Goal: Transaction & Acquisition: Purchase product/service

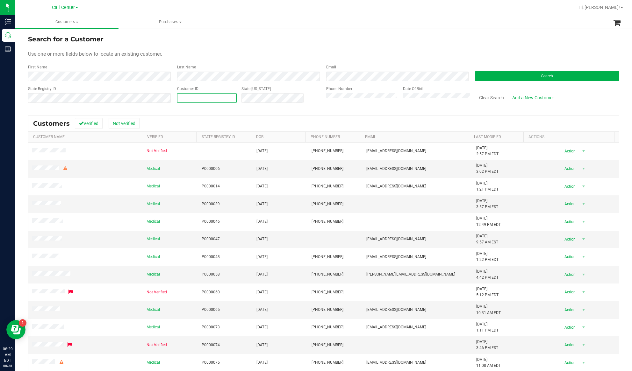
click at [196, 97] on span at bounding box center [207, 98] width 60 height 10
paste input "1606142"
type input "1606142"
drag, startPoint x: 537, startPoint y: 78, endPoint x: 530, endPoint y: 82, distance: 7.6
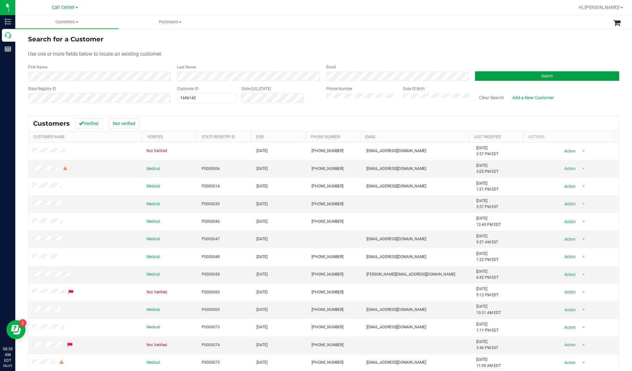
click at [473, 78] on span "Search" at bounding box center [547, 76] width 12 height 4
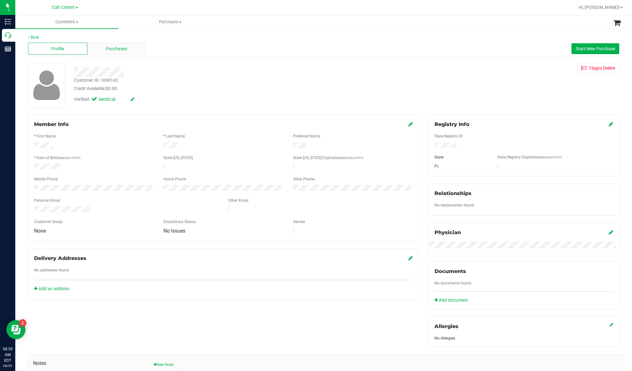
drag, startPoint x: 125, startPoint y: 55, endPoint x: 126, endPoint y: 52, distance: 3.9
click at [125, 53] on div "Profile Purchases Start New Purchase" at bounding box center [323, 49] width 591 height 18
click at [126, 52] on span "Purchases" at bounding box center [116, 49] width 21 height 7
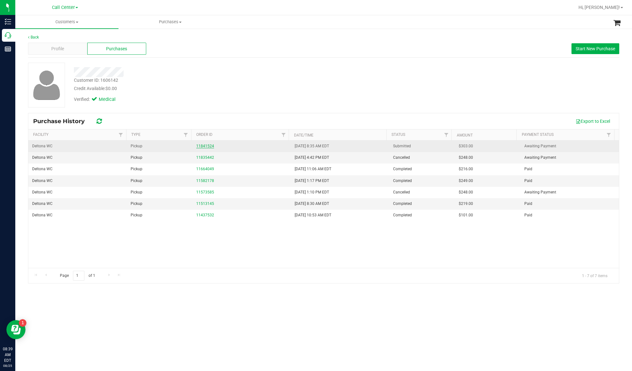
click at [201, 146] on link "11841524" at bounding box center [205, 146] width 18 height 4
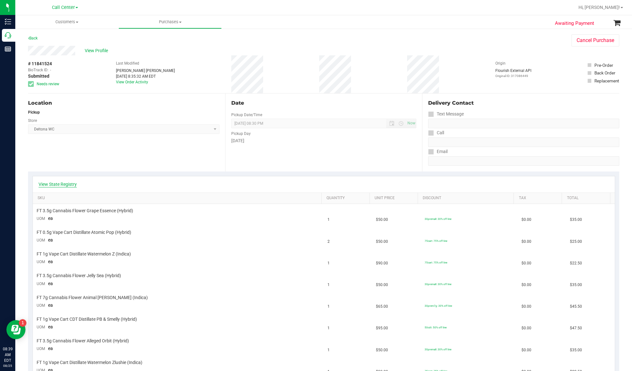
click at [64, 185] on link "View State Registry" at bounding box center [58, 184] width 38 height 6
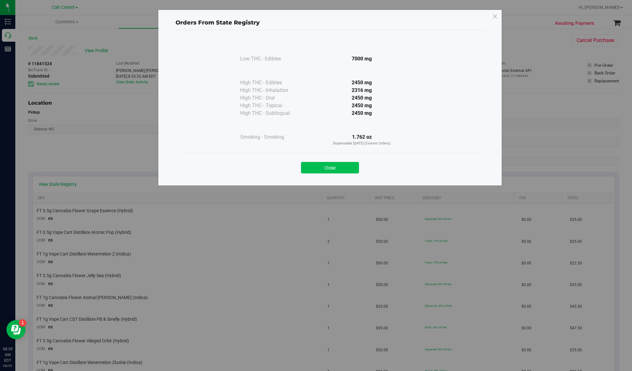
click at [329, 169] on button "Close" at bounding box center [330, 167] width 58 height 11
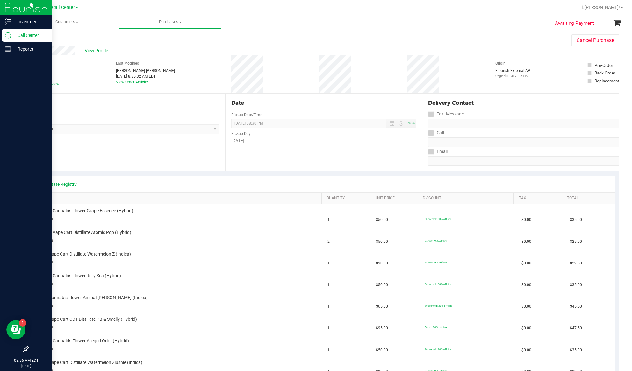
click at [21, 35] on p "Call Center" at bounding box center [30, 36] width 38 height 8
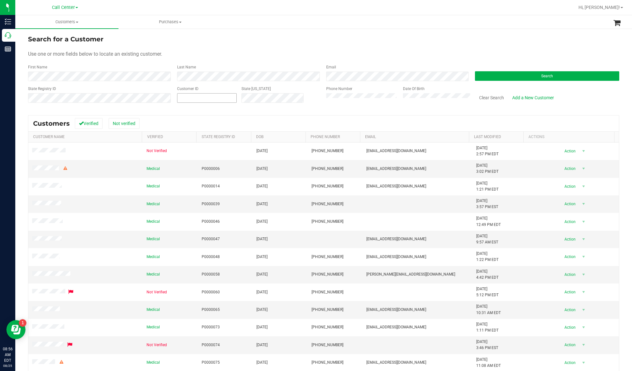
click at [188, 97] on span at bounding box center [207, 98] width 60 height 10
paste input "336324"
type input "336324"
click at [473, 78] on button "Search" at bounding box center [547, 76] width 144 height 10
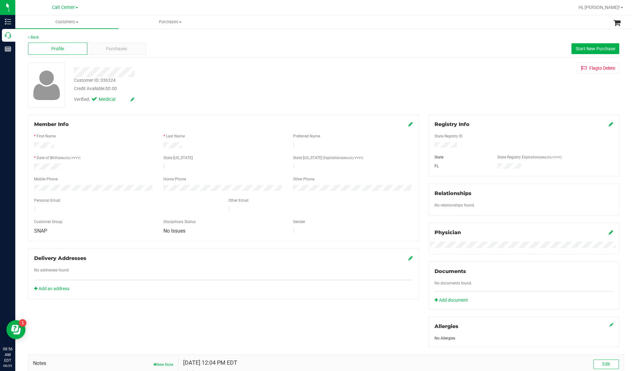
click at [120, 41] on div "Profile Purchases Start New Purchase" at bounding box center [323, 49] width 591 height 18
click at [118, 49] on span "Purchases" at bounding box center [116, 49] width 21 height 7
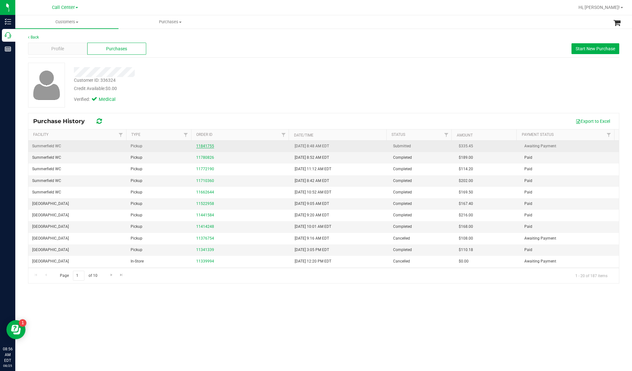
click at [209, 146] on link "11841755" at bounding box center [205, 146] width 18 height 4
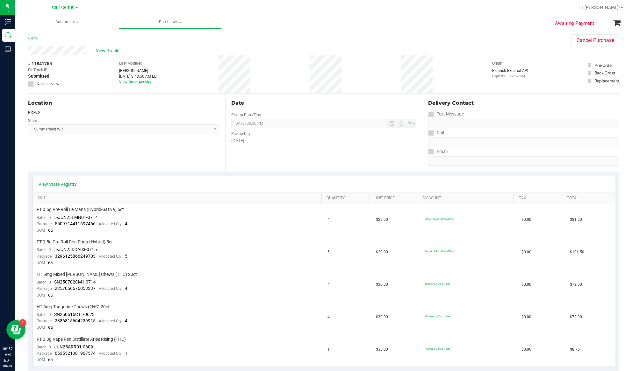
click at [126, 82] on link "View Order Activity" at bounding box center [135, 82] width 32 height 4
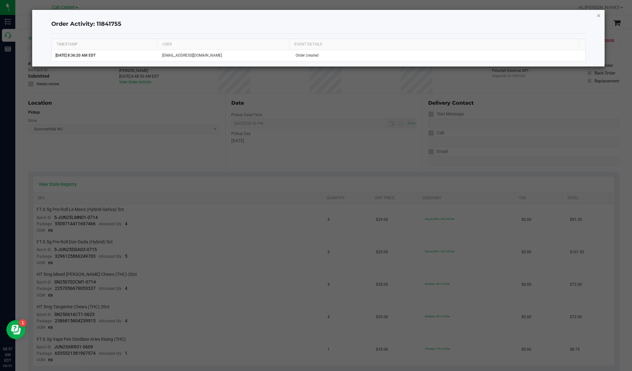
click at [473, 13] on icon "button" at bounding box center [598, 15] width 4 height 8
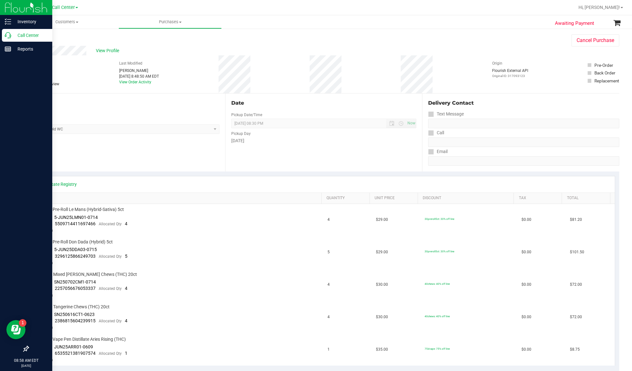
drag, startPoint x: 17, startPoint y: 38, endPoint x: 20, endPoint y: 37, distance: 3.2
click at [17, 38] on p "Call Center" at bounding box center [30, 36] width 38 height 8
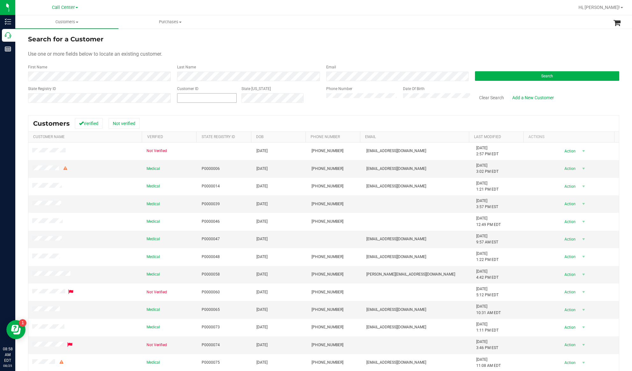
click at [189, 101] on span at bounding box center [207, 98] width 60 height 10
paste input "547632"
type input "547632"
drag, startPoint x: 474, startPoint y: 74, endPoint x: 382, endPoint y: 106, distance: 97.9
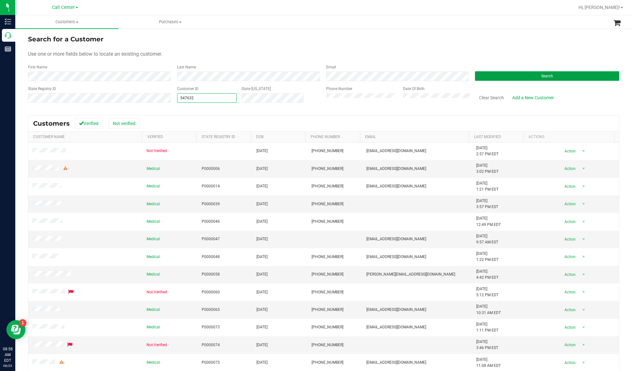
click at [473, 74] on button "Search" at bounding box center [547, 76] width 144 height 10
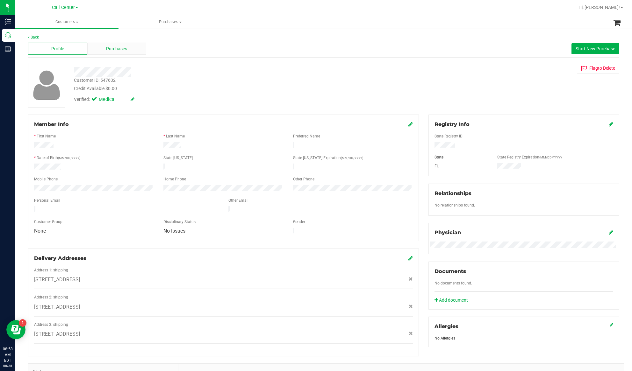
click at [108, 45] on div "Purchases" at bounding box center [116, 49] width 59 height 12
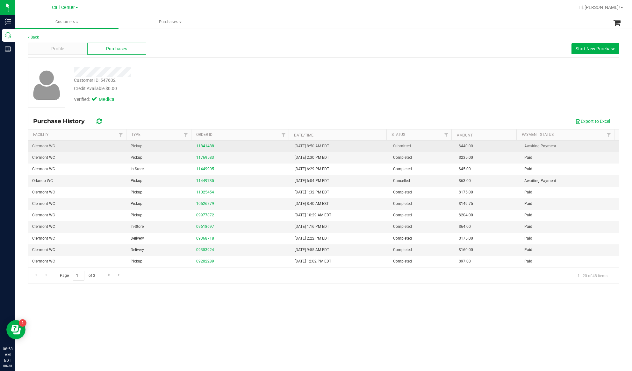
click at [201, 146] on link "11841488" at bounding box center [205, 146] width 18 height 4
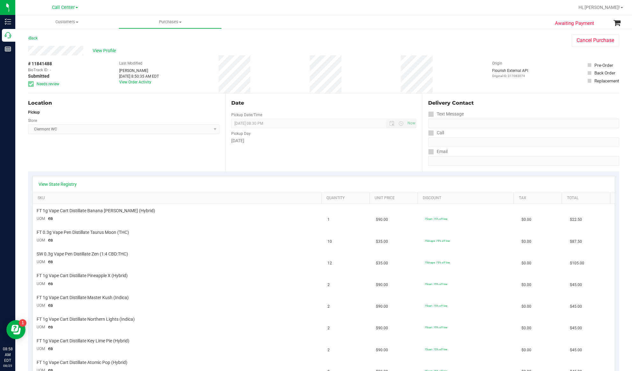
click at [147, 153] on div "Location Pickup Store Clermont WC Select Store Bonita Springs WC Boynton Beach …" at bounding box center [126, 133] width 197 height 78
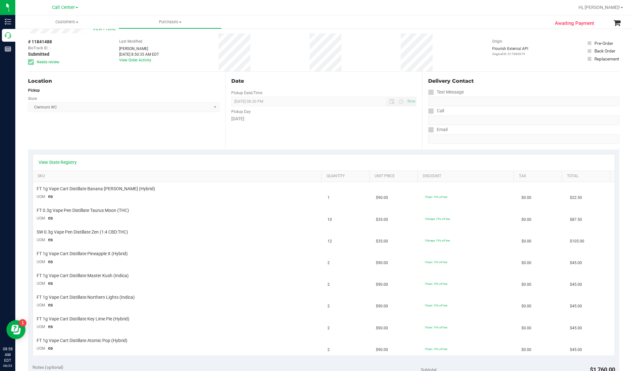
scroll to position [42, 0]
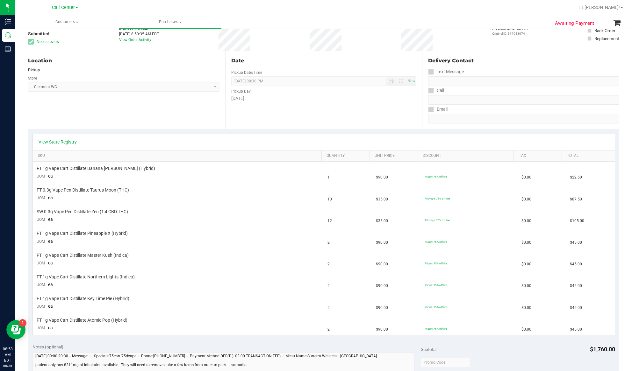
click at [55, 140] on link "View State Registry" at bounding box center [58, 142] width 38 height 6
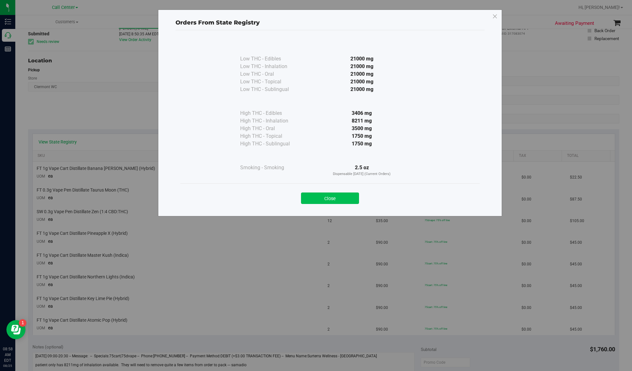
click at [305, 199] on button "Close" at bounding box center [330, 198] width 58 height 11
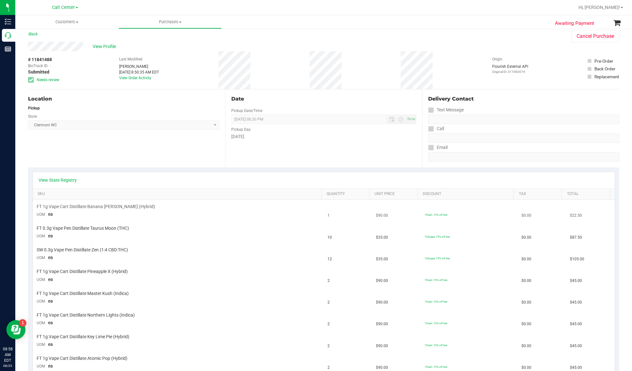
scroll to position [0, 0]
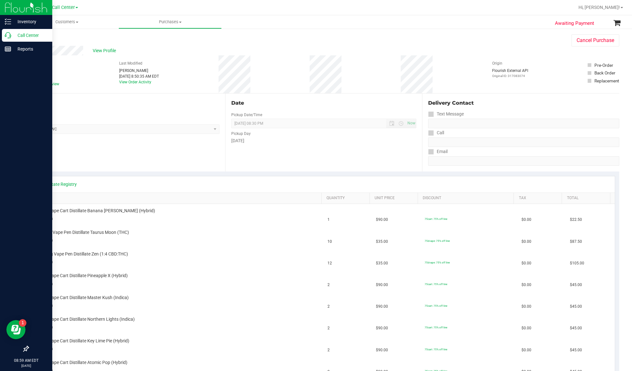
click at [29, 34] on p "Call Center" at bounding box center [30, 36] width 38 height 8
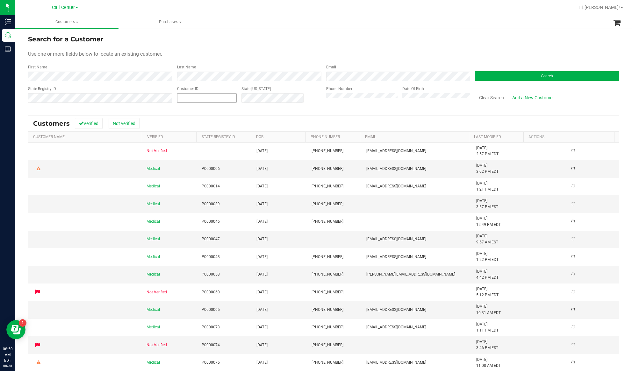
click at [194, 99] on input "text" at bounding box center [206, 98] width 59 height 9
paste input "302003"
type input "302003"
click at [473, 77] on button "Search" at bounding box center [547, 76] width 144 height 10
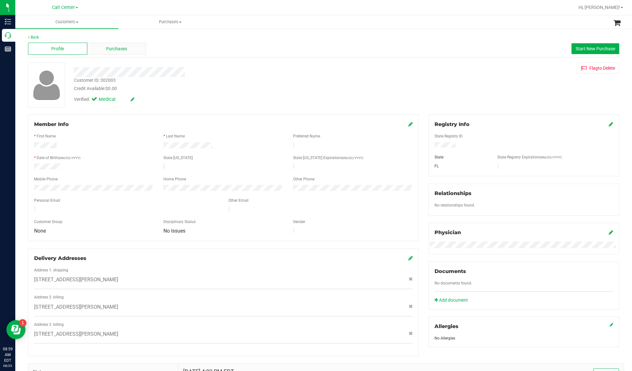
click at [106, 47] on span "Purchases" at bounding box center [116, 49] width 21 height 7
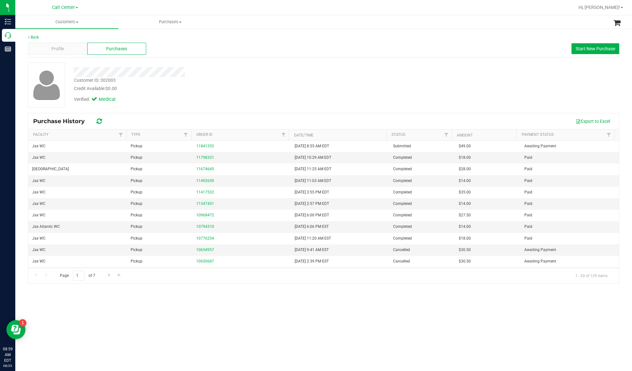
click at [201, 278] on div "Back Profile Purchases Start New Purchase Customer ID: 302003 Credit Available:…" at bounding box center [323, 159] width 616 height 262
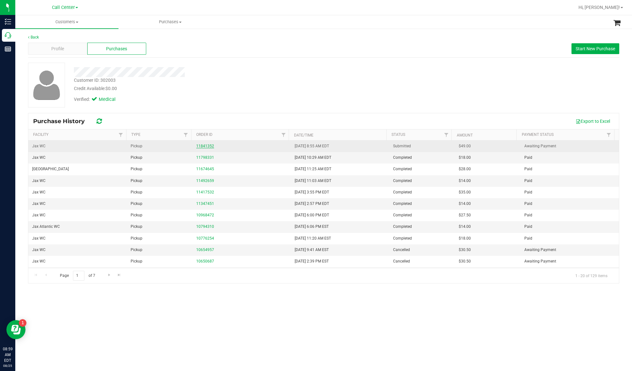
click at [200, 147] on link "11841352" at bounding box center [205, 146] width 18 height 4
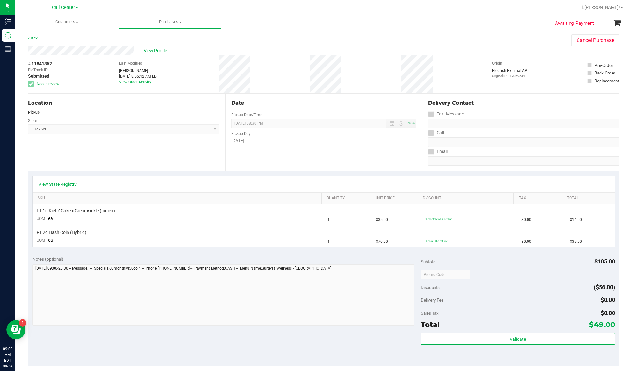
click at [60, 188] on div "View State Registry" at bounding box center [324, 184] width 582 height 16
click at [64, 183] on link "View State Registry" at bounding box center [58, 184] width 38 height 6
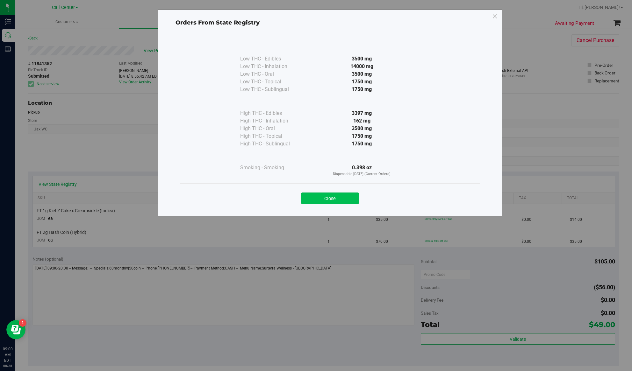
click at [344, 199] on button "Close" at bounding box center [330, 198] width 58 height 11
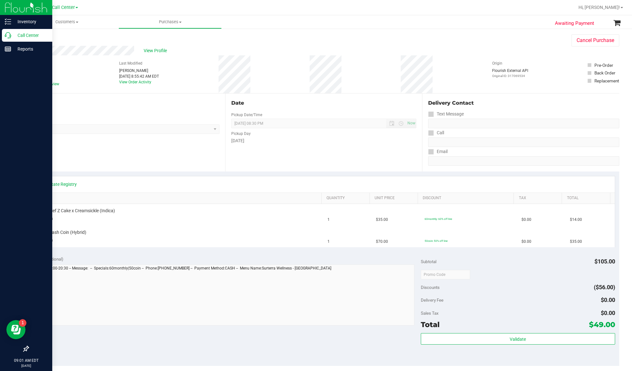
click at [25, 32] on p "Call Center" at bounding box center [30, 36] width 38 height 8
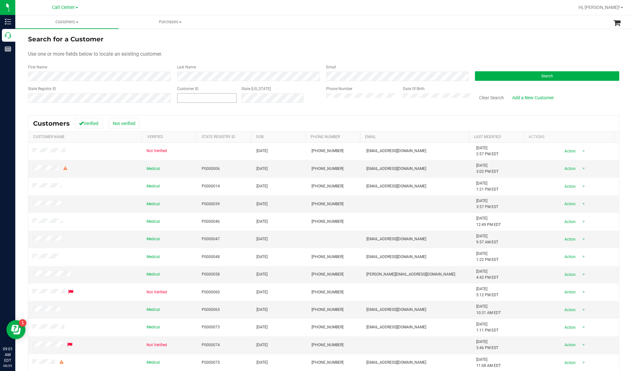
click at [208, 95] on span at bounding box center [207, 98] width 60 height 10
paste input "139186"
type input "139186"
click at [473, 75] on button "Search" at bounding box center [547, 76] width 144 height 10
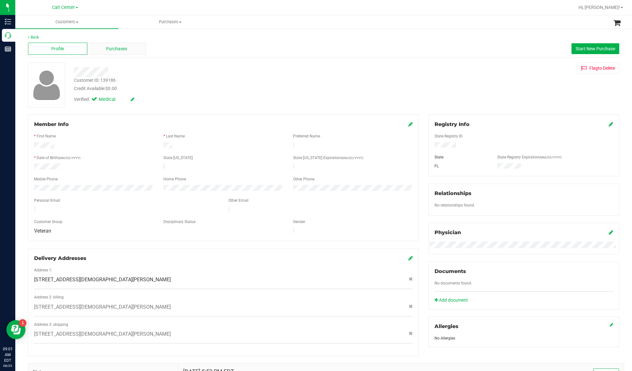
click at [116, 52] on span "Purchases" at bounding box center [116, 49] width 21 height 7
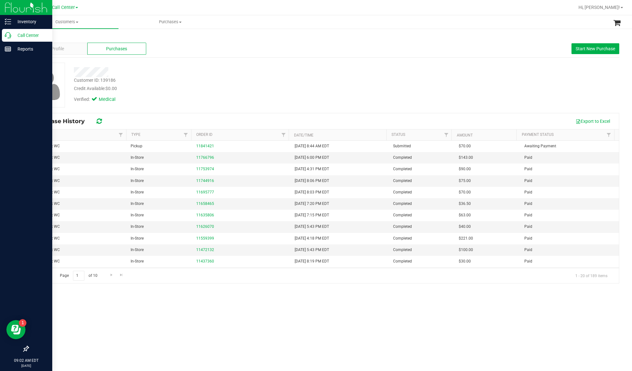
click at [23, 33] on p "Call Center" at bounding box center [30, 36] width 38 height 8
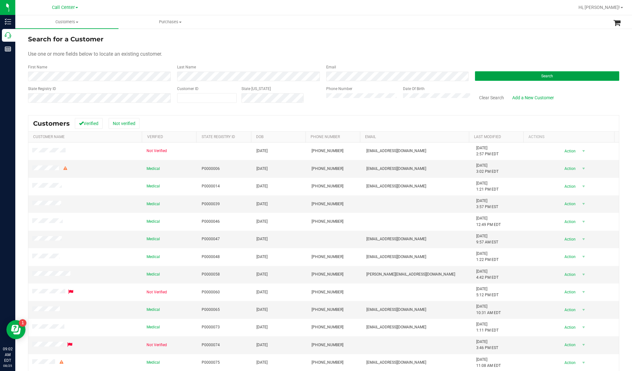
click at [473, 74] on button "Search" at bounding box center [547, 76] width 144 height 10
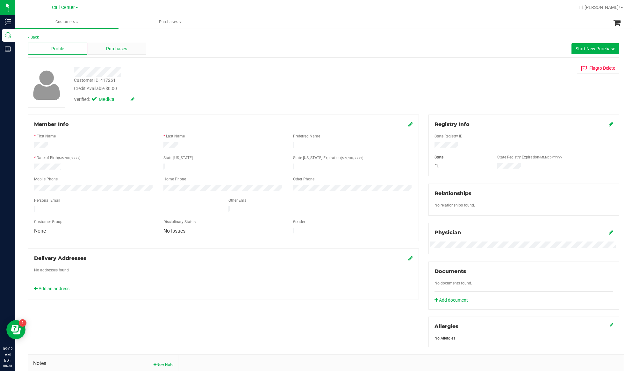
click at [107, 49] on span "Purchases" at bounding box center [116, 49] width 21 height 7
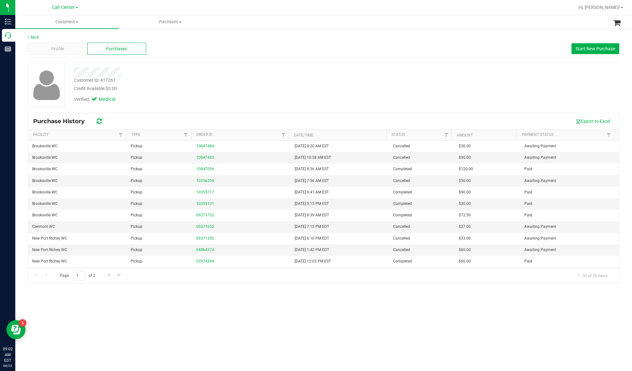
click at [121, 106] on div "Customer ID: 417261 Credit Available: $0.00 Verified: Medical" at bounding box center [323, 85] width 600 height 45
click at [473, 52] on button "Start New Purchase" at bounding box center [595, 48] width 48 height 11
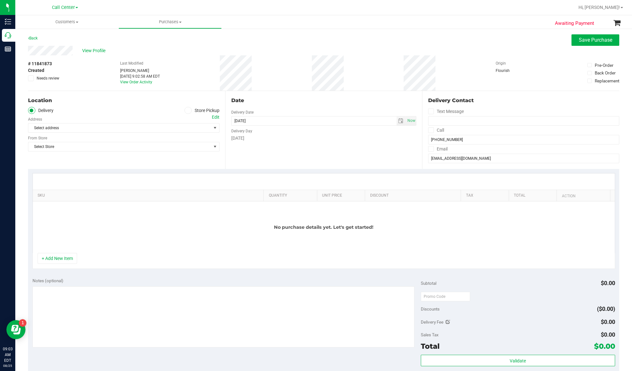
click at [186, 110] on icon at bounding box center [188, 110] width 4 height 0
click at [0, 0] on input "Store Pickup" at bounding box center [0, 0] width 0 height 0
click at [178, 129] on span "Select Store" at bounding box center [119, 128] width 183 height 9
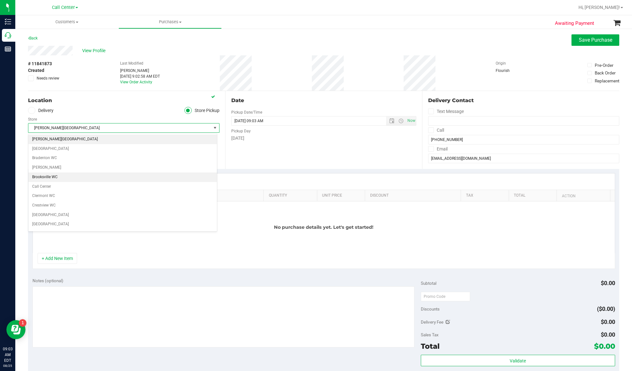
click at [52, 180] on li "Brooksville WC" at bounding box center [122, 178] width 188 height 10
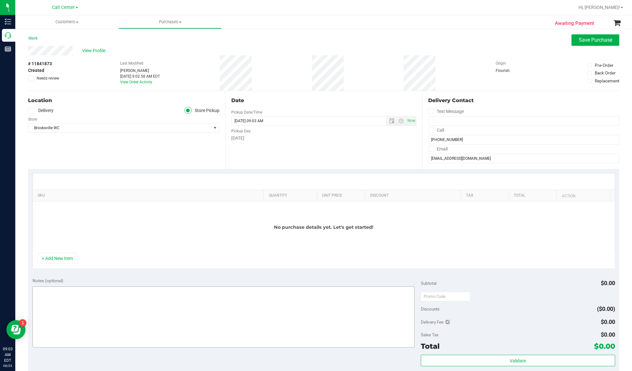
click at [63, 264] on button "+ Add New Item" at bounding box center [57, 258] width 39 height 11
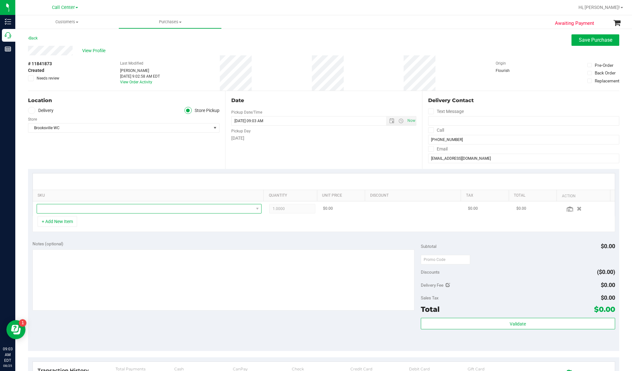
click at [83, 211] on span "NO DATA FOUND" at bounding box center [145, 208] width 216 height 9
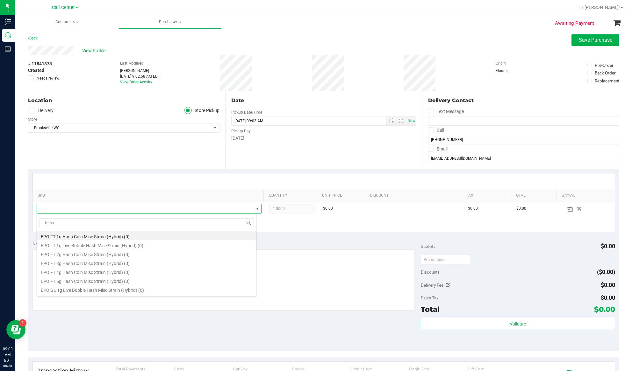
type input "hash"
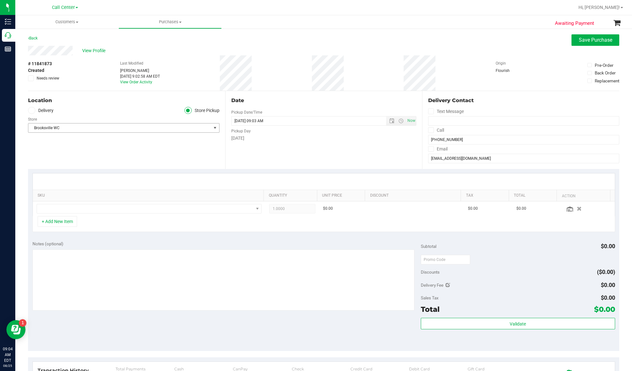
click at [54, 130] on span "Brooksville WC" at bounding box center [119, 128] width 183 height 9
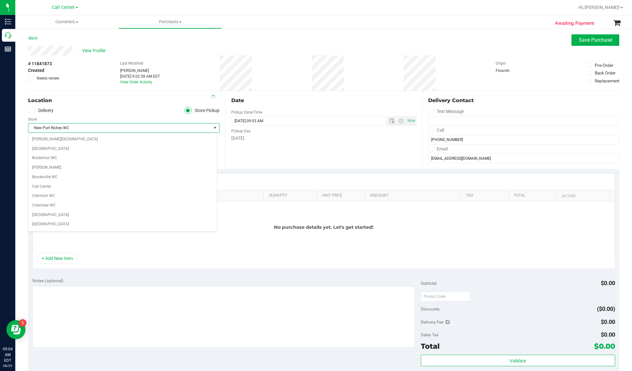
scroll to position [175, 0]
click at [62, 123] on span "New Port Richey WC" at bounding box center [123, 128] width 191 height 10
click at [69, 110] on ul "Delivery Store Pickup" at bounding box center [123, 110] width 191 height 7
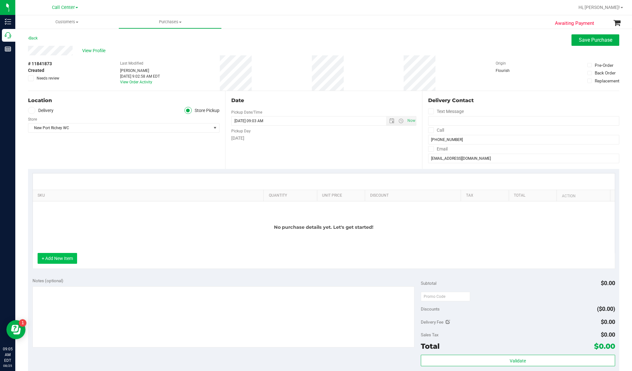
click at [61, 264] on button "+ Add New Item" at bounding box center [57, 258] width 39 height 11
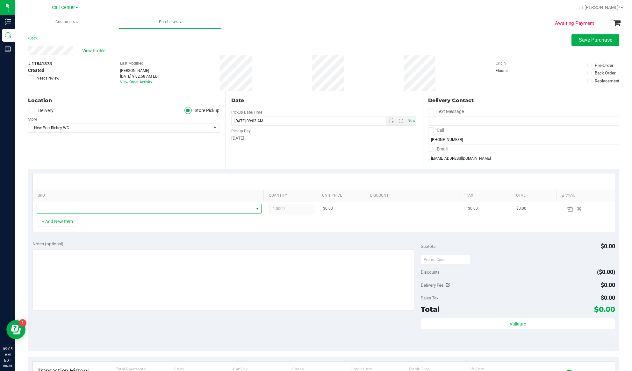
click at [64, 205] on span "NO DATA FOUND" at bounding box center [145, 208] width 216 height 9
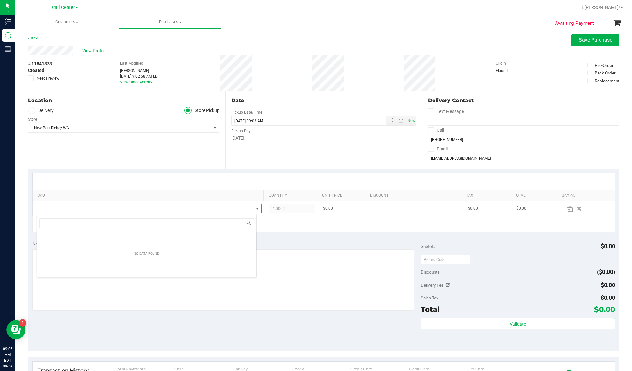
scroll to position [10, 220]
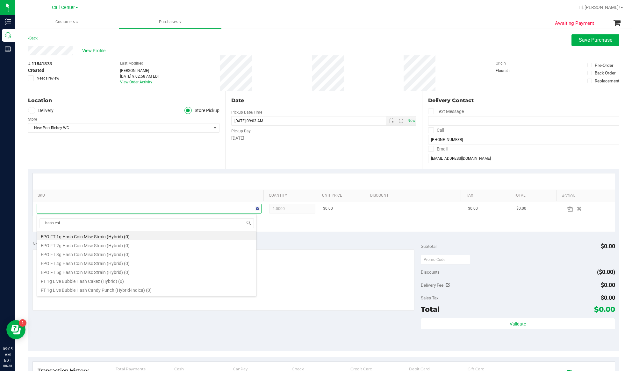
type input "hash coin"
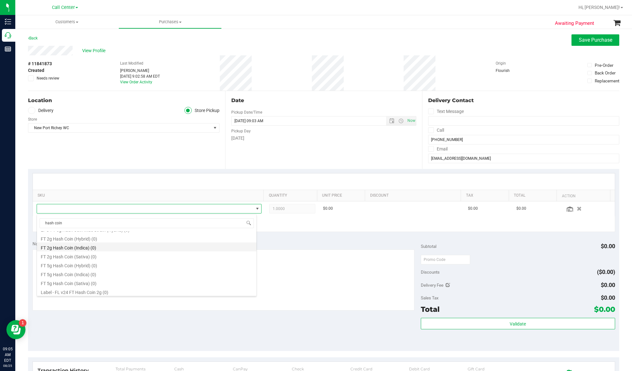
click at [64, 247] on li "FT 2g Hash Coin (Indica) (0)" at bounding box center [146, 247] width 219 height 9
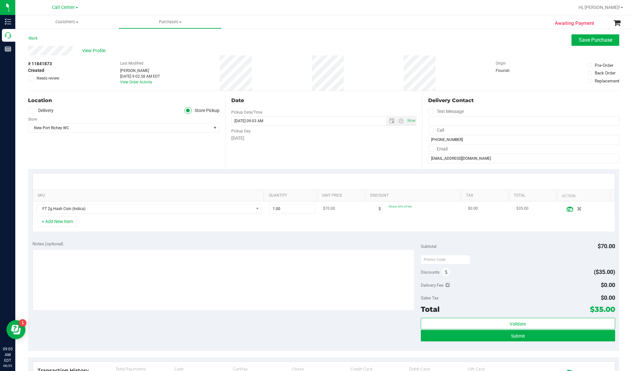
click at [473, 209] on icon at bounding box center [569, 209] width 6 height 5
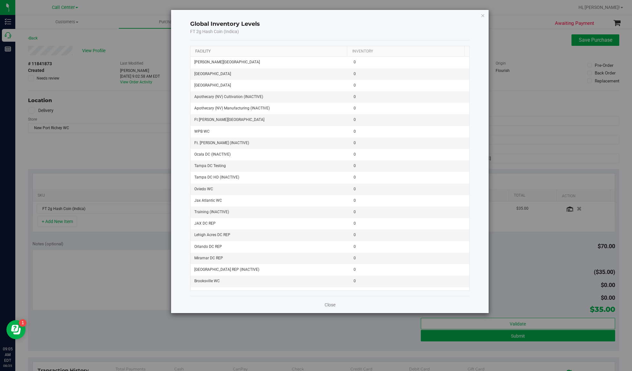
click at [201, 53] on link "Facility" at bounding box center [202, 51] width 15 height 4
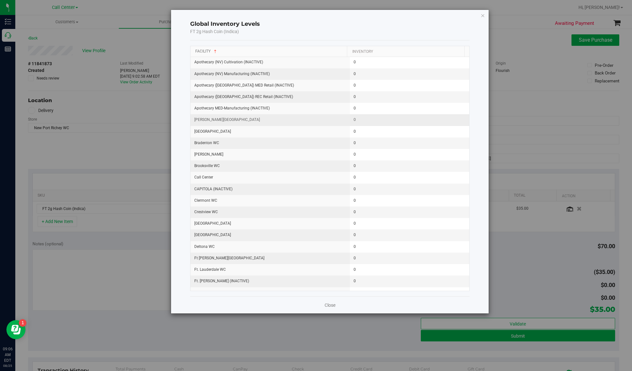
scroll to position [0, 0]
click at [473, 13] on icon "button" at bounding box center [482, 15] width 4 height 8
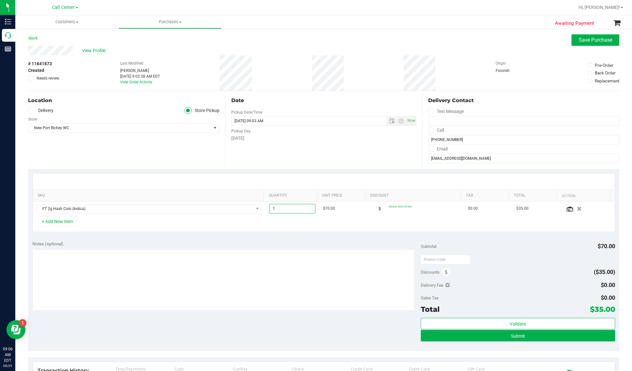
drag, startPoint x: 294, startPoint y: 217, endPoint x: 607, endPoint y: 254, distance: 316.1
click at [473, 253] on purchase-details "Back Save Purchase View Profile # 11841873 Created Needs review Last Modified E…" at bounding box center [323, 255] width 591 height 442
click at [95, 212] on span "FT 2g Hash Coin (Indica)" at bounding box center [145, 208] width 216 height 9
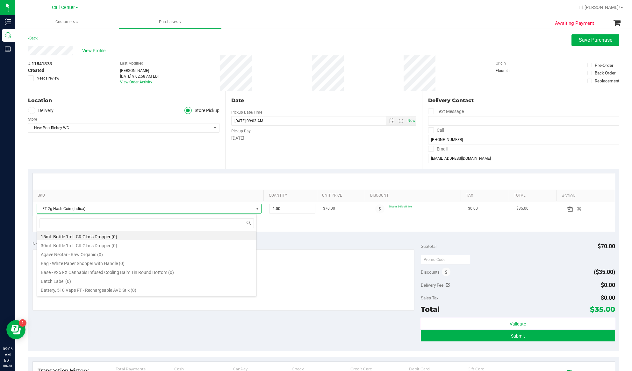
scroll to position [10, 220]
click at [473, 211] on icon at bounding box center [569, 209] width 6 height 5
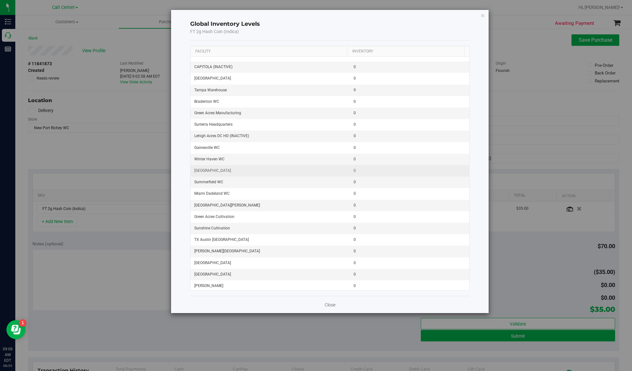
scroll to position [766, 0]
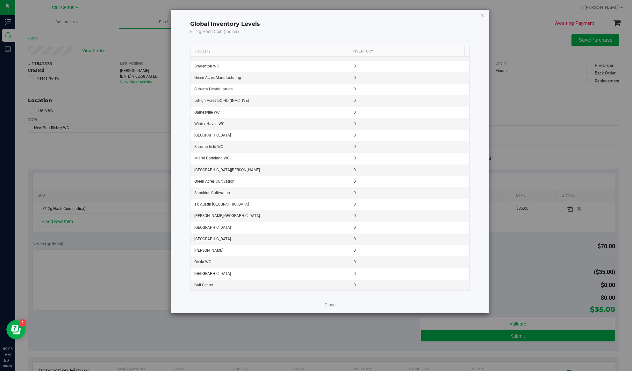
click at [94, 209] on div "Global Inventory Levels FT 2g Hash Coin (Indica) Facility Inventory Merritt Isl…" at bounding box center [318, 185] width 636 height 371
click at [473, 18] on icon "button" at bounding box center [482, 15] width 4 height 8
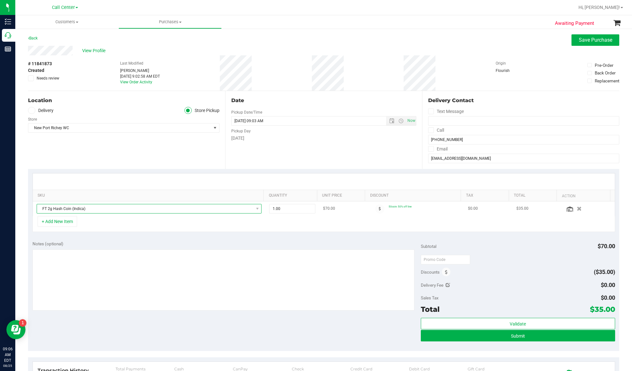
click at [80, 207] on span "FT 2g Hash Coin (Indica)" at bounding box center [145, 208] width 216 height 9
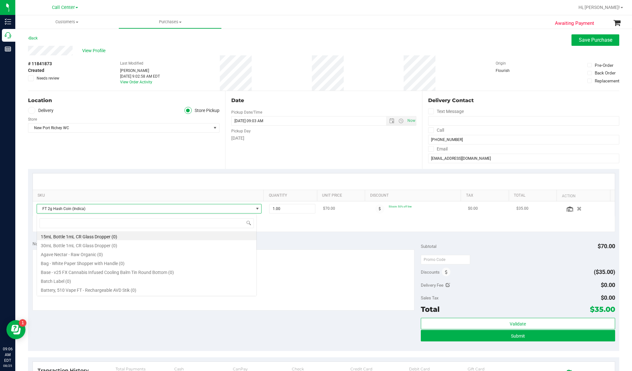
scroll to position [10, 220]
type input "hash coin"
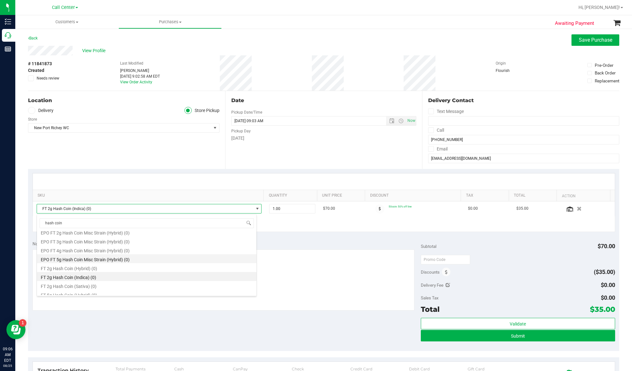
scroll to position [0, 0]
click at [66, 278] on li "FT 2g Hash Coin (Hybrid) (0)" at bounding box center [146, 280] width 219 height 9
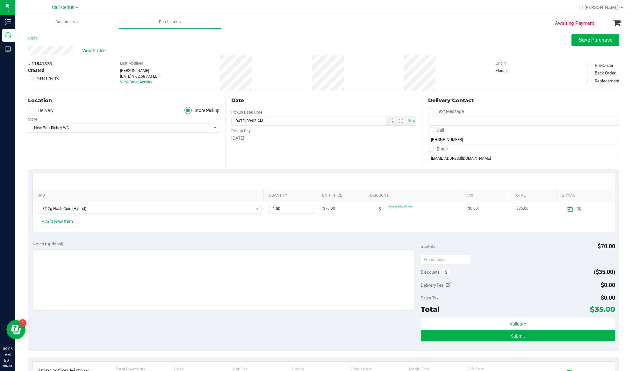
click at [473, 211] on icon at bounding box center [569, 209] width 6 height 5
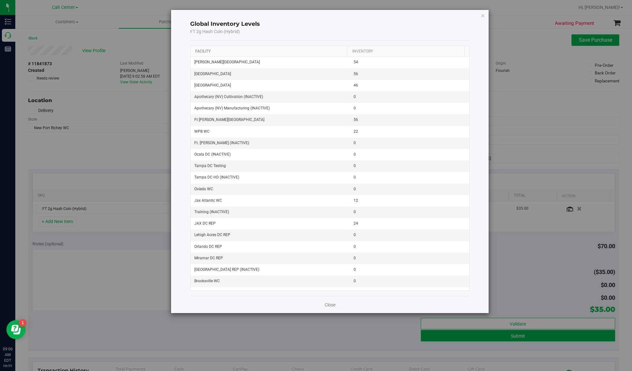
click at [204, 51] on link "Facility" at bounding box center [202, 51] width 15 height 4
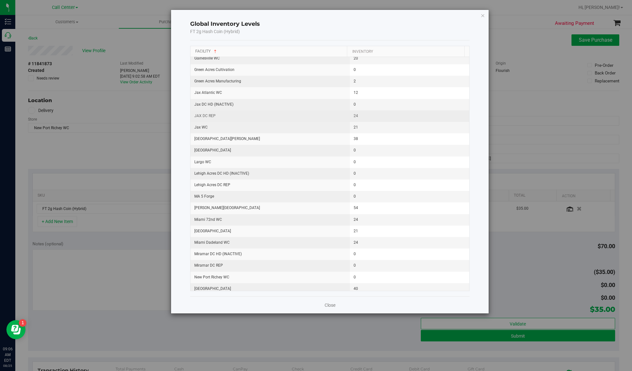
scroll to position [255, 0]
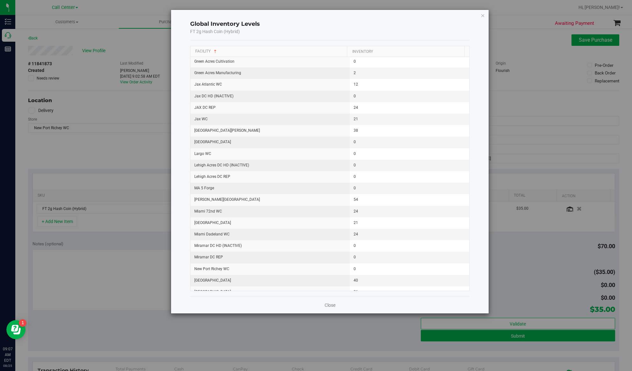
click at [312, 28] on div "Global Inventory Levels FT 2g Hash Coin (Hybrid)" at bounding box center [330, 27] width 280 height 25
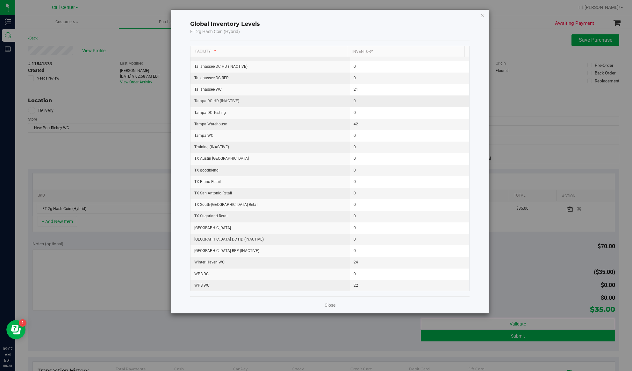
scroll to position [766, 0]
click at [473, 16] on icon "button" at bounding box center [482, 15] width 4 height 8
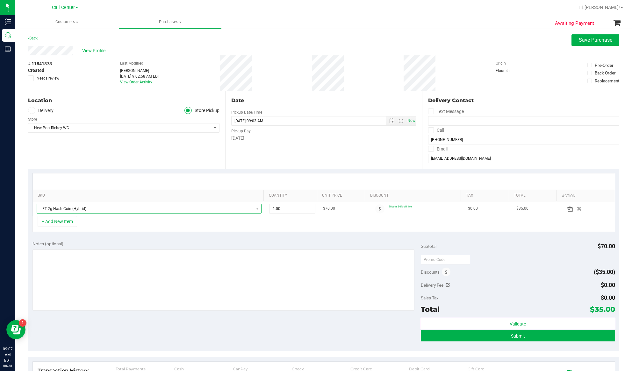
click at [97, 209] on span "FT 2g Hash Coin (Hybrid)" at bounding box center [145, 208] width 216 height 9
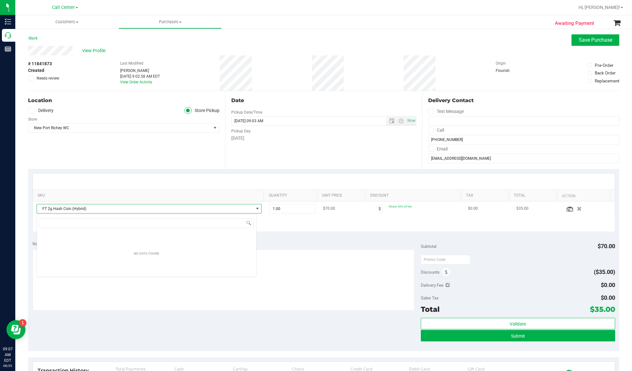
scroll to position [10, 220]
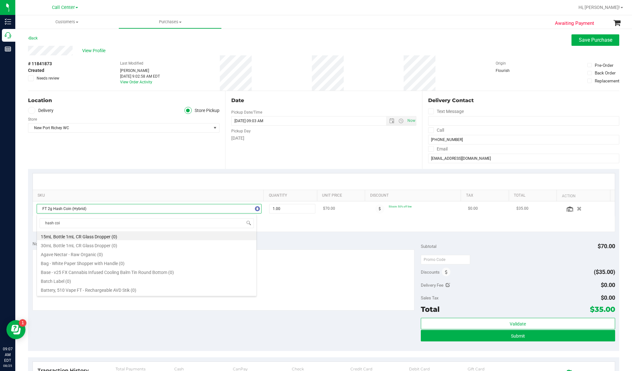
type input "hash coin"
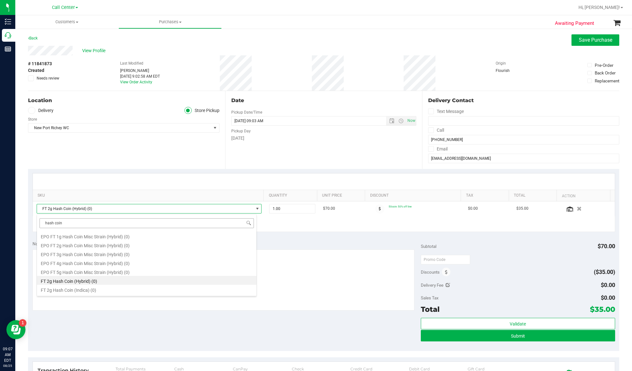
scroll to position [42, 0]
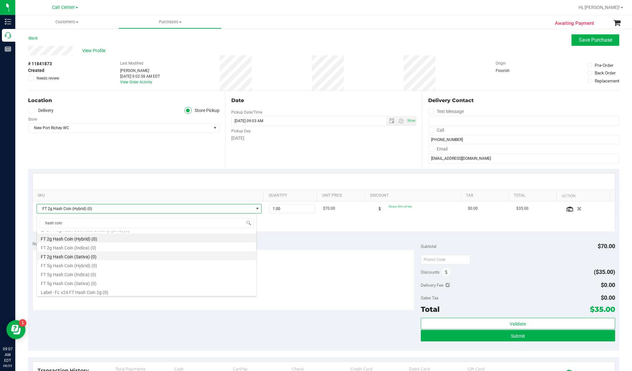
click at [61, 258] on li "FT 2g Hash Coin (Sativa) (0)" at bounding box center [146, 256] width 219 height 9
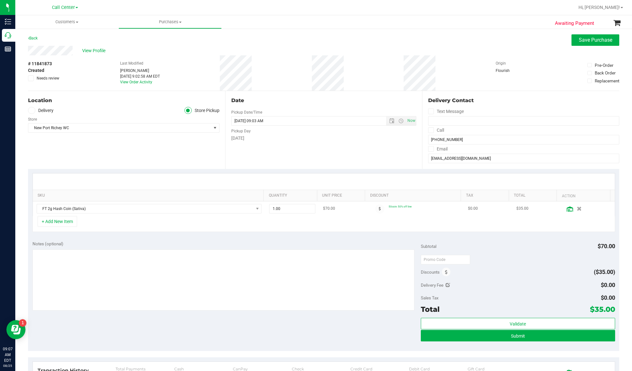
click at [473, 210] on icon at bounding box center [569, 209] width 6 height 5
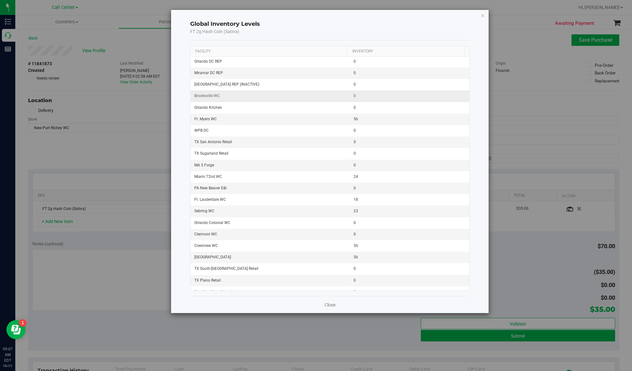
scroll to position [212, 0]
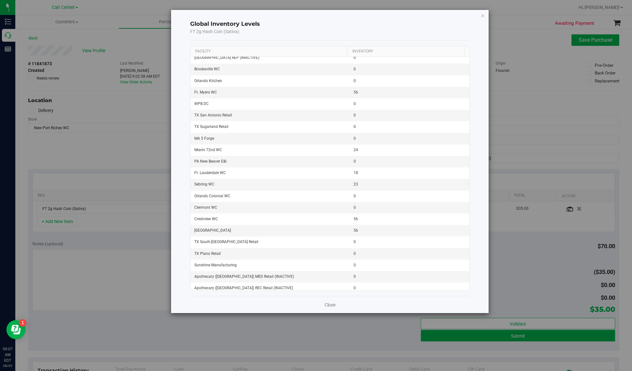
click at [201, 48] on th "Facility" at bounding box center [268, 51] width 157 height 11
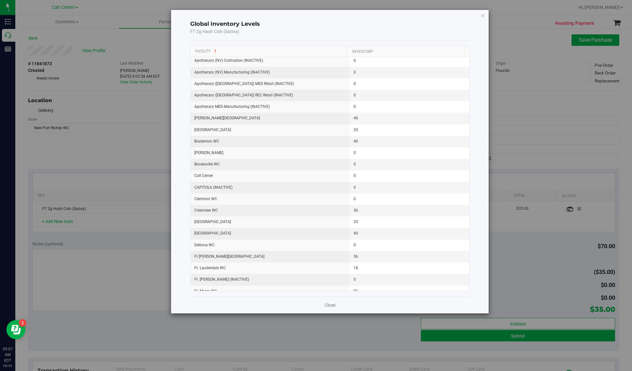
scroll to position [0, 0]
click at [473, 15] on icon "button" at bounding box center [482, 15] width 4 height 8
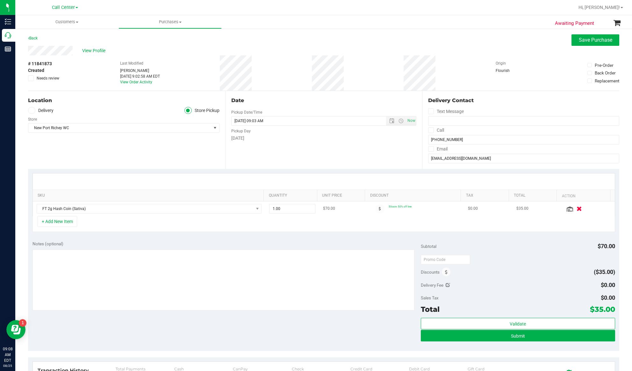
click at [473, 208] on icon "button" at bounding box center [578, 208] width 5 height 5
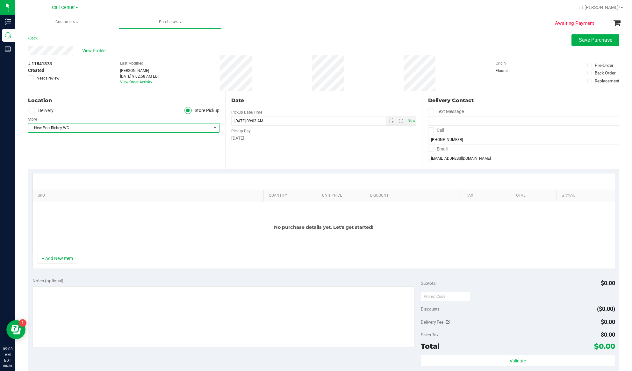
click at [63, 130] on span "New Port Richey WC" at bounding box center [119, 128] width 183 height 9
click at [70, 111] on ul "Delivery Store Pickup" at bounding box center [123, 110] width 191 height 7
click at [473, 43] on span "Save Purchase" at bounding box center [594, 40] width 33 height 6
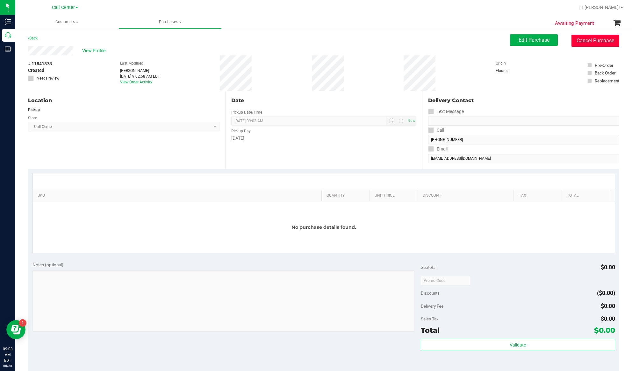
click at [473, 39] on button "Cancel Purchase" at bounding box center [595, 41] width 48 height 12
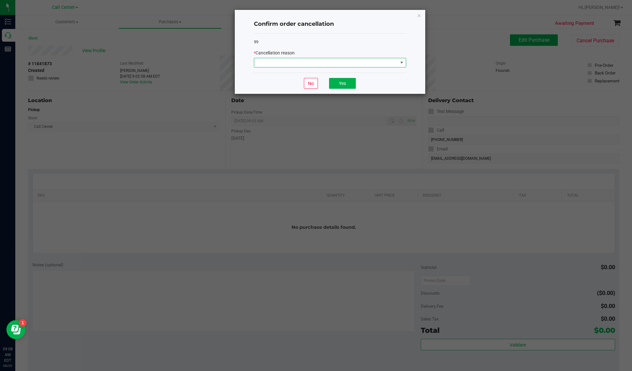
click at [337, 61] on span at bounding box center [326, 62] width 144 height 9
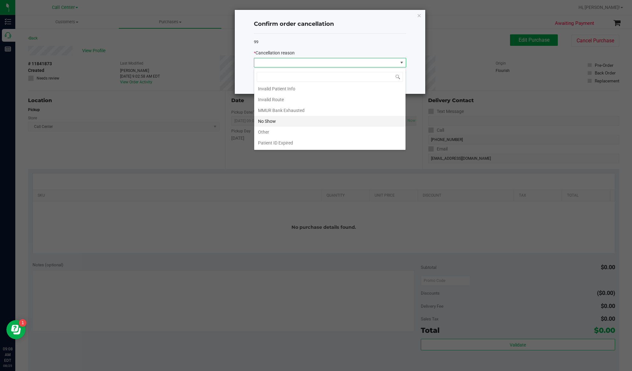
scroll to position [36, 0]
click at [272, 140] on li "Preferred Product OOS" at bounding box center [329, 143] width 151 height 11
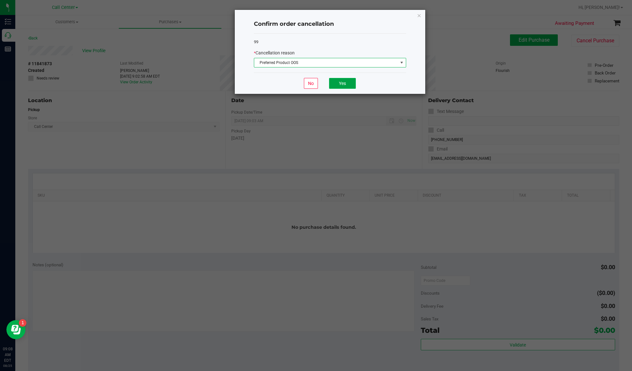
click at [352, 81] on button "Yes" at bounding box center [342, 83] width 27 height 11
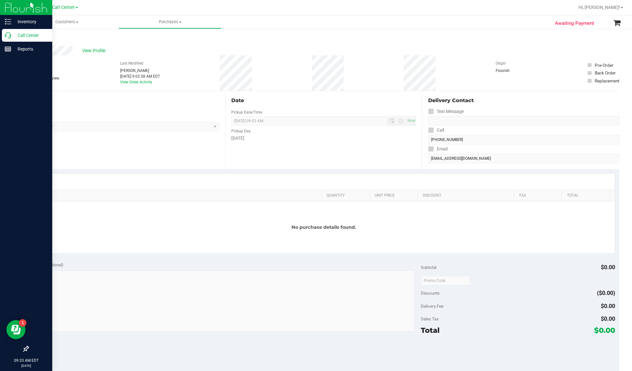
click at [30, 33] on p "Call Center" at bounding box center [30, 36] width 38 height 8
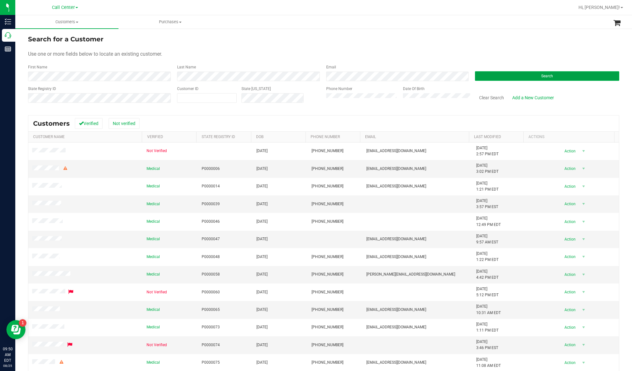
click at [473, 73] on button "Search" at bounding box center [547, 76] width 144 height 10
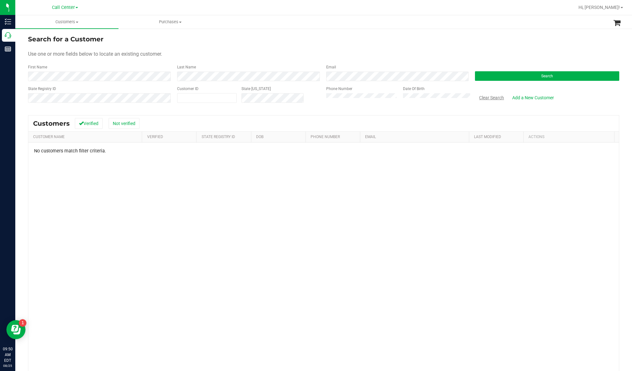
click at [473, 97] on button "Clear Search" at bounding box center [491, 97] width 33 height 11
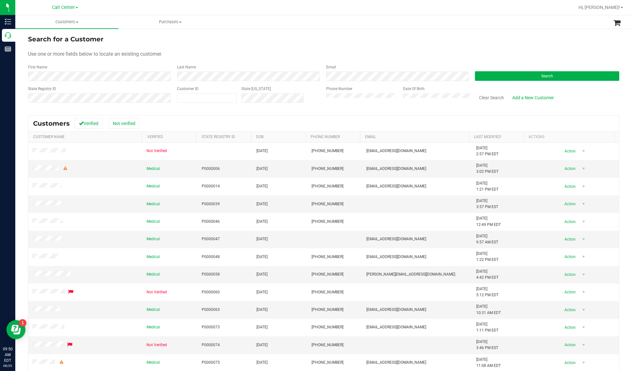
click at [356, 36] on div "Search for a Customer" at bounding box center [323, 39] width 591 height 10
click at [145, 87] on div "State Registry ID" at bounding box center [100, 97] width 144 height 23
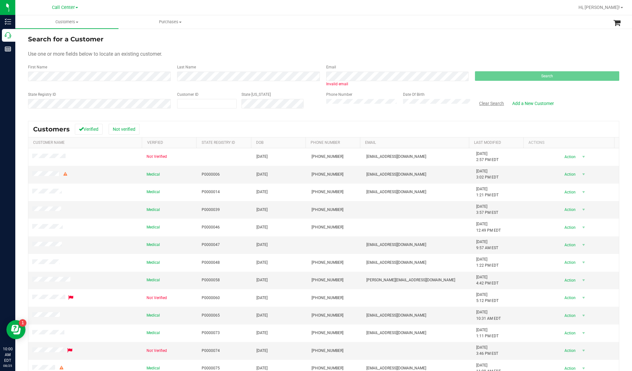
click at [473, 105] on button "Clear Search" at bounding box center [491, 103] width 33 height 11
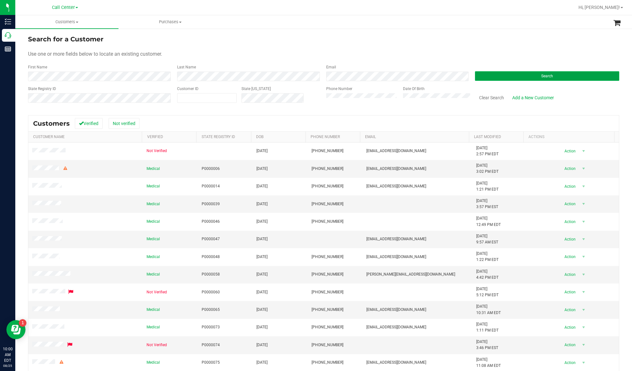
click at [473, 75] on button "Search" at bounding box center [547, 76] width 144 height 10
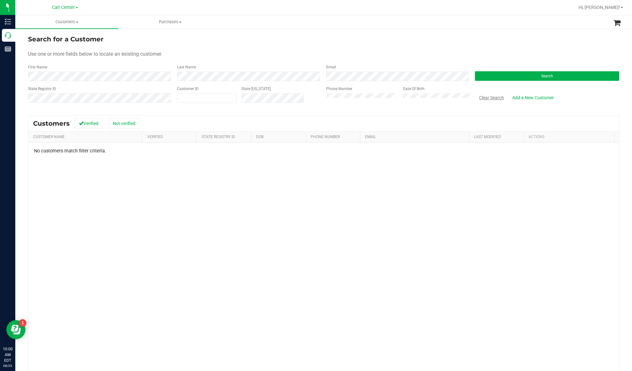
click at [473, 99] on button "Clear Search" at bounding box center [491, 97] width 33 height 11
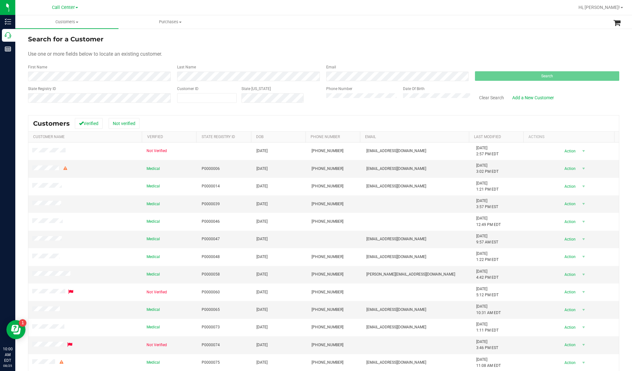
click at [386, 100] on div "Phone Number Date Of Birth" at bounding box center [395, 97] width 149 height 23
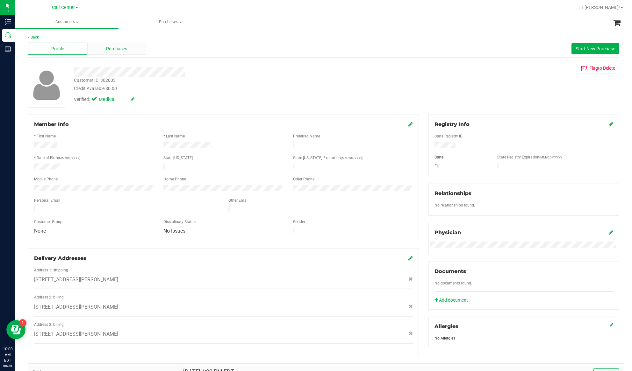
click at [100, 50] on div "Purchases" at bounding box center [116, 49] width 59 height 12
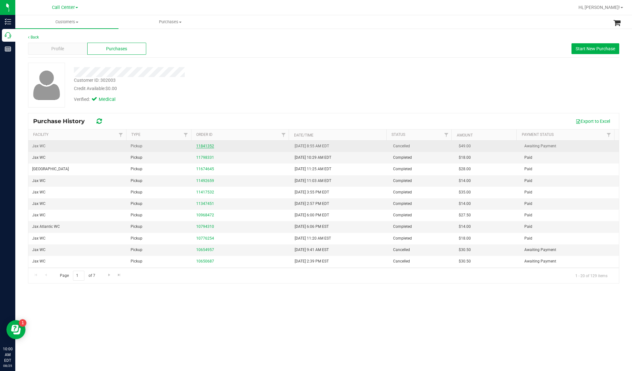
click at [200, 146] on link "11841352" at bounding box center [205, 146] width 18 height 4
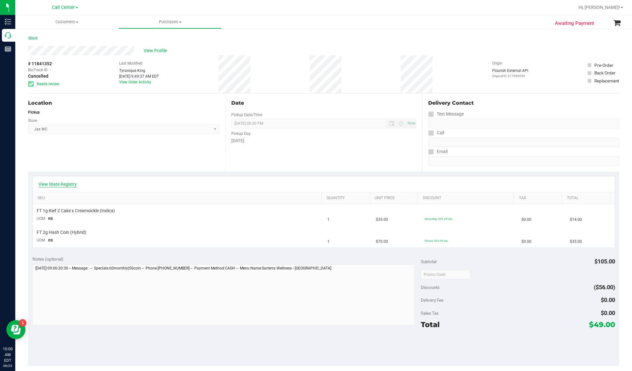
click at [63, 185] on link "View State Registry" at bounding box center [58, 184] width 38 height 6
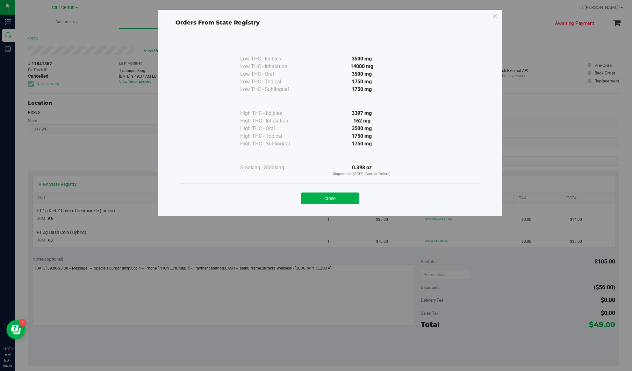
click at [75, 85] on div "Orders From State Registry Low THC - Edibles 3500 mg" at bounding box center [318, 185] width 636 height 371
click at [333, 199] on button "Close" at bounding box center [330, 198] width 58 height 11
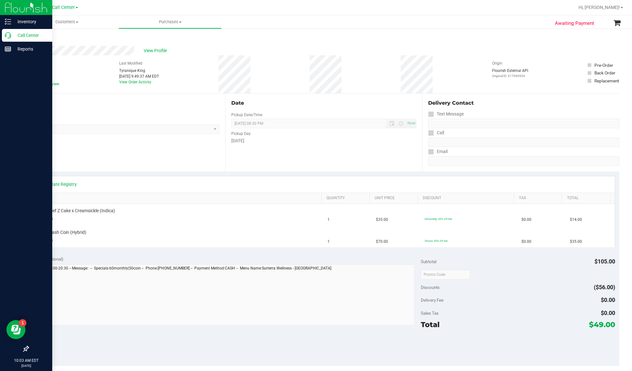
click at [23, 36] on p "Call Center" at bounding box center [30, 36] width 38 height 8
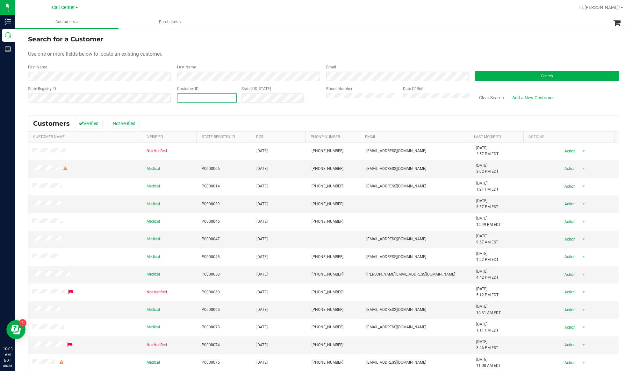
click at [201, 99] on span at bounding box center [207, 98] width 60 height 10
paste input "336126"
type input "336126"
click at [473, 77] on button "Search" at bounding box center [547, 76] width 144 height 10
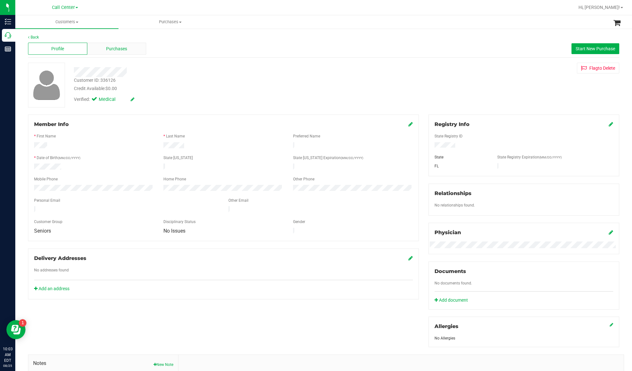
click at [109, 50] on span "Purchases" at bounding box center [116, 49] width 21 height 7
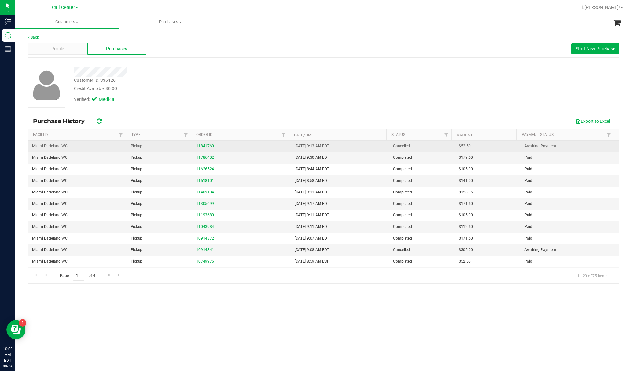
click at [204, 146] on link "11841760" at bounding box center [205, 146] width 18 height 4
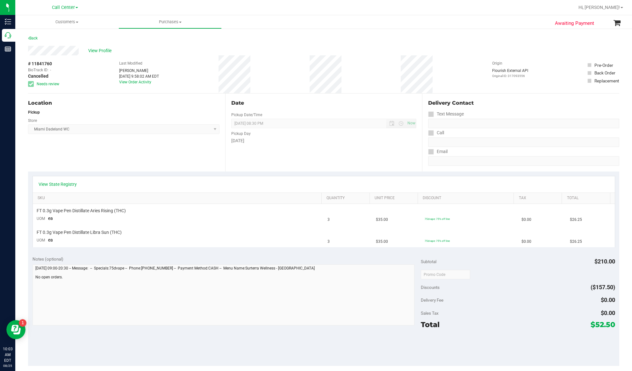
click at [177, 180] on div "View State Registry" at bounding box center [324, 184] width 582 height 16
click at [68, 181] on link "View State Registry" at bounding box center [58, 184] width 38 height 6
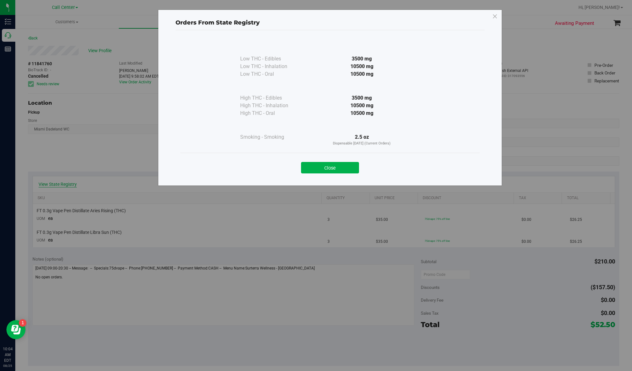
click at [68, 181] on div "Orders From State Registry Low THC - Edibles 3500 mg" at bounding box center [318, 185] width 636 height 371
click at [324, 165] on button "Close" at bounding box center [330, 167] width 58 height 11
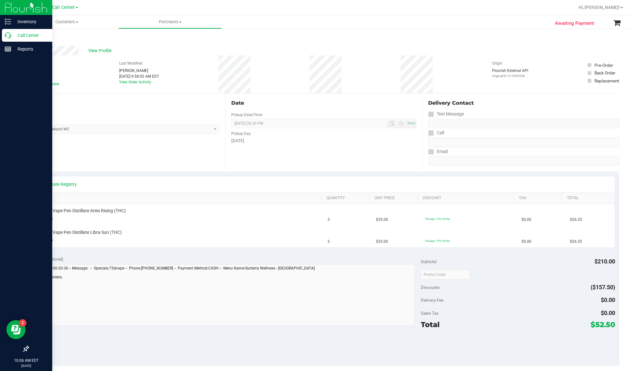
click at [24, 35] on p "Call Center" at bounding box center [30, 36] width 38 height 8
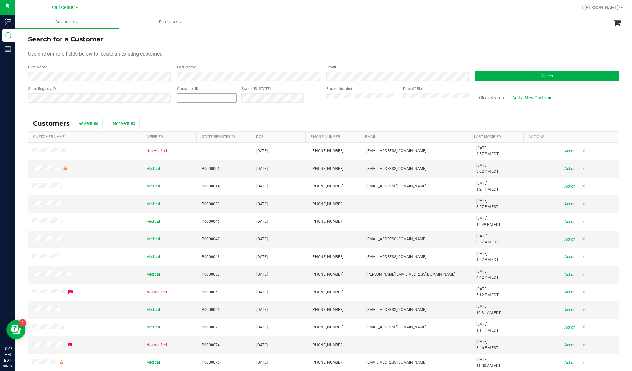
click at [195, 99] on span at bounding box center [207, 98] width 60 height 10
paste input "317111"
type input "317111"
click at [473, 77] on button "Search" at bounding box center [547, 76] width 144 height 10
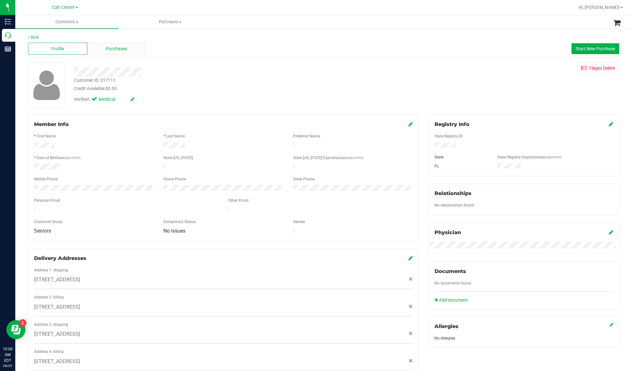
click at [126, 50] on span "Purchases" at bounding box center [116, 49] width 21 height 7
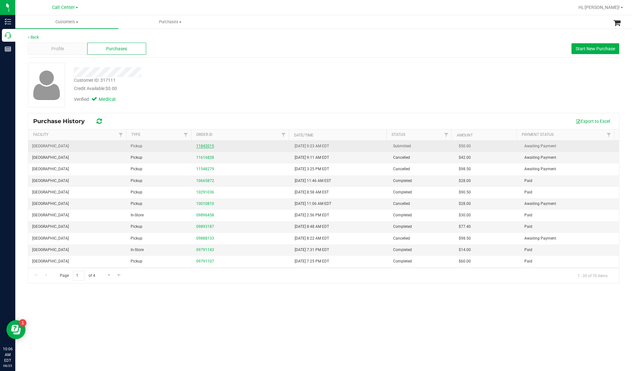
click at [202, 146] on link "11842015" at bounding box center [205, 146] width 18 height 4
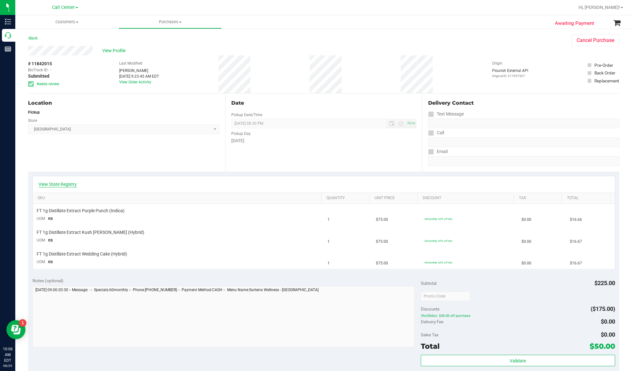
click at [53, 183] on link "View State Registry" at bounding box center [58, 184] width 38 height 6
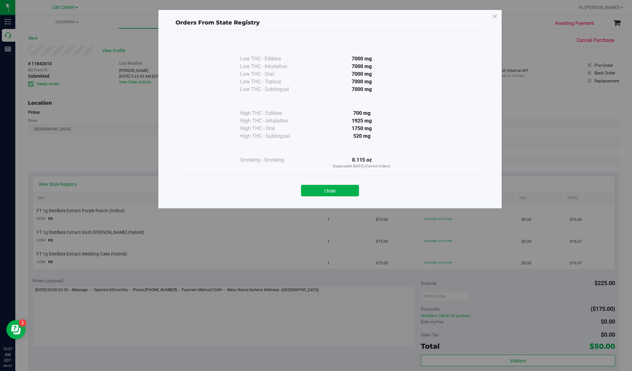
drag, startPoint x: 242, startPoint y: 178, endPoint x: 276, endPoint y: 177, distance: 34.4
click at [242, 178] on div "Close" at bounding box center [329, 189] width 299 height 26
click at [309, 186] on button "Close" at bounding box center [330, 190] width 58 height 11
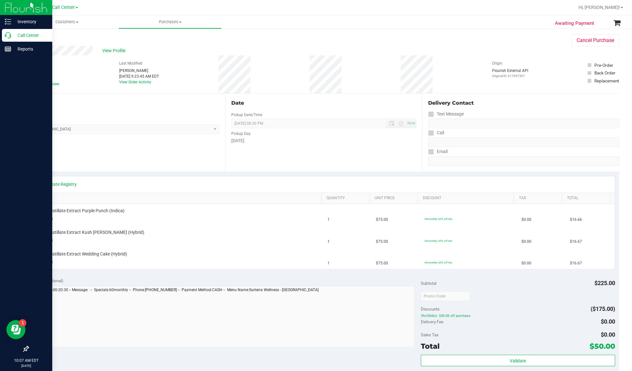
click at [25, 35] on p "Call Center" at bounding box center [30, 36] width 38 height 8
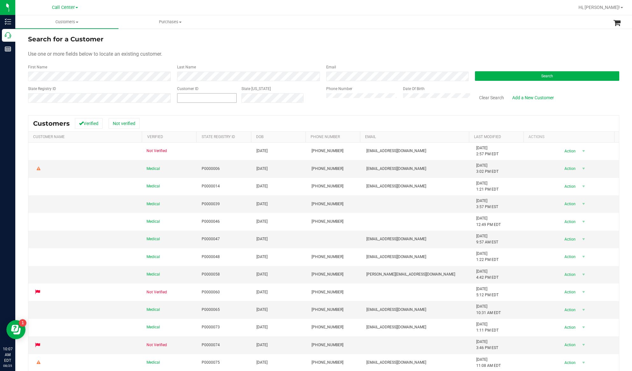
click at [200, 97] on input "text" at bounding box center [206, 98] width 59 height 9
paste input "1450948"
type input "1450948"
click at [473, 75] on button "Search" at bounding box center [547, 76] width 144 height 10
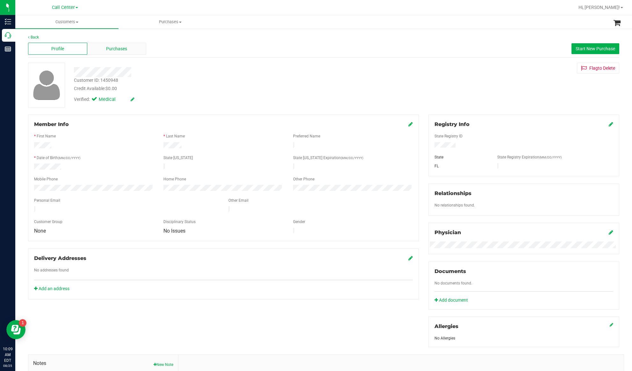
click at [116, 49] on span "Purchases" at bounding box center [116, 49] width 21 height 7
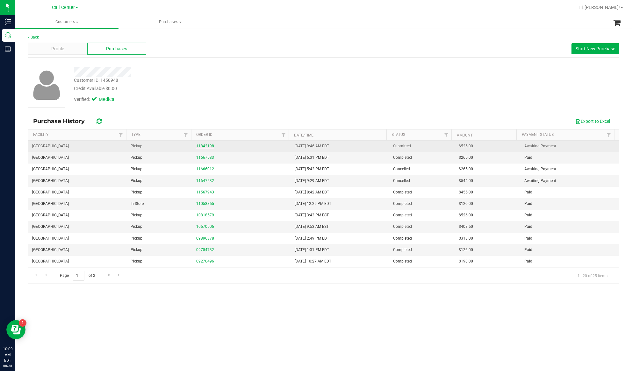
click at [196, 145] on link "11842198" at bounding box center [205, 146] width 18 height 4
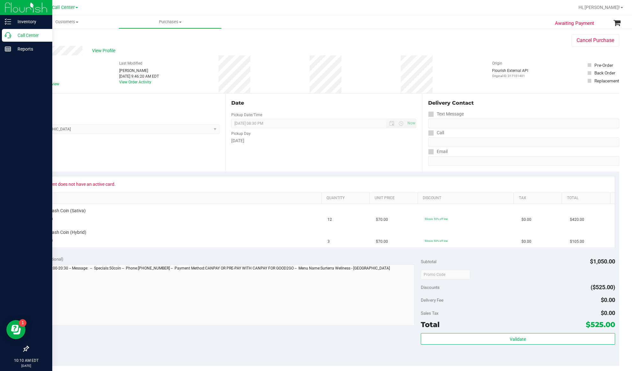
click at [28, 36] on p "Call Center" at bounding box center [30, 36] width 38 height 8
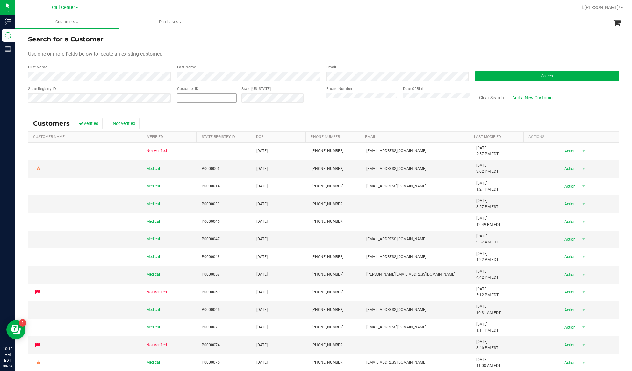
click at [219, 98] on input "text" at bounding box center [206, 98] width 59 height 9
paste input "577458"
type input "577458"
click at [473, 74] on button "Search" at bounding box center [547, 76] width 144 height 10
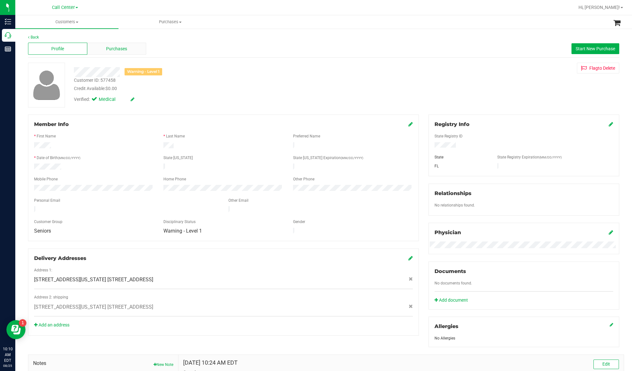
click at [126, 47] on span "Purchases" at bounding box center [116, 49] width 21 height 7
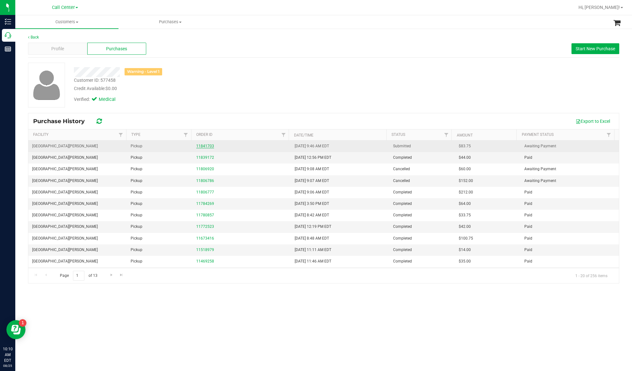
click at [203, 145] on link "11841703" at bounding box center [205, 146] width 18 height 4
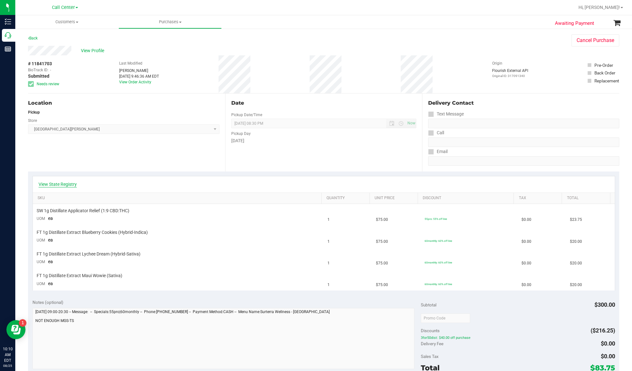
click at [63, 183] on link "View State Registry" at bounding box center [58, 184] width 38 height 6
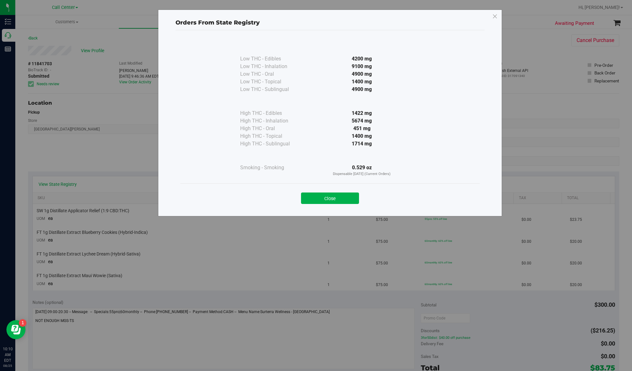
click at [338, 199] on button "Close" at bounding box center [330, 198] width 58 height 11
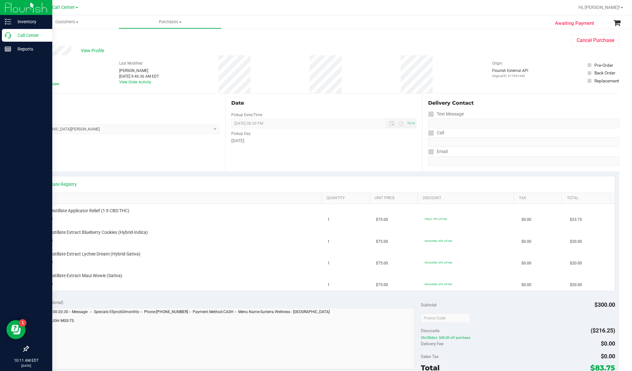
click at [19, 35] on p "Call Center" at bounding box center [30, 36] width 38 height 8
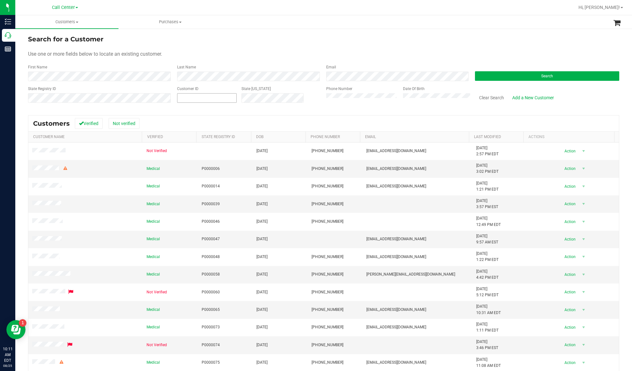
click at [191, 97] on span at bounding box center [207, 98] width 60 height 10
paste input "179591"
type input "179591"
click at [473, 75] on button "Search" at bounding box center [547, 76] width 144 height 10
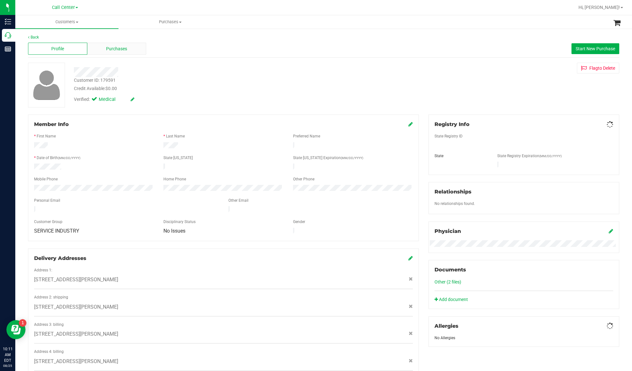
click at [126, 51] on span "Purchases" at bounding box center [116, 49] width 21 height 7
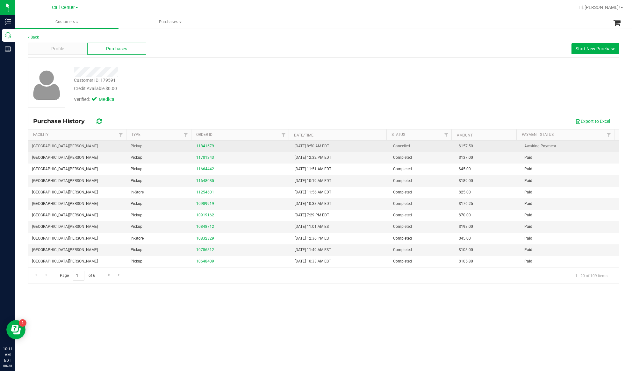
click at [198, 146] on link "11841679" at bounding box center [205, 146] width 18 height 4
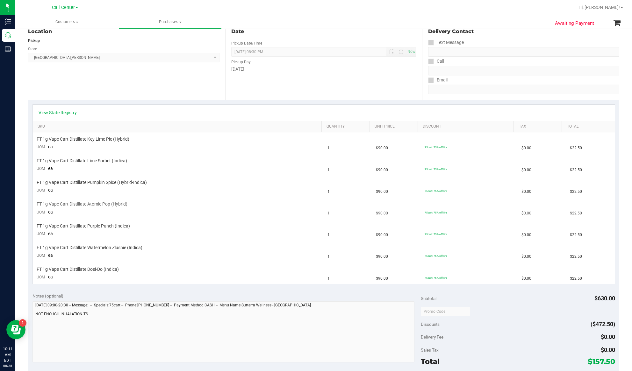
scroll to position [85, 0]
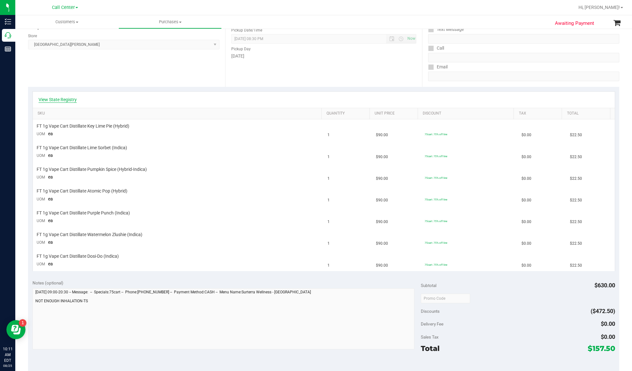
click at [58, 99] on link "View State Registry" at bounding box center [58, 99] width 38 height 6
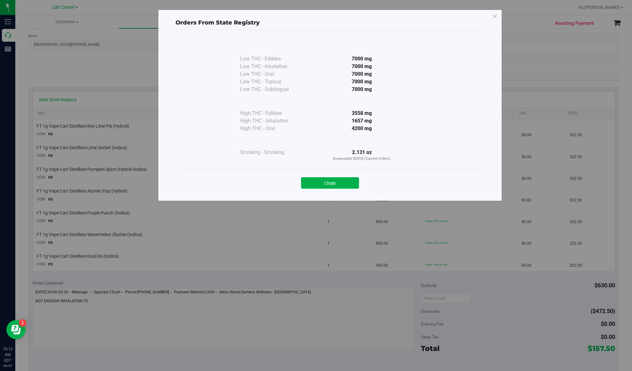
click at [334, 176] on div "Close" at bounding box center [330, 181] width 290 height 16
click at [333, 180] on button "Close" at bounding box center [330, 182] width 58 height 11
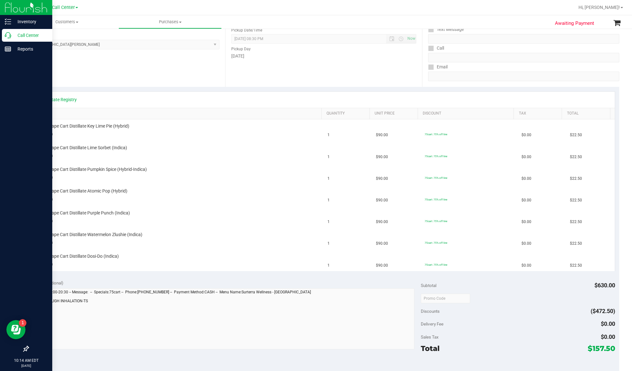
click at [24, 33] on p "Call Center" at bounding box center [30, 36] width 38 height 8
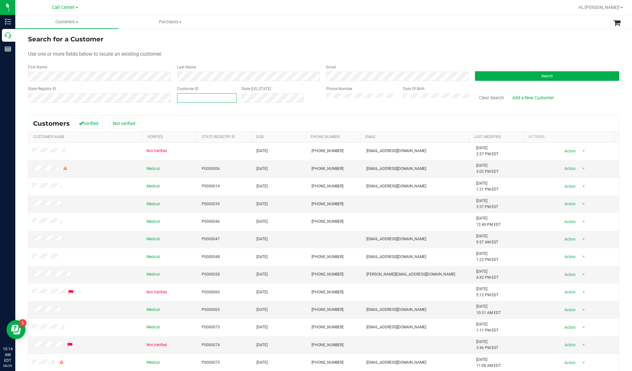
click at [189, 100] on span at bounding box center [207, 98] width 60 height 10
paste input "43734"
type input "43734"
click at [473, 74] on button "Search" at bounding box center [547, 76] width 144 height 10
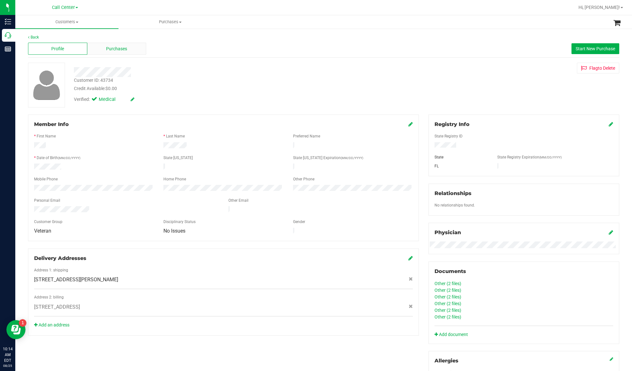
click at [108, 48] on span "Purchases" at bounding box center [116, 49] width 21 height 7
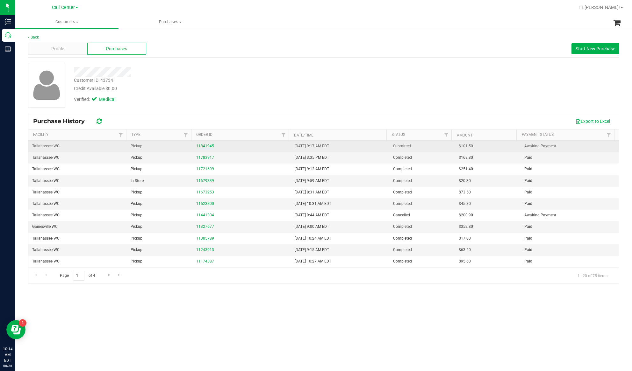
click at [201, 146] on link "11841945" at bounding box center [205, 146] width 18 height 4
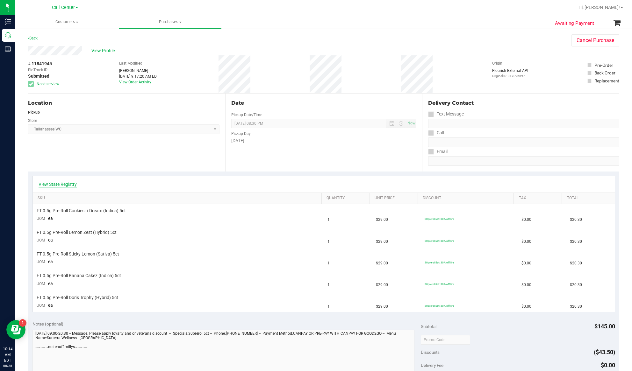
click at [60, 185] on link "View State Registry" at bounding box center [58, 184] width 38 height 6
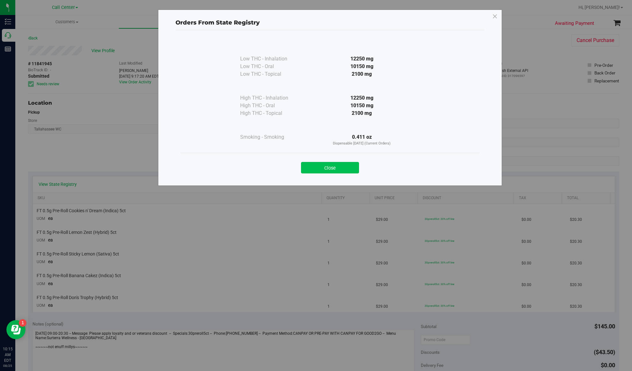
click at [319, 170] on button "Close" at bounding box center [330, 167] width 58 height 11
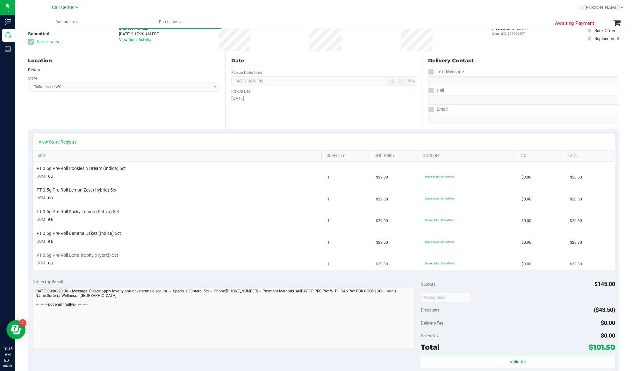
scroll to position [85, 0]
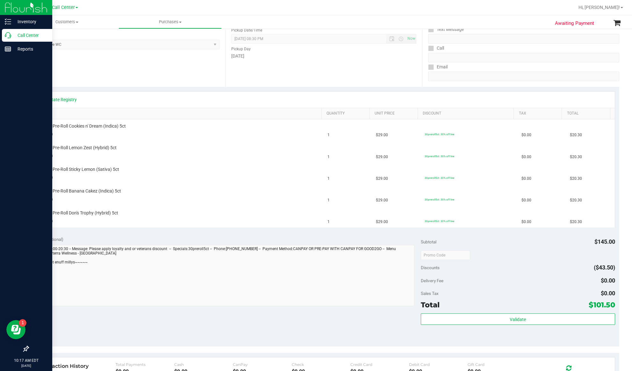
click at [24, 36] on p "Call Center" at bounding box center [30, 36] width 38 height 8
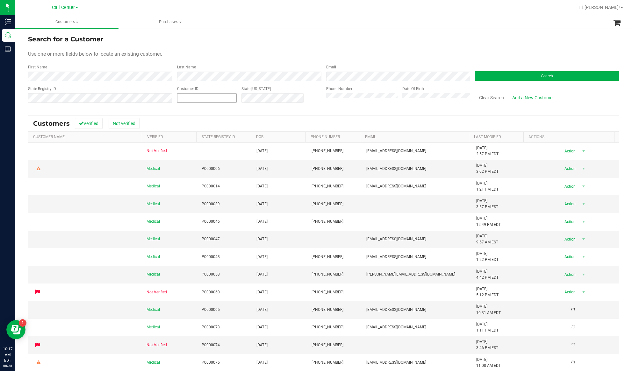
click at [232, 97] on input "text" at bounding box center [206, 98] width 59 height 9
paste input "89911"
type input "89911"
click at [473, 69] on div "Search" at bounding box center [544, 72] width 149 height 17
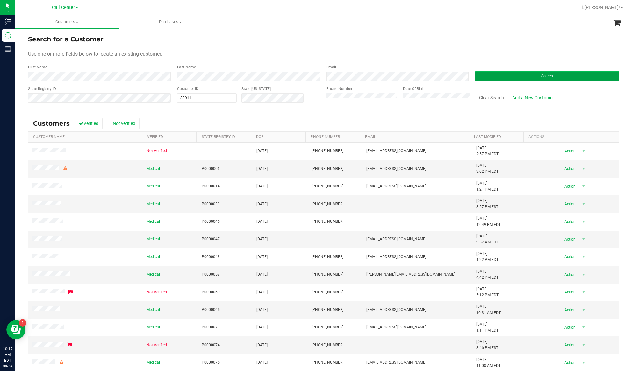
click at [473, 73] on button "Search" at bounding box center [547, 76] width 144 height 10
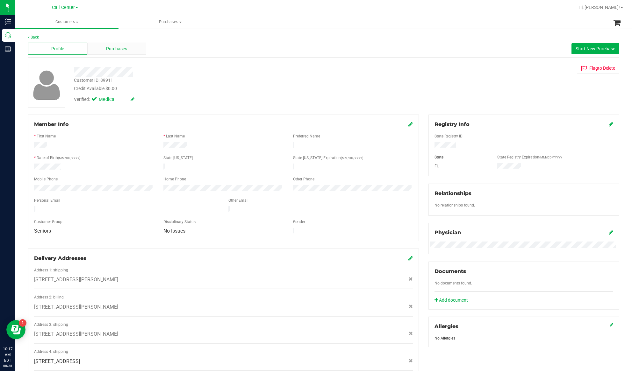
click at [102, 42] on div "Profile Purchases Start New Purchase" at bounding box center [323, 49] width 591 height 18
click at [106, 48] on span "Purchases" at bounding box center [116, 49] width 21 height 7
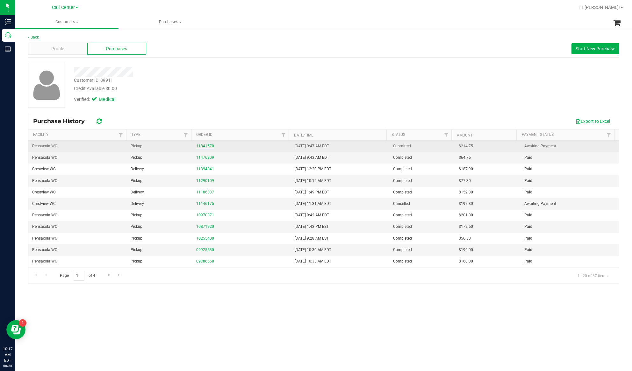
click at [208, 146] on link "11841570" at bounding box center [205, 146] width 18 height 4
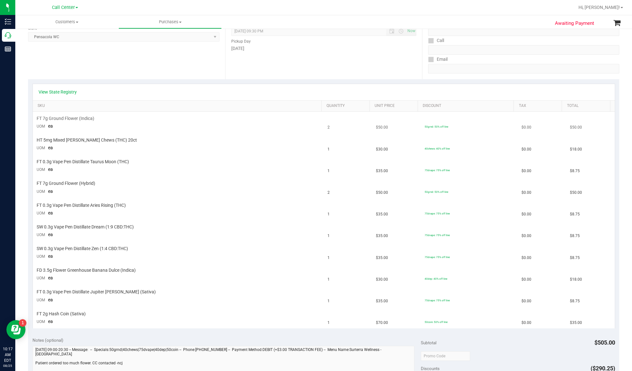
scroll to position [85, 0]
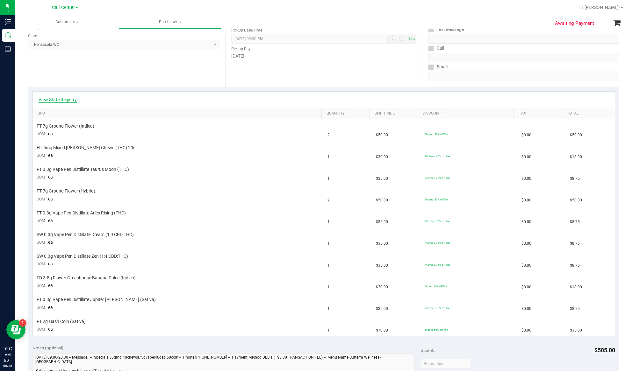
click at [68, 97] on link "View State Registry" at bounding box center [58, 99] width 38 height 6
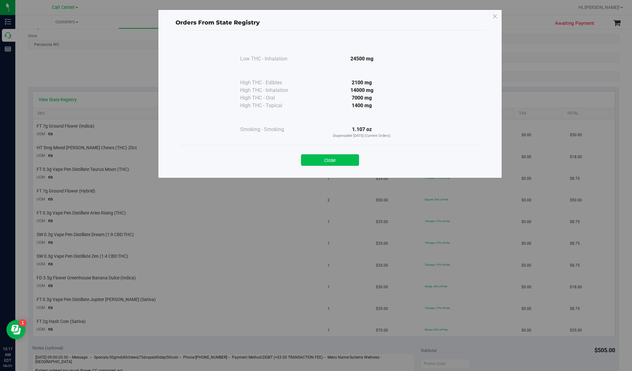
click at [338, 155] on button "Close" at bounding box center [330, 159] width 58 height 11
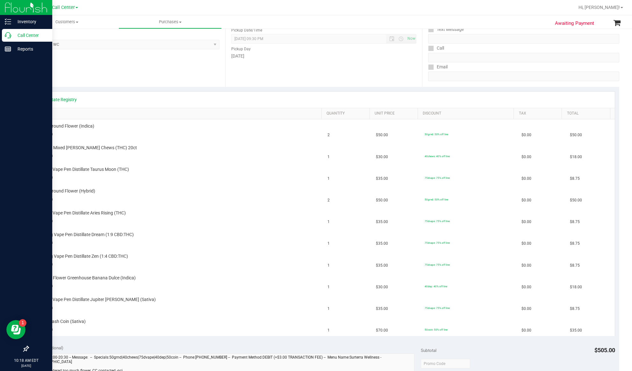
click at [28, 37] on p "Call Center" at bounding box center [30, 36] width 38 height 8
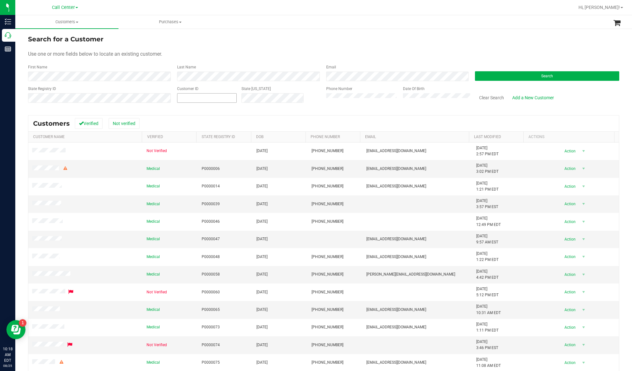
click at [204, 99] on span at bounding box center [207, 98] width 60 height 10
paste input "111410"
type input "111410"
click at [473, 77] on button "Search" at bounding box center [547, 76] width 144 height 10
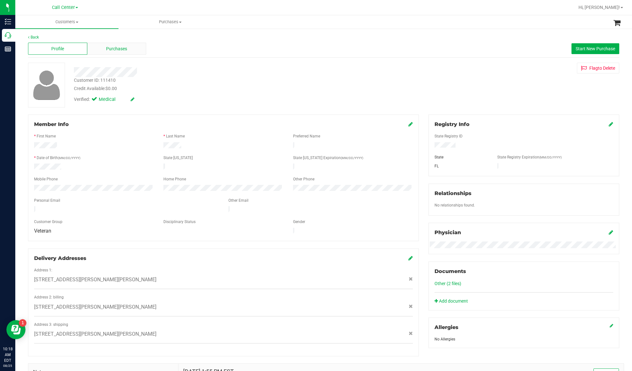
click at [100, 47] on div "Purchases" at bounding box center [116, 49] width 59 height 12
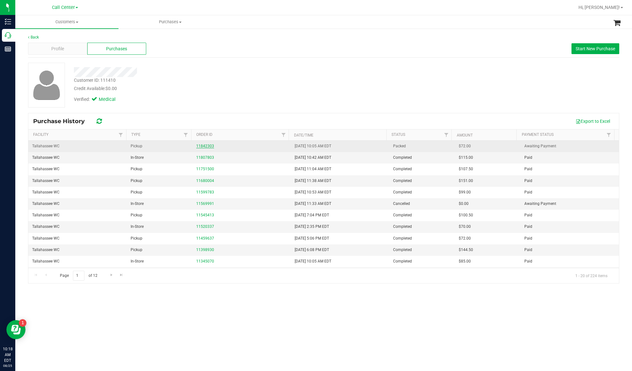
click at [208, 147] on link "11842303" at bounding box center [205, 146] width 18 height 4
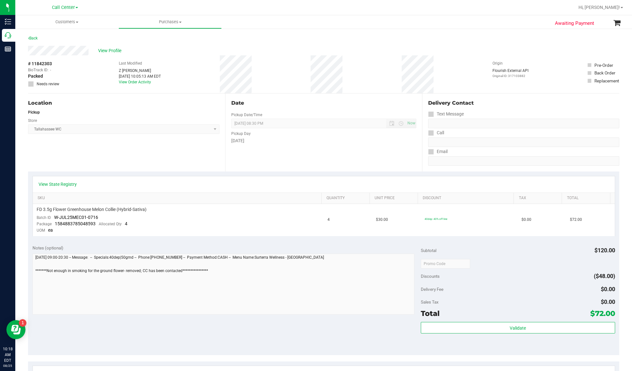
click at [136, 278] on div "Notes (optional) Subtotal $120.00 Discounts ($48.00) Delivery Fee $0.00 Sales T…" at bounding box center [323, 298] width 591 height 115
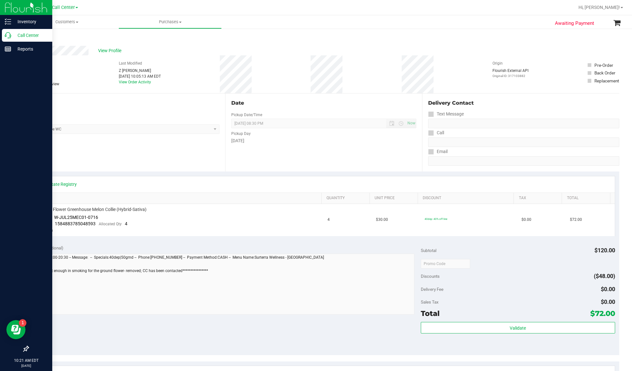
click at [19, 38] on p "Call Center" at bounding box center [30, 36] width 38 height 8
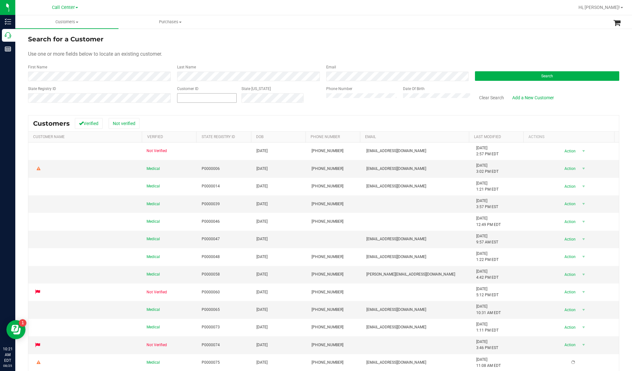
click at [187, 99] on input "text" at bounding box center [206, 98] width 59 height 9
paste input "579006"
type input "579006"
click at [473, 78] on button "Search" at bounding box center [547, 76] width 144 height 10
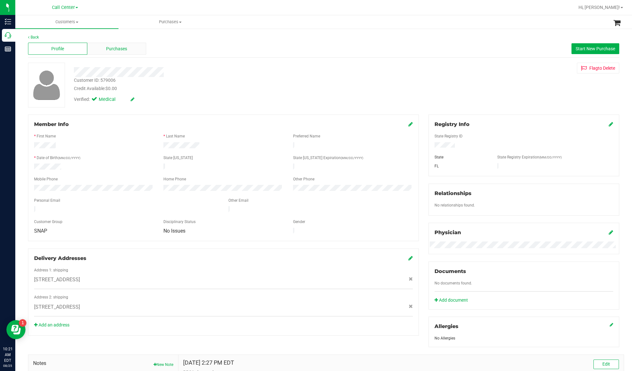
click at [129, 52] on div "Purchases" at bounding box center [116, 49] width 59 height 12
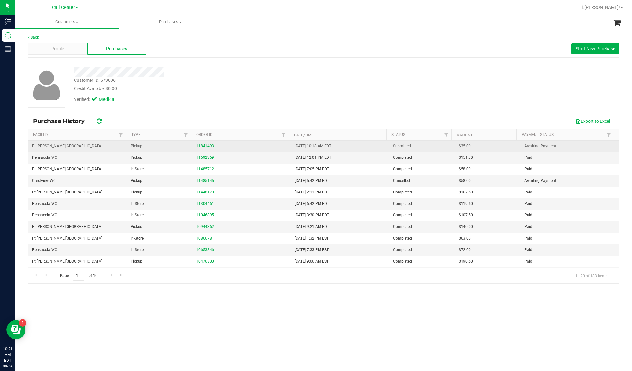
click at [199, 145] on link "11841493" at bounding box center [205, 146] width 18 height 4
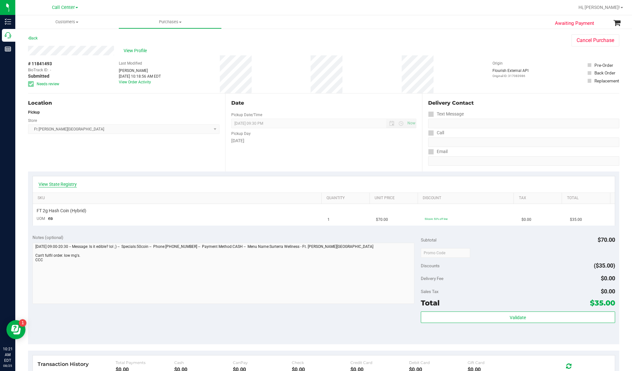
click at [64, 184] on link "View State Registry" at bounding box center [58, 184] width 38 height 6
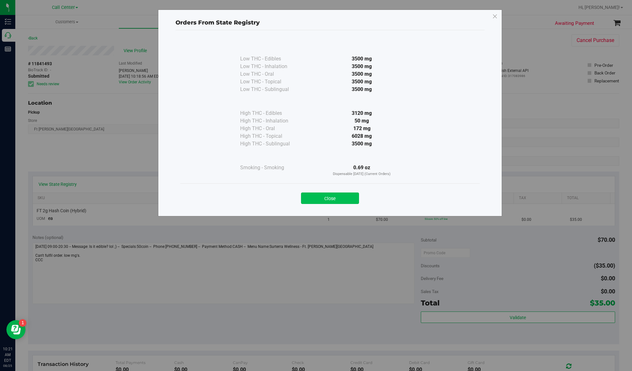
click at [347, 197] on button "Close" at bounding box center [330, 198] width 58 height 11
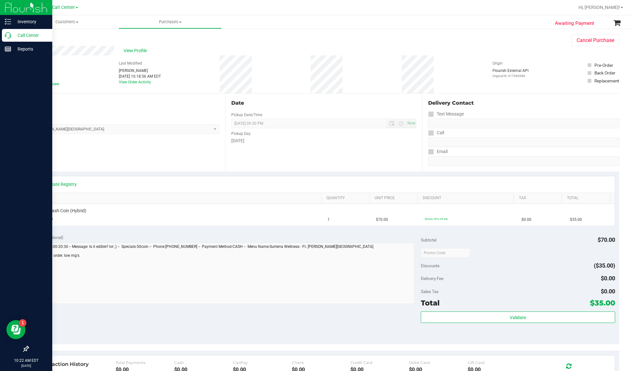
drag, startPoint x: 27, startPoint y: 33, endPoint x: 46, endPoint y: 41, distance: 21.3
click at [27, 33] on p "Call Center" at bounding box center [30, 36] width 38 height 8
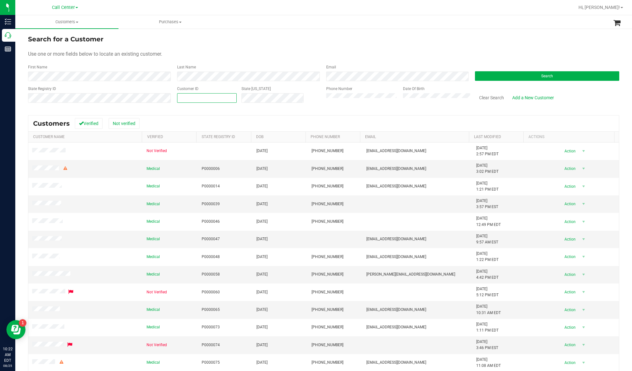
click at [194, 99] on span at bounding box center [207, 98] width 60 height 10
paste input "77625"
type input "77625"
click at [473, 76] on button "Search" at bounding box center [547, 76] width 144 height 10
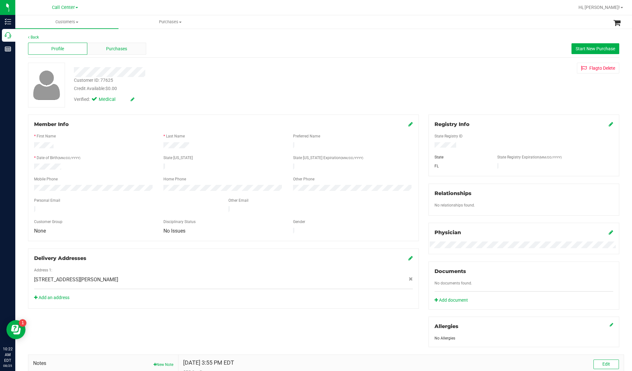
click at [110, 52] on div "Purchases" at bounding box center [116, 49] width 59 height 12
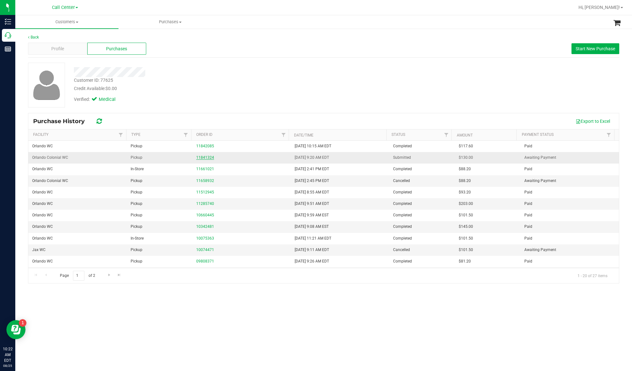
click at [198, 159] on link "11841324" at bounding box center [205, 157] width 18 height 4
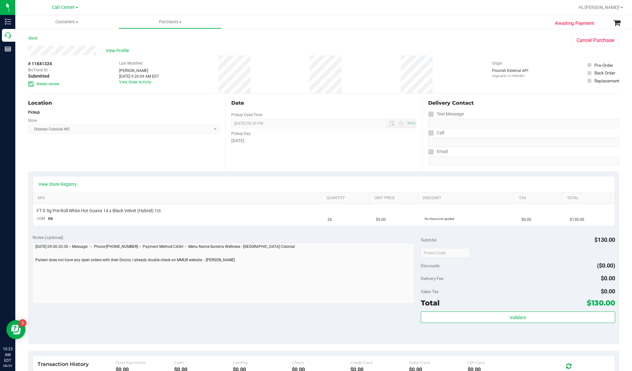
click at [116, 46] on div "View Profile" at bounding box center [293, 51] width 530 height 10
click at [116, 51] on span "View Profile" at bounding box center [118, 50] width 25 height 7
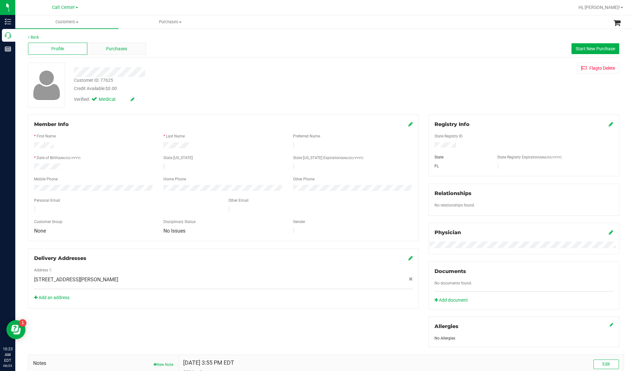
click at [115, 47] on span "Purchases" at bounding box center [116, 49] width 21 height 7
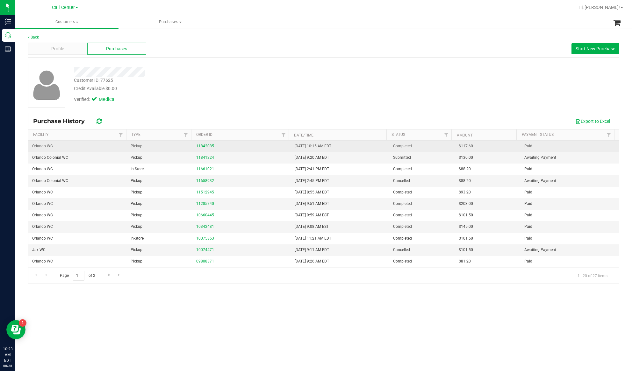
click at [202, 145] on link "11842085" at bounding box center [205, 146] width 18 height 4
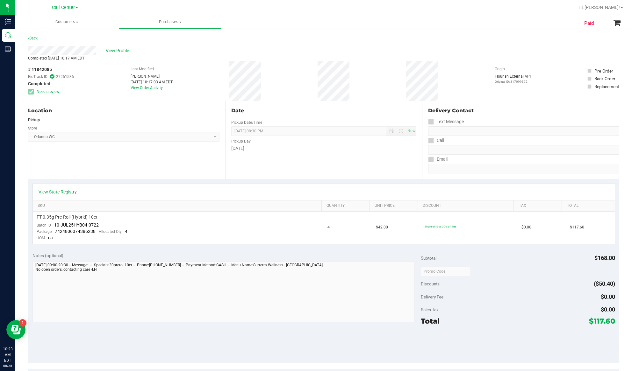
click at [111, 50] on span "View Profile" at bounding box center [118, 50] width 25 height 7
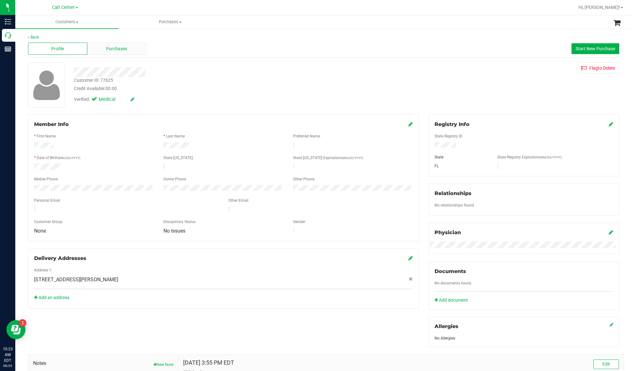
click at [125, 50] on span "Purchases" at bounding box center [116, 49] width 21 height 7
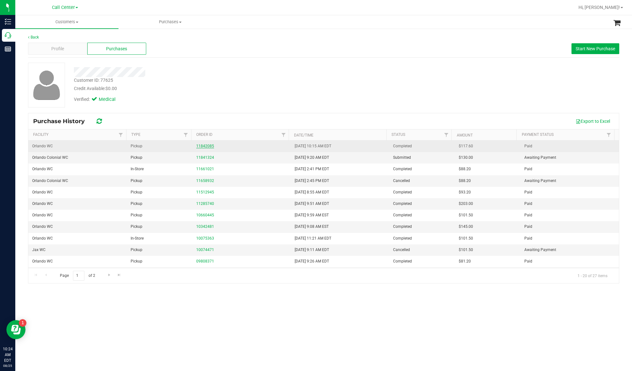
click at [200, 145] on link "11842085" at bounding box center [205, 146] width 18 height 4
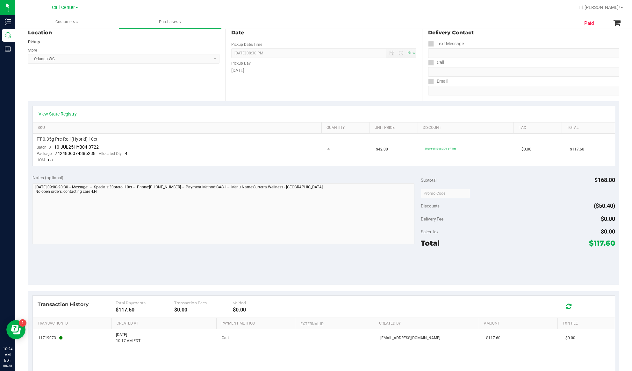
scroll to position [85, 0]
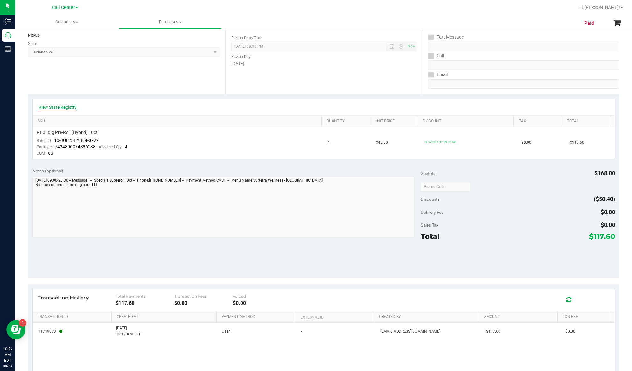
click at [61, 108] on link "View State Registry" at bounding box center [58, 107] width 38 height 6
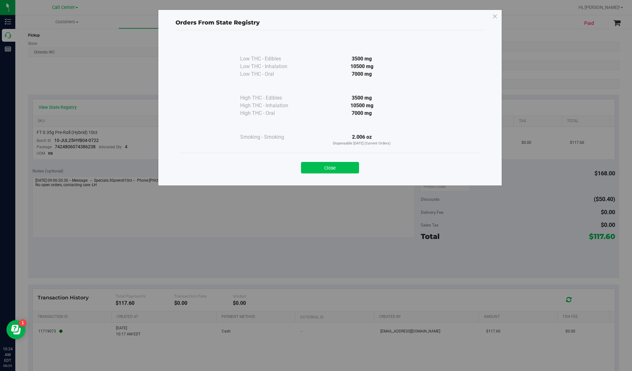
click at [322, 166] on button "Close" at bounding box center [330, 167] width 58 height 11
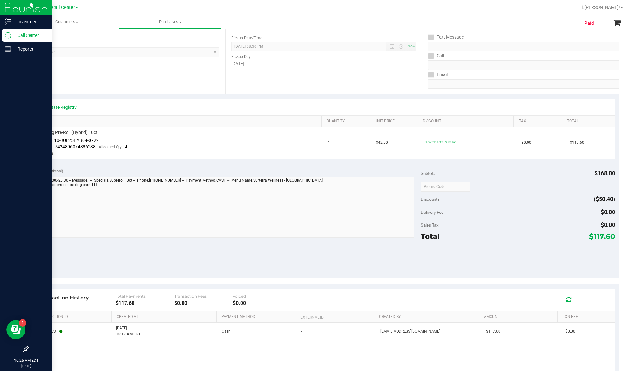
click at [14, 34] on p "Call Center" at bounding box center [30, 36] width 38 height 8
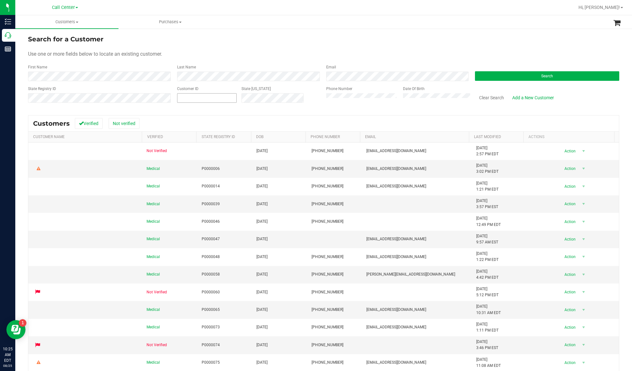
click at [198, 98] on span at bounding box center [207, 98] width 60 height 10
paste input "1496875"
type input "1496875"
click at [473, 74] on button "Search" at bounding box center [547, 76] width 144 height 10
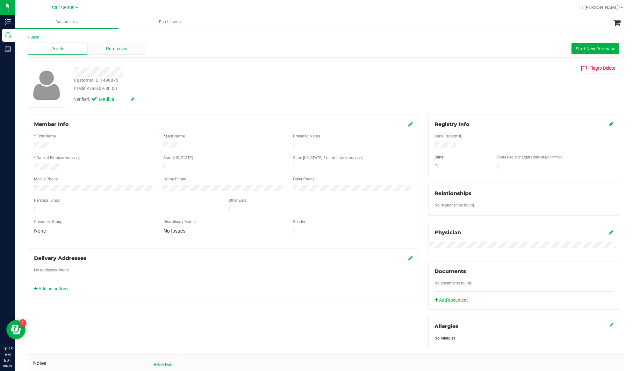
click at [111, 50] on span "Purchases" at bounding box center [116, 49] width 21 height 7
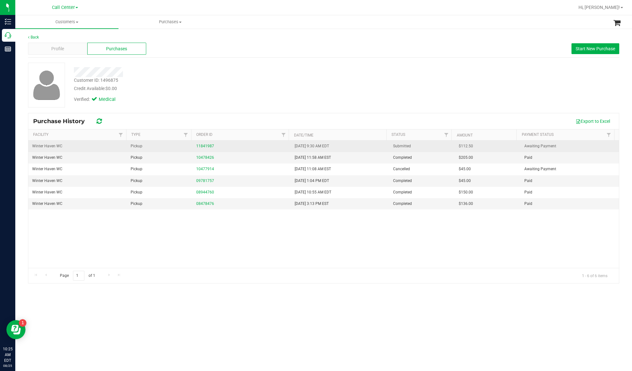
click at [204, 143] on td "11841987" at bounding box center [241, 146] width 98 height 11
click at [204, 147] on link "11841987" at bounding box center [205, 146] width 18 height 4
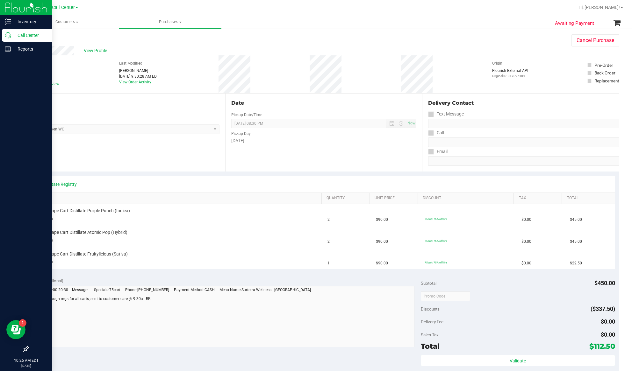
click at [23, 32] on p "Call Center" at bounding box center [30, 36] width 38 height 8
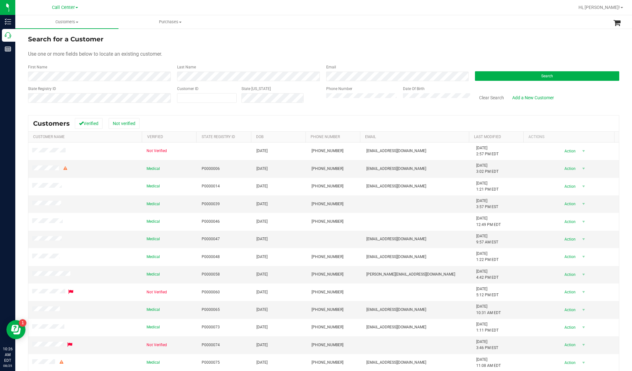
click at [214, 103] on div "Customer ID" at bounding box center [207, 97] width 60 height 23
click at [212, 95] on span at bounding box center [207, 98] width 60 height 10
paste input "1541210"
type input "1541210"
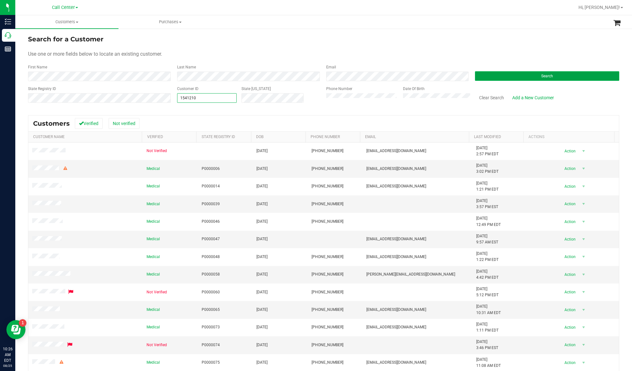
click at [473, 78] on button "Search" at bounding box center [547, 76] width 144 height 10
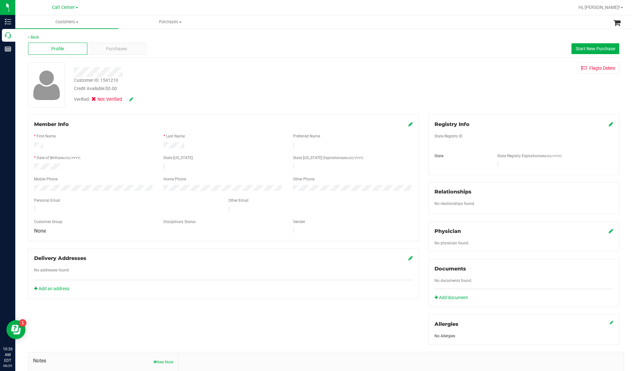
click at [157, 198] on div "Personal Email" at bounding box center [126, 201] width 194 height 7
click at [107, 50] on span "Purchases" at bounding box center [116, 49] width 21 height 7
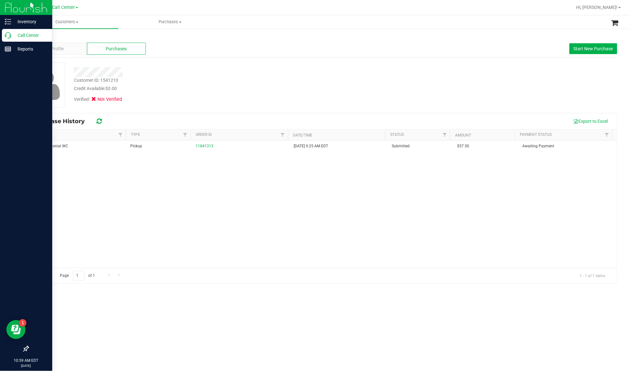
click at [27, 35] on p "Call Center" at bounding box center [30, 36] width 38 height 8
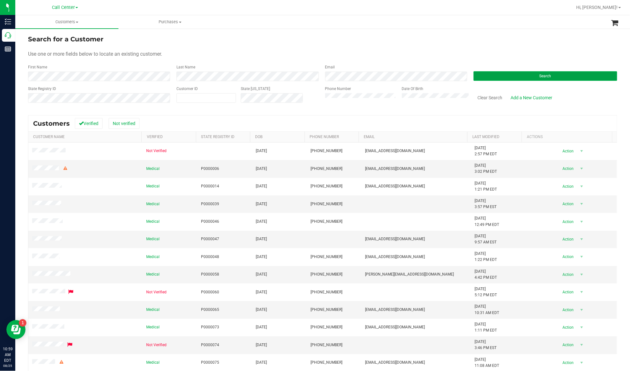
click at [473, 76] on button "Search" at bounding box center [545, 76] width 144 height 10
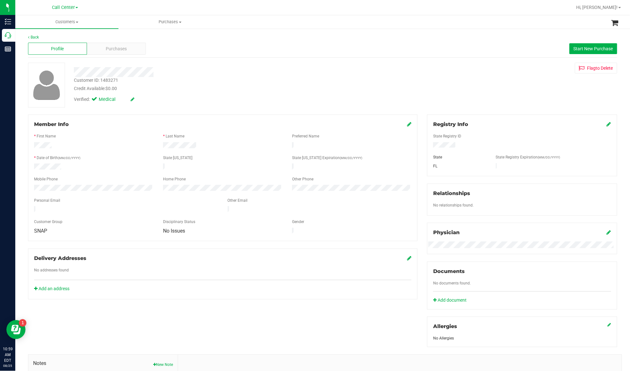
click at [98, 267] on div "No addresses found" at bounding box center [222, 270] width 387 height 7
click at [111, 50] on span "Purchases" at bounding box center [116, 49] width 21 height 7
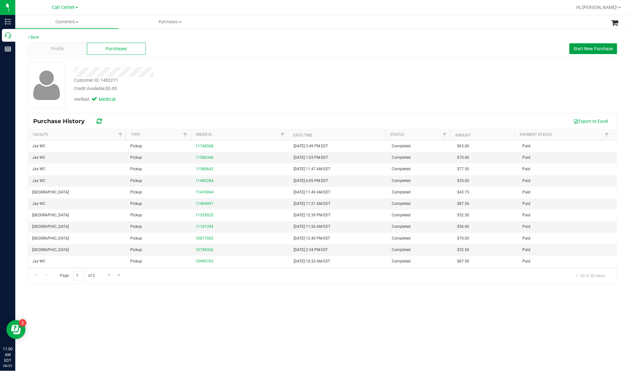
click at [473, 51] on span "Start New Purchase" at bounding box center [592, 48] width 39 height 5
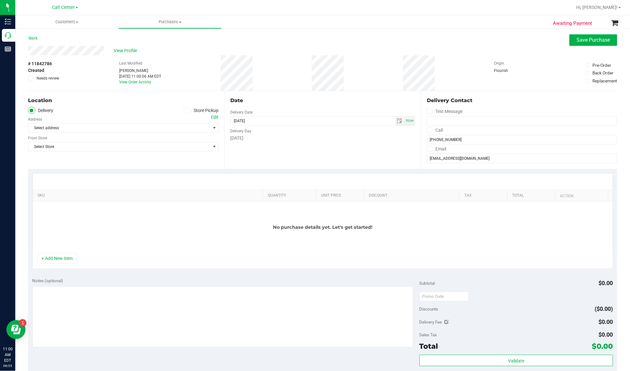
click at [184, 112] on span at bounding box center [187, 110] width 7 height 7
click at [0, 0] on input "Store Pickup" at bounding box center [0, 0] width 0 height 0
click at [179, 128] on span "Select Store" at bounding box center [119, 128] width 182 height 9
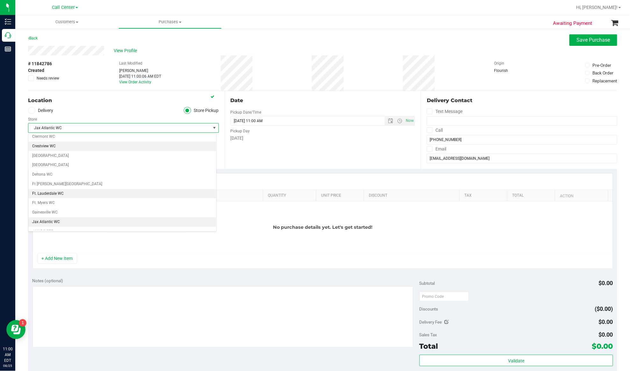
scroll to position [102, 0]
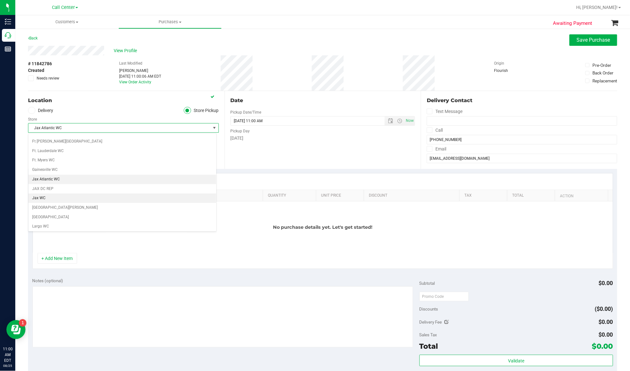
click at [44, 203] on li "Jax WC" at bounding box center [122, 199] width 188 height 10
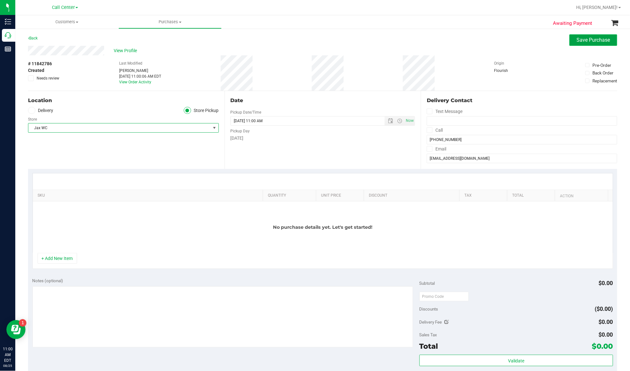
click at [473, 39] on span "Save Purchase" at bounding box center [593, 40] width 33 height 6
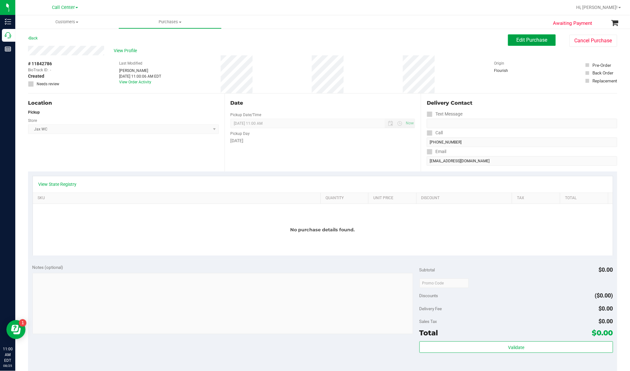
click at [473, 43] on button "Edit Purchase" at bounding box center [532, 39] width 48 height 11
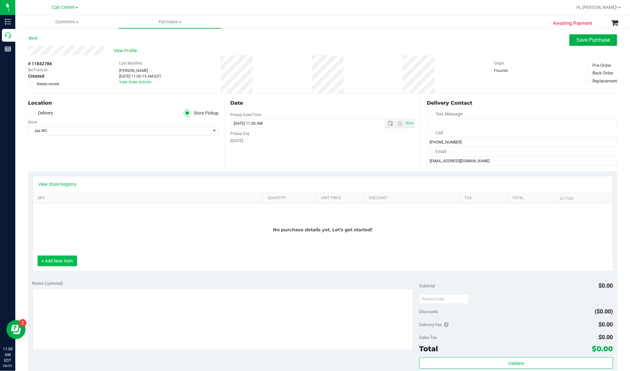
click at [55, 266] on button "+ Add New Item" at bounding box center [57, 261] width 39 height 11
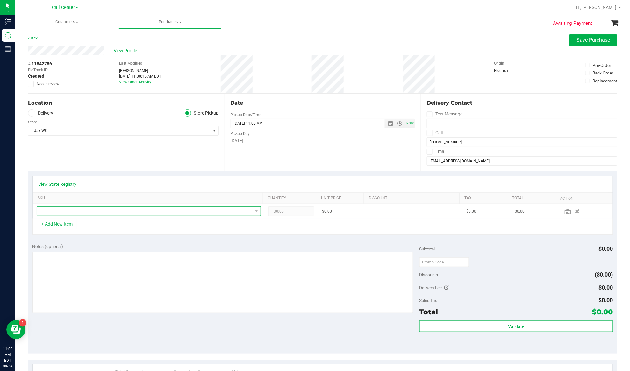
click at [66, 211] on span "NO DATA FOUND" at bounding box center [145, 211] width 216 height 9
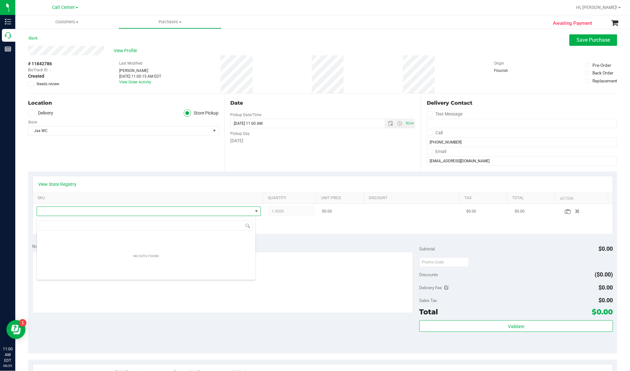
scroll to position [10, 219]
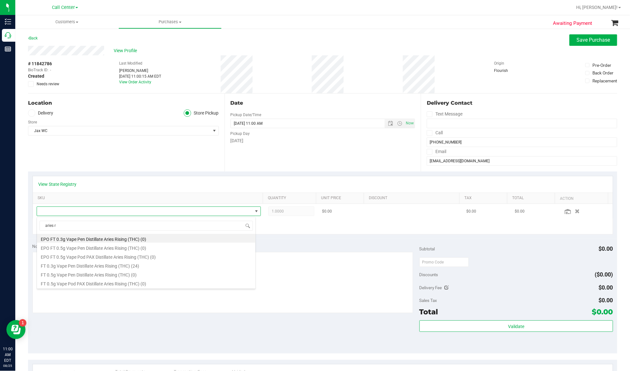
type input "aries ri"
click at [77, 266] on li "FT 0.3g Vape Pen Distillate Aries Rising (THC) (24)" at bounding box center [146, 265] width 218 height 9
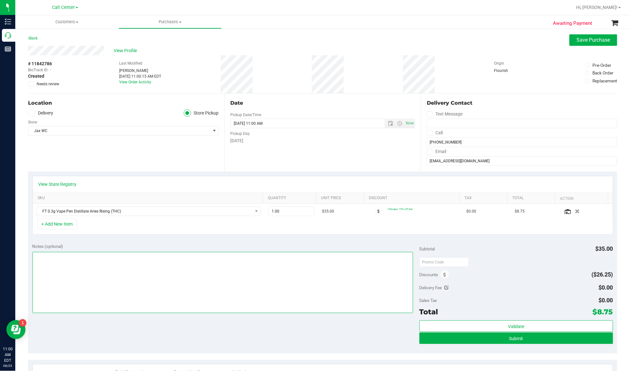
click at [82, 269] on textarea at bounding box center [222, 282] width 380 height 61
drag, startPoint x: 274, startPoint y: 211, endPoint x: 262, endPoint y: 212, distance: 11.8
click at [265, 212] on td "1.00 1" at bounding box center [291, 211] width 53 height 15
click at [53, 182] on link "View State Registry" at bounding box center [58, 184] width 38 height 6
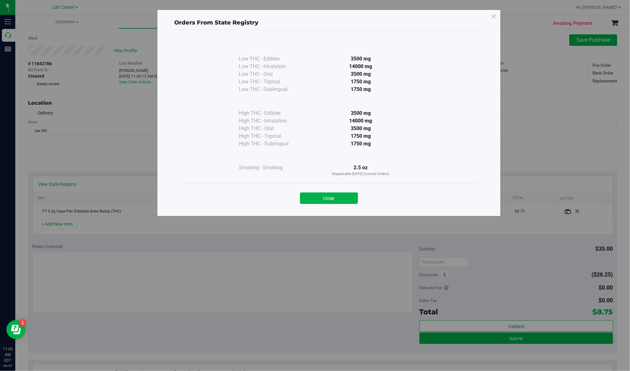
click at [322, 199] on button "Close" at bounding box center [329, 198] width 58 height 11
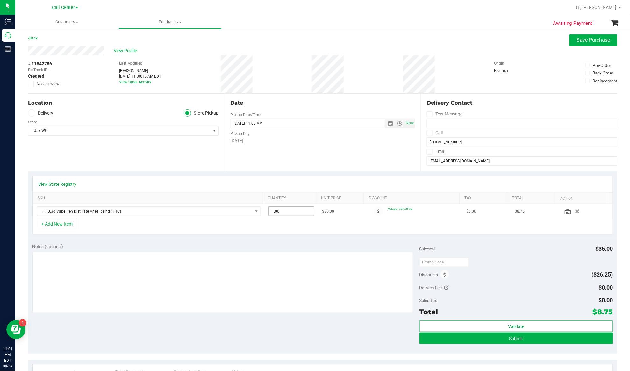
click at [280, 207] on span "1.00 1" at bounding box center [291, 212] width 46 height 10
click at [274, 214] on span "1.00 1" at bounding box center [291, 212] width 46 height 10
type input "10"
type input "10.00"
click at [264, 271] on textarea at bounding box center [222, 282] width 380 height 61
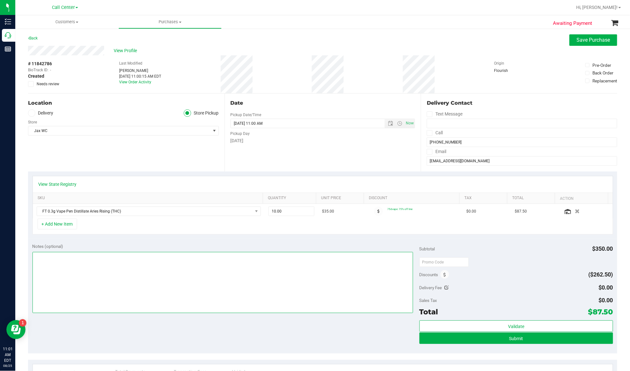
click at [250, 278] on textarea at bounding box center [222, 282] width 380 height 61
click at [59, 259] on textarea at bounding box center [222, 282] width 380 height 61
type textarea "EJ 8/25/25 11:01am"
click at [473, 278] on button "Submit" at bounding box center [516, 338] width 194 height 11
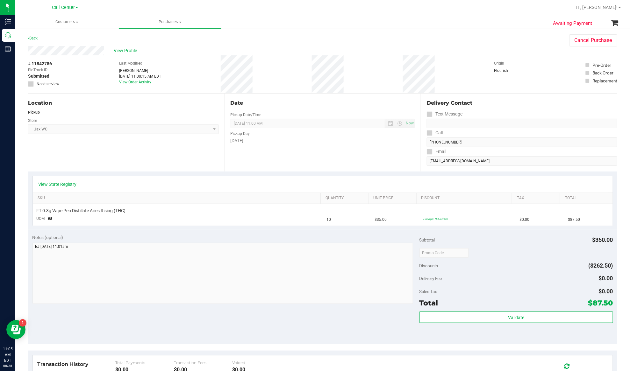
click at [48, 63] on span "# 11842786" at bounding box center [40, 63] width 24 height 7
copy div "# 11842786"
click at [109, 143] on div "Location Pickup Store Jax WC Select Store Bonita Springs WC Boynton Beach WC Br…" at bounding box center [126, 133] width 196 height 78
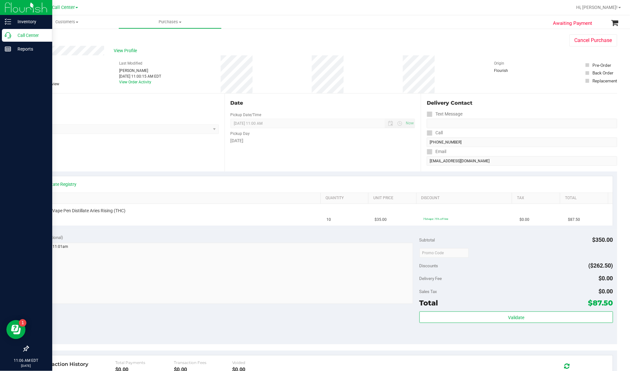
click at [29, 35] on p "Call Center" at bounding box center [30, 36] width 38 height 8
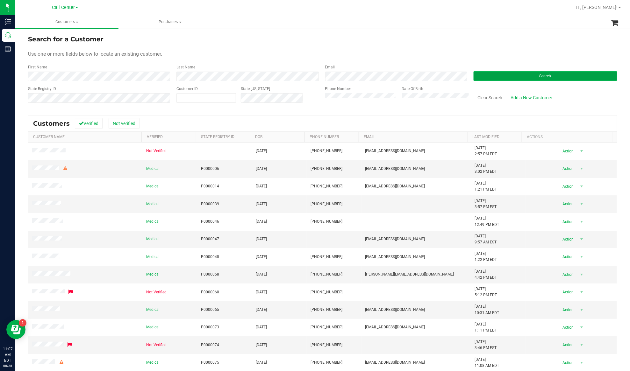
click at [473, 77] on button "Search" at bounding box center [545, 76] width 144 height 10
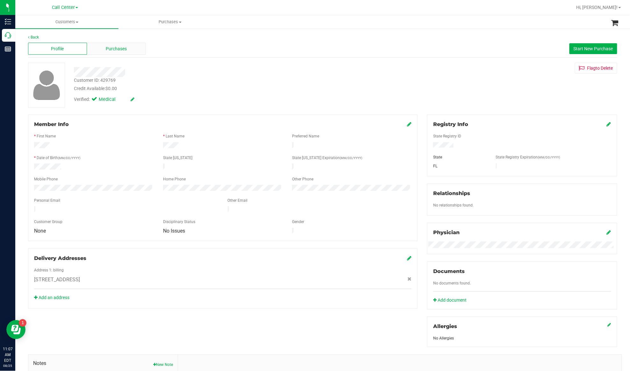
click at [94, 50] on div "Purchases" at bounding box center [116, 49] width 59 height 12
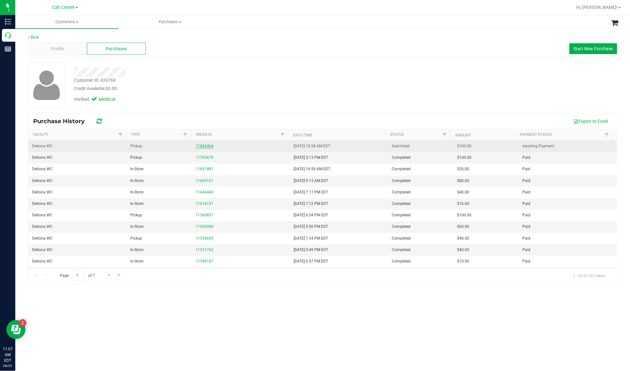
click at [198, 147] on link "11842464" at bounding box center [204, 146] width 18 height 4
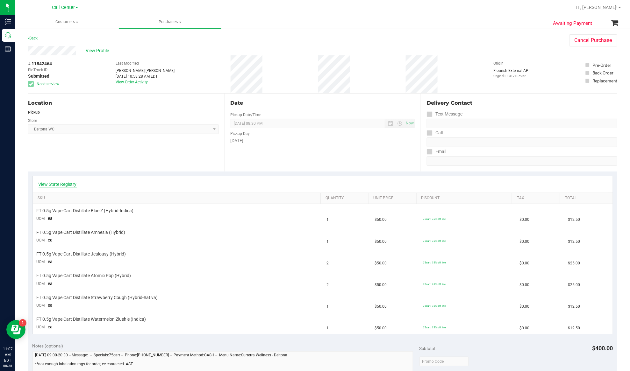
click at [67, 184] on link "View State Registry" at bounding box center [58, 184] width 38 height 6
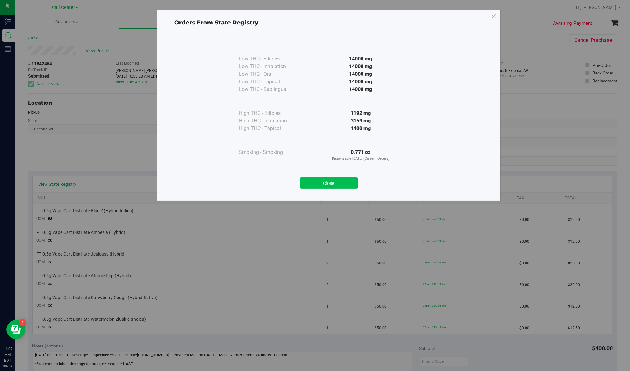
click at [313, 182] on button "Close" at bounding box center [329, 182] width 58 height 11
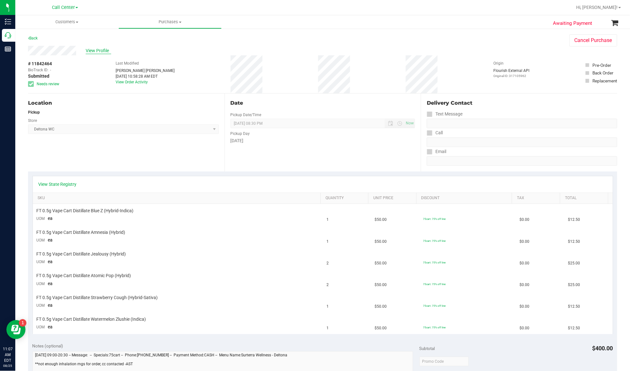
click at [98, 52] on span "View Profile" at bounding box center [98, 50] width 25 height 7
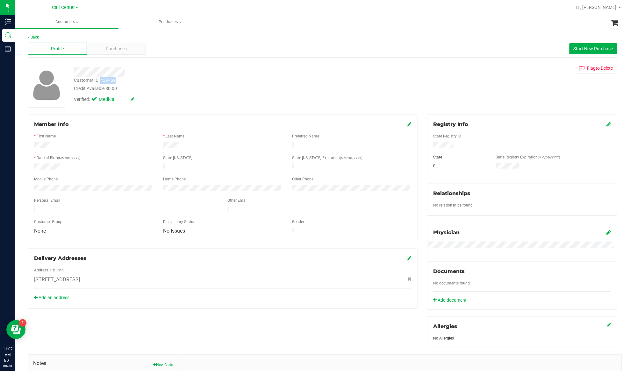
drag, startPoint x: 117, startPoint y: 78, endPoint x: 102, endPoint y: 82, distance: 15.9
click at [102, 82] on div "Customer ID: 429769 Credit Available: $0.00" at bounding box center [218, 84] width 299 height 15
copy div "429769"
click at [131, 48] on div "Purchases" at bounding box center [116, 49] width 59 height 12
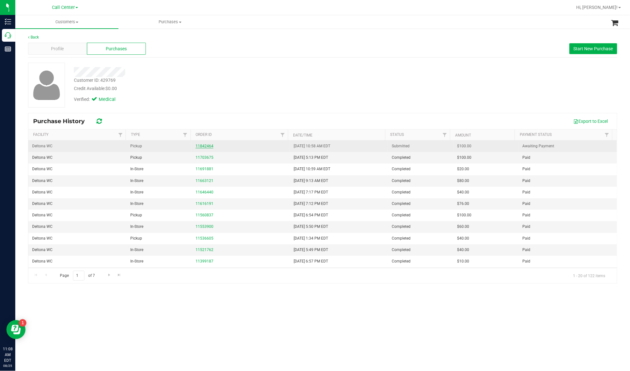
click at [200, 146] on link "11842464" at bounding box center [204, 146] width 18 height 4
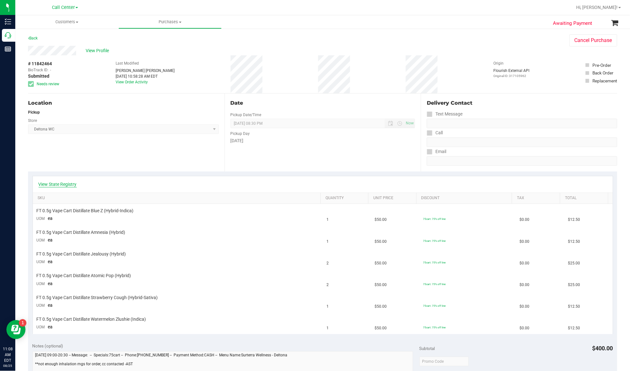
click at [68, 187] on link "View State Registry" at bounding box center [58, 184] width 38 height 6
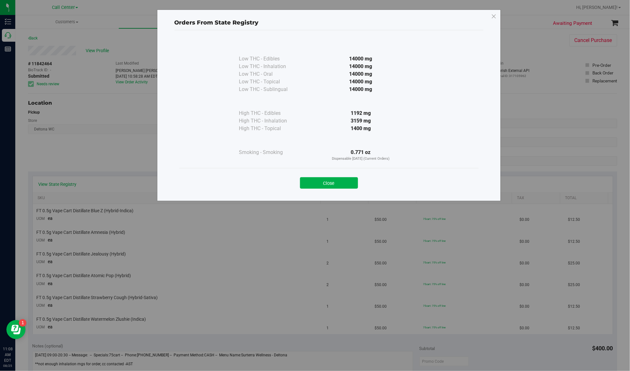
click at [101, 166] on div "Orders From State Registry Low THC - Edibles 14000 mg" at bounding box center [317, 185] width 635 height 371
click at [328, 185] on button "Close" at bounding box center [329, 182] width 58 height 11
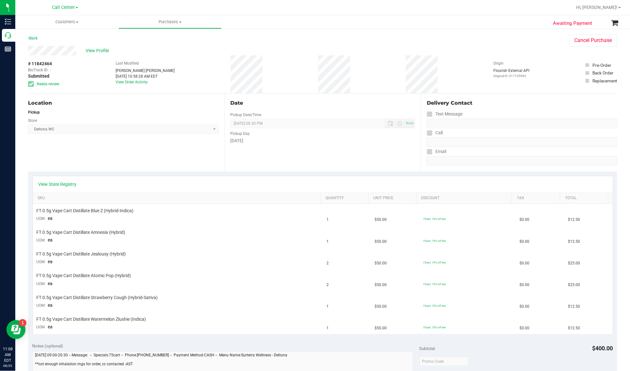
click at [125, 153] on div "Location Pickup Store Deltona WC Select Store Bonita Springs WC Boynton Beach W…" at bounding box center [126, 133] width 196 height 78
click at [97, 50] on span "View Profile" at bounding box center [98, 50] width 25 height 7
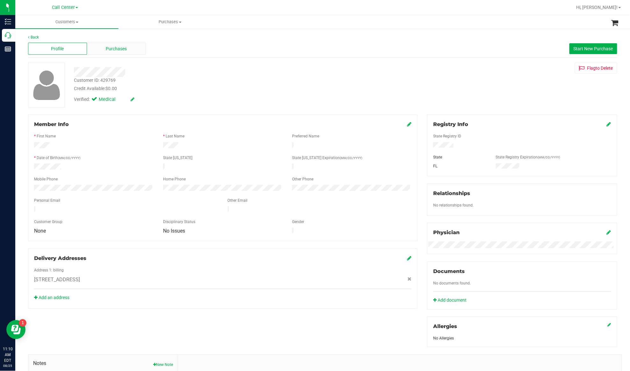
click at [115, 53] on div "Purchases" at bounding box center [116, 49] width 59 height 12
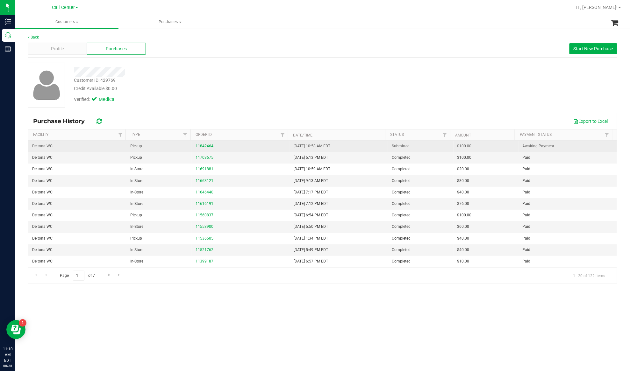
click at [207, 146] on link "11842464" at bounding box center [204, 146] width 18 height 4
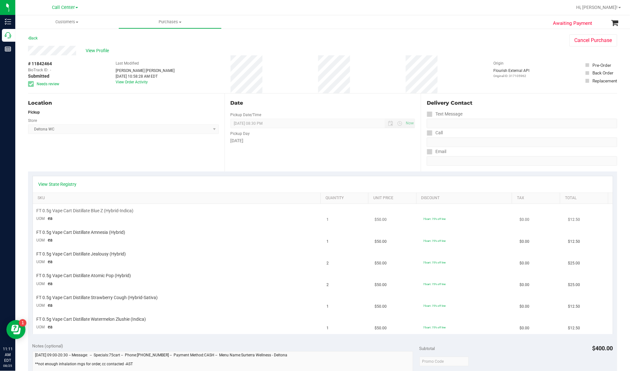
click at [98, 209] on span "FT 0.5g Vape Cart Distillate Blue Z (Hybrid-Indica)" at bounding box center [85, 211] width 97 height 6
copy div "FT 0.5g Vape Cart Distillate Blue Z (Hybrid-Indica)"
click at [86, 252] on span "FT 0.5g Vape Cart Distillate Jealousy (Hybrid)" at bounding box center [81, 254] width 89 height 6
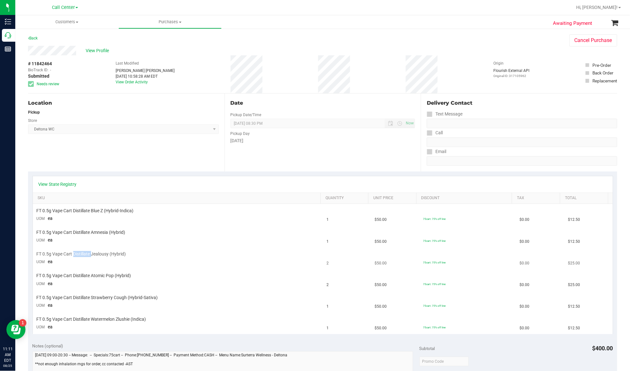
click at [86, 252] on span "FT 0.5g Vape Cart Distillate Jealousy (Hybrid)" at bounding box center [81, 254] width 89 height 6
click at [86, 253] on span "FT 0.5g Vape Cart Distillate Jealousy (Hybrid)" at bounding box center [81, 254] width 89 height 6
copy div "FT 0.5g Vape Cart Distillate Jealousy (Hybrid)"
click at [83, 211] on span "FT 0.5g Vape Cart Distillate Blue Z (Hybrid-Indica)" at bounding box center [85, 211] width 97 height 6
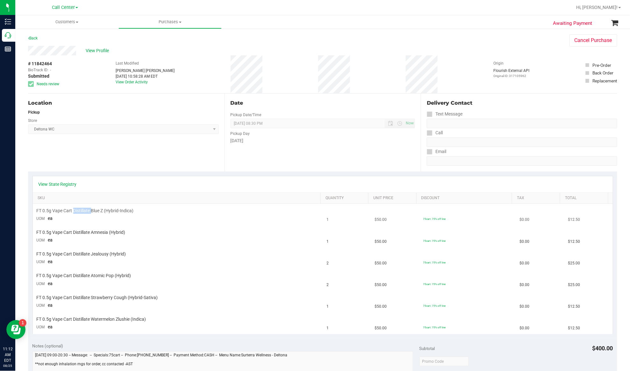
click at [83, 211] on span "FT 0.5g Vape Cart Distillate Blue Z (Hybrid-Indica)" at bounding box center [85, 211] width 97 height 6
copy div "FT 0.5g Vape Cart Distillate Blue Z (Hybrid-Indica)"
click at [103, 257] on span "FT 0.5g Vape Cart Distillate Jealousy (Hybrid)" at bounding box center [81, 254] width 89 height 6
click at [103, 253] on span "FT 0.5g Vape Cart Distillate Jealousy (Hybrid)" at bounding box center [81, 254] width 89 height 6
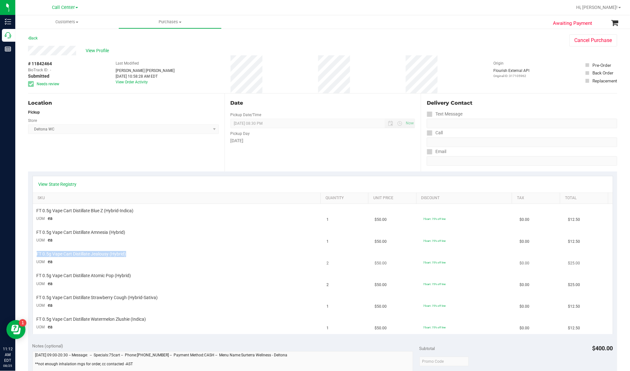
click at [104, 253] on span "FT 0.5g Vape Cart Distillate Jealousy (Hybrid)" at bounding box center [81, 254] width 89 height 6
copy div "FT 0.5g Vape Cart Distillate Jealousy (Hybrid)"
click at [65, 184] on link "View State Registry" at bounding box center [58, 184] width 38 height 6
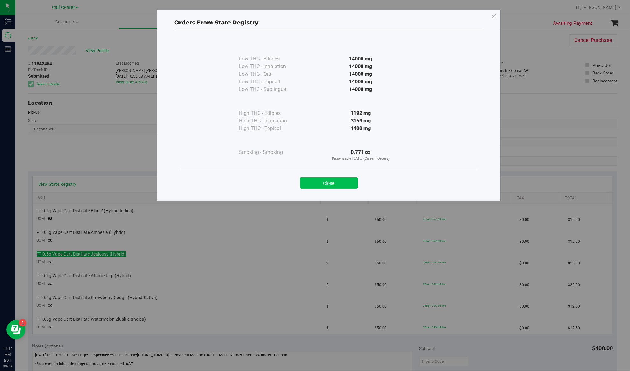
click at [310, 183] on button "Close" at bounding box center [329, 182] width 58 height 11
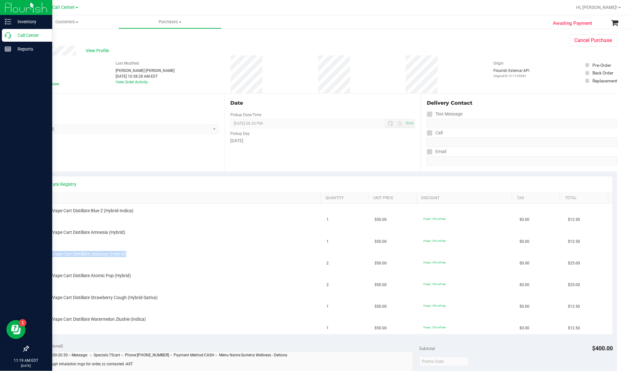
click at [31, 35] on p "Call Center" at bounding box center [30, 36] width 38 height 8
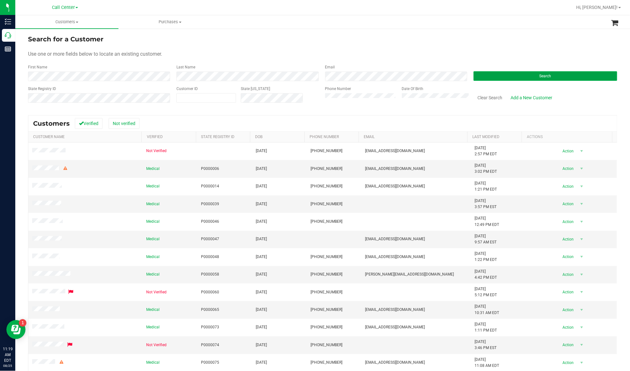
click at [473, 77] on button "Search" at bounding box center [545, 76] width 144 height 10
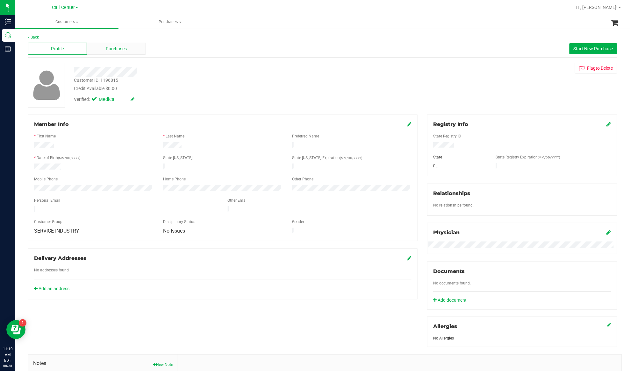
click at [113, 50] on span "Purchases" at bounding box center [116, 49] width 21 height 7
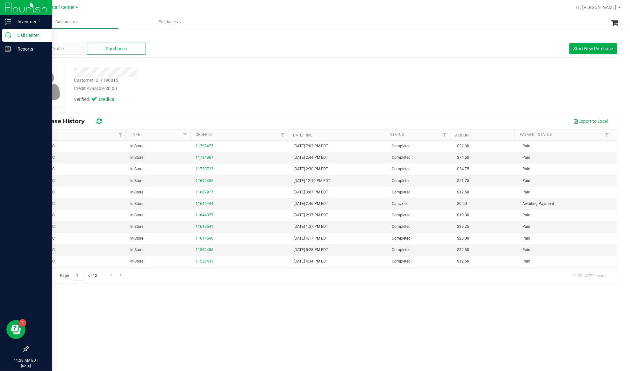
click at [23, 34] on p "Call Center" at bounding box center [30, 36] width 38 height 8
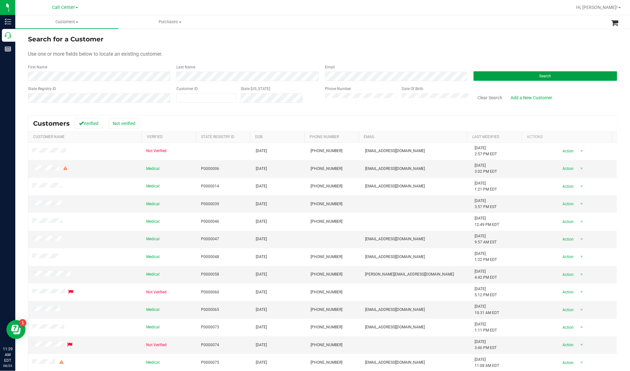
click at [473, 73] on button "Search" at bounding box center [545, 76] width 144 height 10
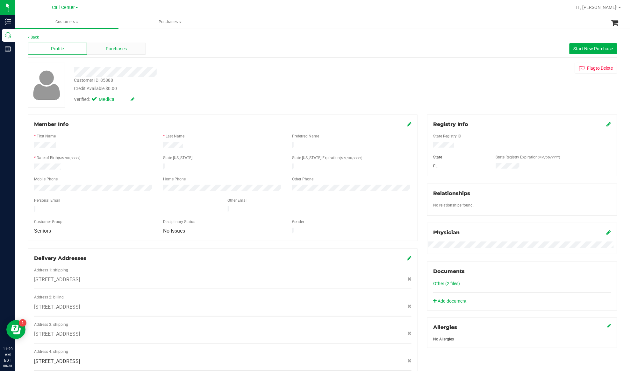
click at [99, 50] on div "Purchases" at bounding box center [116, 49] width 59 height 12
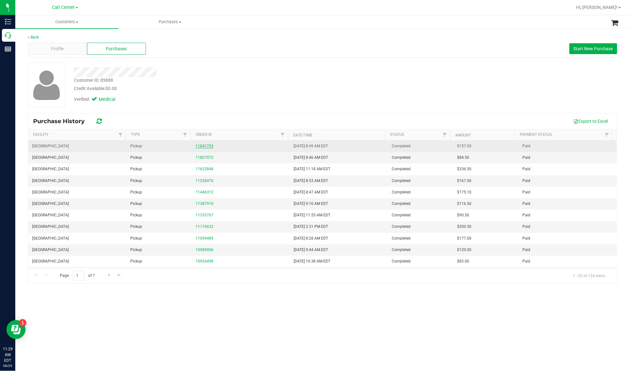
click at [205, 148] on link "11841753" at bounding box center [204, 146] width 18 height 4
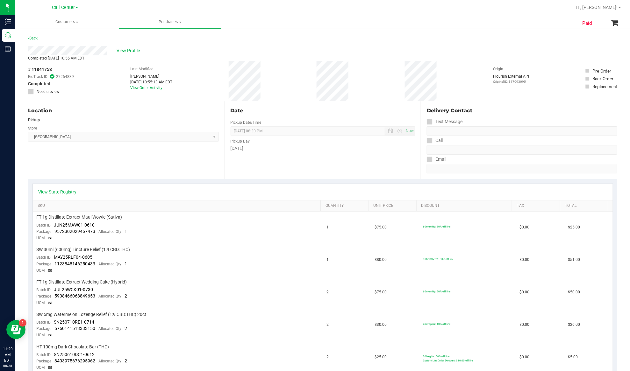
click at [120, 47] on span "View Profile" at bounding box center [129, 50] width 25 height 7
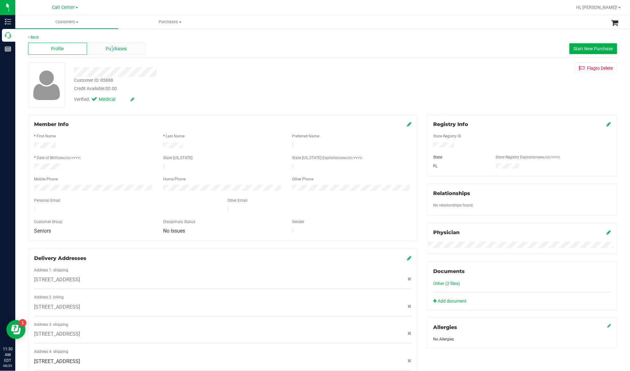
click at [111, 51] on span "Purchases" at bounding box center [116, 49] width 21 height 7
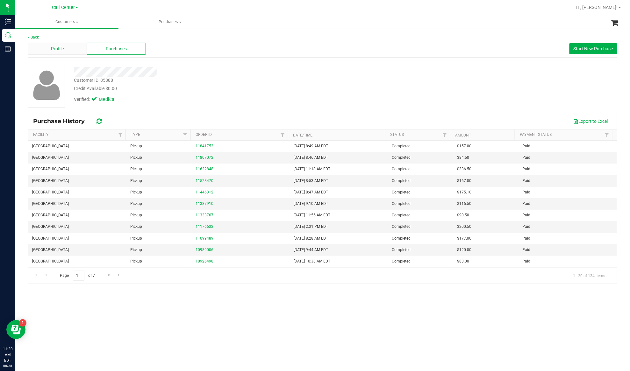
click at [57, 47] on span "Profile" at bounding box center [57, 49] width 13 height 7
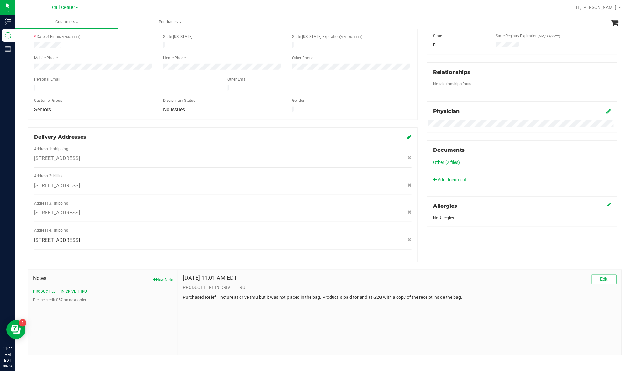
scroll to position [122, 0]
click at [473, 276] on span "Edit" at bounding box center [604, 278] width 8 height 5
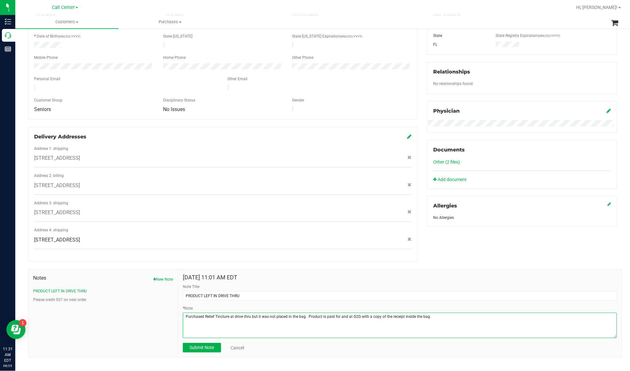
click at [311, 278] on textarea "* Note" at bounding box center [400, 325] width 434 height 25
click at [441, 278] on textarea "* Note" at bounding box center [400, 325] width 434 height 25
type textarea "Purchased Relief Tincture at drive thru but it was not placed in the bag. Produ…"
click at [202, 278] on span "Submit Note" at bounding box center [201, 347] width 25 height 5
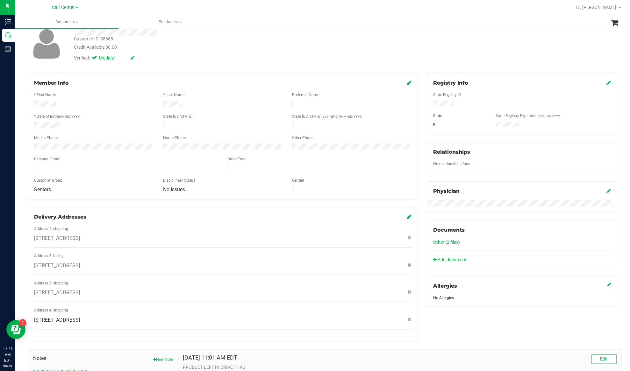
scroll to position [0, 0]
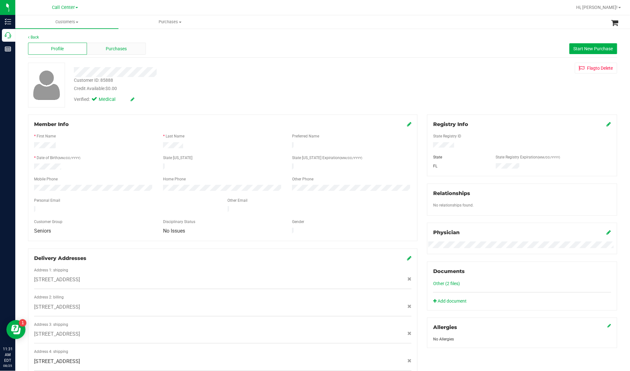
click at [100, 46] on div "Purchases" at bounding box center [116, 49] width 59 height 12
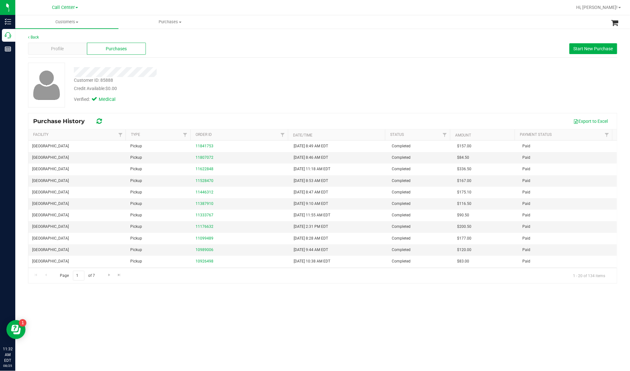
drag, startPoint x: 185, startPoint y: 111, endPoint x: 176, endPoint y: 104, distance: 11.3
click at [185, 111] on div "Customer ID: 85888 Credit Available: $0.00 Verified: Medical" at bounding box center [322, 88] width 589 height 50
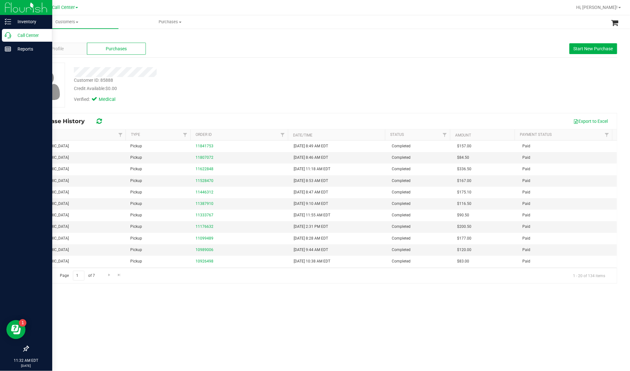
click at [24, 36] on p "Call Center" at bounding box center [30, 36] width 38 height 8
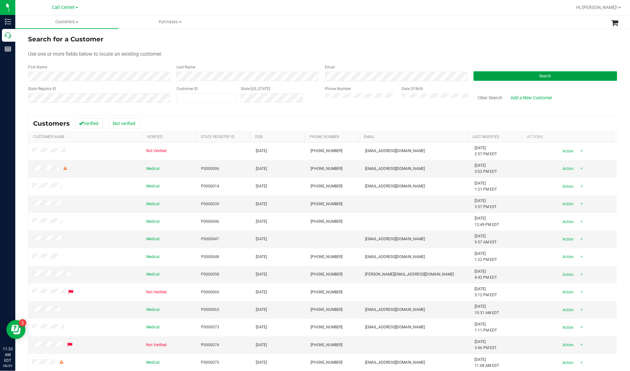
click at [473, 78] on button "Search" at bounding box center [545, 76] width 144 height 10
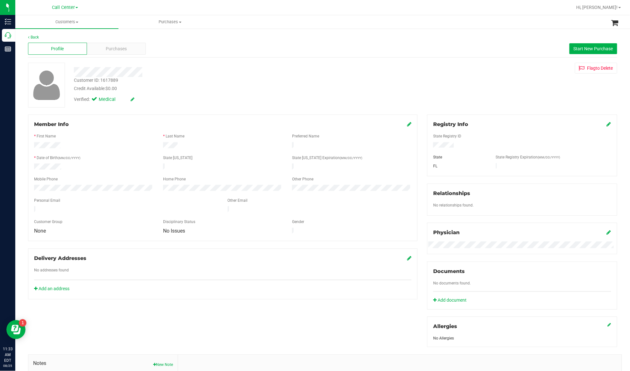
click at [46, 171] on div at bounding box center [222, 173] width 377 height 5
click at [125, 160] on div "* Date of Birth (MM/DD/YYYY)" at bounding box center [93, 158] width 129 height 7
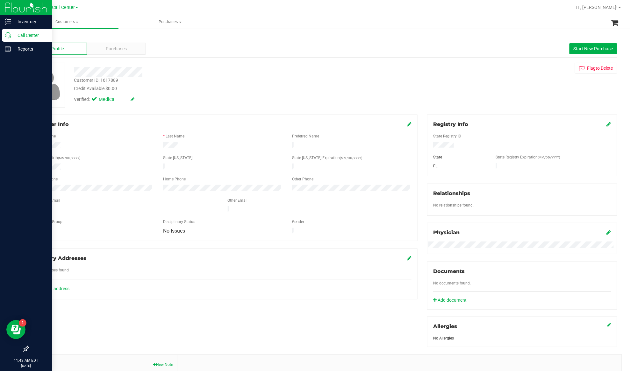
click at [24, 33] on p "Call Center" at bounding box center [30, 36] width 38 height 8
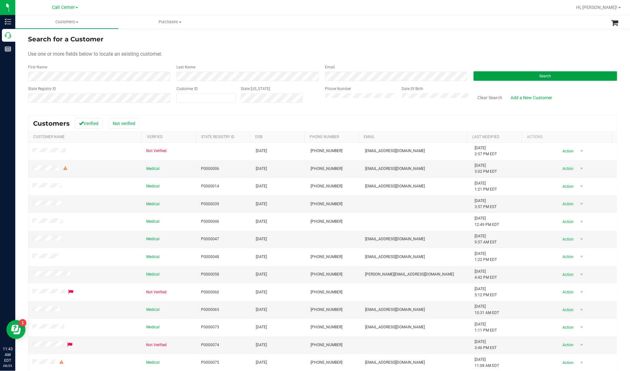
click at [473, 80] on button "Search" at bounding box center [545, 76] width 144 height 10
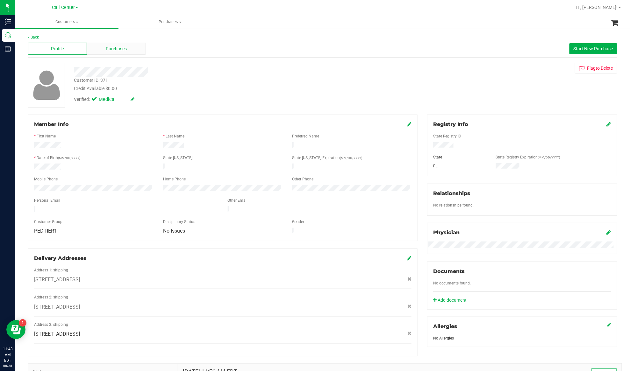
click at [111, 50] on span "Purchases" at bounding box center [116, 49] width 21 height 7
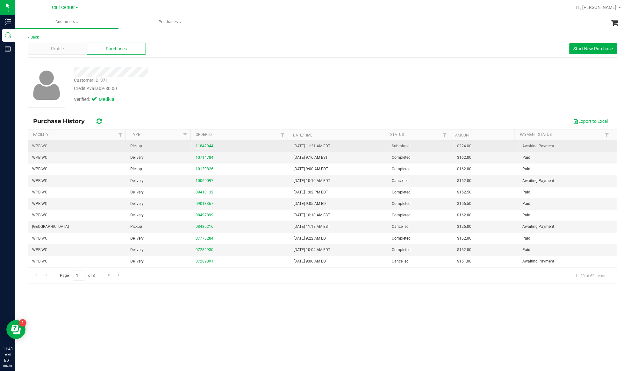
click at [195, 147] on link "11842944" at bounding box center [204, 146] width 18 height 4
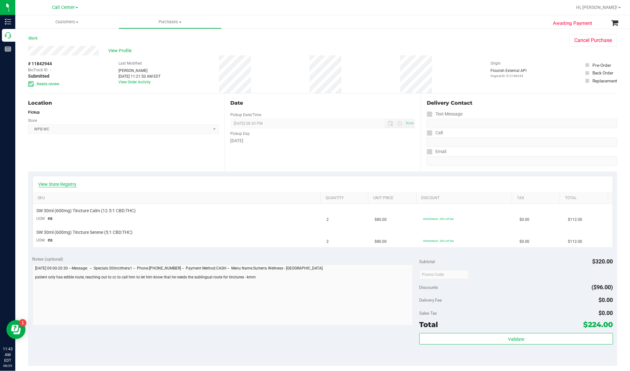
click at [70, 187] on link "View State Registry" at bounding box center [58, 184] width 38 height 6
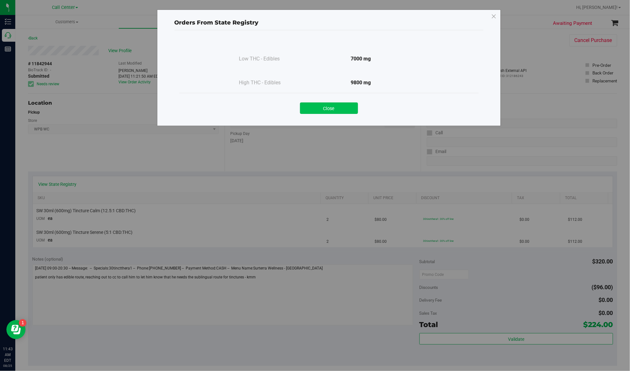
click at [329, 107] on button "Close" at bounding box center [329, 108] width 58 height 11
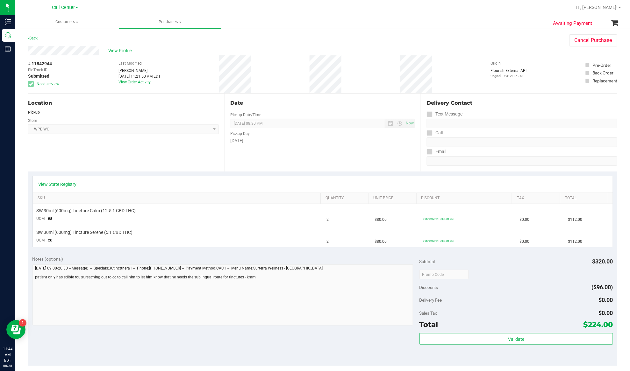
drag, startPoint x: 102, startPoint y: 160, endPoint x: 120, endPoint y: 93, distance: 68.6
click at [103, 158] on div "Location Pickup Store WPB WC Select Store Bonita Springs WC Boynton Beach WC Br…" at bounding box center [126, 133] width 196 height 78
click at [117, 48] on span "View Profile" at bounding box center [120, 50] width 25 height 7
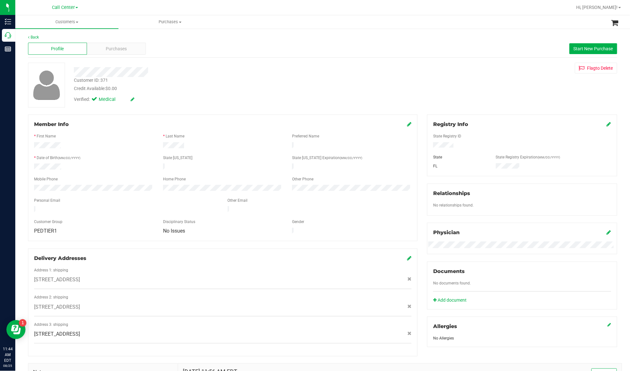
click at [115, 181] on form "Member Info * First Name * Last Name Preferred Name * Date of Birth (MM/DD/YYYY…" at bounding box center [222, 178] width 377 height 115
click at [114, 50] on span "Purchases" at bounding box center [116, 49] width 21 height 7
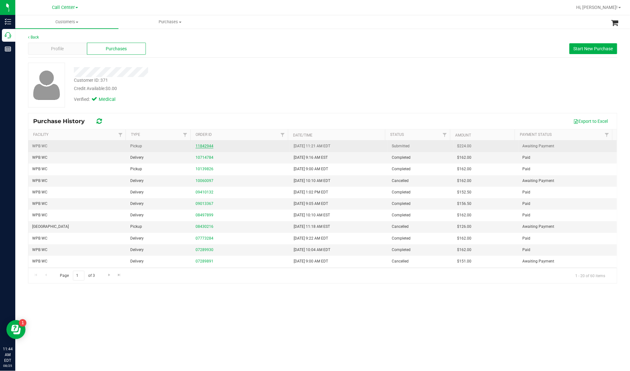
click at [203, 148] on link "11842944" at bounding box center [204, 146] width 18 height 4
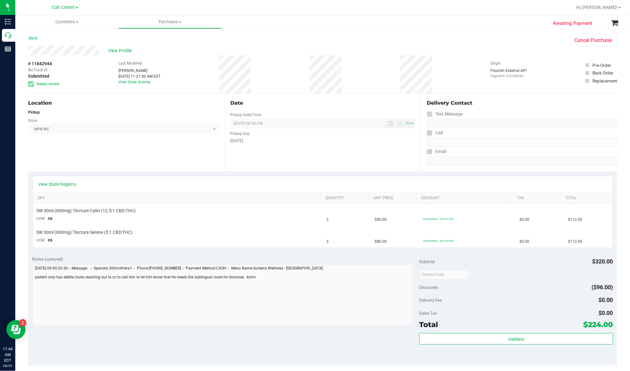
click at [112, 166] on div "Location Pickup Store WPB WC Select Store Bonita Springs WC Boynton Beach WC Br…" at bounding box center [126, 133] width 196 height 78
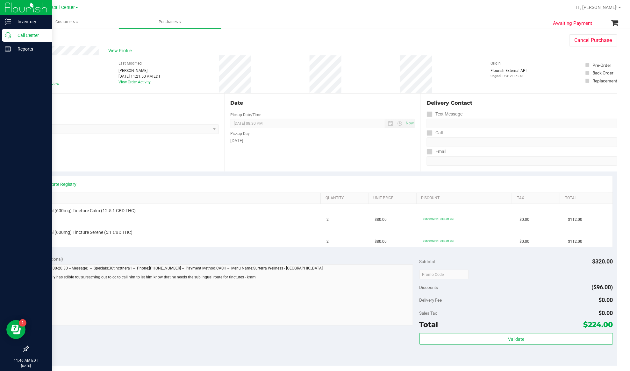
click at [19, 35] on p "Call Center" at bounding box center [30, 36] width 38 height 8
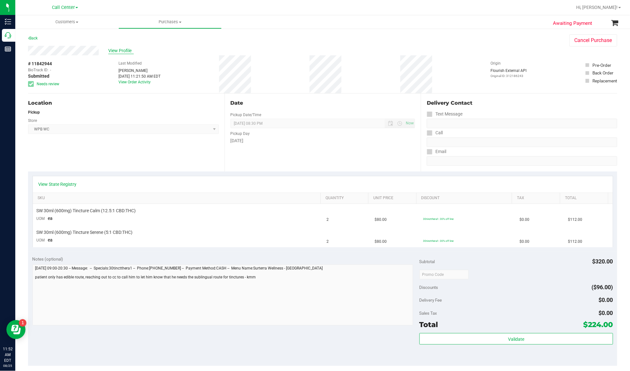
drag, startPoint x: 119, startPoint y: 46, endPoint x: 118, endPoint y: 50, distance: 4.2
click at [119, 48] on div "View Profile" at bounding box center [292, 51] width 528 height 10
click at [118, 50] on span "View Profile" at bounding box center [120, 50] width 25 height 7
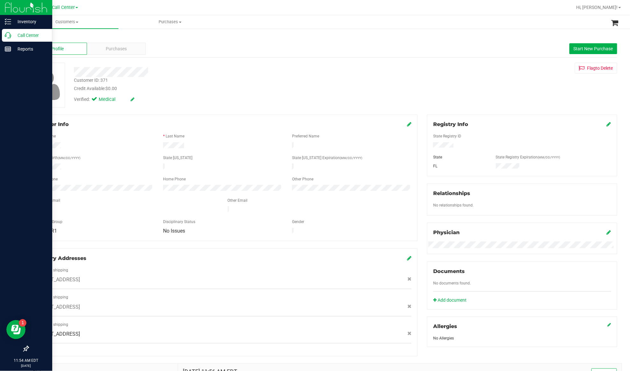
click at [21, 34] on p "Call Center" at bounding box center [30, 36] width 38 height 8
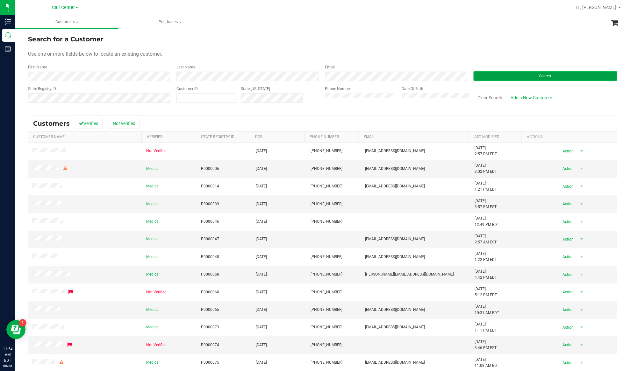
click at [473, 75] on button "Search" at bounding box center [545, 76] width 144 height 10
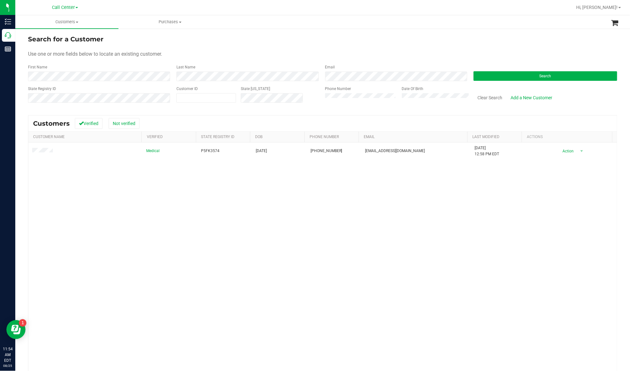
drag, startPoint x: 26, startPoint y: 220, endPoint x: 35, endPoint y: 188, distance: 32.4
click at [26, 220] on div "Search for a Customer Use one or more fields below to locate an existing custom…" at bounding box center [322, 213] width 614 height 370
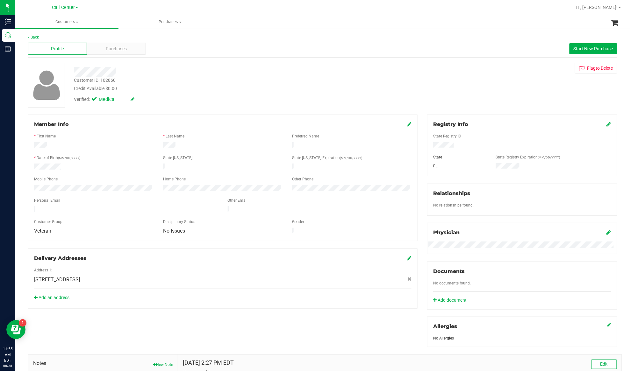
drag, startPoint x: 129, startPoint y: 180, endPoint x: 124, endPoint y: 176, distance: 6.1
click at [128, 180] on div "Mobile Phone" at bounding box center [93, 179] width 129 height 7
click at [120, 43] on div "Purchases" at bounding box center [116, 49] width 59 height 12
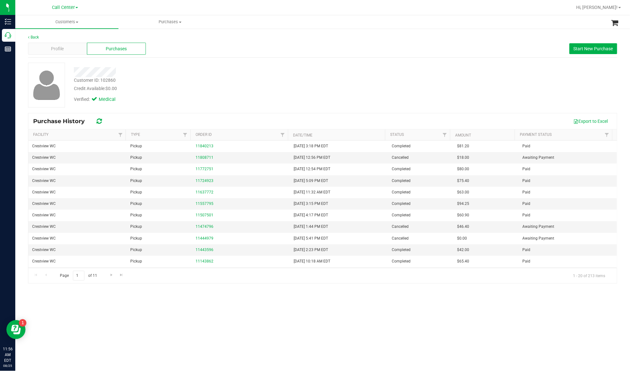
click at [56, 278] on div "Customers All customers Add a new customer All physicians Purchases All purchas…" at bounding box center [322, 193] width 614 height 356
click at [101, 78] on div "Customer ID: 102860" at bounding box center [95, 80] width 42 height 7
copy div "Customer ID: 102860"
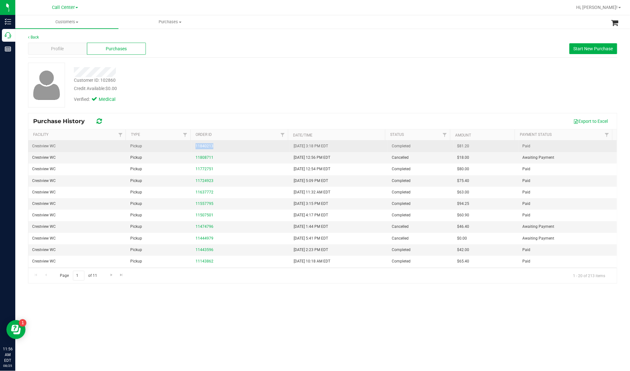
drag, startPoint x: 215, startPoint y: 145, endPoint x: 194, endPoint y: 148, distance: 21.8
click at [195, 148] on div "11840213" at bounding box center [240, 146] width 90 height 6
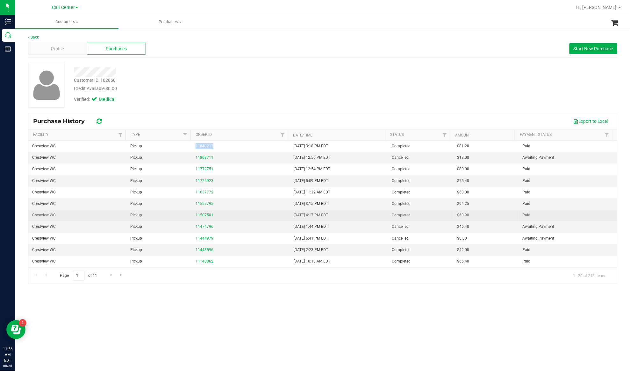
copy link "11840213"
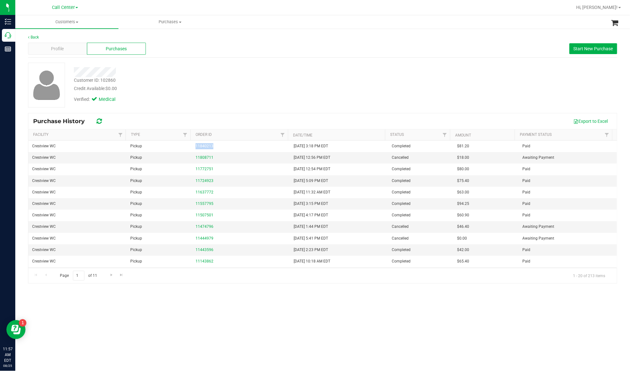
click at [184, 93] on div "Verified: Medical" at bounding box center [218, 99] width 299 height 14
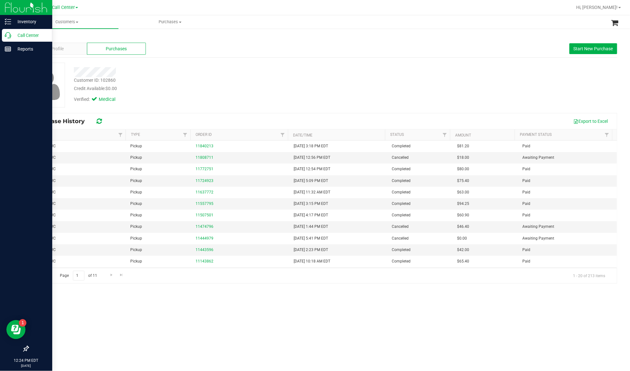
click at [26, 34] on p "Call Center" at bounding box center [30, 36] width 38 height 8
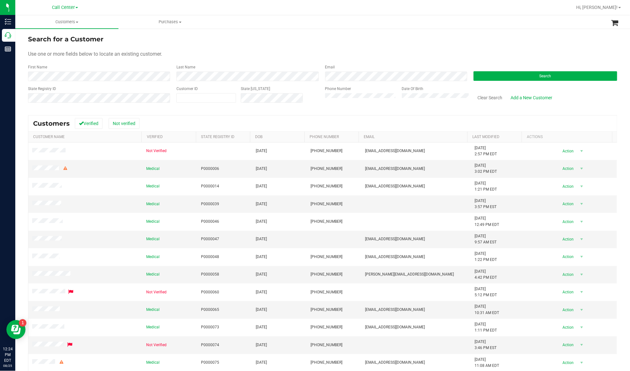
click at [473, 68] on div "Search" at bounding box center [543, 72] width 148 height 17
click at [473, 73] on button "Search" at bounding box center [545, 76] width 144 height 10
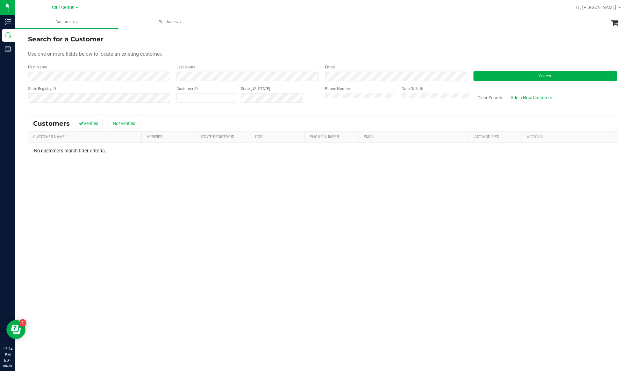
click at [203, 35] on div "Search for a Customer" at bounding box center [322, 39] width 589 height 10
click at [473, 96] on button "Clear Search" at bounding box center [489, 97] width 33 height 11
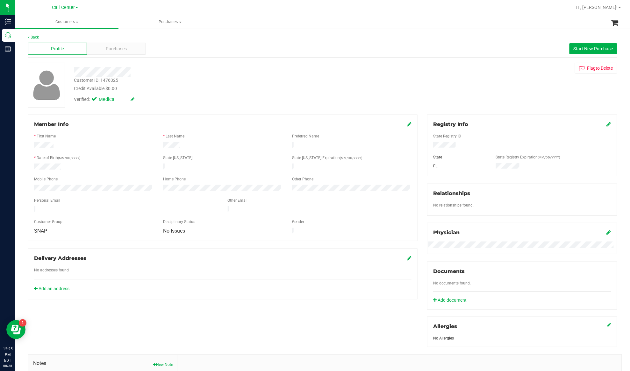
click at [148, 134] on div "* First Name" at bounding box center [93, 136] width 129 height 7
click at [106, 46] on span "Purchases" at bounding box center [116, 49] width 21 height 7
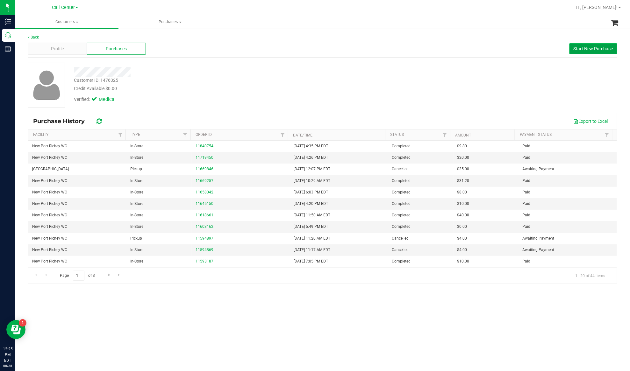
click at [473, 50] on span "Start New Purchase" at bounding box center [592, 48] width 39 height 5
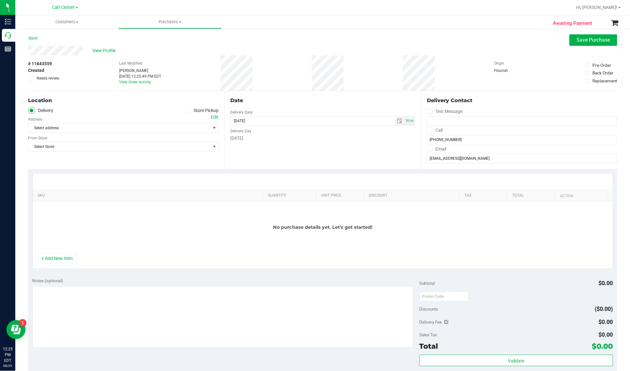
click at [128, 216] on div "No purchase details yet. Let's get started!" at bounding box center [323, 228] width 580 height 52
click at [188, 110] on span at bounding box center [187, 110] width 7 height 7
click at [0, 0] on input "Store Pickup" at bounding box center [0, 0] width 0 height 0
click at [178, 134] on div "Location Delivery Store Pickup Store Select Store Select Store Bonita Springs W…" at bounding box center [126, 130] width 196 height 78
click at [178, 131] on span "Select Store" at bounding box center [119, 128] width 182 height 9
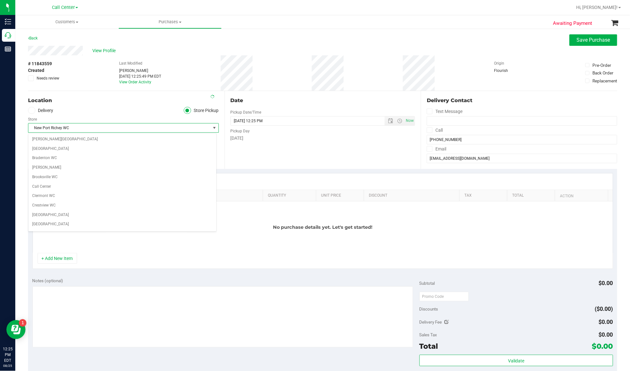
scroll to position [175, 0]
click at [125, 111] on ul "Delivery Store Pickup" at bounding box center [123, 110] width 191 height 7
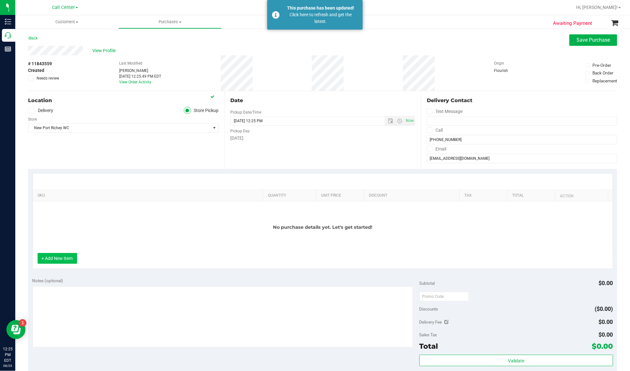
click at [68, 264] on button "+ Add New Item" at bounding box center [57, 258] width 39 height 11
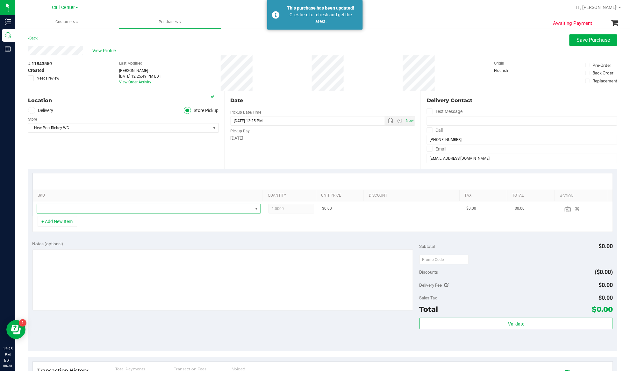
click at [73, 209] on span "NO DATA FOUND" at bounding box center [145, 208] width 216 height 9
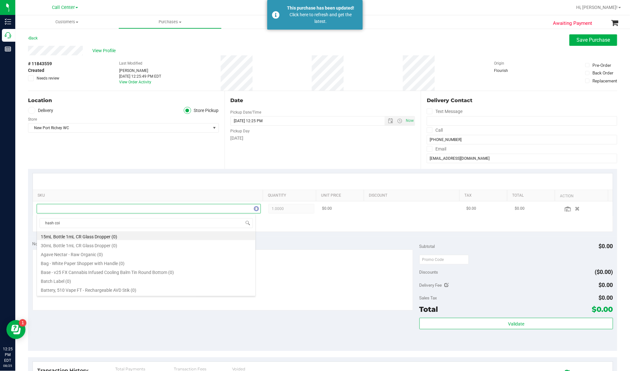
type input "hash coin"
click at [68, 240] on li "FT 2g Hash Coin (Hybrid) (6)" at bounding box center [146, 238] width 218 height 9
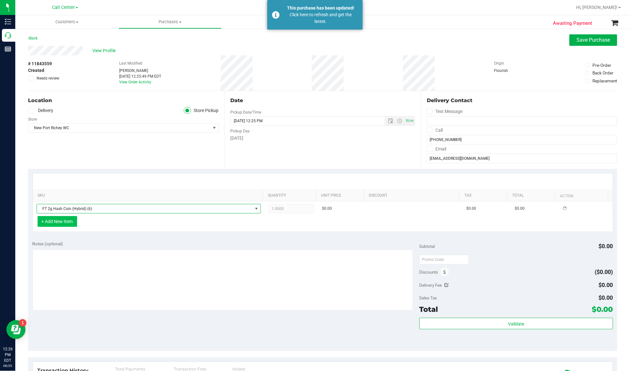
click at [65, 222] on button "+ Add New Item" at bounding box center [57, 221] width 39 height 11
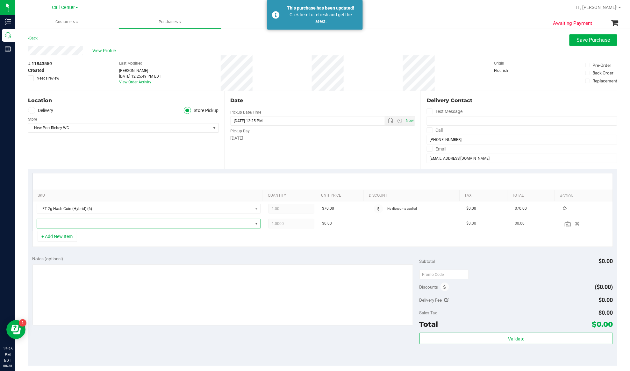
click at [65, 223] on span "NO DATA FOUND" at bounding box center [145, 223] width 216 height 9
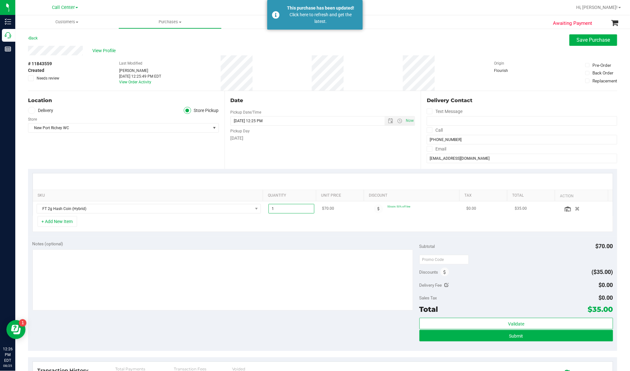
drag, startPoint x: 274, startPoint y: 206, endPoint x: 260, endPoint y: 208, distance: 13.8
click at [265, 208] on td "1.00 1" at bounding box center [291, 209] width 53 height 15
type input "2"
type input "2.00"
click at [245, 231] on div "+ Add New Item" at bounding box center [322, 224] width 580 height 16
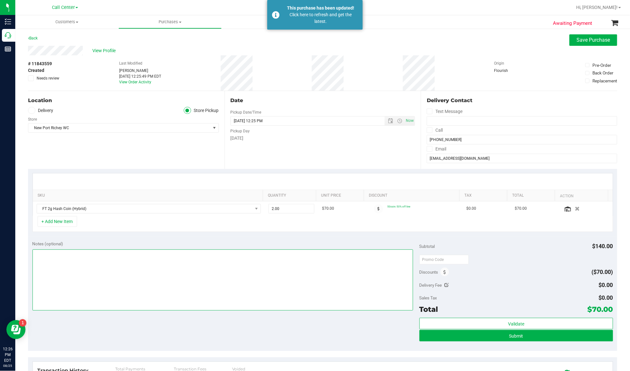
click at [272, 278] on textarea at bounding box center [222, 280] width 380 height 61
type textarea "EJ 8/25/25 12:26pm"
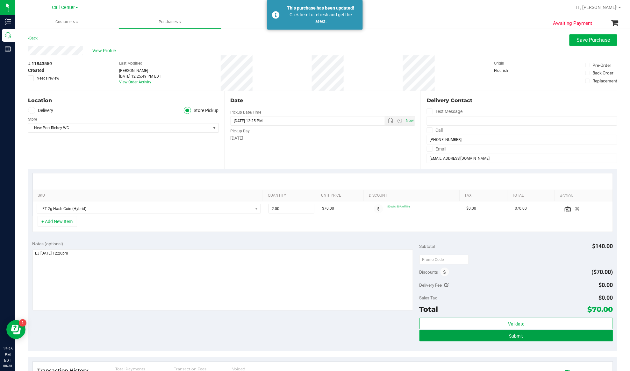
click at [453, 278] on button "Submit" at bounding box center [516, 335] width 194 height 11
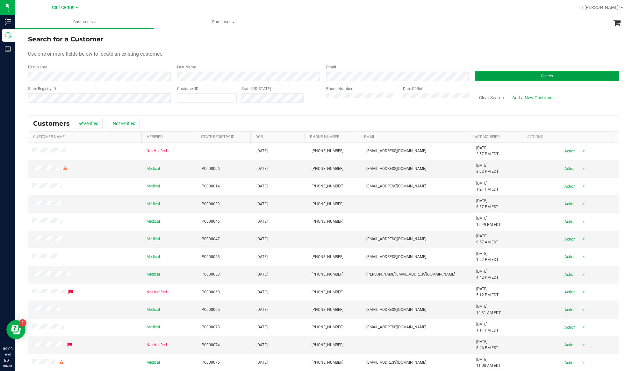
click at [508, 76] on button "Search" at bounding box center [547, 76] width 144 height 10
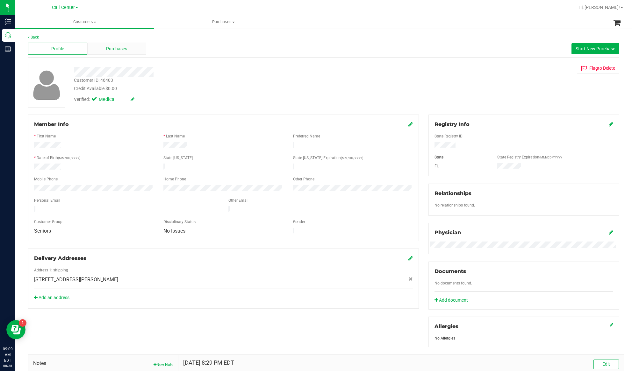
click at [124, 50] on span "Purchases" at bounding box center [116, 49] width 21 height 7
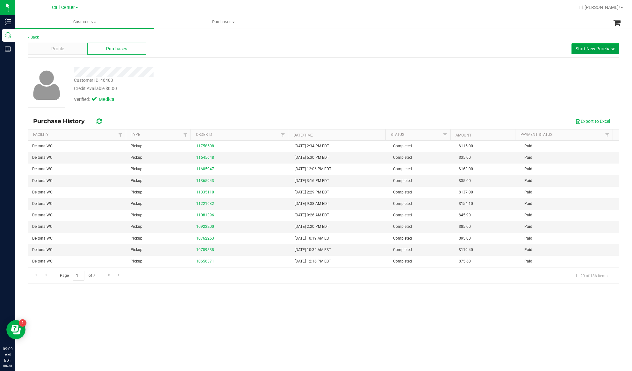
click at [578, 46] on span "Start New Purchase" at bounding box center [594, 48] width 39 height 5
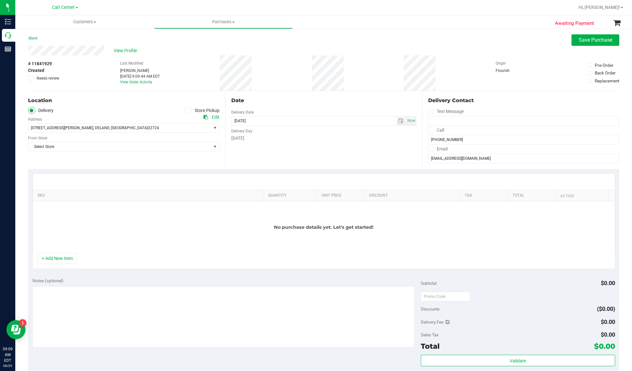
drag, startPoint x: 139, startPoint y: 112, endPoint x: 150, endPoint y: 112, distance: 10.2
click at [139, 112] on ul "Delivery Store Pickup" at bounding box center [123, 110] width 191 height 7
click at [186, 110] on icon at bounding box center [188, 110] width 4 height 0
click at [0, 0] on input "Store Pickup" at bounding box center [0, 0] width 0 height 0
click at [167, 128] on span "Select Store" at bounding box center [119, 128] width 183 height 9
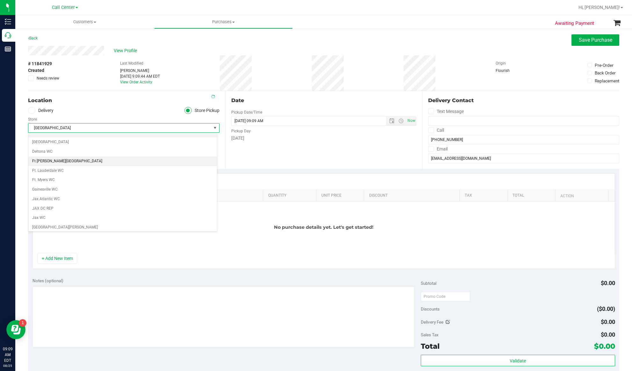
scroll to position [85, 0]
click at [41, 151] on li "Deltona WC" at bounding box center [122, 150] width 188 height 10
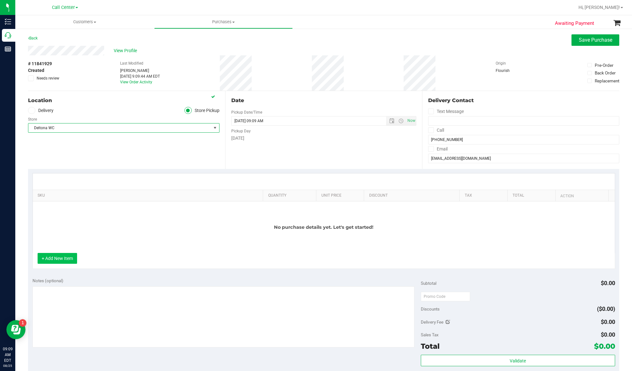
click at [57, 261] on button "+ Add New Item" at bounding box center [57, 258] width 39 height 11
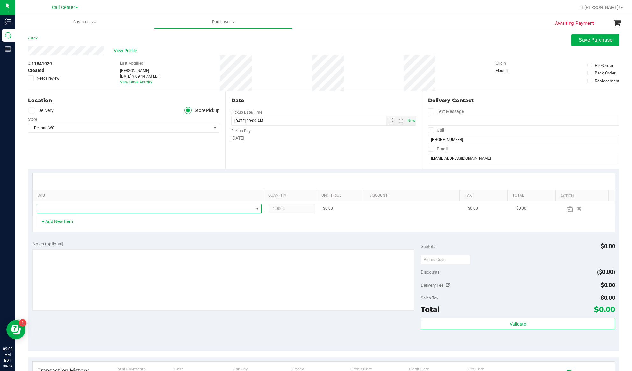
click at [53, 209] on span "NO DATA FOUND" at bounding box center [145, 208] width 216 height 9
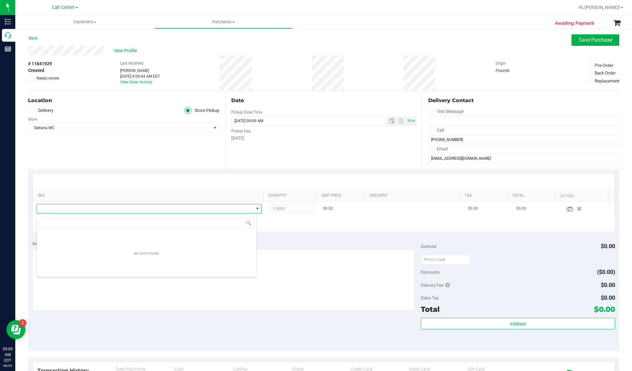
scroll to position [10, 220]
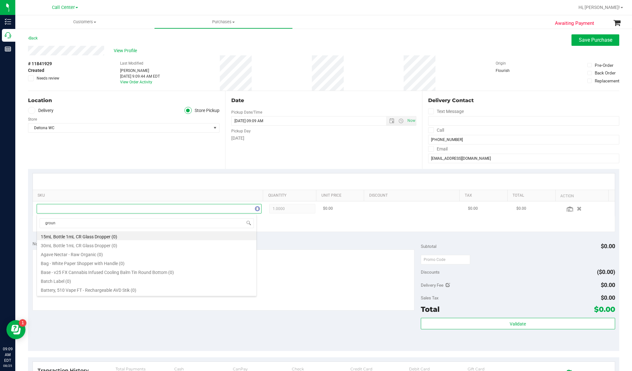
type input "ground"
click at [62, 279] on li "FT 7g Ground Flower (Sativa) (7)" at bounding box center [146, 280] width 219 height 9
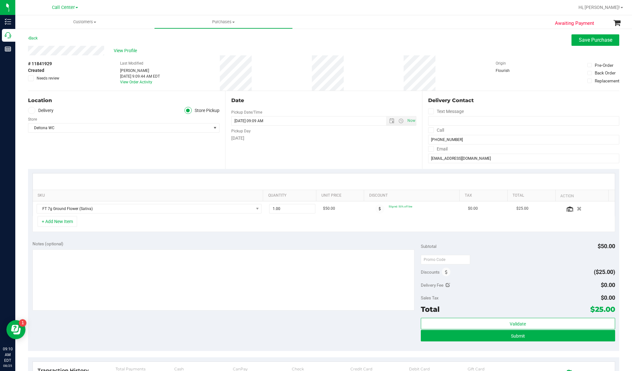
click at [83, 168] on div "Location Delivery Store Pickup Store Deltona WC Select Store Bonita Springs WC …" at bounding box center [126, 130] width 197 height 78
click at [587, 38] on span "Save Purchase" at bounding box center [594, 40] width 33 height 6
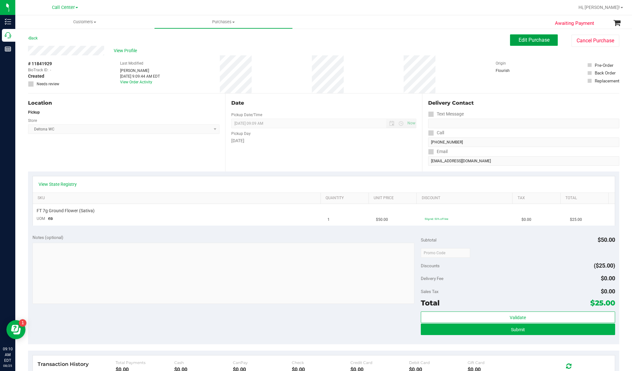
click at [528, 41] on span "Edit Purchase" at bounding box center [533, 40] width 31 height 6
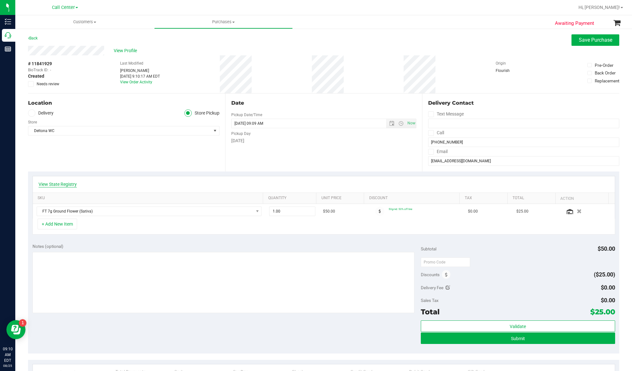
click at [57, 185] on link "View State Registry" at bounding box center [58, 184] width 38 height 6
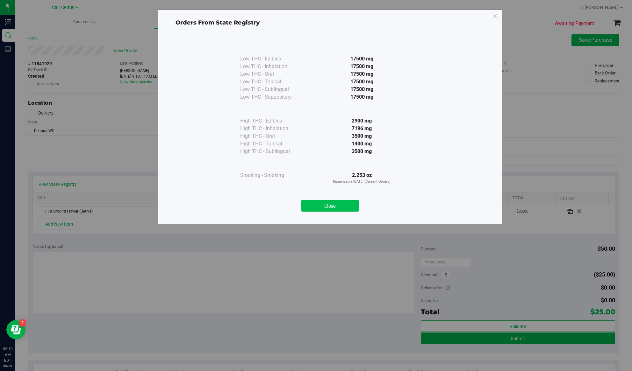
click at [331, 209] on button "Close" at bounding box center [330, 205] width 58 height 11
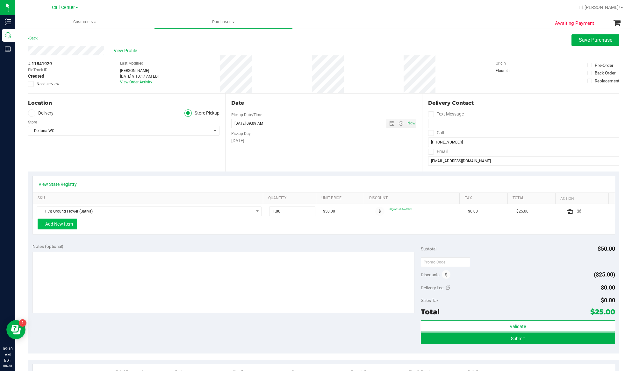
click at [57, 225] on button "+ Add New Item" at bounding box center [57, 224] width 39 height 11
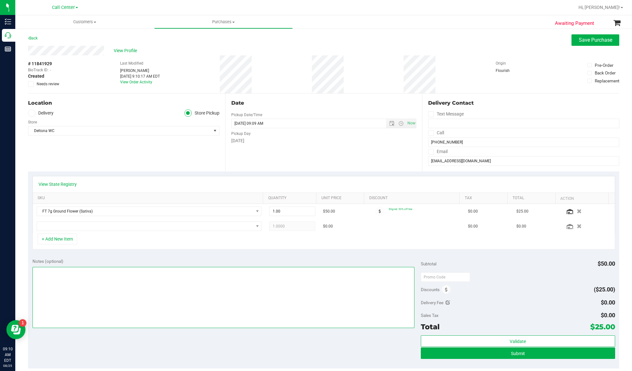
click at [53, 274] on textarea at bounding box center [223, 297] width 382 height 61
type textarea "EJ 8/25/25 9:10am"
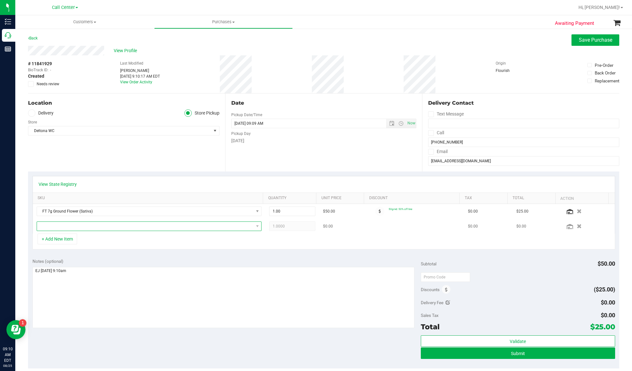
click at [102, 226] on span "NO DATA FOUND" at bounding box center [145, 226] width 216 height 9
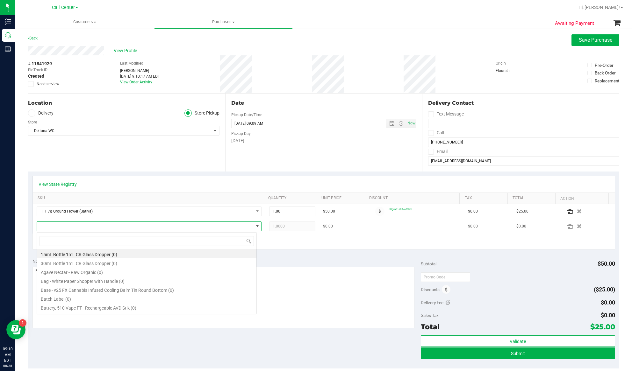
scroll to position [10, 220]
type input "bluebe"
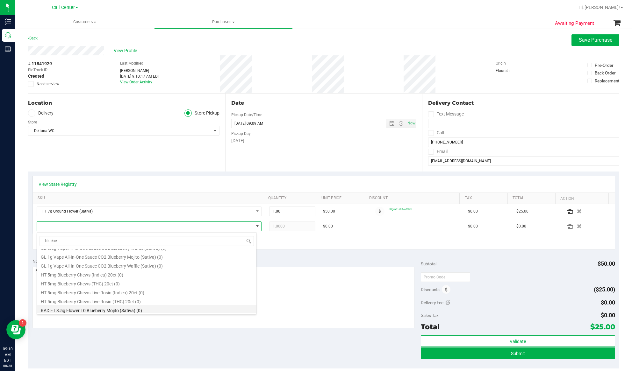
scroll to position [284, 0]
click at [105, 309] on li "WNA 10mg Blueberry Soft Chews (Indica) 10ct (40)" at bounding box center [146, 308] width 219 height 9
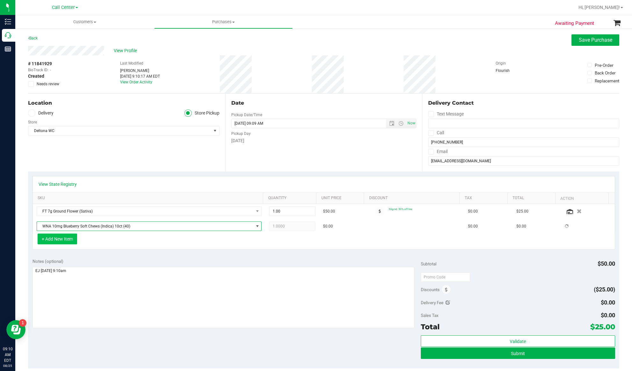
click at [55, 242] on button "+ Add New Item" at bounding box center [57, 239] width 39 height 11
click at [57, 240] on button "+ Add New Item" at bounding box center [57, 239] width 39 height 11
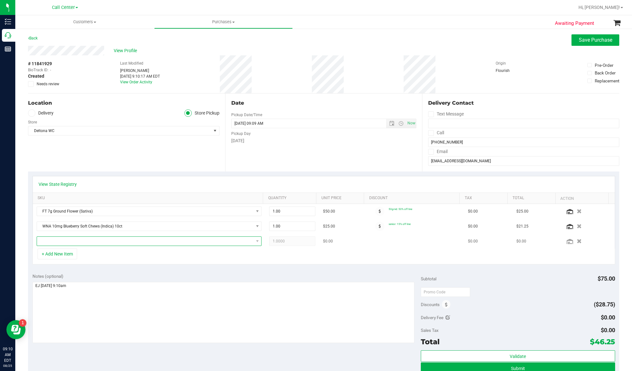
click at [57, 242] on span "NO DATA FOUND" at bounding box center [145, 241] width 216 height 9
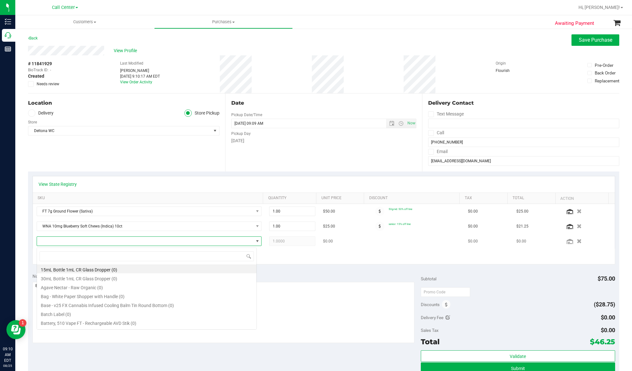
scroll to position [10, 217]
type input "mango"
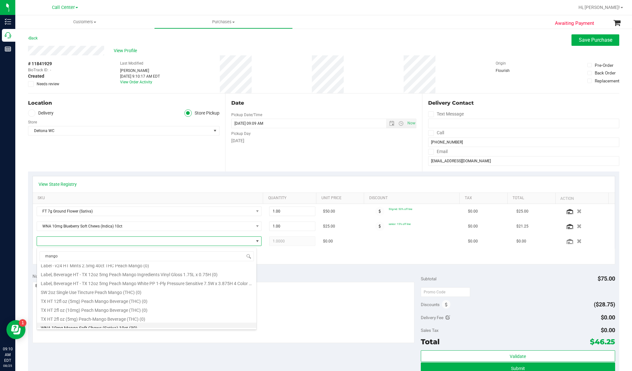
scroll to position [266, 0]
click at [86, 324] on li "WNA 10mg Mango Soft Chews (Sativa) 10ct (30)" at bounding box center [146, 323] width 219 height 9
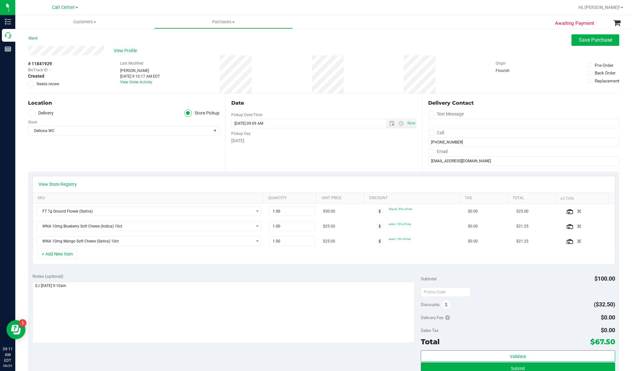
click at [43, 63] on span "# 11841929" at bounding box center [40, 63] width 24 height 7
copy div "# 11841929"
click at [555, 333] on div "Subtotal $100.00 Discounts ($32.50) Delivery Fee $0.00 Sales Tax $0.00 Total $6…" at bounding box center [518, 326] width 194 height 106
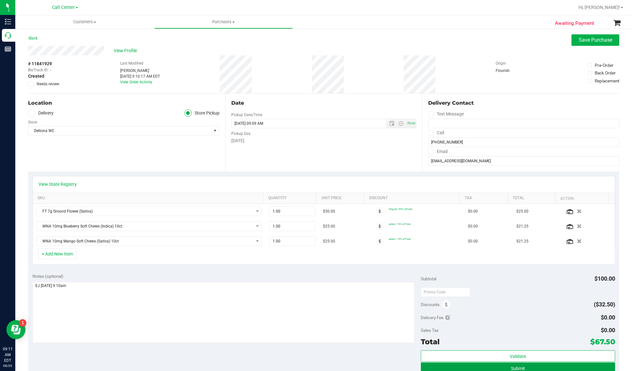
click at [546, 368] on button "Submit" at bounding box center [518, 368] width 194 height 11
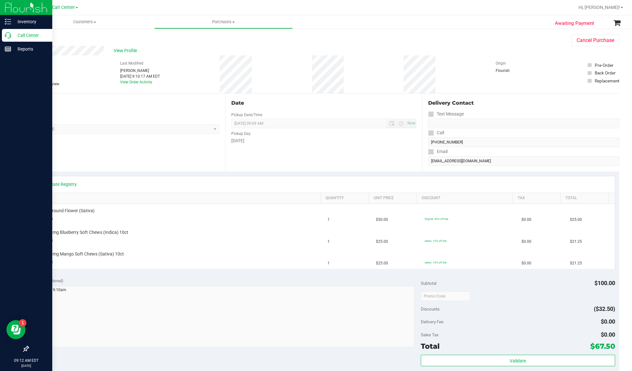
click at [22, 34] on p "Call Center" at bounding box center [30, 36] width 38 height 8
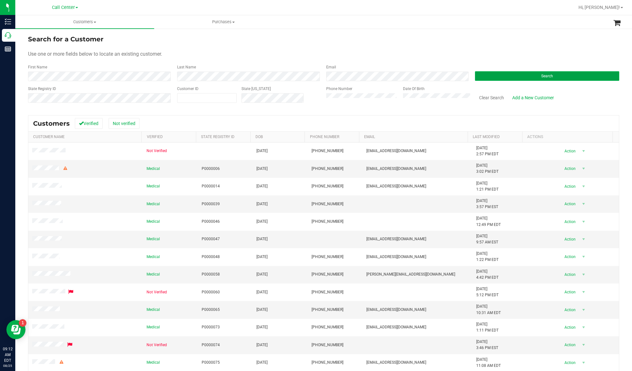
click at [481, 78] on button "Search" at bounding box center [547, 76] width 144 height 10
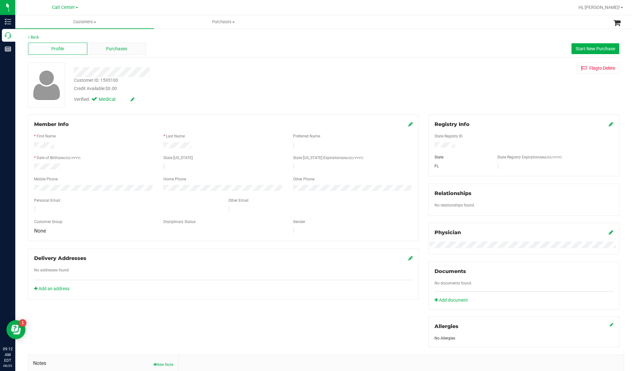
click at [111, 53] on div "Purchases" at bounding box center [116, 49] width 59 height 12
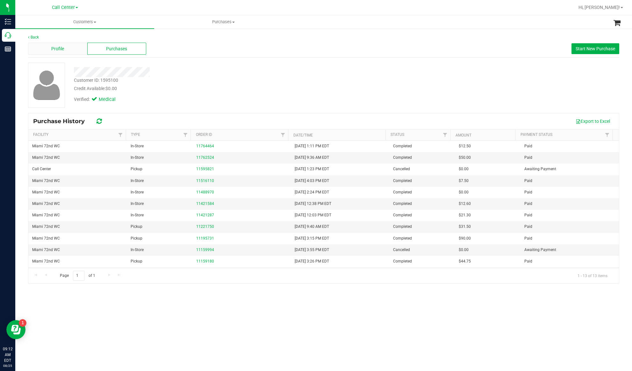
click at [56, 50] on span "Profile" at bounding box center [57, 49] width 13 height 7
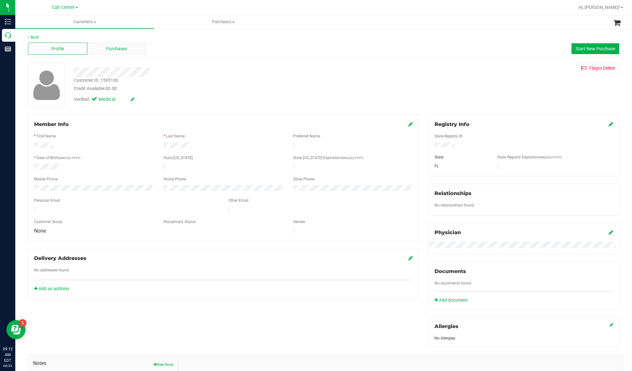
click at [117, 48] on span "Purchases" at bounding box center [116, 49] width 21 height 7
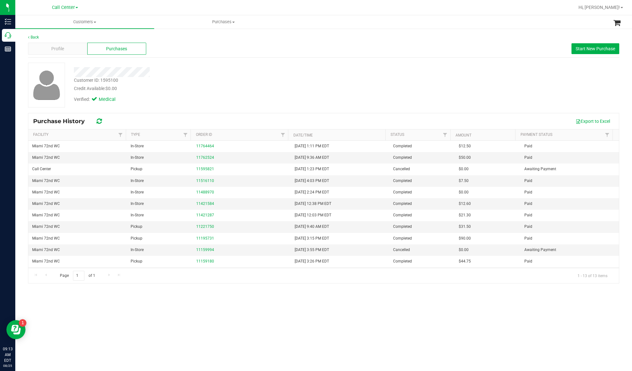
click at [148, 106] on div "Verified: Medical" at bounding box center [119, 101] width 100 height 10
click at [49, 45] on div "Profile" at bounding box center [57, 49] width 59 height 12
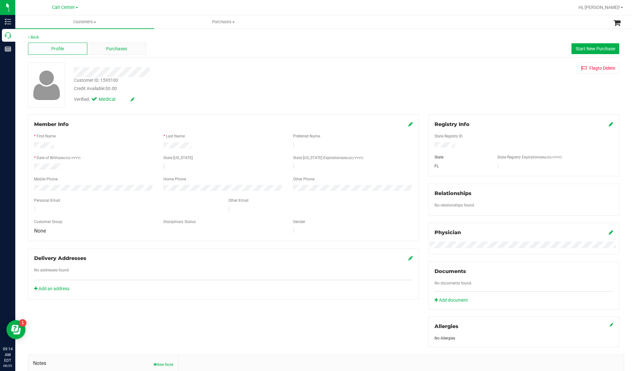
click at [134, 48] on div "Purchases" at bounding box center [116, 49] width 59 height 12
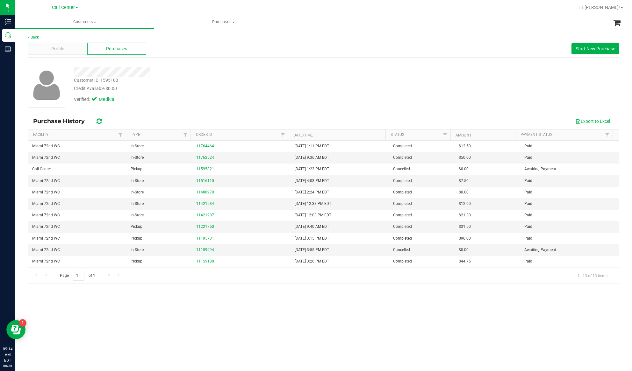
click at [414, 82] on div "Customer ID: 1595100 Credit Available: $0.00 Verified: Medical" at bounding box center [323, 85] width 600 height 45
click at [53, 45] on div "Profile" at bounding box center [57, 49] width 59 height 12
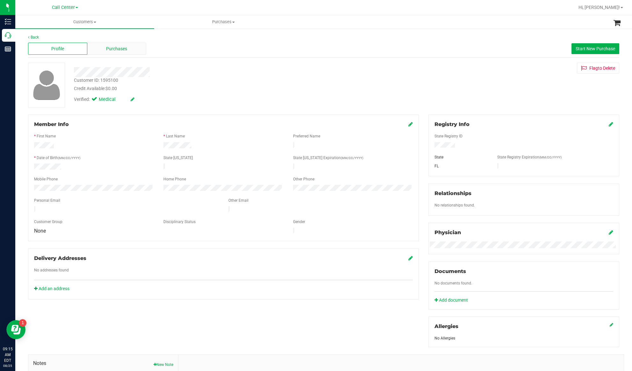
click at [111, 46] on span "Purchases" at bounding box center [116, 49] width 21 height 7
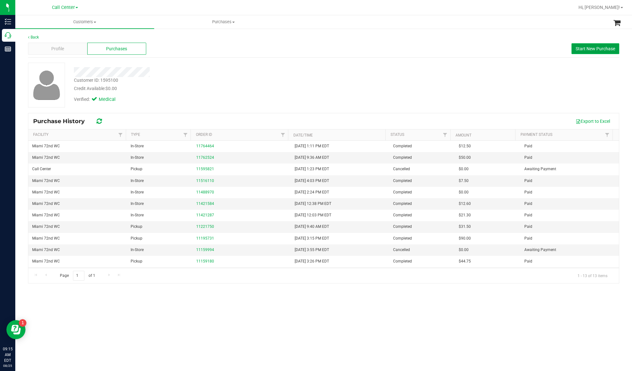
click at [575, 51] on span "Start New Purchase" at bounding box center [594, 48] width 39 height 5
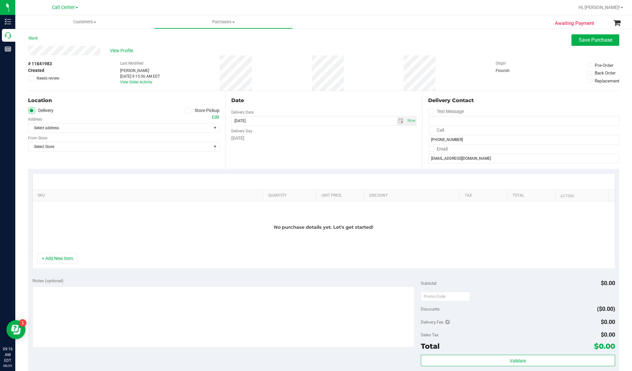
click at [186, 110] on icon at bounding box center [188, 110] width 4 height 0
click at [0, 0] on input "Store Pickup" at bounding box center [0, 0] width 0 height 0
click at [161, 128] on span "Select Store" at bounding box center [119, 128] width 183 height 9
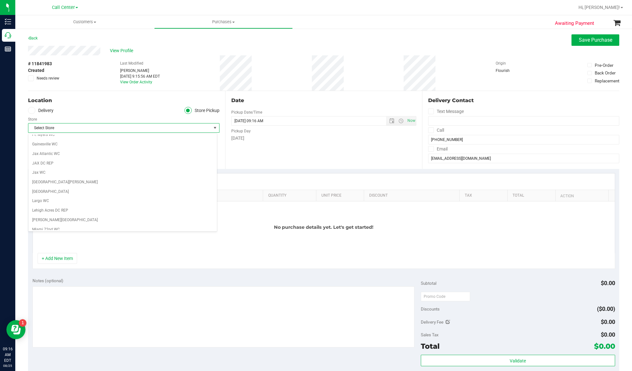
scroll to position [170, 0]
click at [73, 191] on li "Miami 72nd WC" at bounding box center [122, 188] width 188 height 10
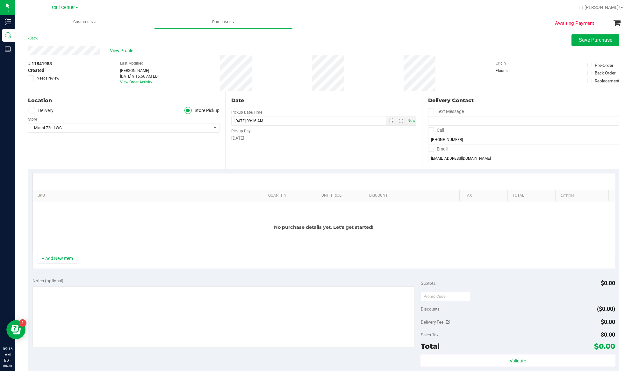
click at [108, 205] on div "No purchase details yet. Let's get started!" at bounding box center [324, 228] width 582 height 52
drag, startPoint x: 60, startPoint y: 260, endPoint x: 59, endPoint y: 238, distance: 21.4
click at [60, 260] on button "+ Add New Item" at bounding box center [57, 258] width 39 height 11
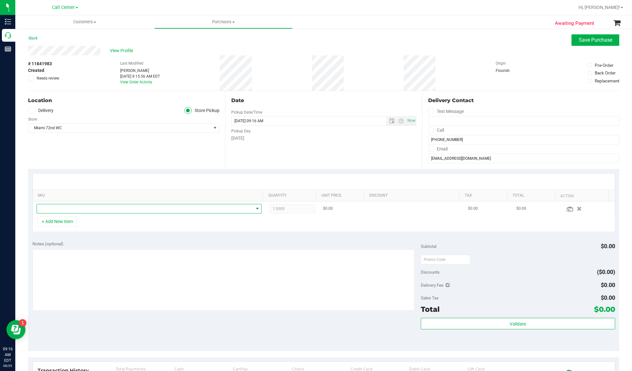
click at [57, 207] on span "NO DATA FOUND" at bounding box center [145, 208] width 216 height 9
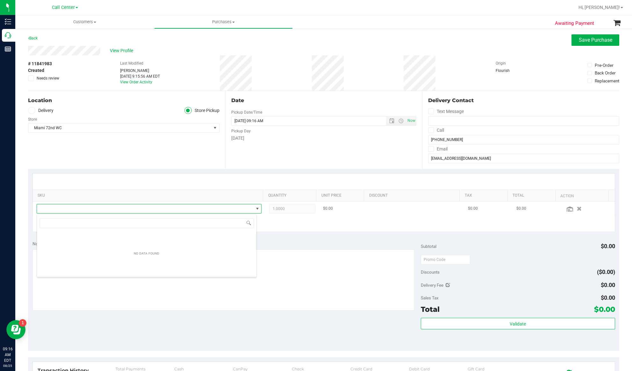
scroll to position [10, 220]
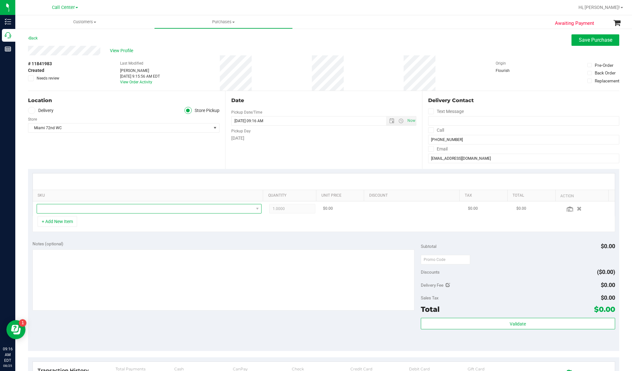
click at [96, 208] on span "NO DATA FOUND" at bounding box center [145, 208] width 216 height 9
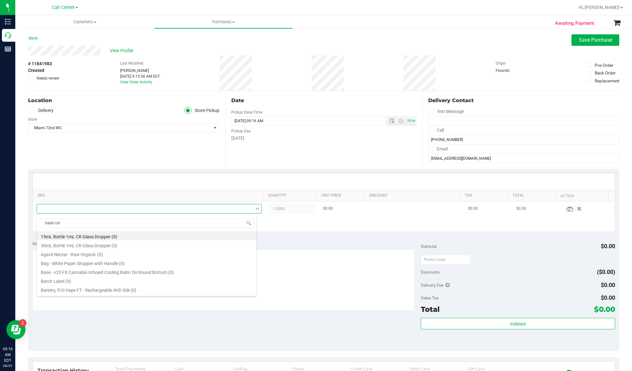
type input "hash coin"
click at [89, 239] on li "FT 2g Hash Coin (Hybrid) (8)" at bounding box center [146, 238] width 219 height 9
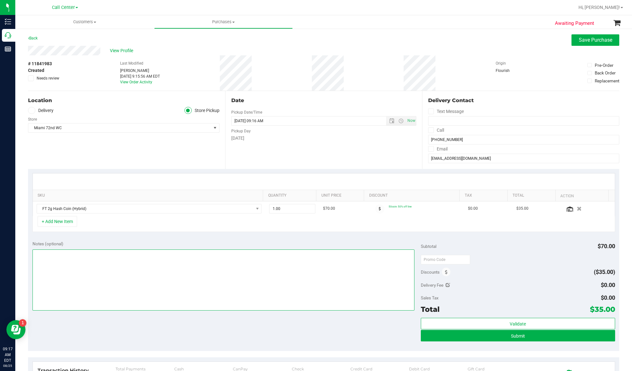
click at [57, 254] on textarea at bounding box center [223, 280] width 382 height 61
click at [39, 255] on textarea at bounding box center [223, 280] width 382 height 61
click at [69, 259] on textarea at bounding box center [223, 280] width 382 height 61
type textarea "EJ 8/25/25 9:17am"
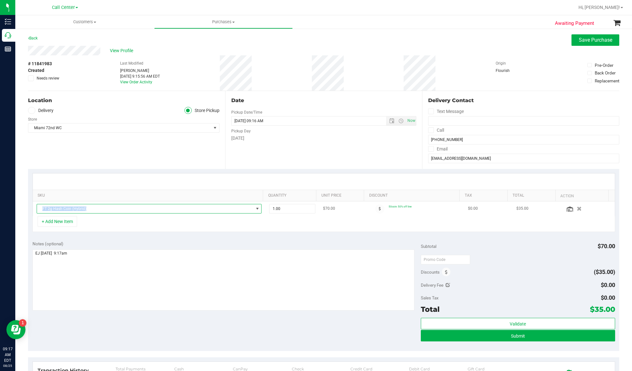
drag, startPoint x: 87, startPoint y: 210, endPoint x: 35, endPoint y: 213, distance: 52.0
click at [35, 213] on td "FT 2g Hash Coin (Hybrid)" at bounding box center [149, 209] width 233 height 15
copy span "FT 2g Hash Coin (Hybrid)"
click at [269, 223] on div "+ Add New Item" at bounding box center [323, 224] width 582 height 16
click at [548, 337] on button "Submit" at bounding box center [518, 335] width 194 height 11
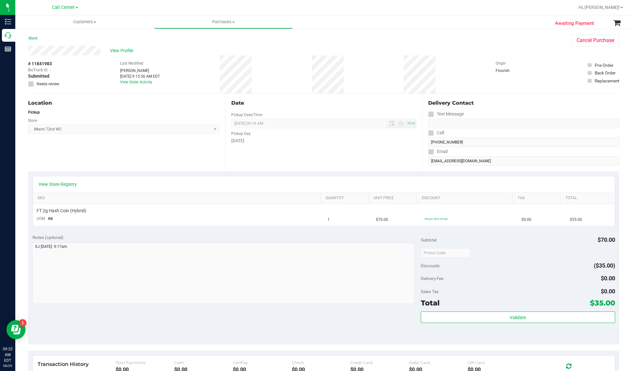
click at [38, 62] on span "# 11841983" at bounding box center [40, 63] width 24 height 7
copy div "# 11841983"
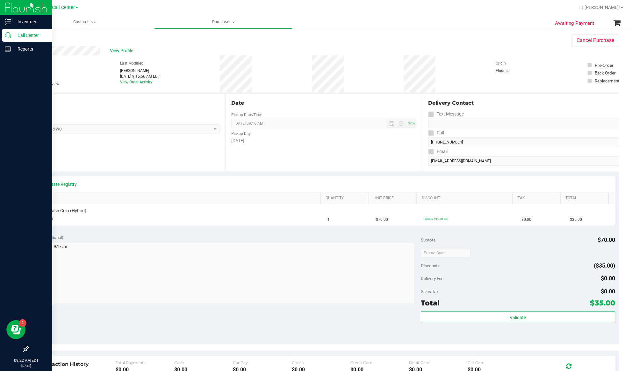
click at [27, 34] on p "Call Center" at bounding box center [30, 36] width 38 height 8
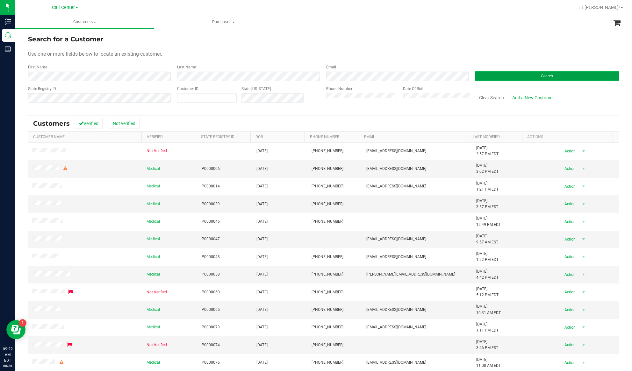
click at [508, 74] on button "Search" at bounding box center [547, 76] width 144 height 10
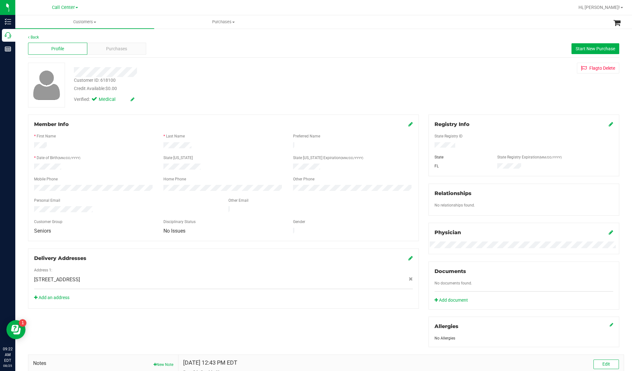
click at [123, 314] on div "Member Info * First Name * Last Name Preferred Name * Date of Birth (MM/DD/YYYY…" at bounding box center [323, 278] width 600 height 326
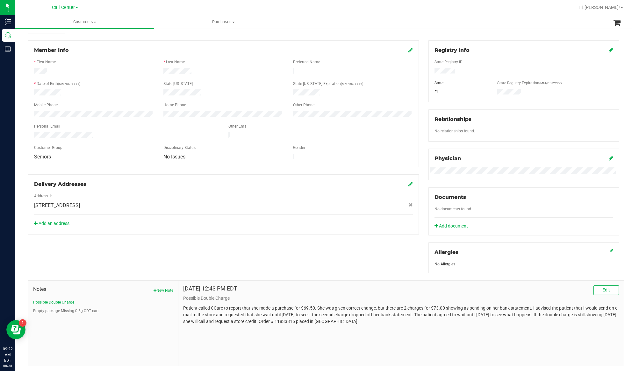
scroll to position [90, 0]
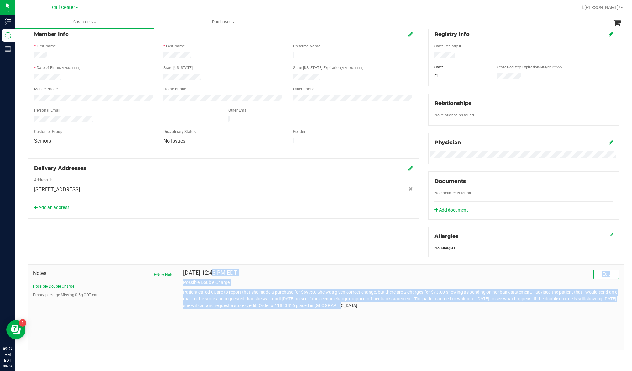
drag, startPoint x: 353, startPoint y: 306, endPoint x: 181, endPoint y: 273, distance: 174.8
click at [183, 273] on div "Aug 23, 2025 12:43 PM EDT Edit Possible Double Charge Patient called CCare to r…" at bounding box center [401, 289] width 436 height 39
copy div "Aug 23, 2025 12:43 PM EDT Edit Possible Double Charge Patient called CCare to r…"
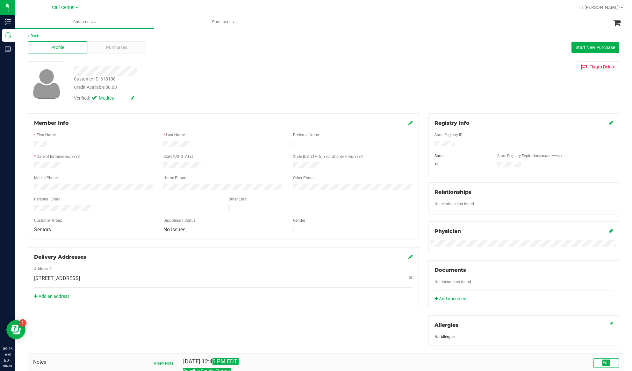
scroll to position [0, 0]
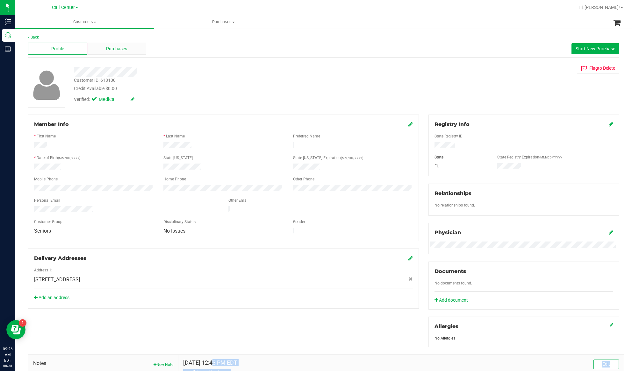
click at [117, 50] on span "Purchases" at bounding box center [116, 49] width 21 height 7
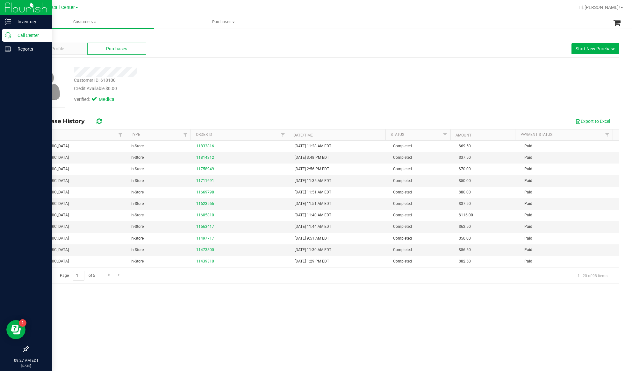
click at [35, 36] on p "Call Center" at bounding box center [30, 36] width 38 height 8
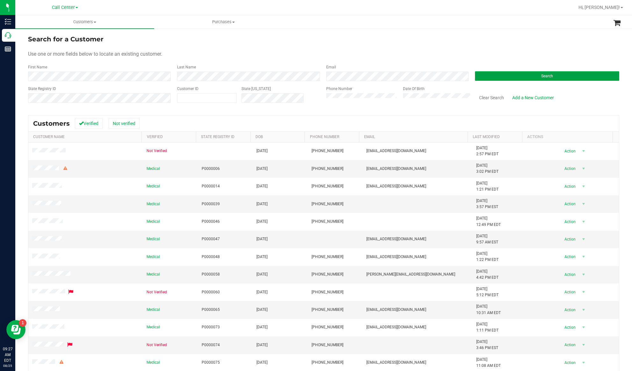
click at [519, 75] on button "Search" at bounding box center [547, 76] width 144 height 10
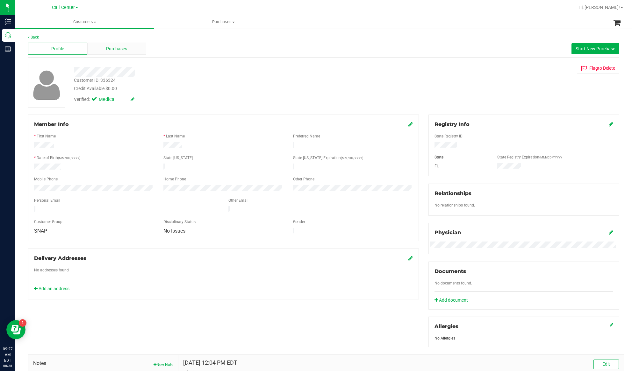
drag, startPoint x: 127, startPoint y: 56, endPoint x: 124, endPoint y: 48, distance: 9.0
click at [127, 56] on div "Profile Purchases Start New Purchase" at bounding box center [323, 49] width 591 height 18
click at [124, 45] on div "Purchases" at bounding box center [116, 49] width 59 height 12
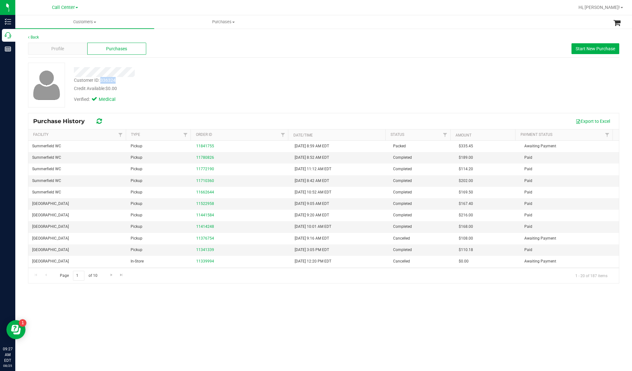
drag, startPoint x: 118, startPoint y: 80, endPoint x: 101, endPoint y: 79, distance: 17.5
click at [101, 79] on div "Customer ID: 336324 Credit Available: $0.00" at bounding box center [219, 84] width 300 height 15
copy div "336324"
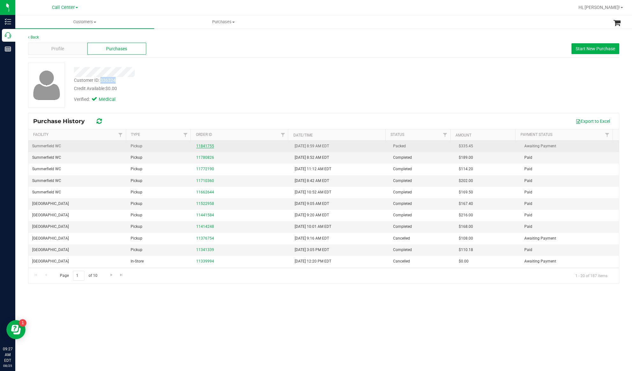
click at [201, 148] on link "11841755" at bounding box center [205, 146] width 18 height 4
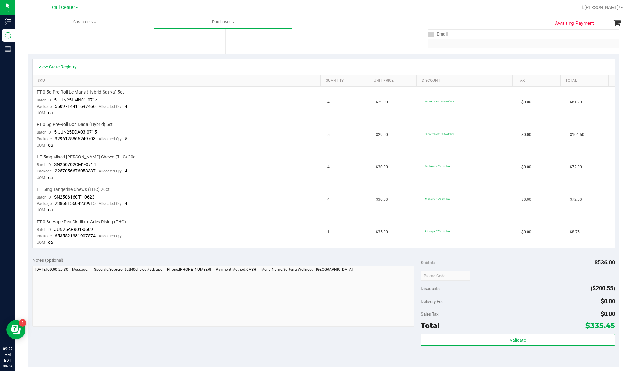
scroll to position [127, 0]
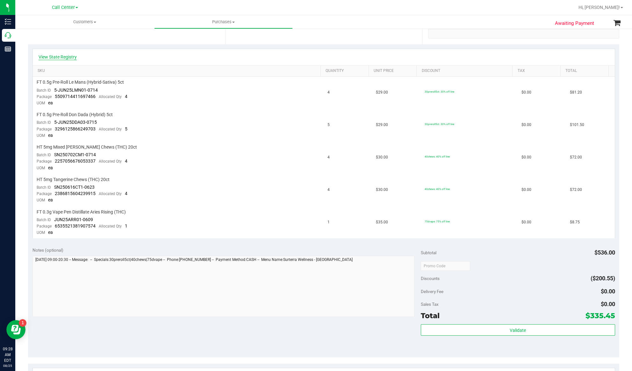
click at [73, 59] on link "View State Registry" at bounding box center [58, 57] width 38 height 6
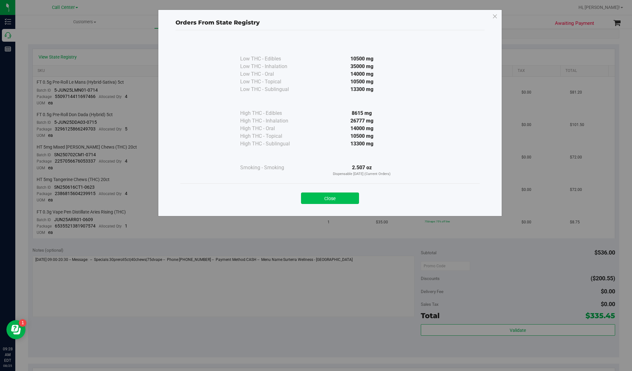
click at [309, 201] on button "Close" at bounding box center [330, 198] width 58 height 11
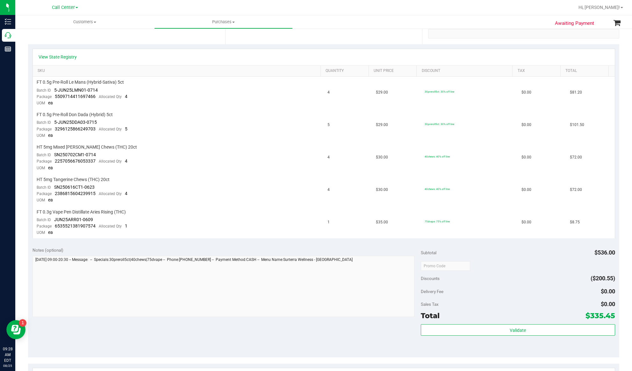
click at [78, 56] on div "View State Registry" at bounding box center [324, 57] width 570 height 6
click at [74, 56] on link "View State Registry" at bounding box center [58, 57] width 38 height 6
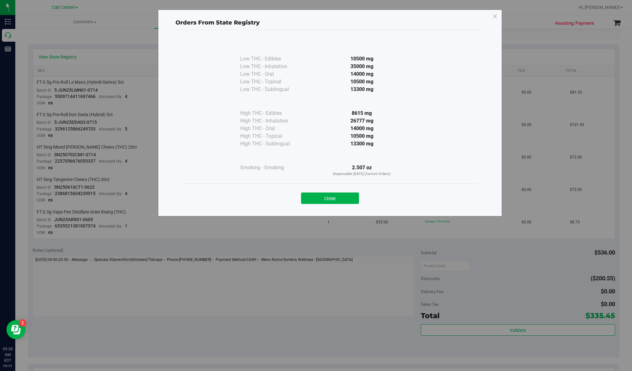
click at [338, 189] on div "Close" at bounding box center [330, 196] width 290 height 16
click at [334, 198] on button "Close" at bounding box center [330, 198] width 58 height 11
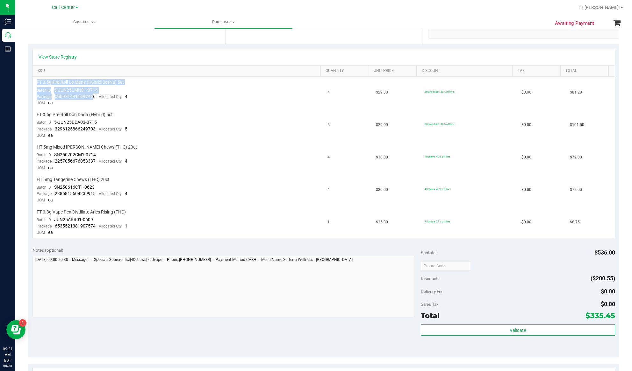
drag, startPoint x: 93, startPoint y: 97, endPoint x: 36, endPoint y: 79, distance: 59.7
click at [36, 79] on td "FT 0.5g Pre-Roll Le Mans (Hybrid-Sativa) 5ct Batch ID 5-JUN25LMN01-0714 Package…" at bounding box center [178, 93] width 291 height 32
click at [96, 97] on div "Package 5509714411697466 Allocated Qty 4" at bounding box center [82, 97] width 91 height 6
drag, startPoint x: 96, startPoint y: 96, endPoint x: 35, endPoint y: 89, distance: 61.5
click at [35, 89] on td "FT 0.5g Pre-Roll Le Mans (Hybrid-Sativa) 5ct Batch ID 5-JUN25LMN01-0714 Package…" at bounding box center [178, 93] width 291 height 32
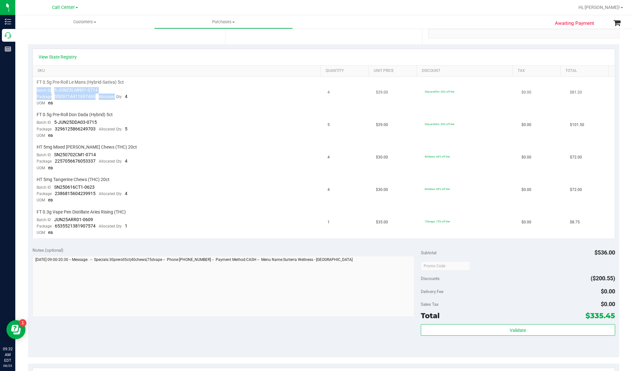
click at [40, 93] on div "Batch ID 5-JUN25LMN01-0714" at bounding box center [67, 90] width 61 height 6
click at [79, 100] on div "Package 5509714411697466 Allocated Qty 4" at bounding box center [82, 97] width 91 height 6
click at [102, 105] on td "FT 0.5g Pre-Roll Le Mans (Hybrid-Sativa) 5ct Batch ID 5-JUN25LMN01-0714 Package…" at bounding box center [178, 93] width 291 height 32
drag, startPoint x: 95, startPoint y: 97, endPoint x: 37, endPoint y: 83, distance: 59.0
click at [37, 83] on td "FT 0.5g Pre-Roll Le Mans (Hybrid-Sativa) 5ct Batch ID 5-JUN25LMN01-0714 Package…" at bounding box center [178, 93] width 291 height 32
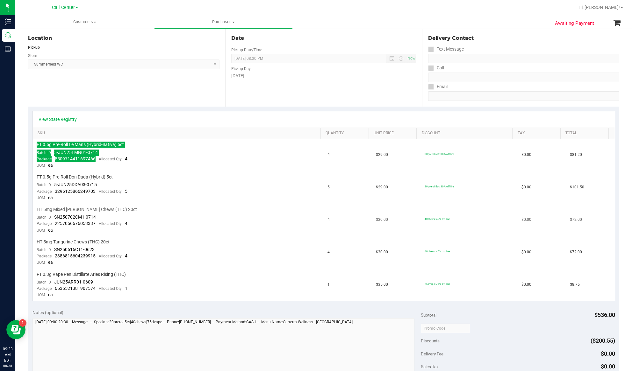
scroll to position [0, 0]
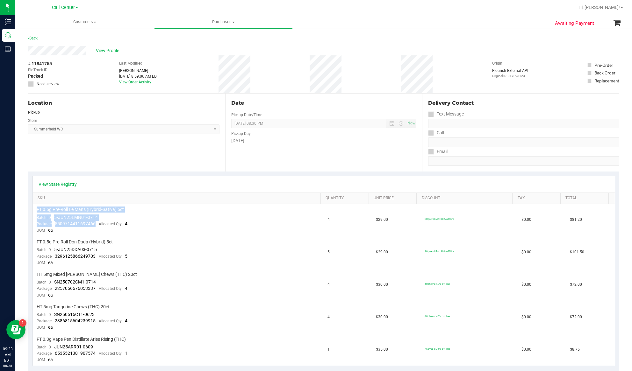
click at [115, 164] on div "Location Pickup Store Summerfield WC Select Store Bonita Springs WC Boynton Bea…" at bounding box center [126, 133] width 197 height 78
click at [527, 4] on div at bounding box center [344, 7] width 460 height 12
click at [147, 165] on div "Location Pickup Store Summerfield WC Select Store Bonita Springs WC Boynton Bea…" at bounding box center [126, 133] width 197 height 78
click at [105, 209] on span "FT 0.5g Pre-Roll Le Mans (Hybrid-Sativa) 5ct" at bounding box center [80, 210] width 87 height 6
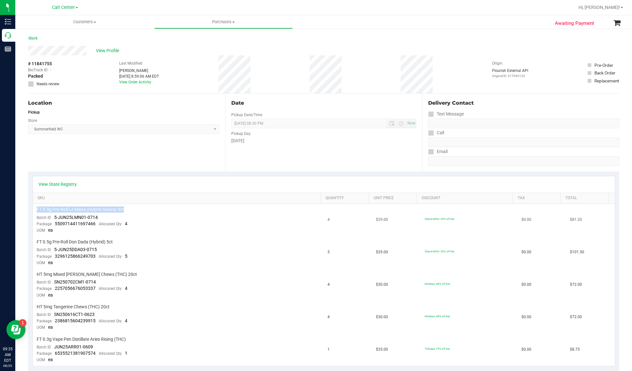
click at [105, 209] on span "FT 0.5g Pre-Roll Le Mans (Hybrid-Sativa) 5ct" at bounding box center [80, 210] width 87 height 6
copy div "FT 0.5g Pre-Roll Le Mans (Hybrid-Sativa) 5ct"
click at [79, 272] on span "HT 5mg Mixed Berry Chews (THC) 20ct" at bounding box center [87, 275] width 100 height 6
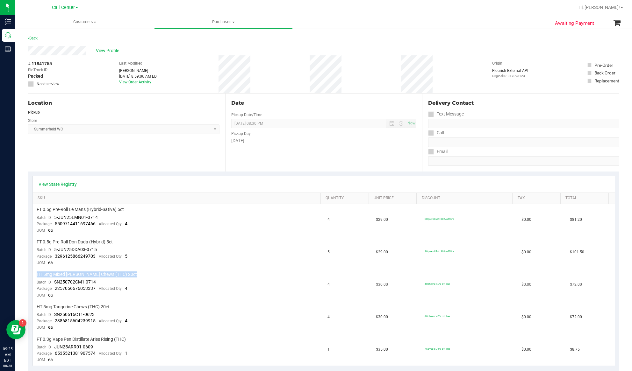
copy div "HT 5mg Mixed Berry Chews (THC) 20ct"
click at [112, 337] on span "FT 0.3g Vape Pen Distillate Aries Rising (THC)" at bounding box center [81, 340] width 89 height 6
copy div "FT 0.3g Vape Pen Distillate Aries Rising (THC)"
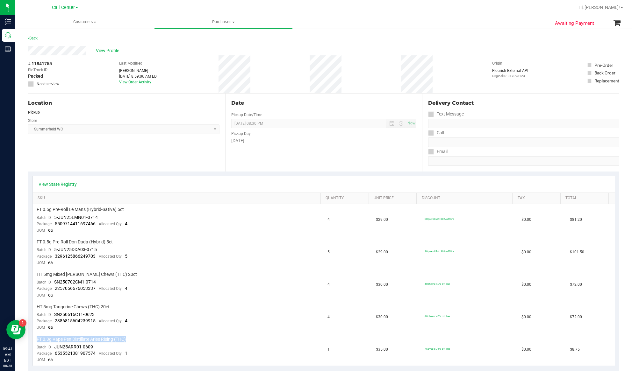
drag, startPoint x: 128, startPoint y: 156, endPoint x: 138, endPoint y: 151, distance: 11.7
click at [128, 156] on div "Location Pickup Store Summerfield WC Select Store Bonita Springs WC Boynton Bea…" at bounding box center [126, 133] width 197 height 78
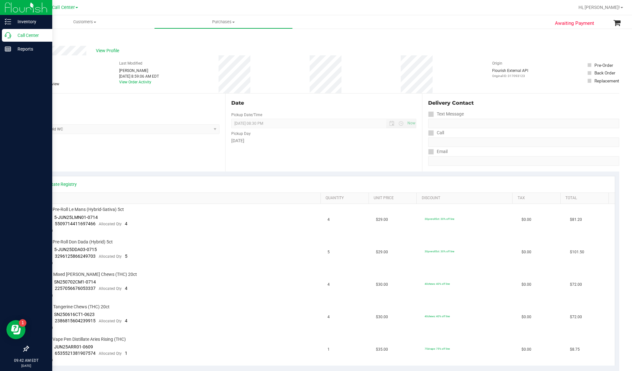
drag, startPoint x: 21, startPoint y: 98, endPoint x: 8, endPoint y: 39, distance: 60.3
click at [21, 97] on div "Awaiting Payment Back View Profile # 11841755 BioTrack ID: - Packed Needs revie…" at bounding box center [323, 325] width 616 height 595
click at [41, 34] on p "Call Center" at bounding box center [30, 36] width 38 height 8
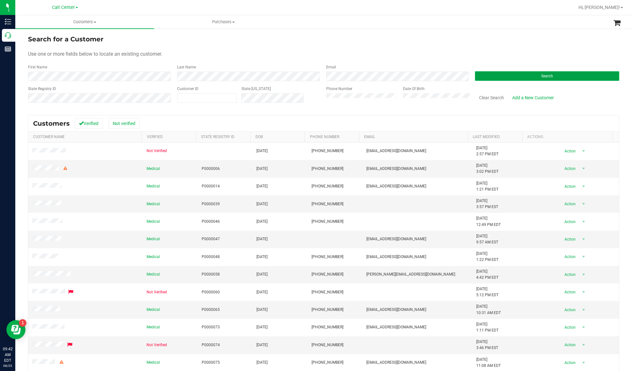
click at [499, 75] on button "Search" at bounding box center [547, 76] width 144 height 10
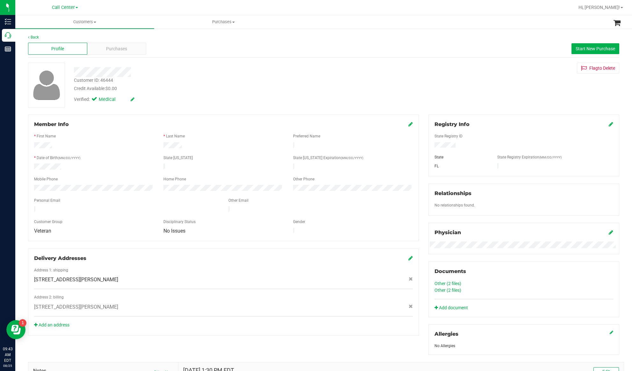
click at [124, 55] on div "Profile Purchases Start New Purchase" at bounding box center [323, 49] width 591 height 18
click at [125, 51] on span "Purchases" at bounding box center [116, 49] width 21 height 7
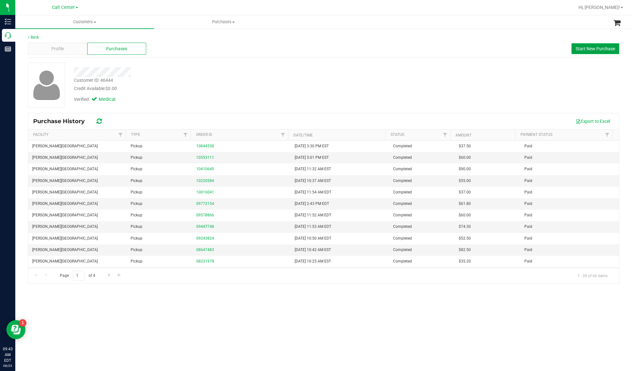
click at [599, 47] on span "Start New Purchase" at bounding box center [594, 48] width 39 height 5
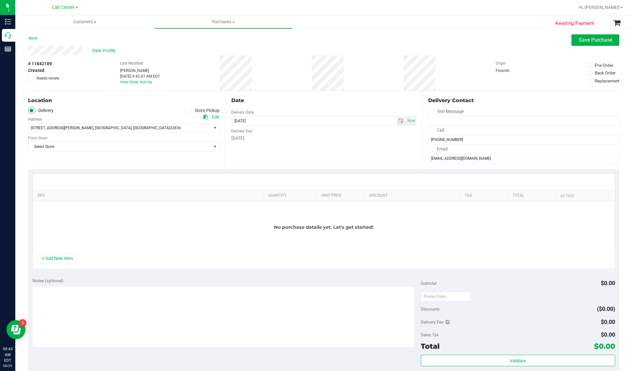
click at [110, 114] on ul "Delivery Store Pickup" at bounding box center [123, 110] width 191 height 7
click at [186, 110] on icon at bounding box center [188, 110] width 4 height 0
click at [0, 0] on input "Store Pickup" at bounding box center [0, 0] width 0 height 0
click at [185, 128] on span "Select Store" at bounding box center [119, 128] width 183 height 9
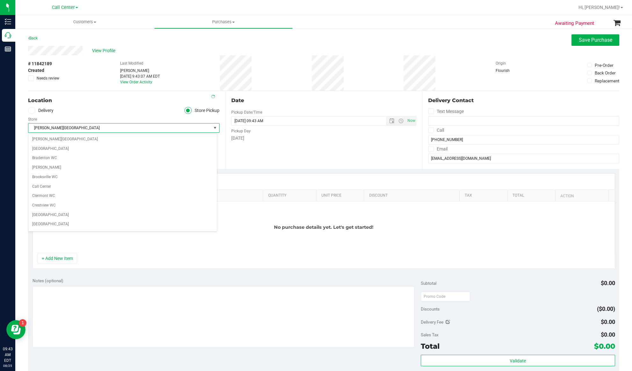
scroll to position [127, 0]
click at [153, 111] on ul "Delivery Store Pickup" at bounding box center [123, 110] width 191 height 7
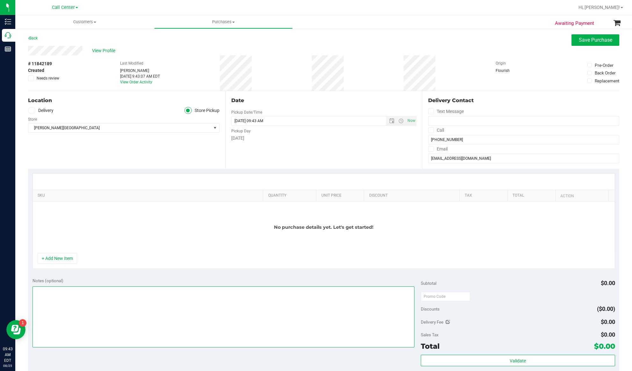
drag, startPoint x: 64, startPoint y: 302, endPoint x: 56, endPoint y: 292, distance: 13.0
click at [64, 302] on textarea at bounding box center [223, 317] width 382 height 61
type textarea "EJ 8/25/25 9:43am"
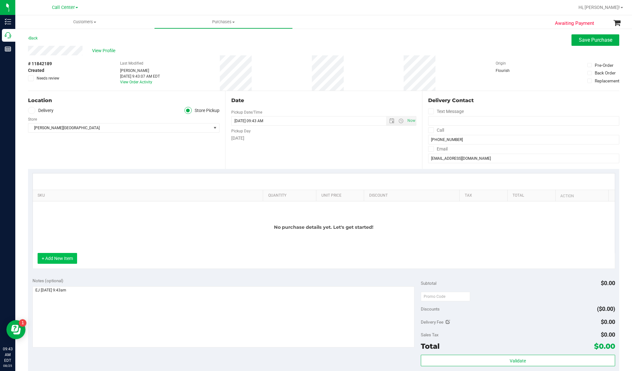
click at [72, 260] on button "+ Add New Item" at bounding box center [57, 258] width 39 height 11
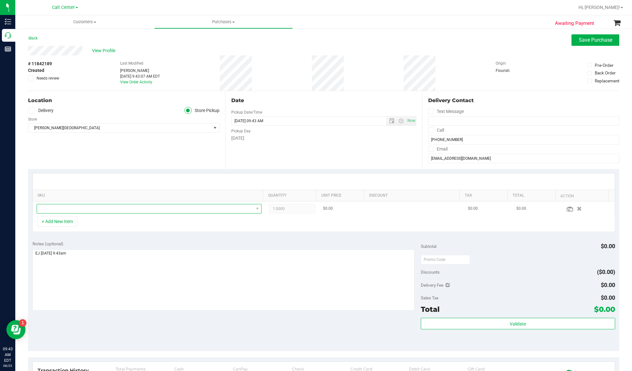
click at [65, 211] on span "NO DATA FOUND" at bounding box center [145, 208] width 216 height 9
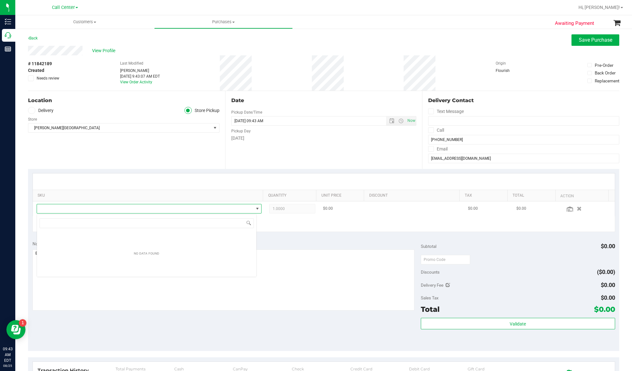
scroll to position [10, 220]
type input "l"
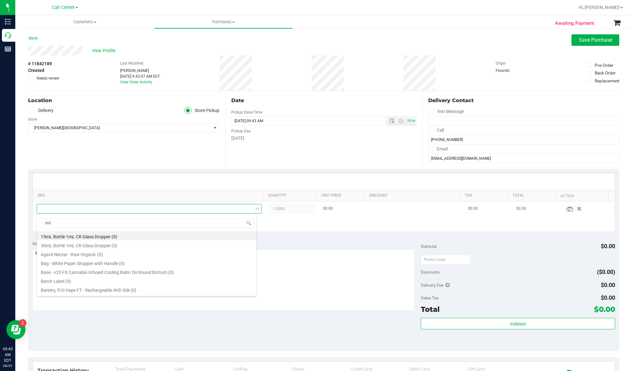
type input "milk"
click at [84, 262] on li "HT 100mg Milk Chocolate Bar (THC) (50)" at bounding box center [146, 262] width 219 height 9
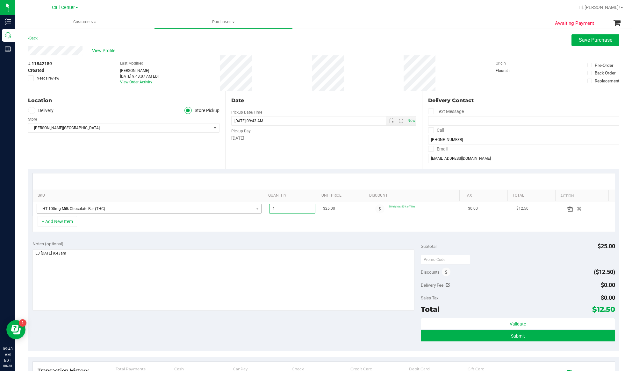
drag, startPoint x: 277, startPoint y: 208, endPoint x: 256, endPoint y: 209, distance: 20.4
click at [256, 209] on tr "HT 100mg Milk Chocolate Bar (THC) 1.00 1 $25.00 50heights: 50% off line $0.00 $…" at bounding box center [324, 209] width 582 height 15
type input "2"
type input "2.00"
click at [254, 234] on div "SKU Quantity Unit Price Discount Tax Total Action HT 100mg Milk Chocolate Bar (…" at bounding box center [323, 202] width 591 height 67
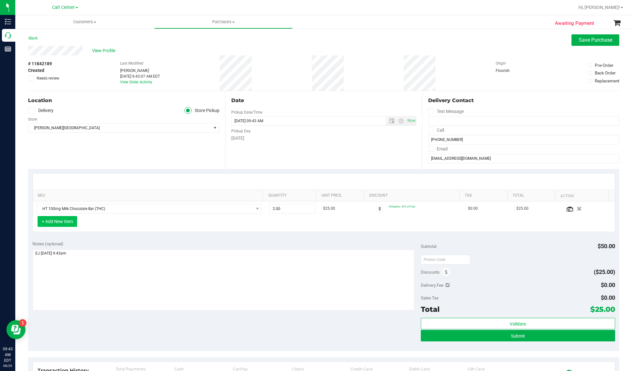
click at [63, 218] on button "+ Add New Item" at bounding box center [57, 221] width 39 height 11
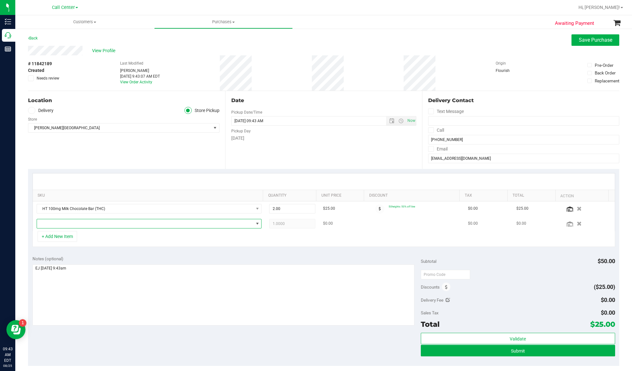
click at [56, 226] on span "NO DATA FOUND" at bounding box center [145, 223] width 216 height 9
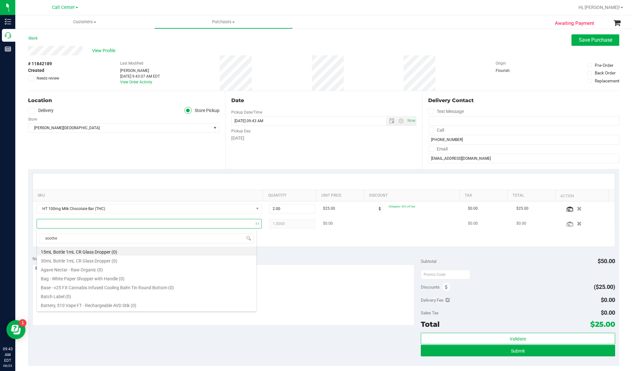
type input "soothe"
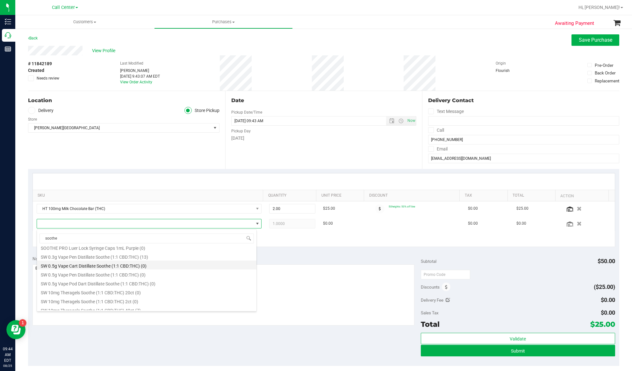
scroll to position [339, 0]
click at [126, 297] on li "SW 10mg Theragels Soothe (1:1 CBD:THC) 40ct (7)" at bounding box center [146, 295] width 219 height 9
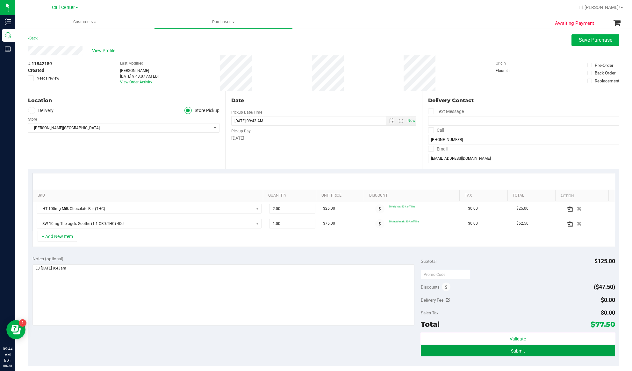
click at [514, 352] on span "Submit" at bounding box center [518, 351] width 14 height 5
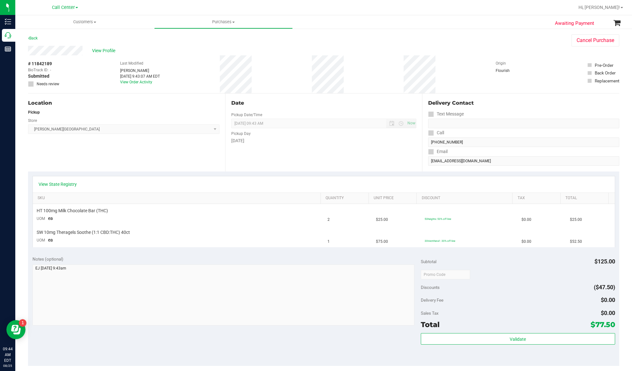
click at [44, 62] on span "# 11842189" at bounding box center [40, 63] width 24 height 7
copy div "# 11842189"
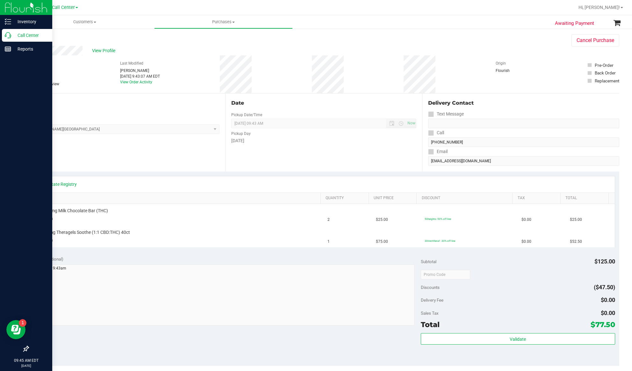
click at [31, 34] on p "Call Center" at bounding box center [30, 36] width 38 height 8
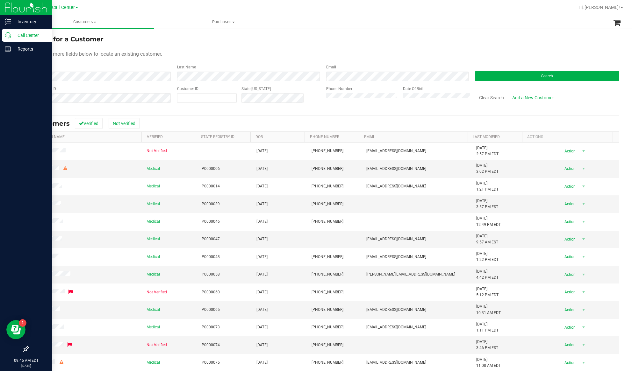
click at [27, 34] on p "Call Center" at bounding box center [30, 36] width 38 height 8
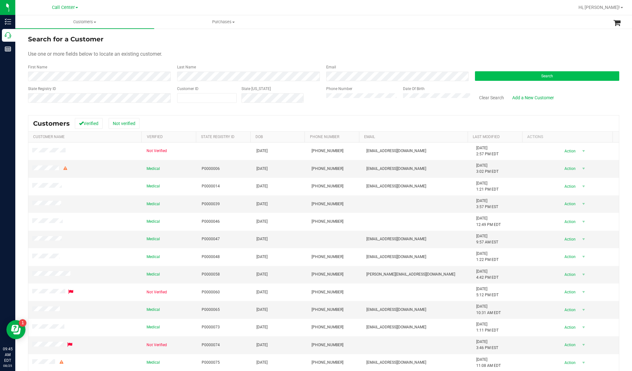
click at [478, 81] on div "Search" at bounding box center [544, 72] width 149 height 17
click at [478, 80] on button "Search" at bounding box center [547, 76] width 144 height 10
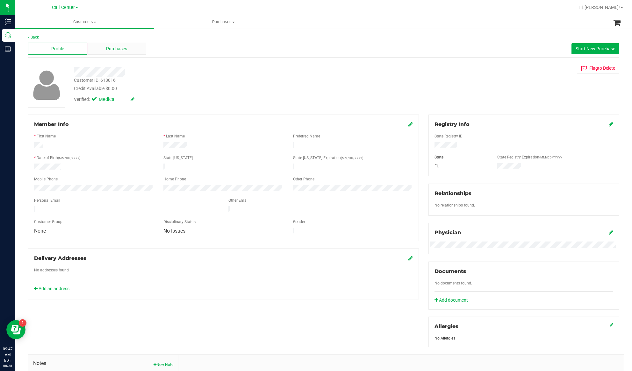
click at [114, 46] on span "Purchases" at bounding box center [116, 49] width 21 height 7
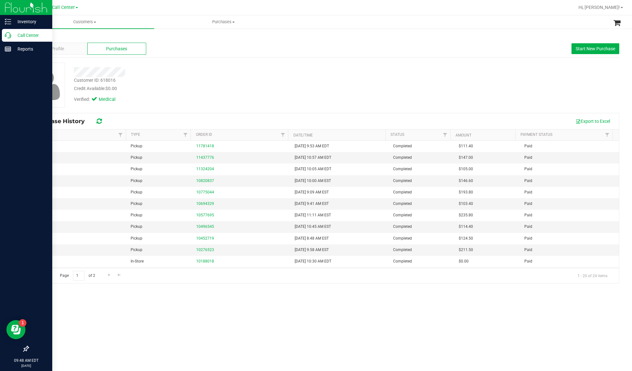
click at [18, 35] on p "Call Center" at bounding box center [30, 36] width 38 height 8
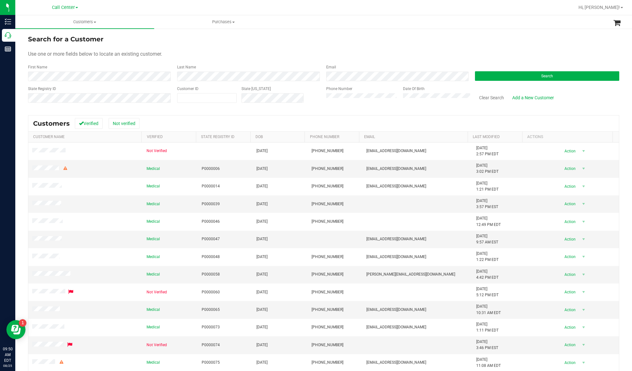
click at [119, 83] on form "Search for a Customer Use one or more fields below to locate an existing custom…" at bounding box center [323, 71] width 591 height 74
paste input "1068"
type input "1068"
click at [492, 74] on button "Search" at bounding box center [547, 76] width 144 height 10
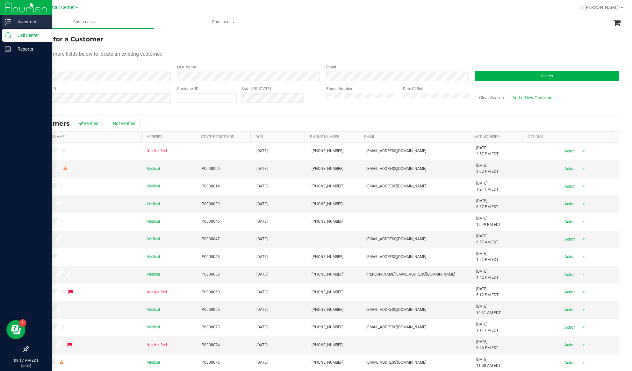
click at [11, 24] on div "Inventory" at bounding box center [27, 21] width 50 height 13
click at [32, 21] on p "Inventory" at bounding box center [30, 22] width 38 height 8
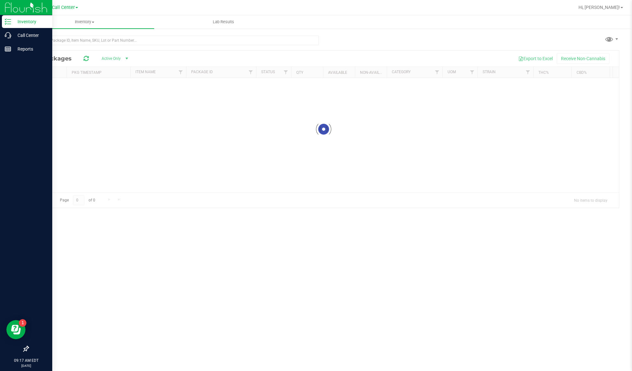
click at [65, 7] on div "Call Center Hi, Ejarinne! Inventory All packages All inventory Waste log Lab Re…" at bounding box center [323, 185] width 616 height 371
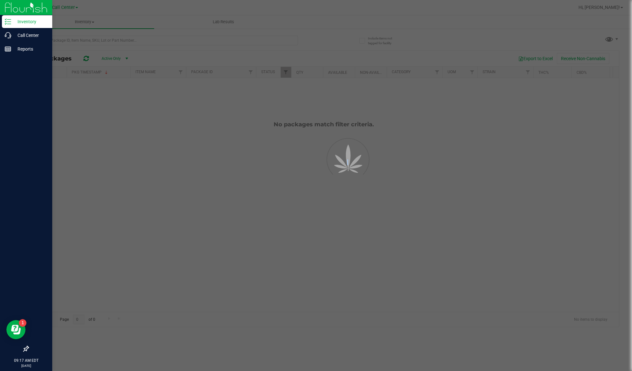
click at [65, 7] on div at bounding box center [316, 185] width 632 height 371
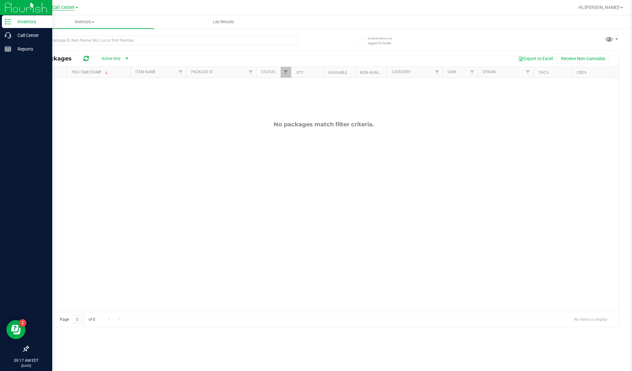
click at [64, 8] on span "Call Center" at bounding box center [63, 8] width 23 height 6
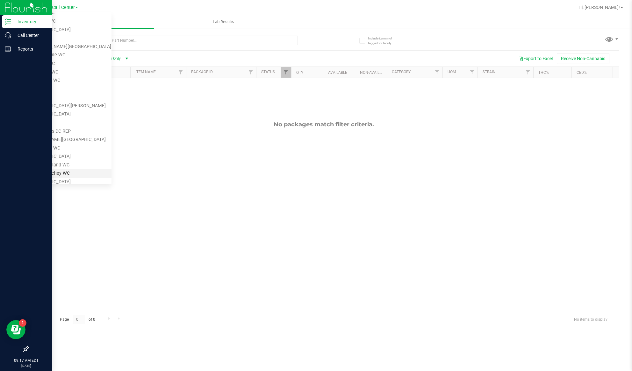
scroll to position [85, 0]
click at [42, 122] on link "Miami 72nd WC" at bounding box center [64, 124] width 93 height 9
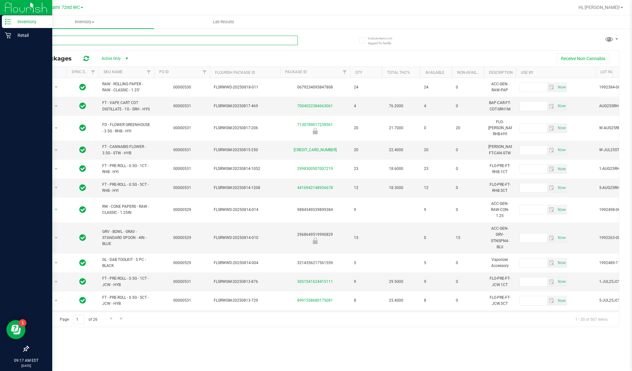
click at [183, 41] on input "text" at bounding box center [163, 41] width 270 height 10
paste input "FT 2g Hash Coin (Hybrid)"
type input "FT 2g Hash Coin (Hybrid)"
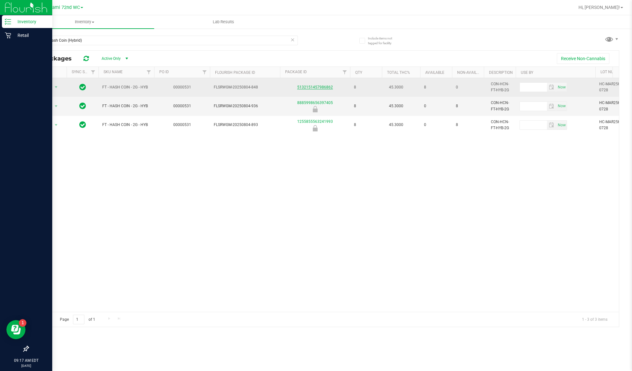
click at [314, 88] on link "5132151457986862" at bounding box center [315, 87] width 36 height 4
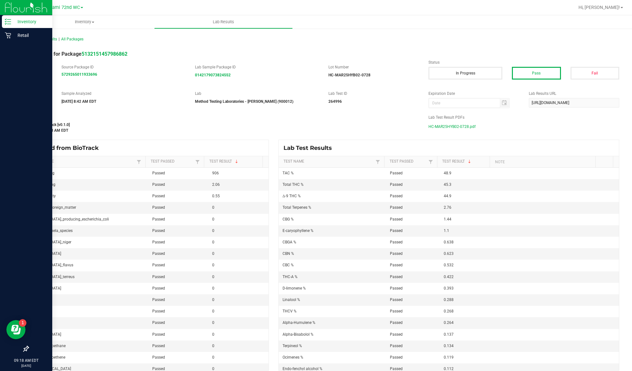
click at [458, 125] on span "HC-MAR25HYB02-0728.pdf" at bounding box center [451, 127] width 47 height 10
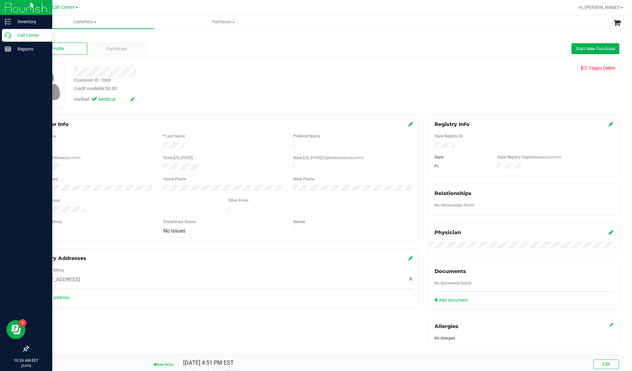
drag, startPoint x: 27, startPoint y: 35, endPoint x: 40, endPoint y: 32, distance: 13.7
click at [27, 35] on p "Call Center" at bounding box center [30, 36] width 38 height 8
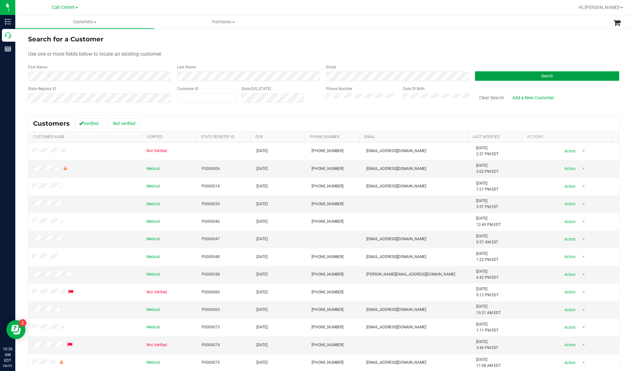
click at [485, 74] on button "Search" at bounding box center [547, 76] width 144 height 10
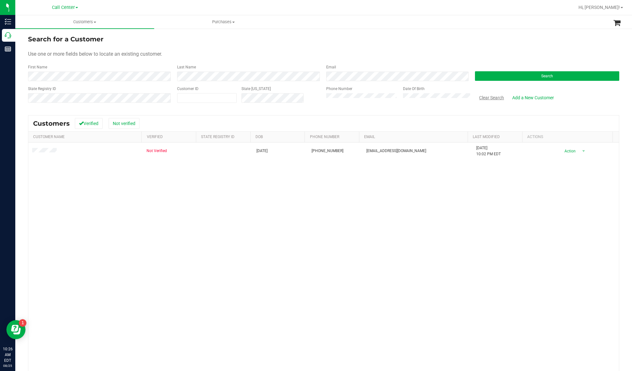
click at [476, 98] on button "Clear Search" at bounding box center [491, 97] width 33 height 11
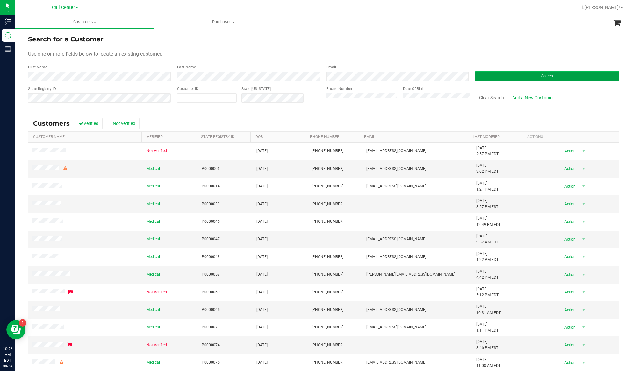
click at [481, 75] on button "Search" at bounding box center [547, 76] width 144 height 10
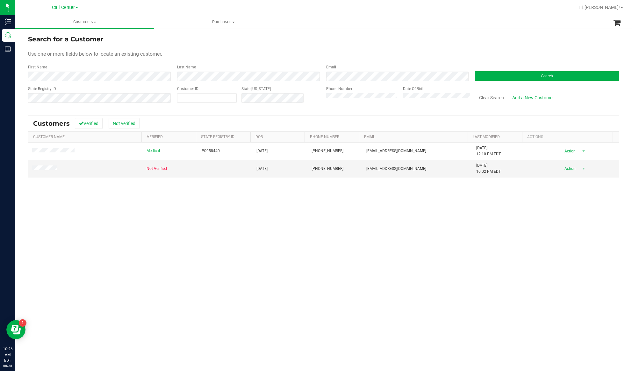
click at [89, 195] on div "Medical P0058440 [DATE] (973) 687-5941 [EMAIL_ADDRESS][DOMAIN_NAME] [DATE] 12:1…" at bounding box center [323, 260] width 590 height 234
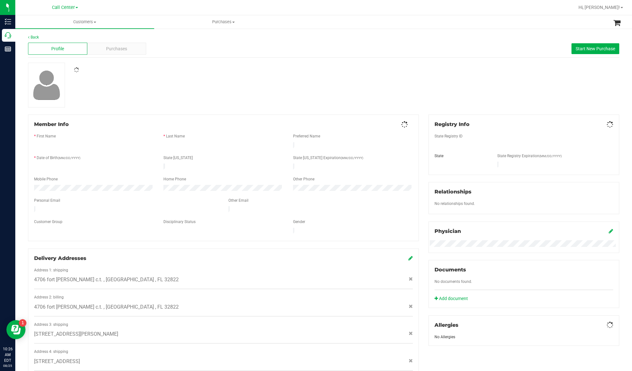
drag, startPoint x: 125, startPoint y: 109, endPoint x: 106, endPoint y: 113, distance: 19.9
click at [106, 113] on div "Back Profile Purchases Start New Purchase Member Info * First Name * Last Name …" at bounding box center [323, 255] width 591 height 443
click at [105, 48] on div "Purchases" at bounding box center [116, 49] width 59 height 12
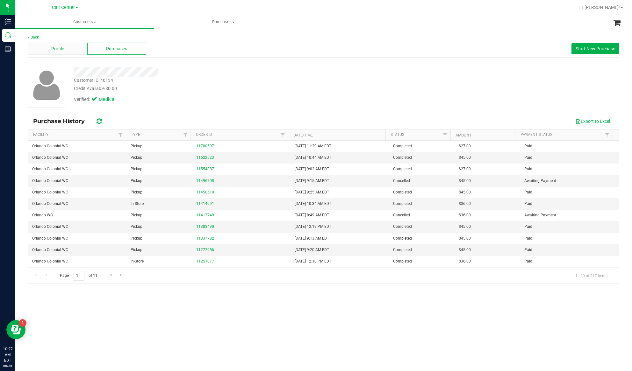
click at [64, 50] on div "Profile" at bounding box center [57, 49] width 59 height 12
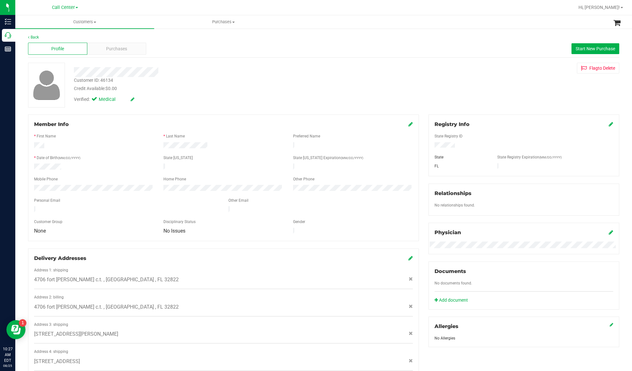
drag, startPoint x: 83, startPoint y: 143, endPoint x: 143, endPoint y: 131, distance: 61.4
click at [83, 143] on div at bounding box center [93, 146] width 129 height 8
click at [105, 79] on div "Customer ID: 46134" at bounding box center [93, 80] width 39 height 7
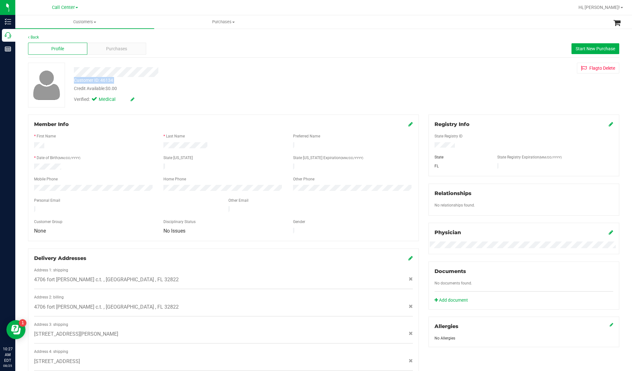
copy div "Customer ID: 46134"
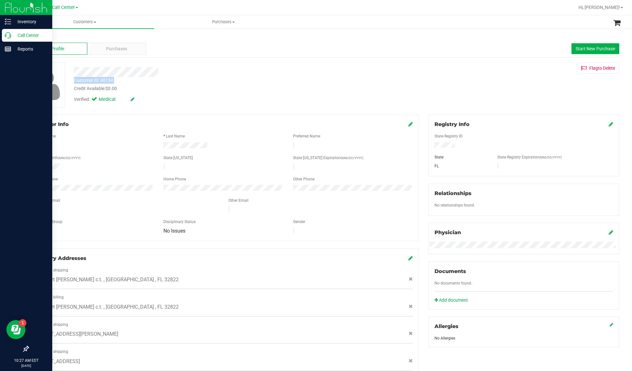
click at [23, 35] on p "Call Center" at bounding box center [30, 36] width 38 height 8
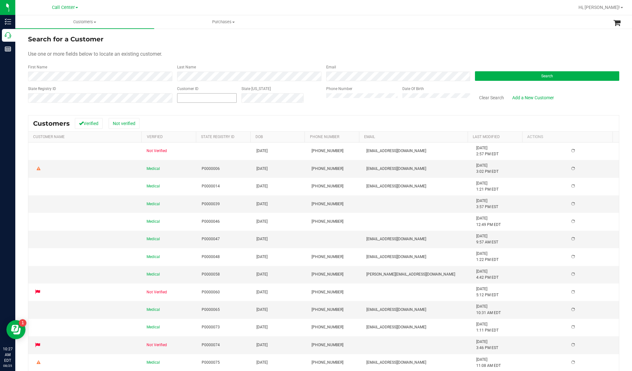
click at [193, 100] on input "text" at bounding box center [206, 98] width 59 height 9
paste input "1611065"
type input "1611065"
click at [497, 75] on button "Search" at bounding box center [547, 76] width 144 height 10
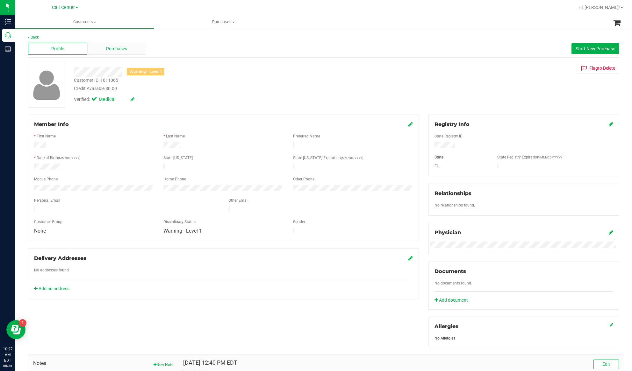
click at [111, 52] on span "Purchases" at bounding box center [116, 49] width 21 height 7
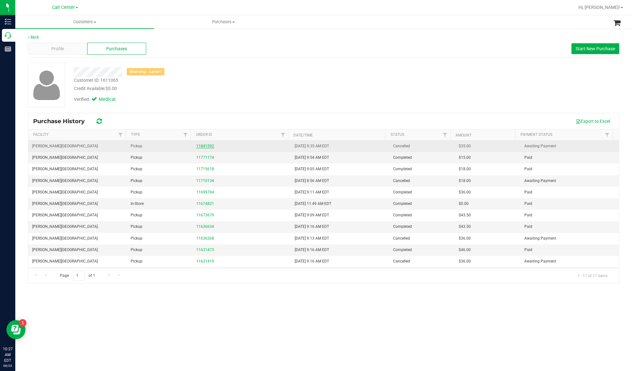
click at [201, 146] on link "11841592" at bounding box center [205, 146] width 18 height 4
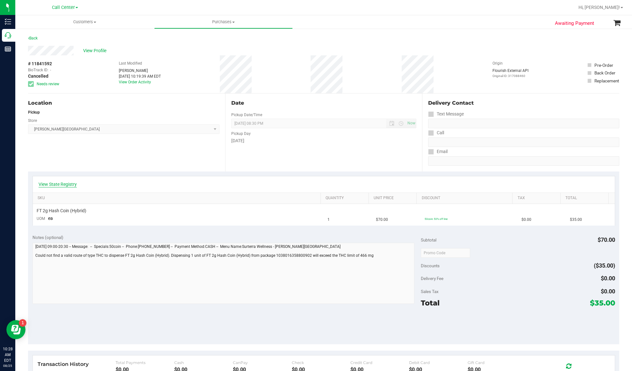
click at [67, 185] on link "View State Registry" at bounding box center [58, 184] width 38 height 6
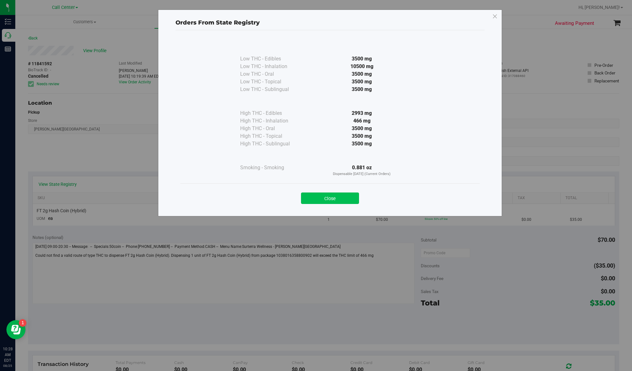
click at [329, 195] on button "Close" at bounding box center [330, 198] width 58 height 11
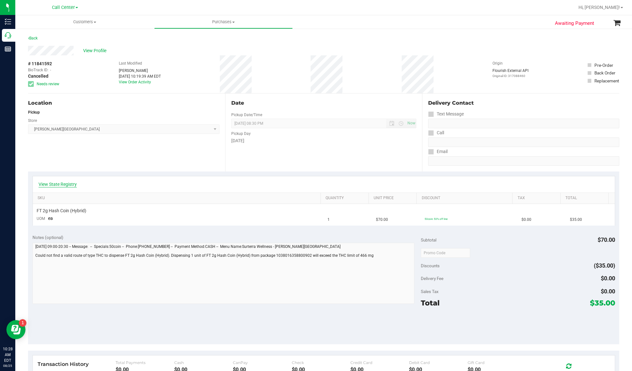
click at [66, 184] on link "View State Registry" at bounding box center [58, 184] width 38 height 6
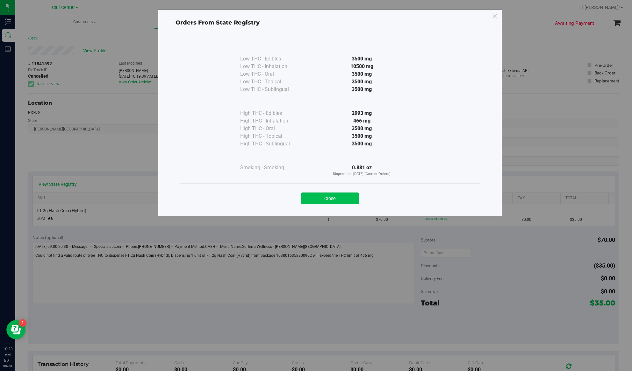
click at [305, 195] on button "Close" at bounding box center [330, 198] width 58 height 11
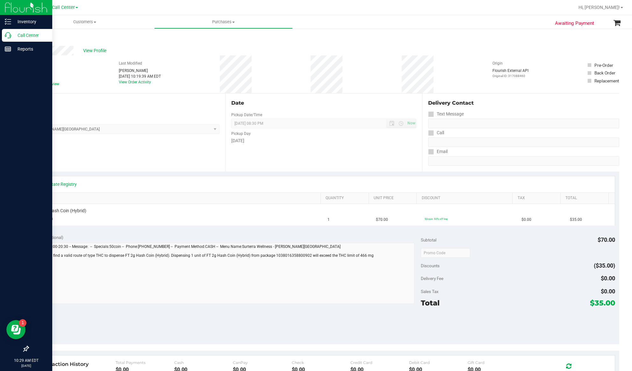
click at [20, 35] on p "Call Center" at bounding box center [30, 36] width 38 height 8
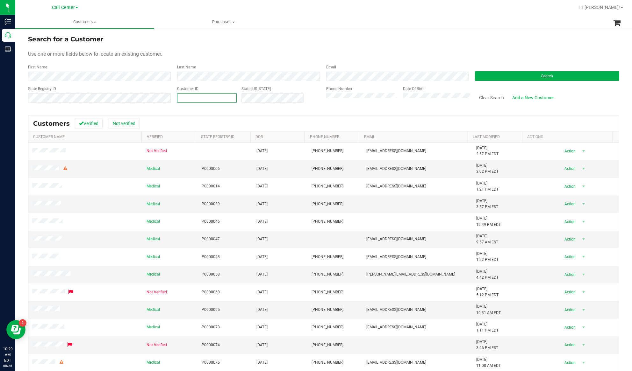
click at [188, 99] on span at bounding box center [207, 98] width 60 height 10
paste input "336324"
type input "336324"
click at [479, 75] on button "Search" at bounding box center [547, 76] width 144 height 10
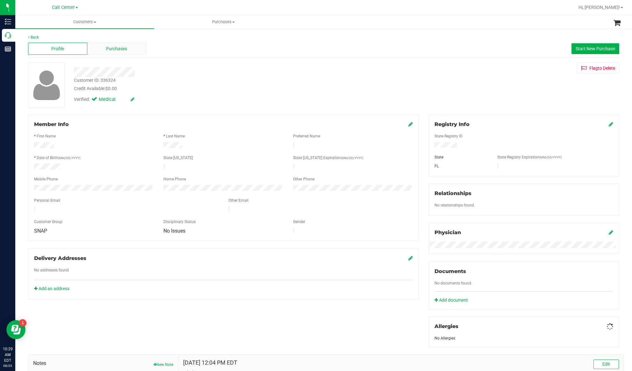
click at [103, 54] on div "Purchases" at bounding box center [116, 49] width 59 height 12
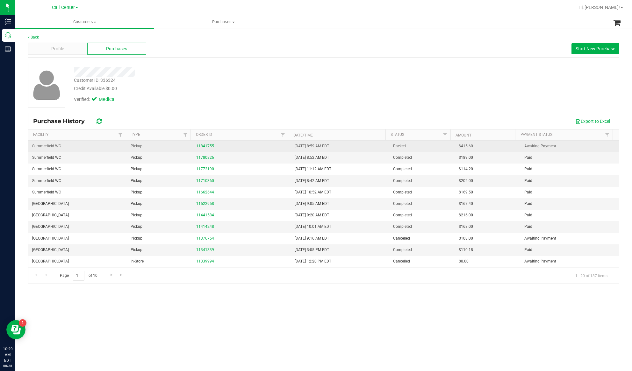
click at [200, 146] on link "11841755" at bounding box center [205, 146] width 18 height 4
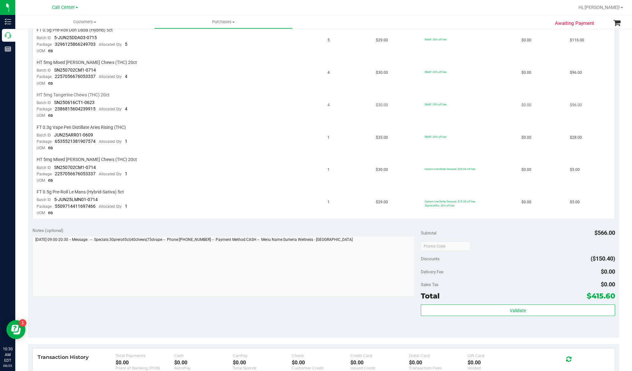
scroll to position [170, 0]
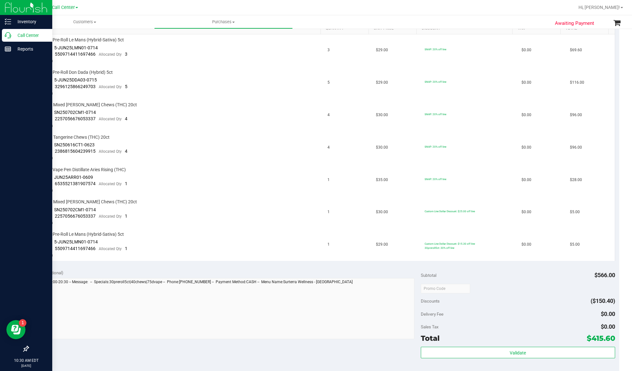
click at [29, 36] on p "Call Center" at bounding box center [30, 36] width 38 height 8
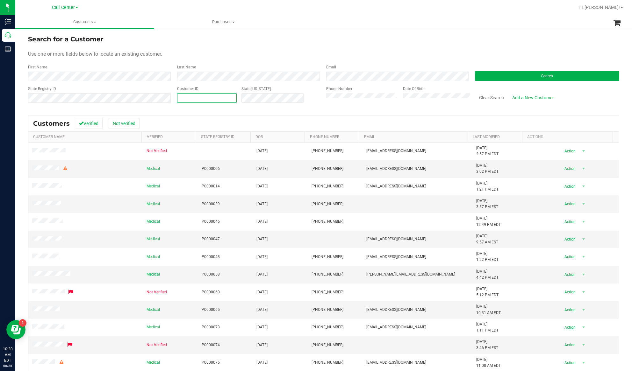
click at [198, 100] on span at bounding box center [207, 98] width 60 height 10
paste input "1616754"
type input "1616754"
click at [486, 75] on button "Search" at bounding box center [547, 76] width 144 height 10
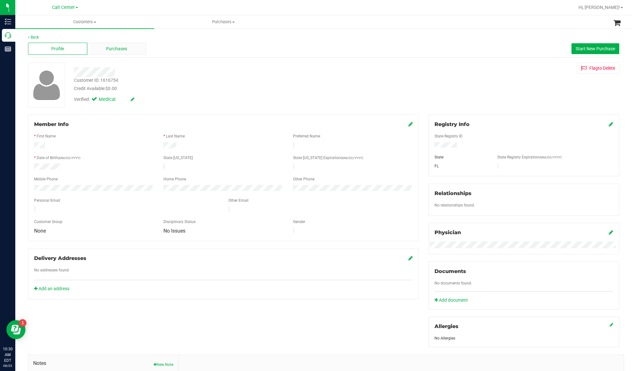
click at [110, 46] on span "Purchases" at bounding box center [116, 49] width 21 height 7
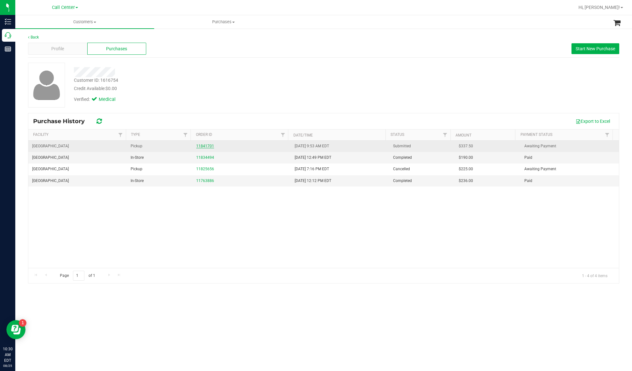
click at [201, 146] on link "11841701" at bounding box center [205, 146] width 18 height 4
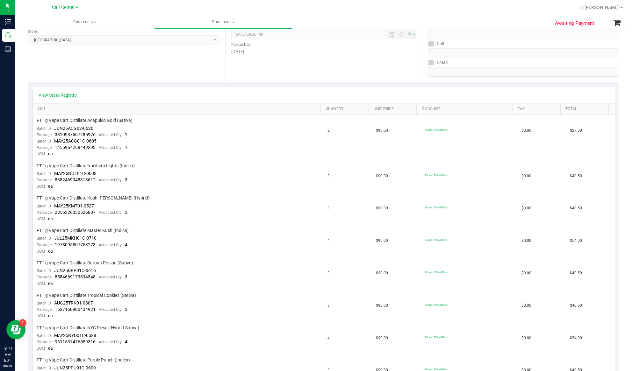
scroll to position [85, 0]
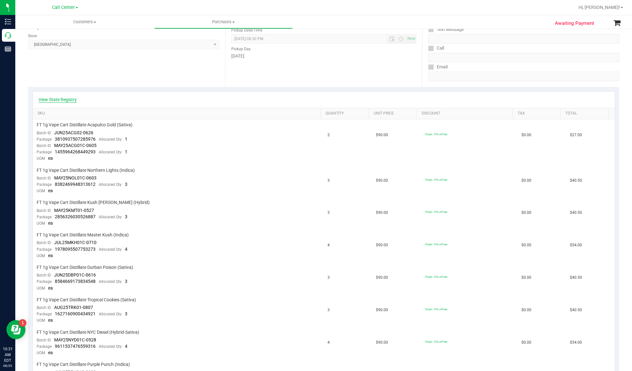
click at [53, 97] on link "View State Registry" at bounding box center [58, 99] width 38 height 6
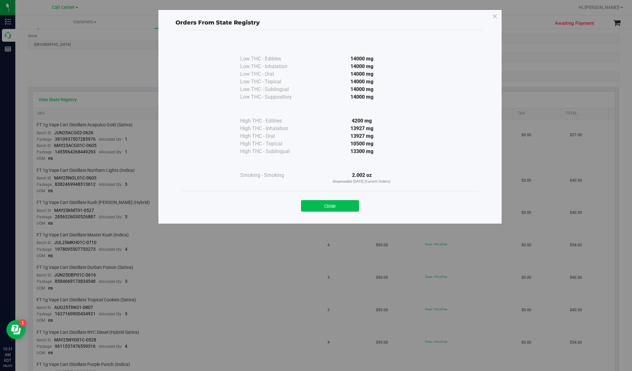
click at [334, 202] on button "Close" at bounding box center [330, 205] width 58 height 11
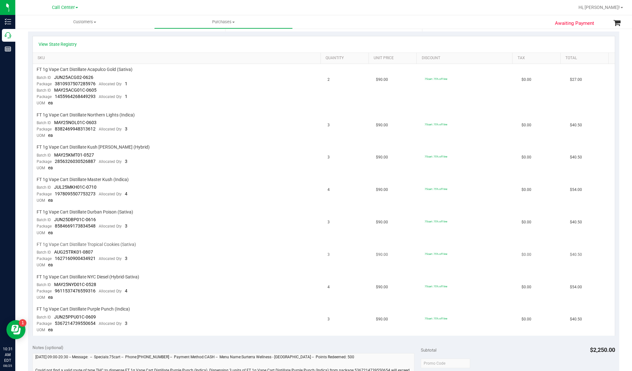
scroll to position [127, 0]
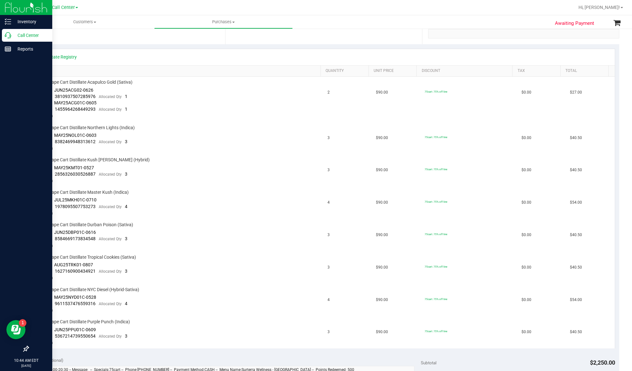
click at [18, 34] on p "Call Center" at bounding box center [30, 36] width 38 height 8
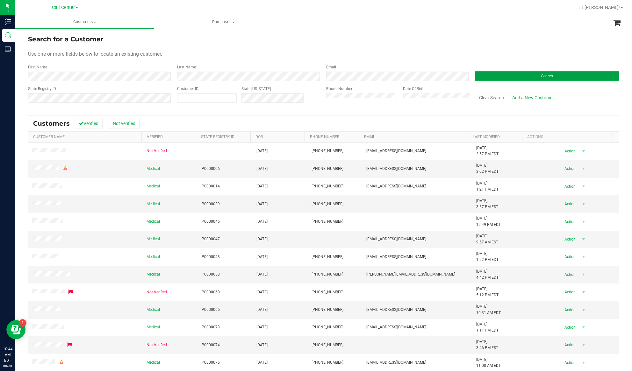
click at [486, 73] on button "Search" at bounding box center [547, 76] width 144 height 10
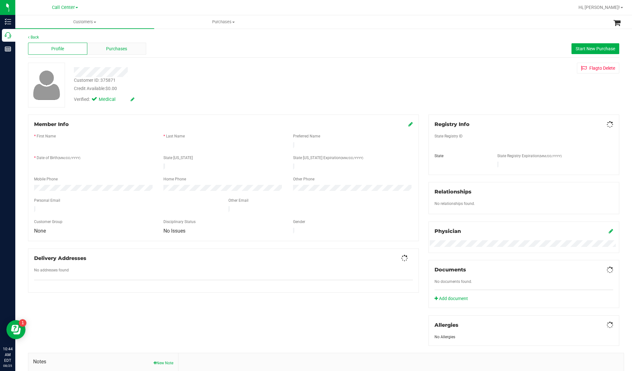
click at [96, 47] on div "Purchases" at bounding box center [116, 49] width 59 height 12
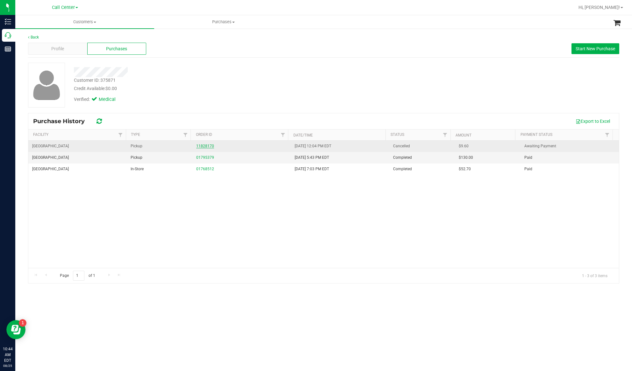
click at [199, 146] on link "11828170" at bounding box center [205, 146] width 18 height 4
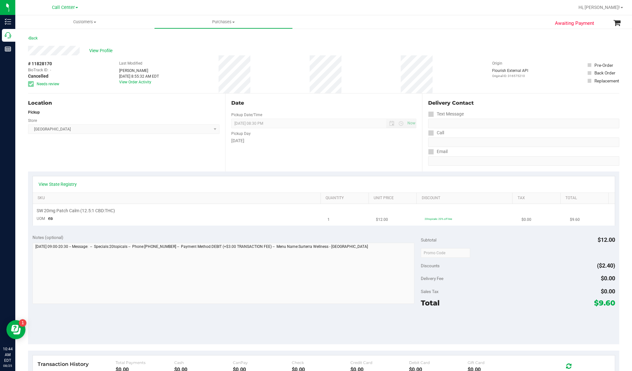
click at [79, 211] on span "SW 20mg Patch Calm (12.5:1 CBD:THC)" at bounding box center [76, 211] width 78 height 6
copy div "SW 20mg Patch Calm (12.5:1 CBD:THC)"
click at [108, 53] on span "View Profile" at bounding box center [101, 50] width 25 height 7
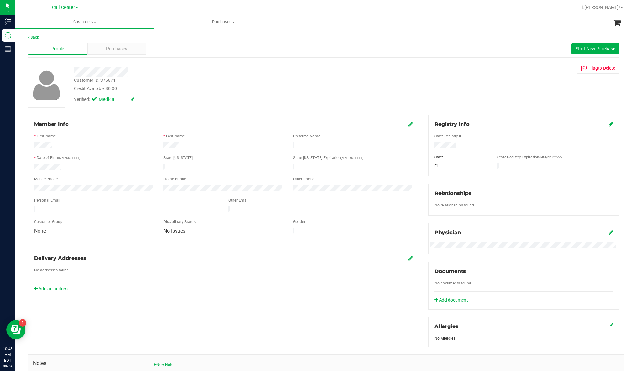
click at [97, 201] on form "Member Info * First Name * Last Name Preferred Name * Date of Birth (MM/DD/YYYY…" at bounding box center [223, 178] width 379 height 115
click at [116, 43] on div "Purchases" at bounding box center [116, 49] width 59 height 12
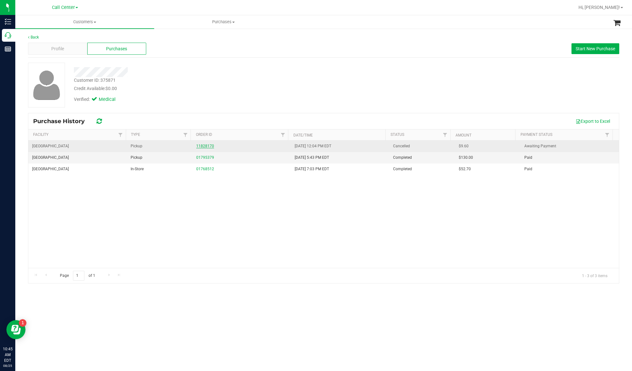
click at [208, 147] on link "11828170" at bounding box center [205, 146] width 18 height 4
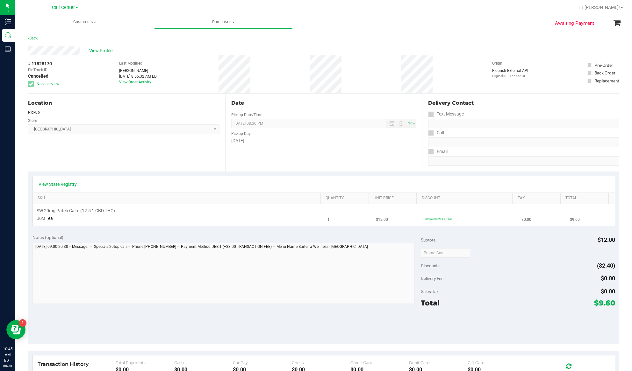
click at [71, 208] on td "SW 20mg Patch Calm (12.5:1 CBD:THC) UOM ea" at bounding box center [178, 214] width 291 height 21
click at [72, 211] on span "SW 20mg Patch Calm (12.5:1 CBD:THC)" at bounding box center [76, 211] width 78 height 6
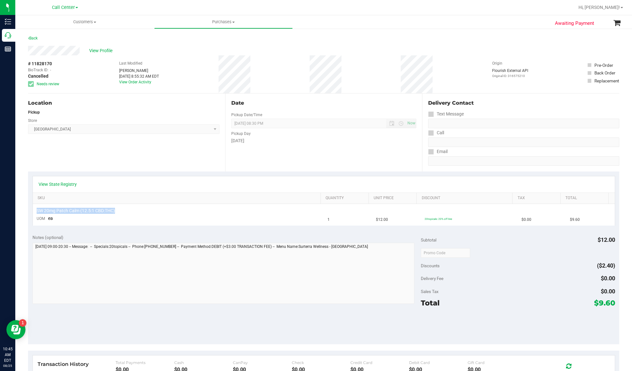
copy div "SW 20mg Patch Calm (12.5:1 CBD:THC)"
click at [107, 50] on span "View Profile" at bounding box center [101, 50] width 25 height 7
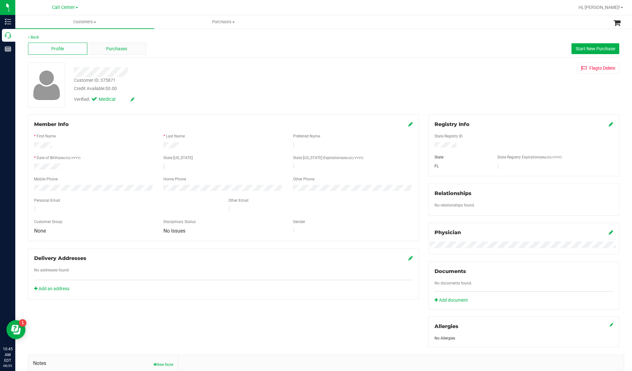
click at [110, 52] on span "Purchases" at bounding box center [116, 49] width 21 height 7
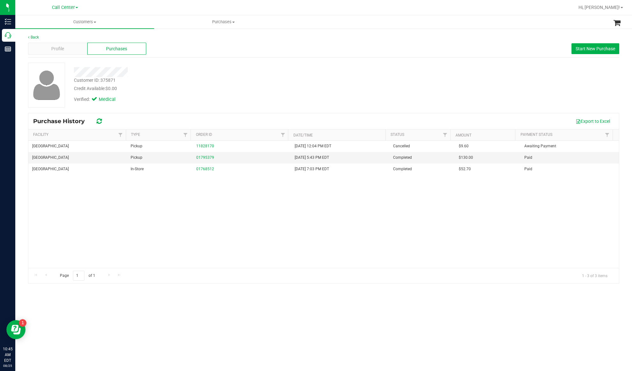
drag, startPoint x: 104, startPoint y: 209, endPoint x: 129, endPoint y: 199, distance: 27.1
click at [104, 209] on div "North Port WC Pickup 11828170 8/22/2025 12:04 PM EDT Cancelled $9.60 Awaiting P…" at bounding box center [323, 204] width 590 height 127
click at [577, 48] on span "Start New Purchase" at bounding box center [594, 48] width 39 height 5
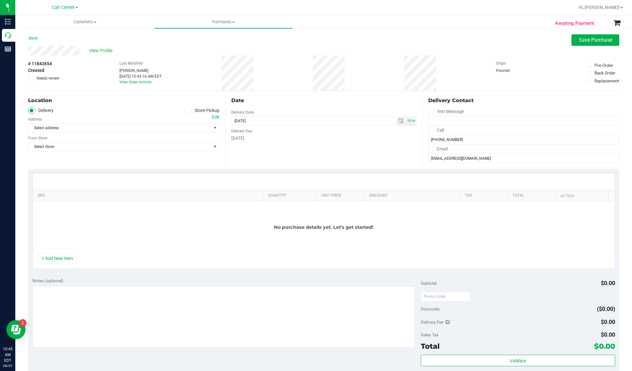
click at [184, 111] on span at bounding box center [187, 110] width 7 height 7
click at [0, 0] on input "Store Pickup" at bounding box center [0, 0] width 0 height 0
click at [177, 129] on span "Select Store" at bounding box center [119, 128] width 183 height 9
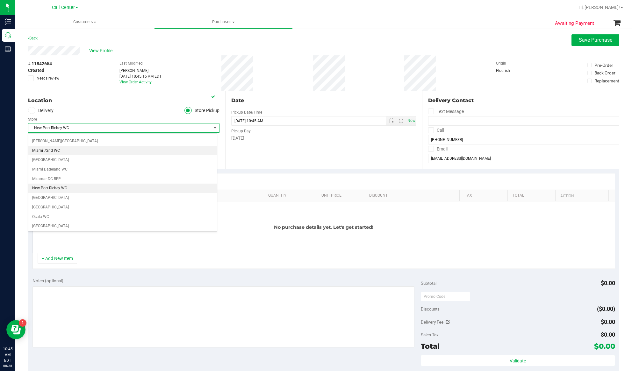
scroll to position [218, 0]
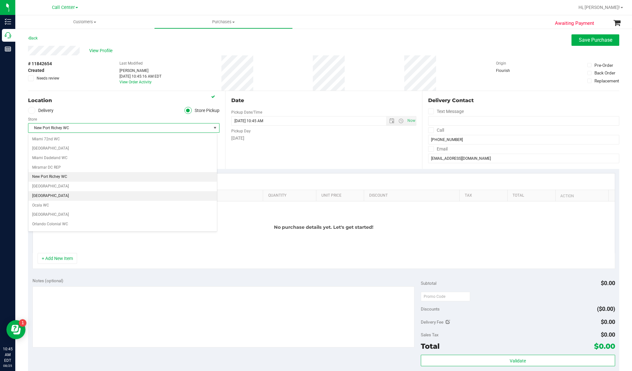
click at [54, 201] on li "[GEOGRAPHIC_DATA]" at bounding box center [122, 196] width 188 height 10
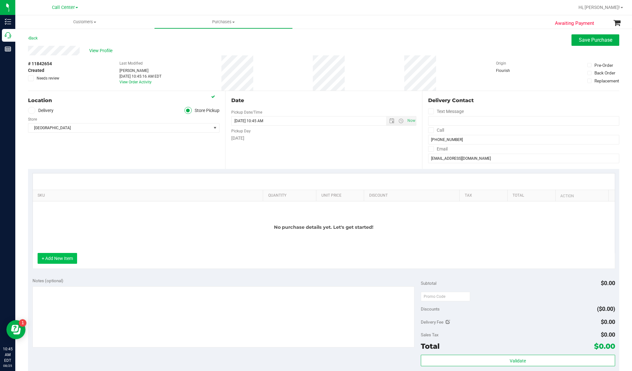
click at [58, 257] on button "+ Add New Item" at bounding box center [57, 258] width 39 height 11
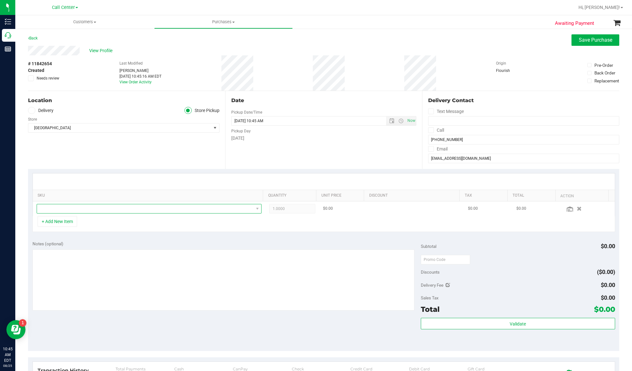
click at [60, 207] on span "NO DATA FOUND" at bounding box center [145, 208] width 216 height 9
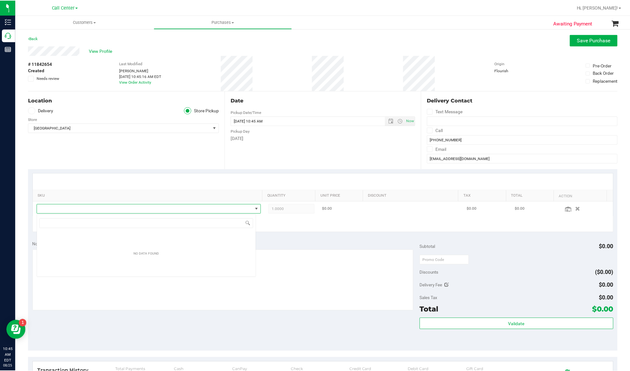
scroll to position [10, 220]
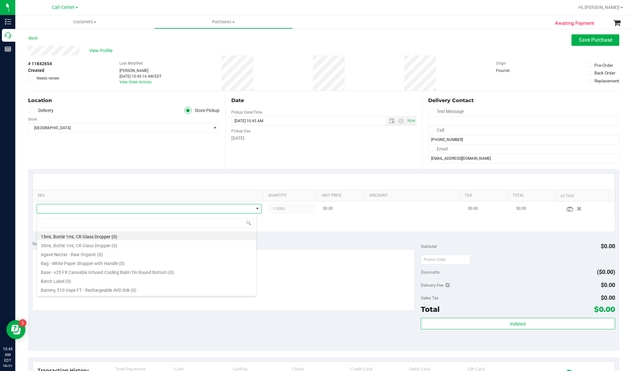
type input "SW 20mg Patch Calm (12.5:1 CBD:THC)"
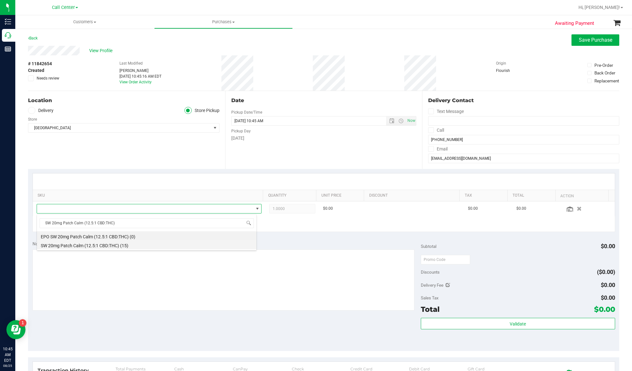
click at [72, 246] on li "SW 20mg Patch Calm (12.5:1 CBD:THC) (15)" at bounding box center [146, 244] width 219 height 9
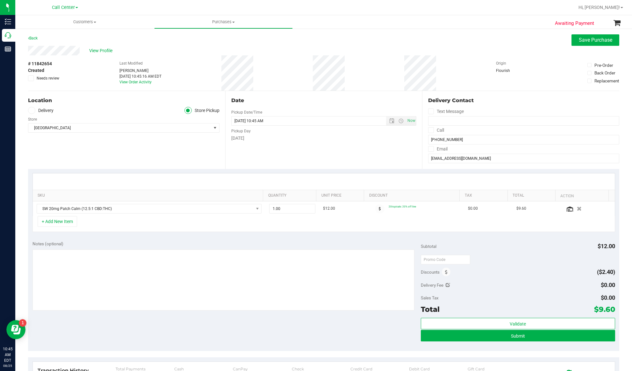
click at [206, 231] on div "+ Add New Item" at bounding box center [323, 224] width 582 height 16
click at [107, 159] on div "Location Delivery Store Pickup Store North Port WC Select Store Bonita Springs …" at bounding box center [126, 130] width 197 height 78
click at [125, 270] on textarea at bounding box center [223, 280] width 382 height 61
type textarea "EJ 8/25/25 10:46am"
click at [50, 64] on span "# 11842654" at bounding box center [40, 63] width 24 height 7
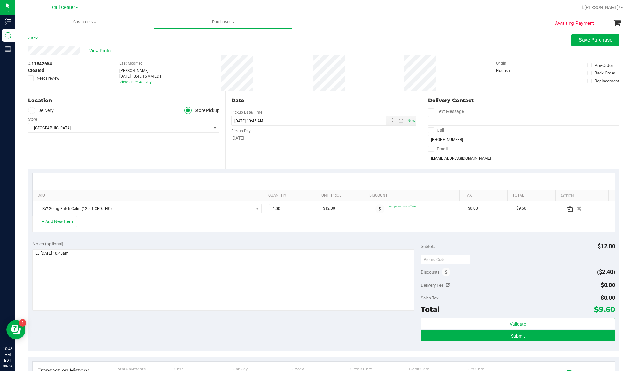
click at [50, 63] on span "# 11842654" at bounding box center [40, 63] width 24 height 7
copy div "# 11842654"
click at [516, 338] on span "Submit" at bounding box center [518, 336] width 14 height 5
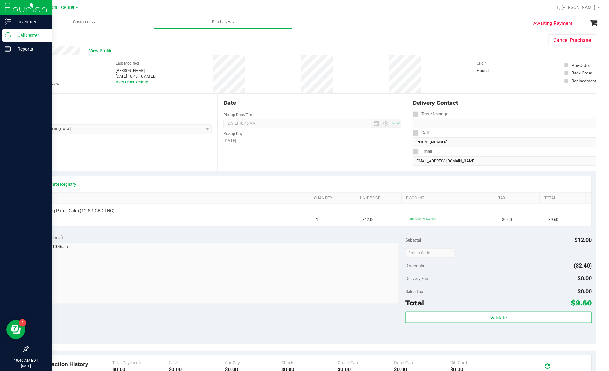
click at [30, 33] on p "Call Center" at bounding box center [30, 36] width 38 height 8
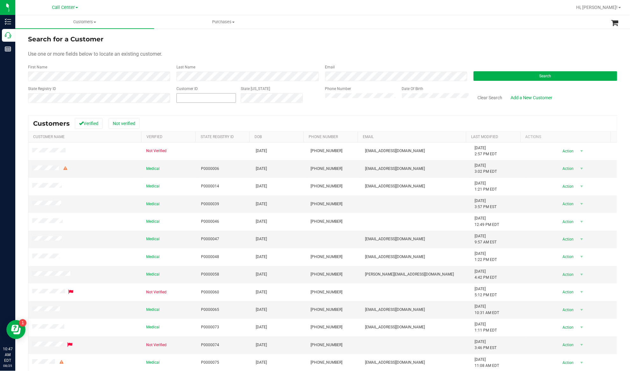
click at [202, 95] on span at bounding box center [206, 98] width 60 height 10
paste input "336324"
type input "336324"
click at [482, 73] on button "Search" at bounding box center [545, 76] width 144 height 10
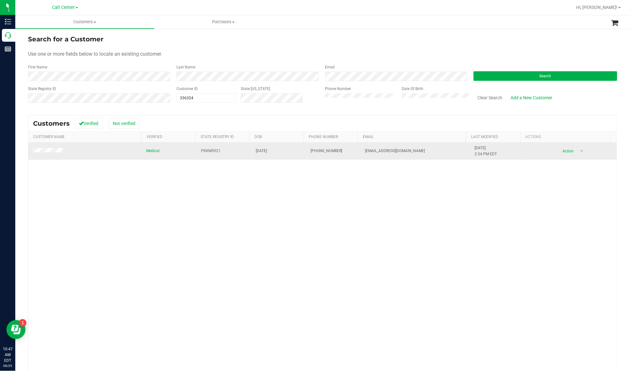
click at [49, 154] on span at bounding box center [48, 151] width 33 height 7
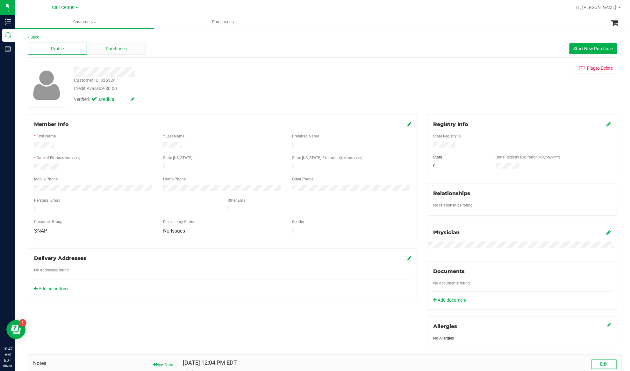
click at [112, 48] on span "Purchases" at bounding box center [116, 49] width 21 height 7
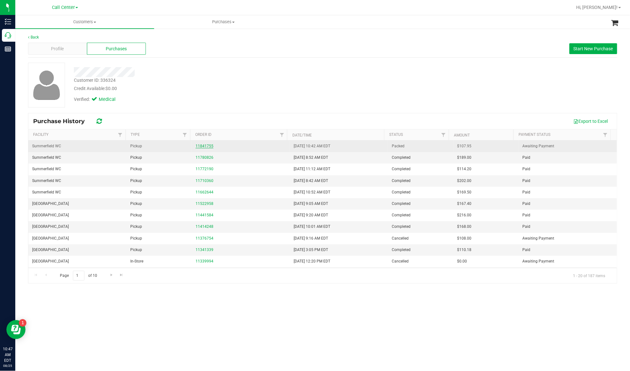
click at [199, 146] on link "11841755" at bounding box center [204, 146] width 18 height 4
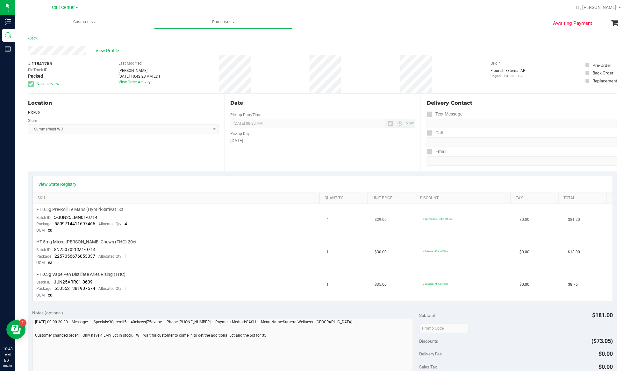
click at [176, 216] on td "FT 0.5g Pre-Roll Le Mans (Hybrid-Sativa) 5ct Batch ID 5-JUN25LMN01-0714 Package…" at bounding box center [178, 220] width 290 height 32
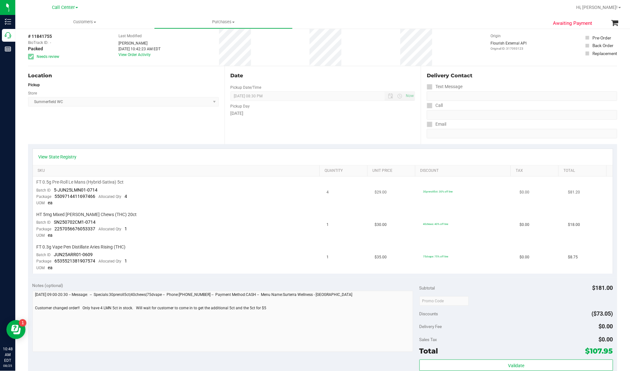
scroll to position [42, 0]
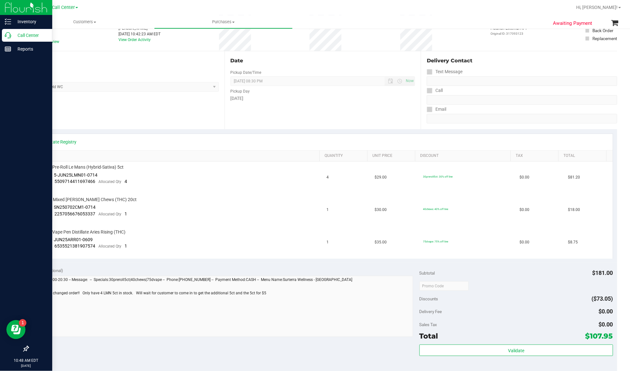
click at [20, 34] on p "Call Center" at bounding box center [30, 36] width 38 height 8
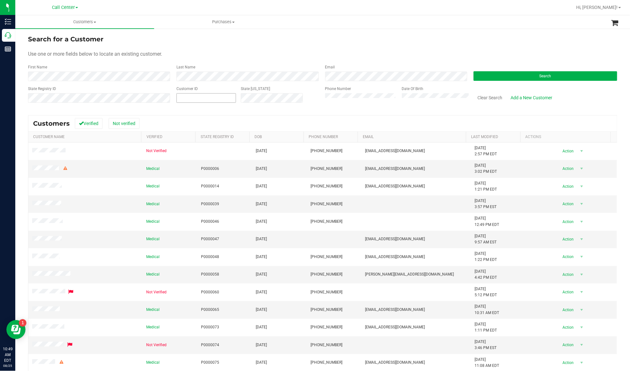
click at [220, 101] on span at bounding box center [206, 98] width 60 height 10
paste input "5613717775"
type input "5613717775"
click at [484, 99] on button "Clear Search" at bounding box center [489, 97] width 33 height 11
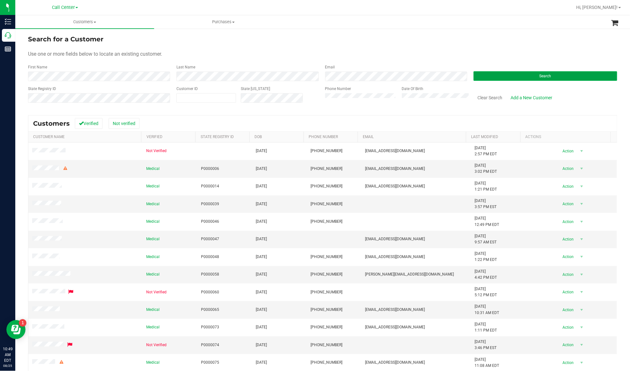
click at [521, 79] on button "Search" at bounding box center [545, 76] width 144 height 10
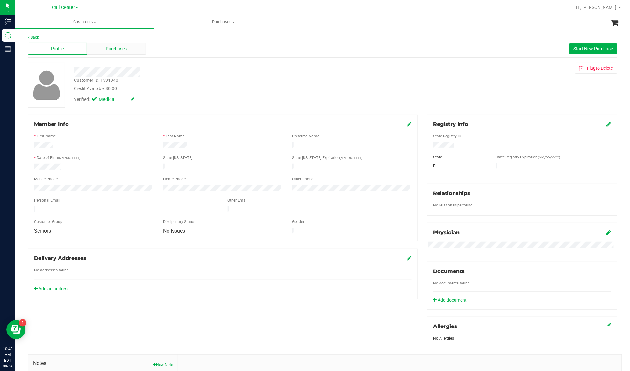
click at [111, 49] on span "Purchases" at bounding box center [116, 49] width 21 height 7
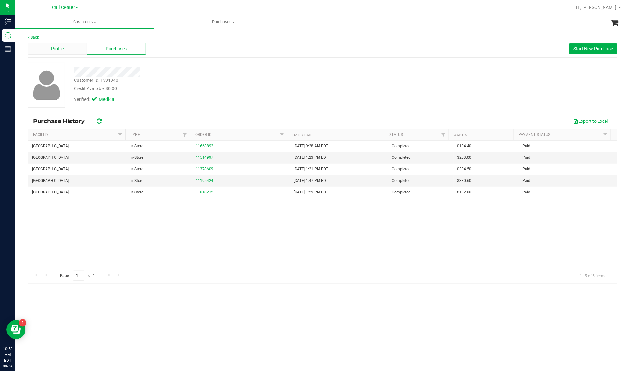
click at [62, 52] on span "Profile" at bounding box center [57, 49] width 13 height 7
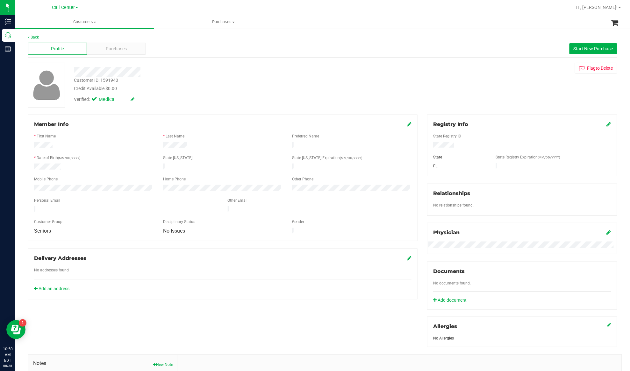
click at [50, 168] on div at bounding box center [93, 168] width 129 height 8
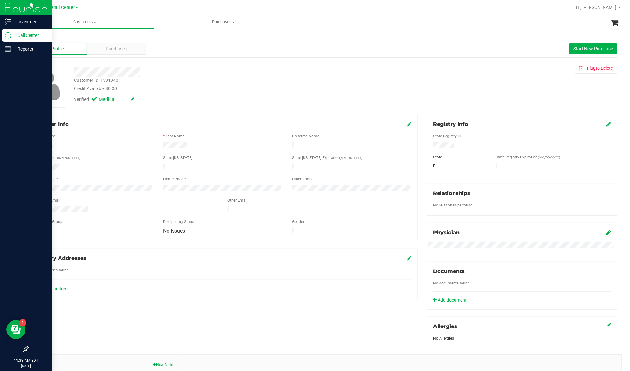
click at [13, 36] on p "Call Center" at bounding box center [30, 36] width 38 height 8
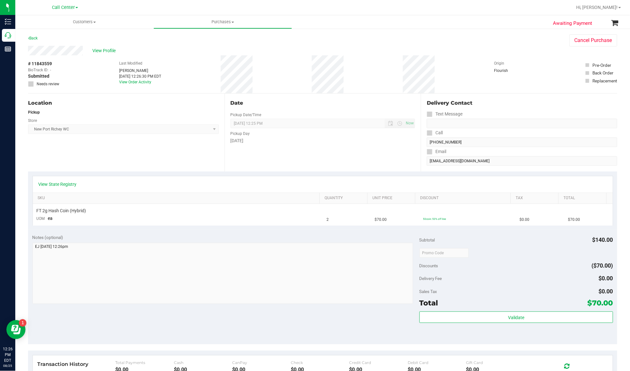
click at [46, 63] on span "# 11843559" at bounding box center [40, 63] width 24 height 7
click at [46, 62] on span "# 11843559" at bounding box center [40, 63] width 24 height 7
copy div "# 11843559"
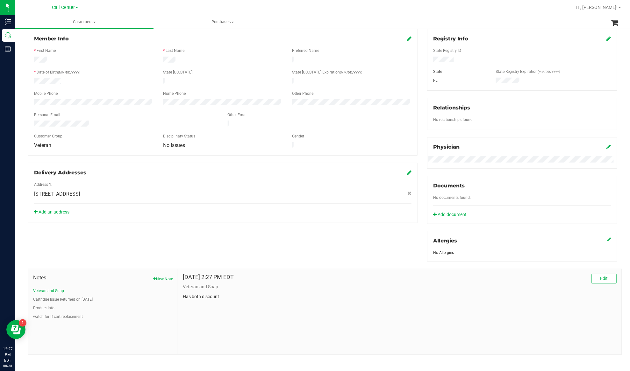
scroll to position [90, 0]
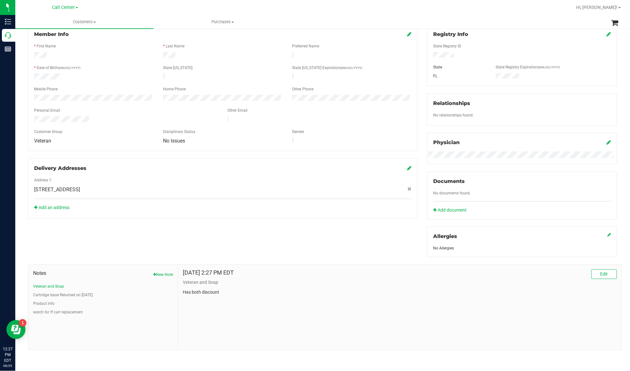
drag, startPoint x: 197, startPoint y: 241, endPoint x: 196, endPoint y: 236, distance: 4.6
click at [197, 241] on div "Member Info * First Name * Last Name Preferred Name * Date of Birth (MM/DD/YYYY…" at bounding box center [322, 188] width 599 height 326
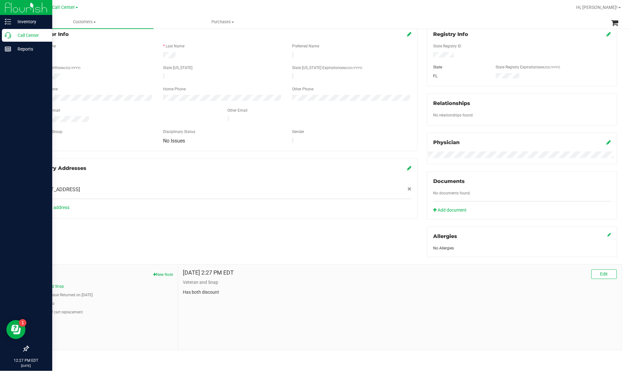
click at [25, 32] on p "Call Center" at bounding box center [30, 36] width 38 height 8
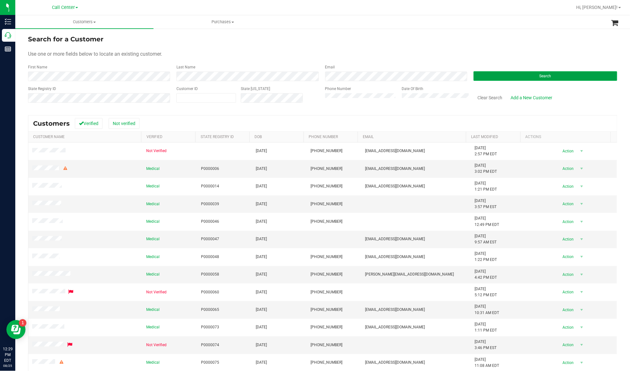
click at [506, 76] on button "Search" at bounding box center [545, 76] width 144 height 10
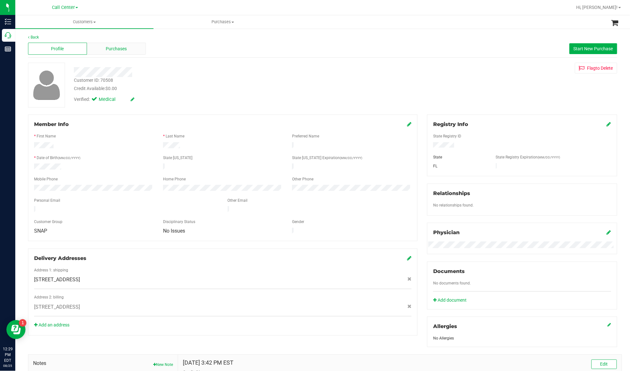
click at [116, 51] on span "Purchases" at bounding box center [116, 49] width 21 height 7
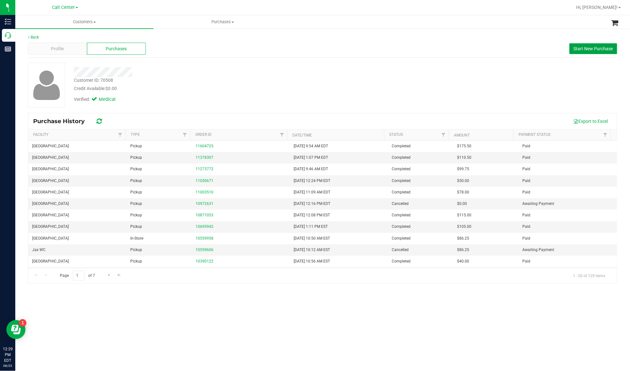
click at [577, 50] on span "Start New Purchase" at bounding box center [592, 48] width 39 height 5
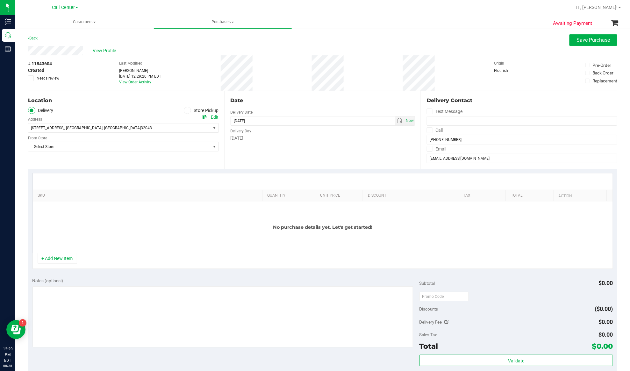
click at [114, 111] on ul "Delivery Store Pickup" at bounding box center [123, 110] width 191 height 7
click at [186, 110] on icon at bounding box center [187, 110] width 4 height 0
click at [0, 0] on input "Store Pickup" at bounding box center [0, 0] width 0 height 0
click at [182, 124] on span "Select Store" at bounding box center [119, 128] width 182 height 9
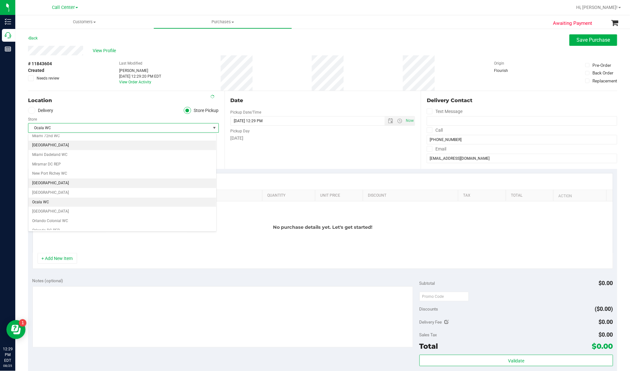
scroll to position [246, 0]
click at [75, 191] on li "[GEOGRAPHIC_DATA]" at bounding box center [122, 186] width 188 height 10
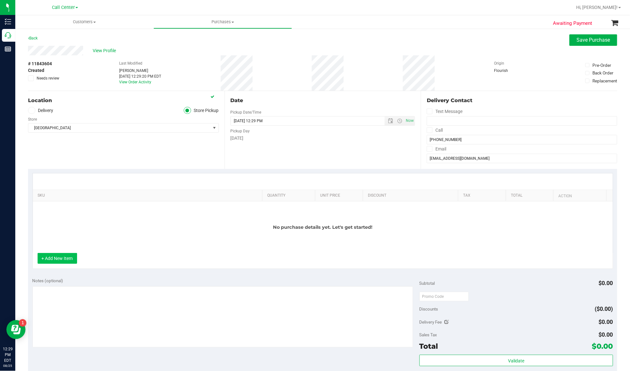
click at [56, 264] on button "+ Add New Item" at bounding box center [57, 258] width 39 height 11
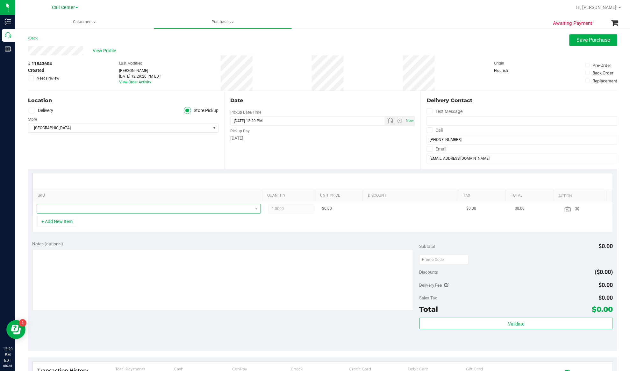
click at [75, 209] on span "NO DATA FOUND" at bounding box center [145, 208] width 216 height 9
type input "h"
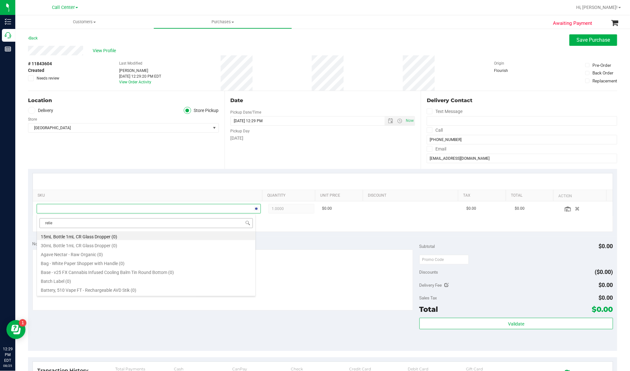
type input "relief"
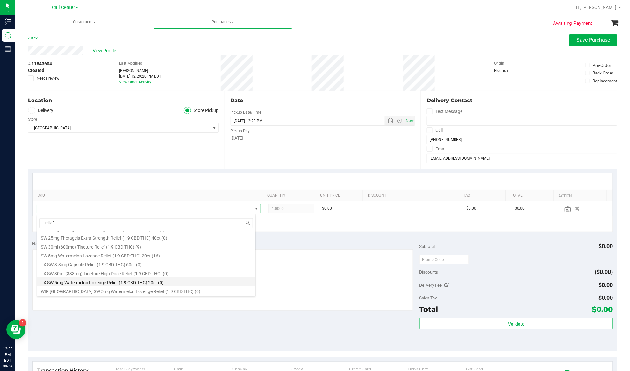
scroll to position [223, 0]
click at [89, 252] on li "SW 1g Distillate Applicator Relief (1:9 CBD:THC) (5)" at bounding box center [146, 253] width 218 height 9
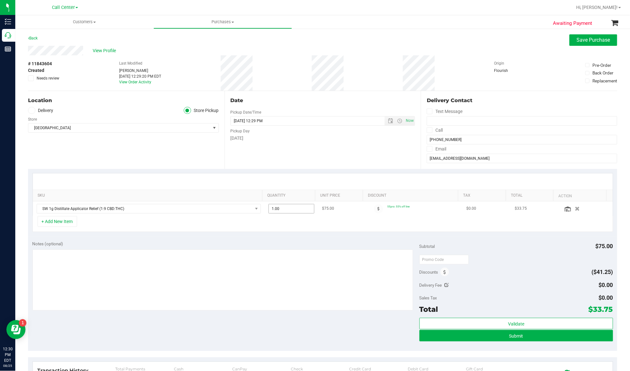
click at [280, 210] on span "1.00 1" at bounding box center [291, 209] width 46 height 10
drag, startPoint x: 280, startPoint y: 210, endPoint x: 264, endPoint y: 212, distance: 16.9
click at [269, 212] on input "1" at bounding box center [291, 208] width 45 height 9
type input "2"
type input "2.00"
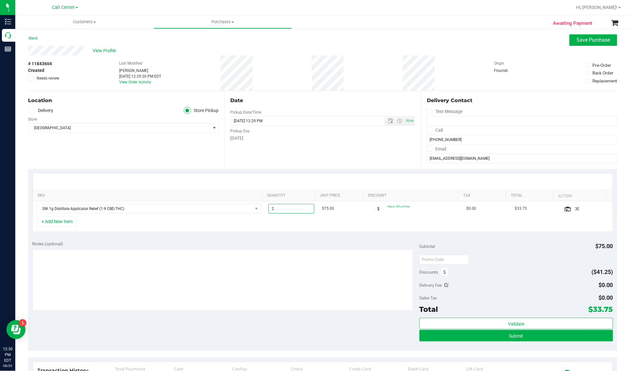
click at [256, 227] on div "+ Add New Item" at bounding box center [322, 224] width 580 height 16
click at [59, 225] on button "+ Add New Item" at bounding box center [57, 221] width 39 height 11
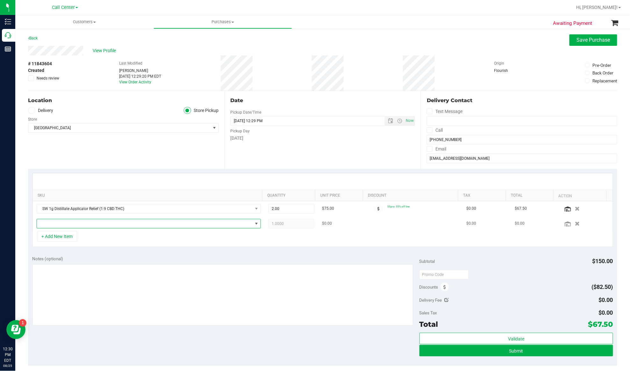
click at [56, 224] on span "NO DATA FOUND" at bounding box center [145, 223] width 216 height 9
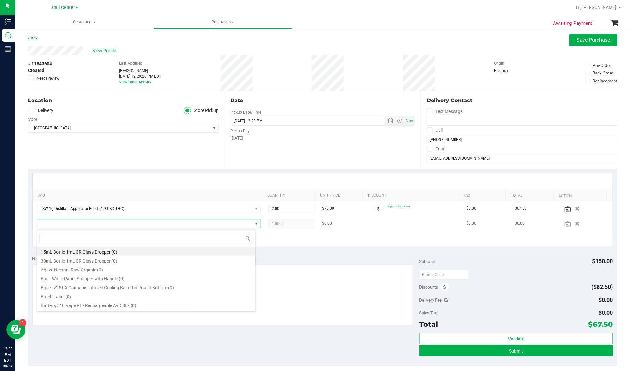
scroll to position [10, 219]
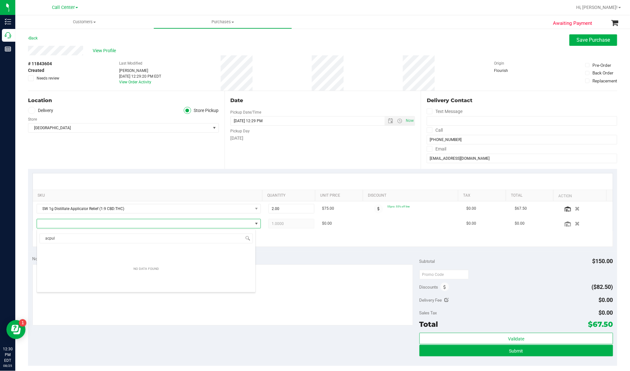
type input "acpul"
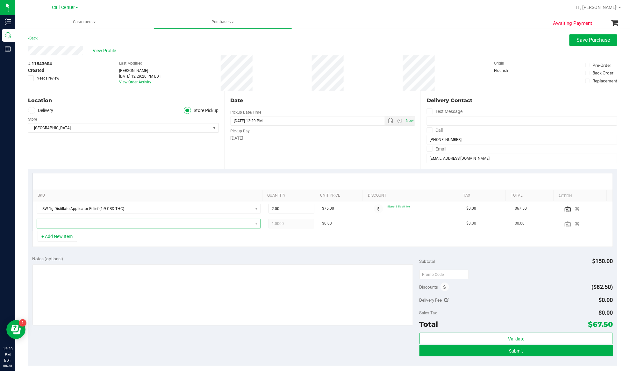
click at [88, 222] on span "NO DATA FOUND" at bounding box center [145, 223] width 216 height 9
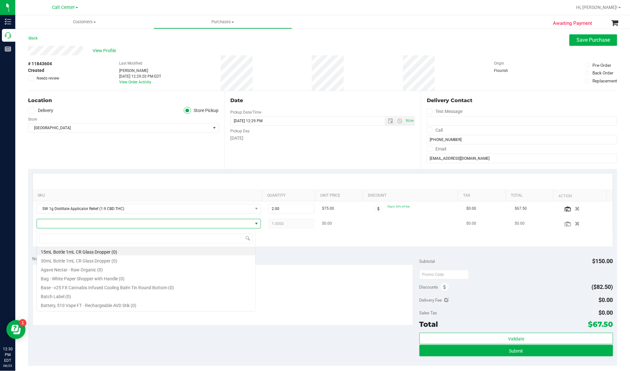
type input "[DATE]"
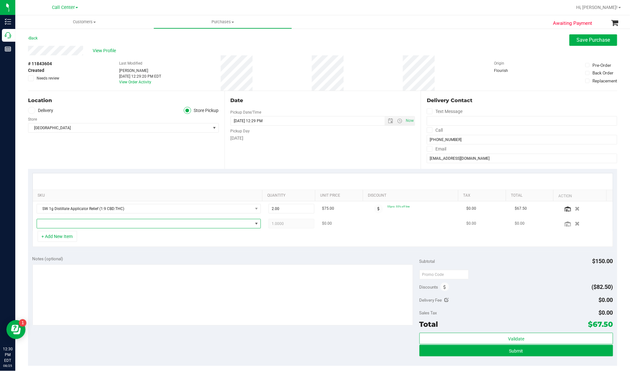
drag, startPoint x: 629, startPoint y: 235, endPoint x: 74, endPoint y: 222, distance: 555.4
drag, startPoint x: 74, startPoint y: 222, endPoint x: 60, endPoint y: 222, distance: 14.0
click at [60, 222] on span "NO DATA FOUND" at bounding box center [145, 223] width 216 height 9
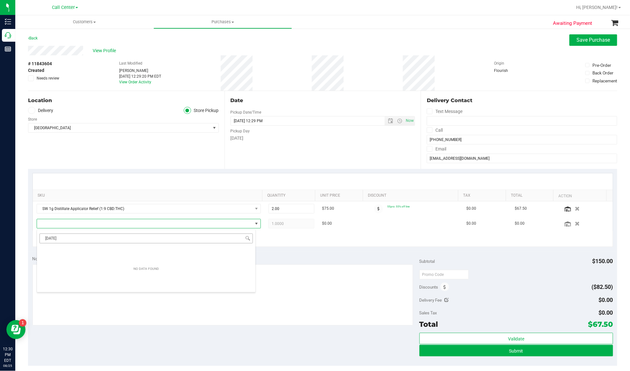
drag, startPoint x: 71, startPoint y: 237, endPoint x: 40, endPoint y: 241, distance: 31.4
click at [40, 241] on input "[DATE]" at bounding box center [145, 239] width 213 height 10
type input "[DATE]"
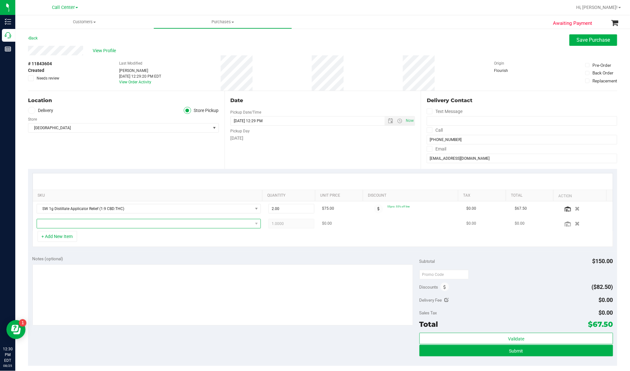
click at [103, 223] on span "NO DATA FOUND" at bounding box center [145, 223] width 216 height 9
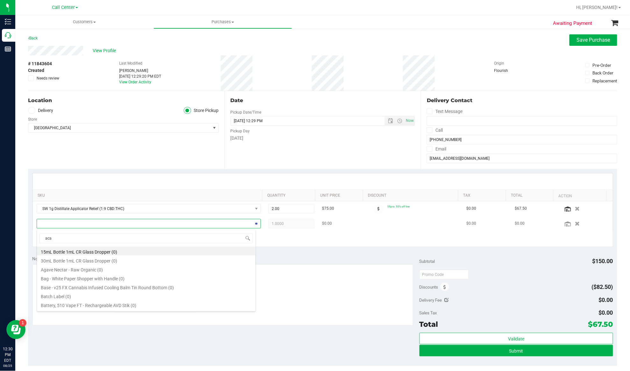
type input "acap"
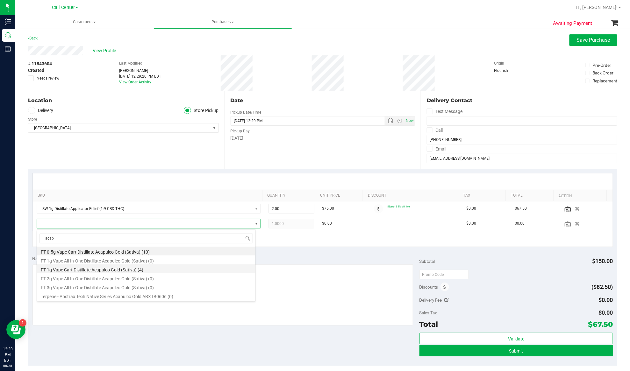
click at [93, 269] on li "FT 1g Vape Cart Distillate Acapulco Gold (Sativa) (4)" at bounding box center [146, 269] width 218 height 9
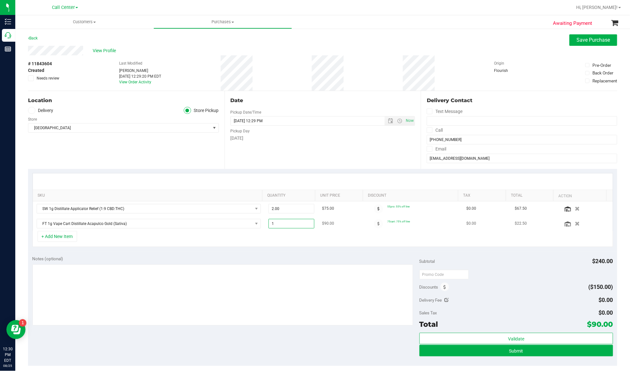
drag, startPoint x: 272, startPoint y: 227, endPoint x: 265, endPoint y: 226, distance: 6.7
click at [268, 226] on span "1.00 1" at bounding box center [291, 224] width 46 height 10
type input "2"
type input "2.00"
click at [252, 242] on div "+ Add New Item" at bounding box center [322, 239] width 580 height 16
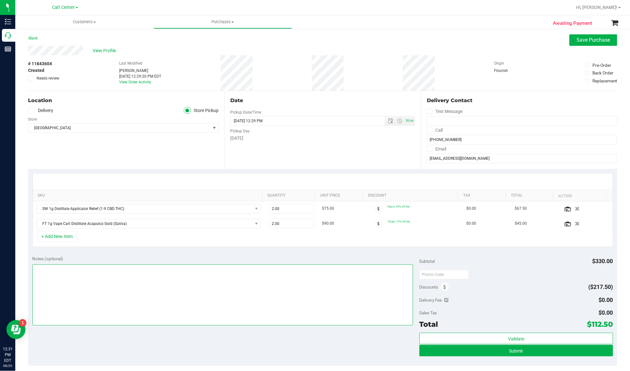
click at [213, 304] on textarea at bounding box center [222, 295] width 380 height 61
type textarea "EJ [DATE] 12:31pm"
click at [475, 351] on button "Submit" at bounding box center [516, 350] width 194 height 11
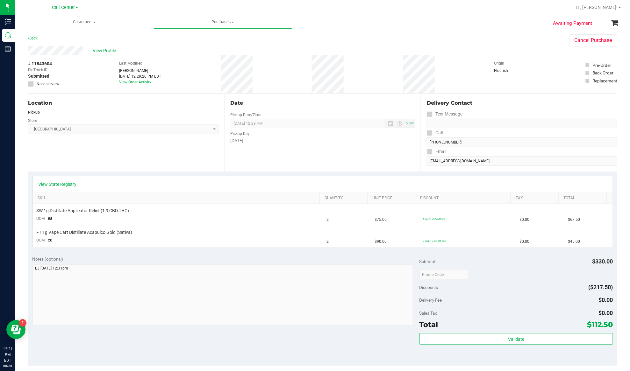
click at [41, 62] on span "# 11843604" at bounding box center [40, 63] width 24 height 7
click at [41, 61] on span "# 11843604" at bounding box center [40, 63] width 24 height 7
copy div "# 11843604"
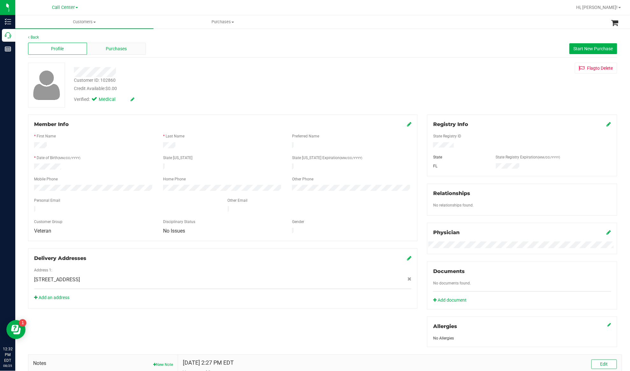
click at [120, 49] on span "Purchases" at bounding box center [116, 49] width 21 height 7
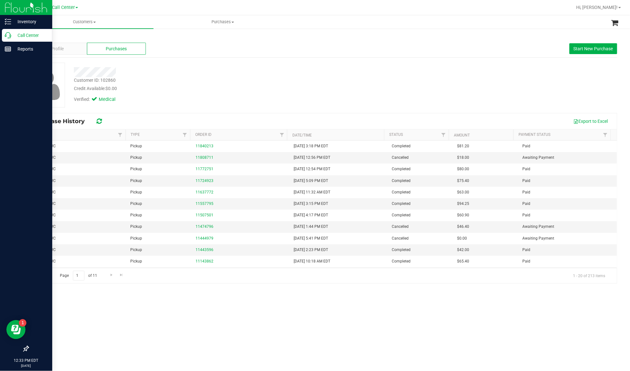
click at [21, 33] on p "Call Center" at bounding box center [30, 36] width 38 height 8
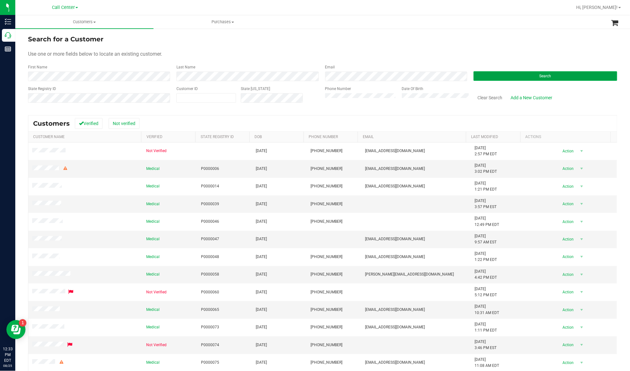
click at [486, 74] on button "Search" at bounding box center [545, 76] width 144 height 10
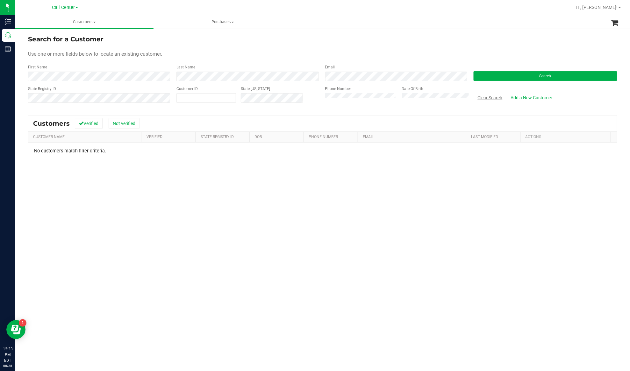
click at [475, 96] on button "Clear Search" at bounding box center [489, 97] width 33 height 11
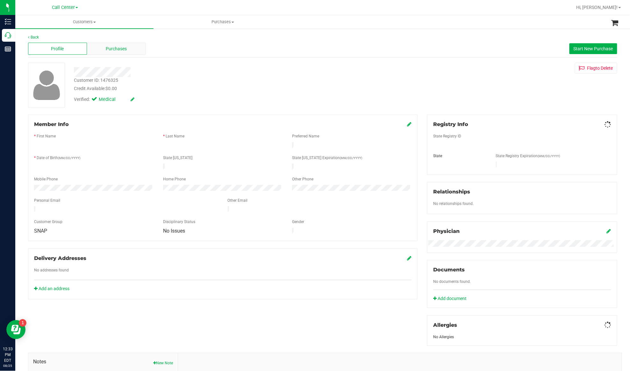
click at [101, 47] on div "Purchases" at bounding box center [116, 49] width 59 height 12
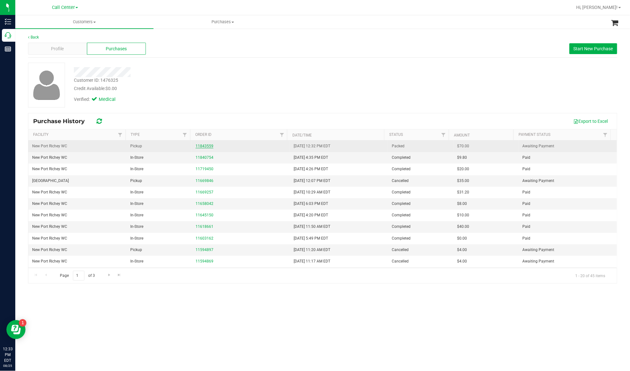
click at [199, 147] on link "11843559" at bounding box center [204, 146] width 18 height 4
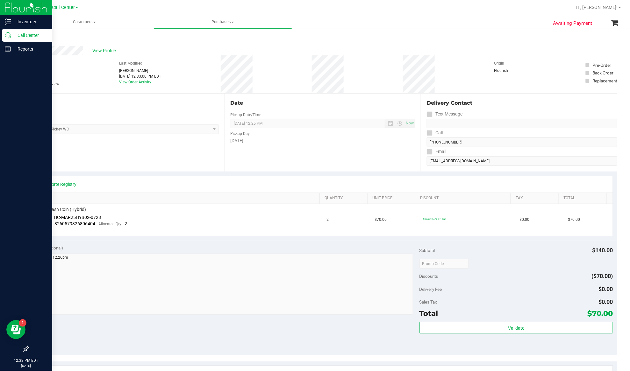
click at [16, 37] on p "Call Center" at bounding box center [30, 36] width 38 height 8
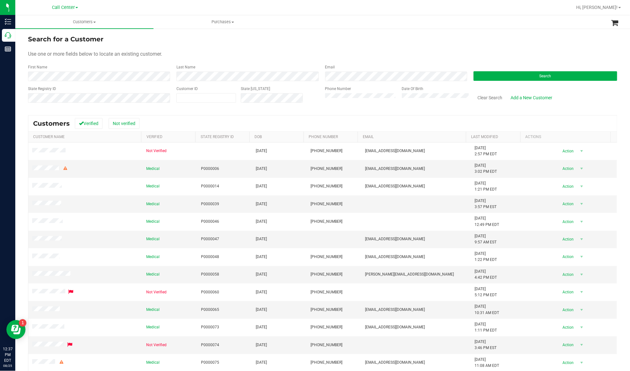
click at [501, 69] on div "Search" at bounding box center [543, 72] width 148 height 17
click at [500, 76] on button "Search" at bounding box center [545, 76] width 144 height 10
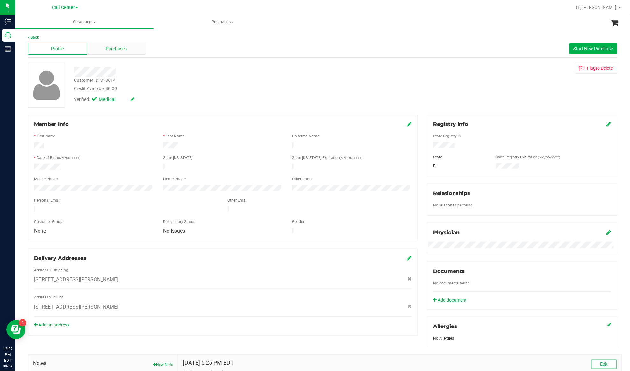
click at [104, 51] on div "Purchases" at bounding box center [116, 49] width 59 height 12
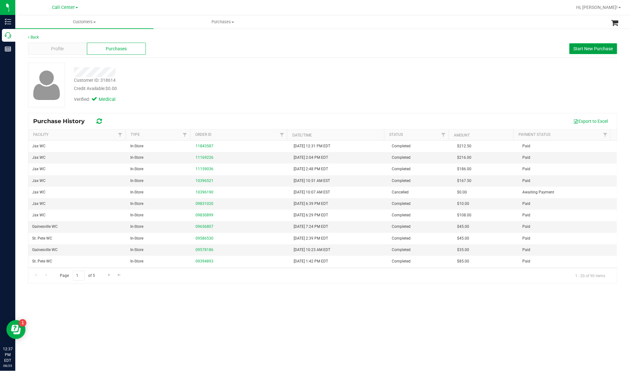
click at [588, 49] on span "Start New Purchase" at bounding box center [592, 48] width 39 height 5
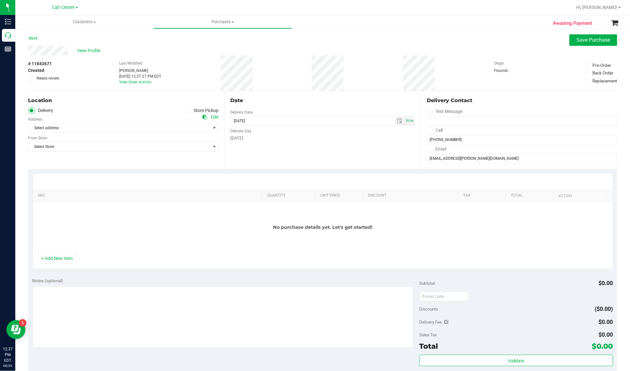
click at [185, 108] on span at bounding box center [187, 110] width 7 height 7
click at [0, 0] on input "Store Pickup" at bounding box center [0, 0] width 0 height 0
click at [179, 127] on span "Select Store" at bounding box center [119, 128] width 182 height 9
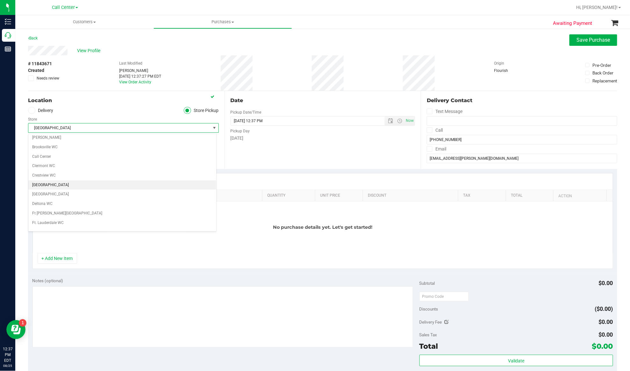
scroll to position [42, 0]
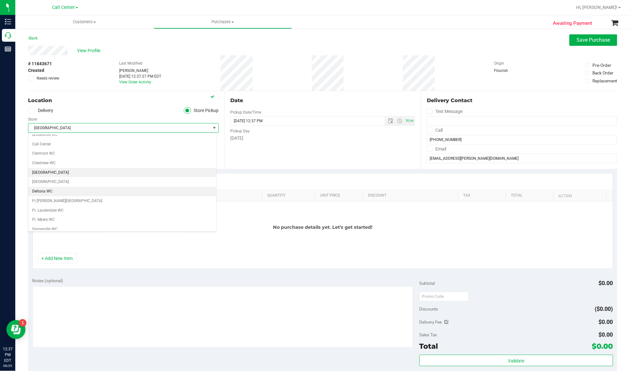
click at [70, 196] on li "Deltona WC" at bounding box center [122, 192] width 188 height 10
click at [62, 259] on button "+ Add New Item" at bounding box center [57, 258] width 39 height 11
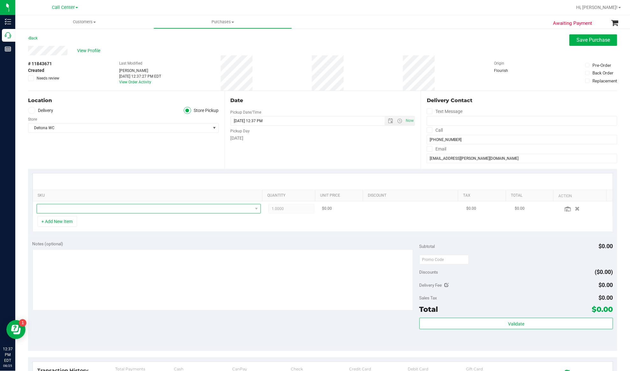
click at [65, 209] on span "NO DATA FOUND" at bounding box center [145, 208] width 216 height 9
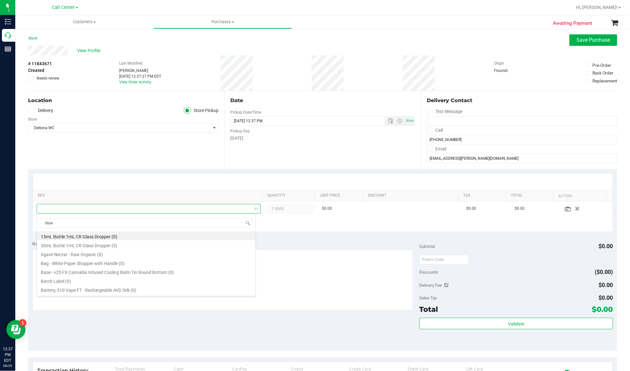
type input "blue z"
click at [114, 255] on li "FT 1g Vape Cart Distillate Blue Z (Hybrid-Indica) (12)" at bounding box center [146, 253] width 218 height 9
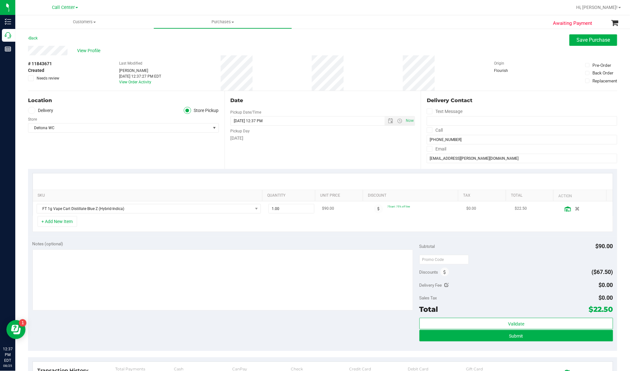
click at [564, 209] on icon at bounding box center [567, 209] width 6 height 5
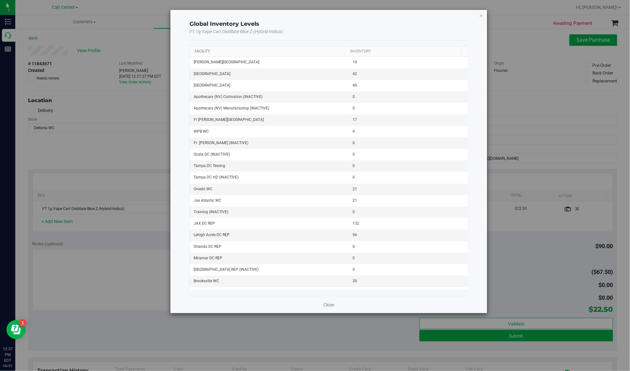
click at [201, 50] on link "Facility" at bounding box center [202, 51] width 15 height 4
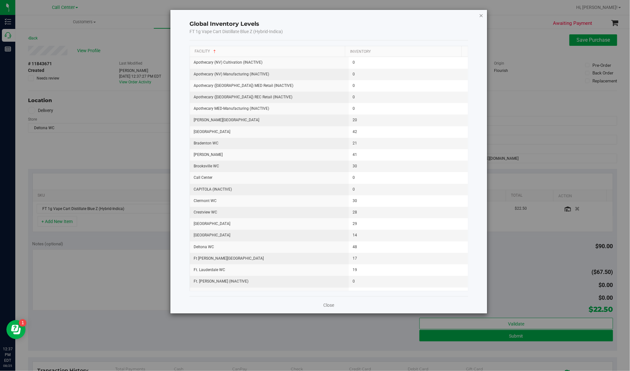
click at [481, 14] on icon "button" at bounding box center [481, 15] width 4 height 8
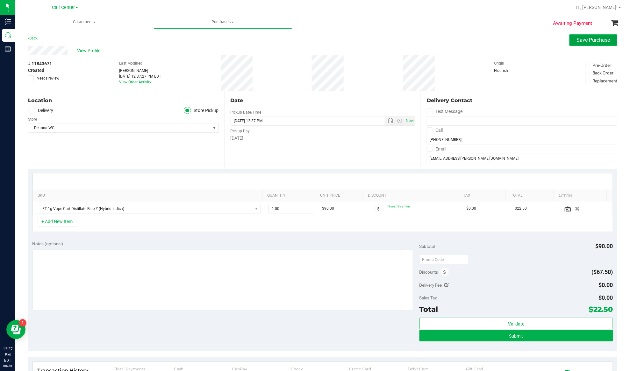
click at [589, 39] on span "Save Purchase" at bounding box center [593, 40] width 33 height 6
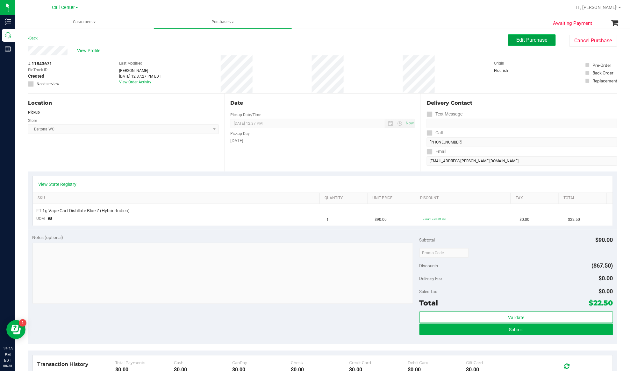
click at [531, 39] on span "Edit Purchase" at bounding box center [531, 40] width 31 height 6
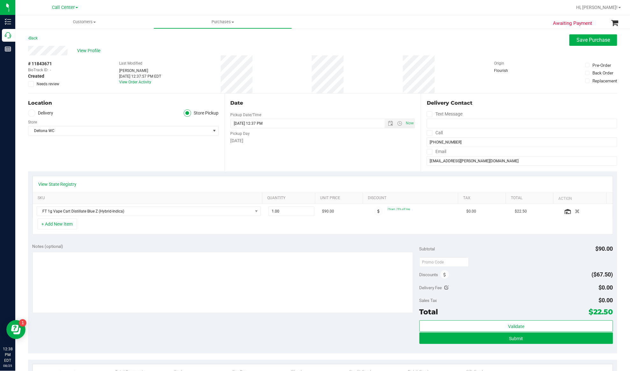
click at [96, 143] on div "Location Delivery Store Pickup Store Deltona WC Select Store Bonita Springs WC …" at bounding box center [126, 133] width 196 height 78
click at [564, 213] on icon at bounding box center [567, 211] width 6 height 5
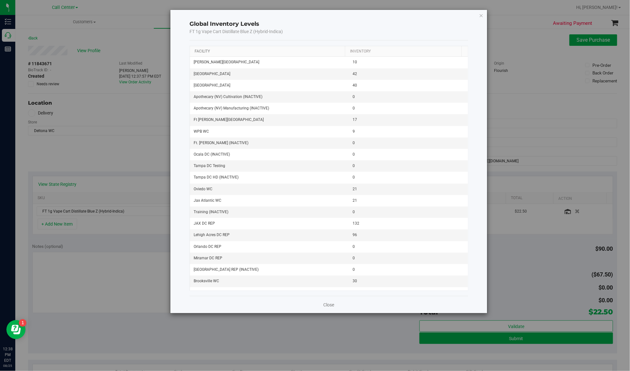
click at [199, 53] on link "Facility" at bounding box center [202, 51] width 15 height 4
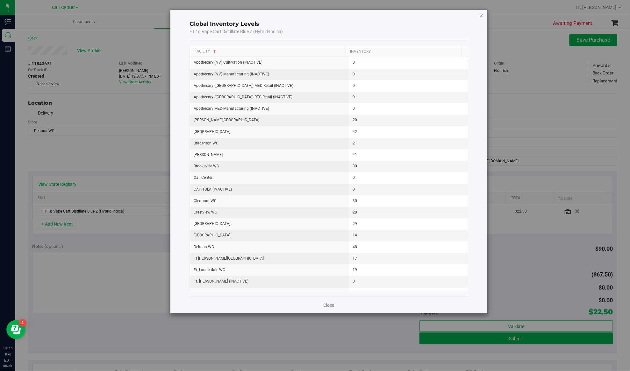
click at [483, 17] on icon "button" at bounding box center [481, 15] width 4 height 8
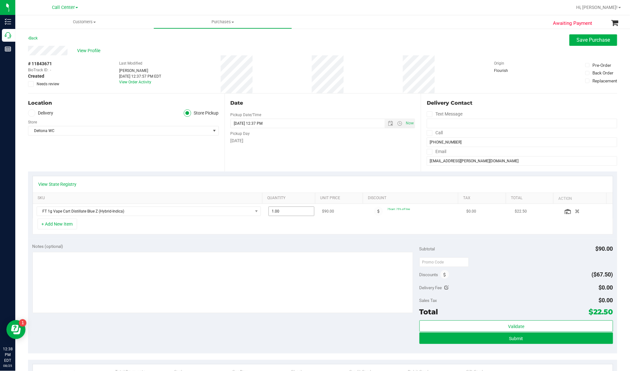
click at [279, 212] on span "1.00 1" at bounding box center [291, 212] width 46 height 10
type input "10"
click at [271, 240] on div "Notes (optional) Subtotal $90.00 Discounts ($67.50) Delivery Fee $0.00 Sales Ta…" at bounding box center [322, 296] width 589 height 115
click at [440, 278] on span at bounding box center [444, 274] width 9 height 9
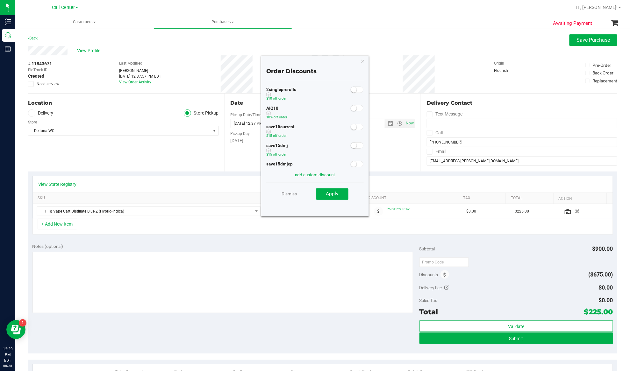
click at [355, 107] on span at bounding box center [357, 108] width 13 height 6
click at [334, 195] on span "Apply" at bounding box center [332, 194] width 12 height 6
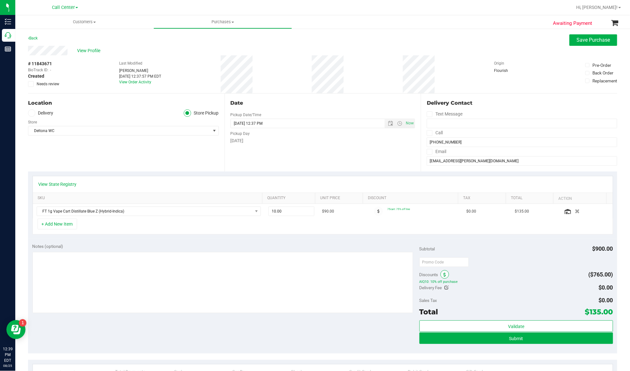
click at [440, 276] on span at bounding box center [444, 274] width 9 height 9
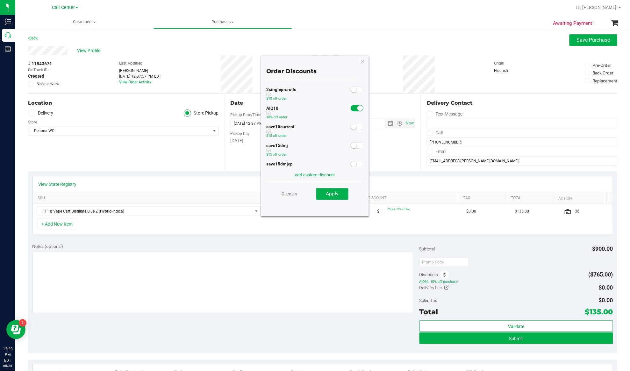
click at [285, 194] on link "Dismiss" at bounding box center [289, 193] width 15 height 11
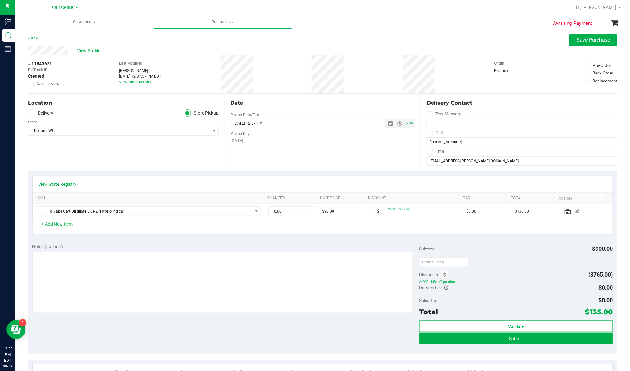
click at [97, 148] on div "Location Delivery Store Pickup Store Deltona WC Select Store Bonita Springs WC …" at bounding box center [126, 133] width 196 height 78
click at [443, 275] on icon at bounding box center [444, 275] width 3 height 4
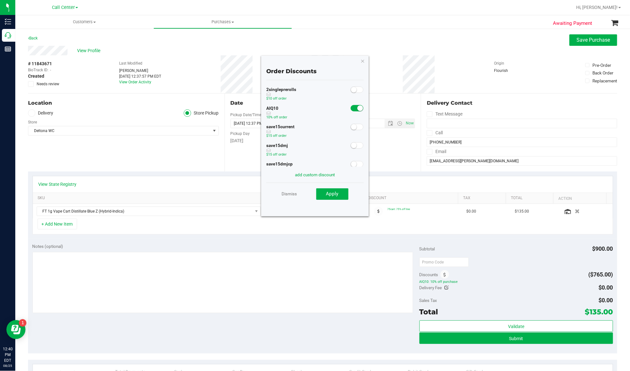
click at [351, 107] on span at bounding box center [357, 108] width 13 height 6
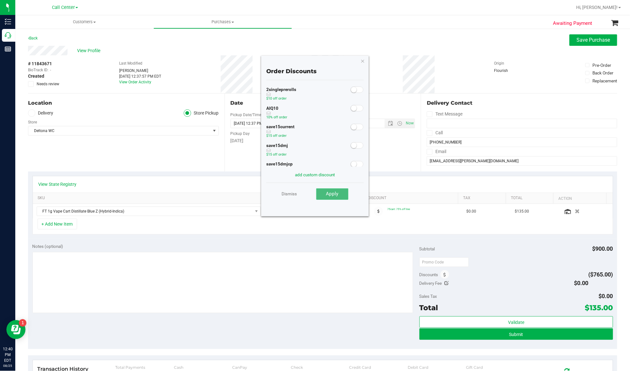
click at [339, 194] on button "Apply" at bounding box center [332, 193] width 32 height 11
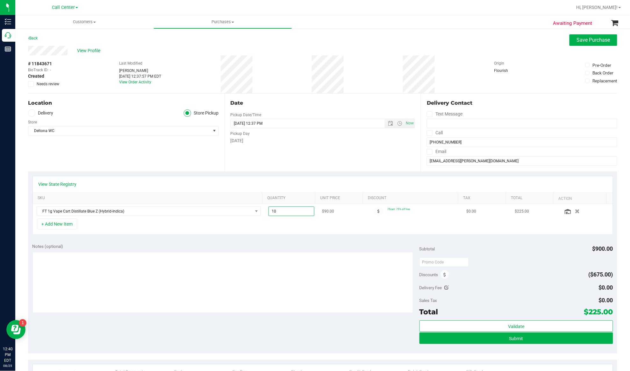
click at [280, 211] on span "10.00 10" at bounding box center [291, 212] width 46 height 10
type input "16"
click at [71, 185] on link "View State Registry" at bounding box center [58, 184] width 38 height 6
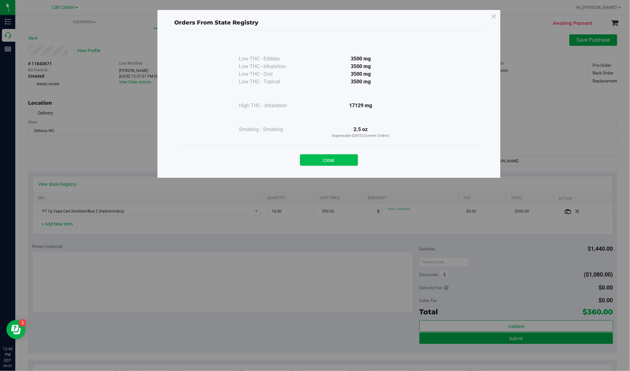
click at [310, 164] on button "Close" at bounding box center [329, 159] width 58 height 11
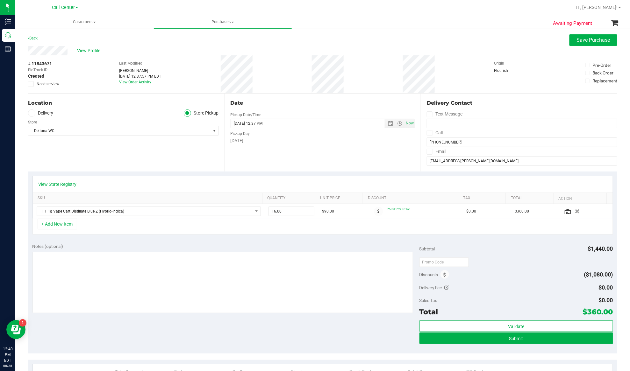
click at [312, 167] on div "Date Pickup Date/Time 08/25/2025 Now 08/25/2025 12:37 PM Now Pickup Day Monday" at bounding box center [322, 133] width 196 height 78
click at [157, 286] on textarea at bounding box center [222, 282] width 380 height 61
type textarea "EJ 8/25/25 12:40pm"
click at [509, 337] on span "Submit" at bounding box center [516, 338] width 14 height 5
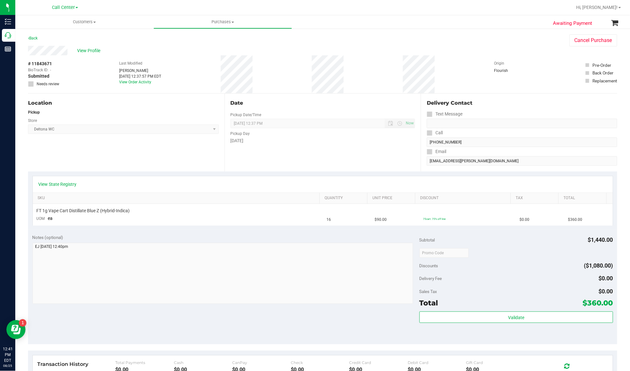
click at [41, 61] on span "# 11843671" at bounding box center [40, 63] width 24 height 7
copy div "# 11843671"
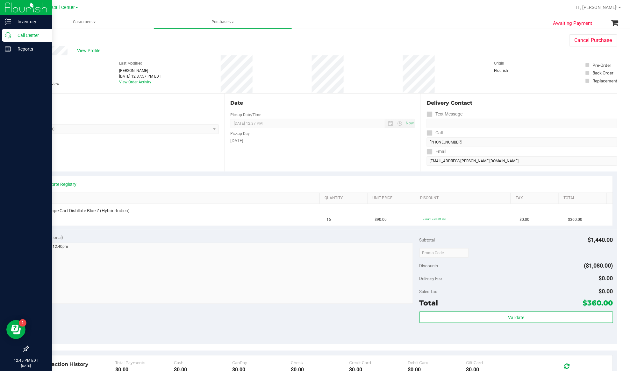
click at [25, 36] on p "Call Center" at bounding box center [30, 36] width 38 height 8
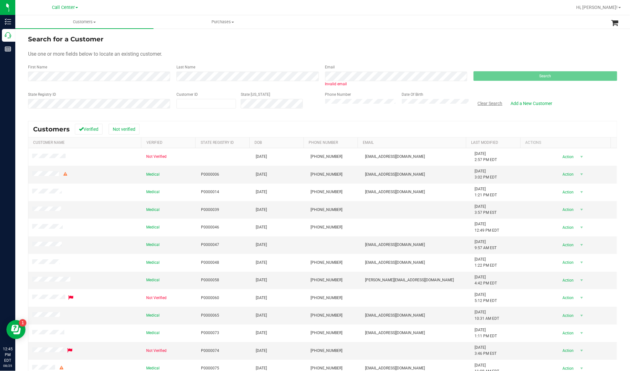
click at [492, 102] on button "Clear Search" at bounding box center [489, 103] width 33 height 11
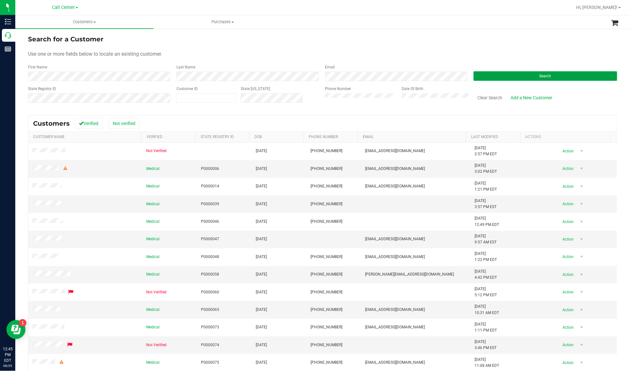
click at [485, 77] on button "Search" at bounding box center [545, 76] width 144 height 10
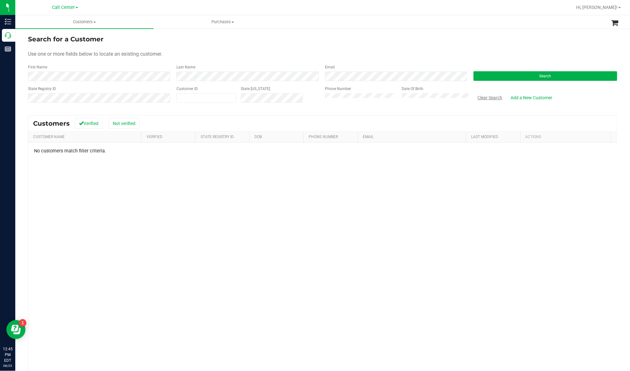
click at [481, 96] on button "Clear Search" at bounding box center [489, 97] width 33 height 11
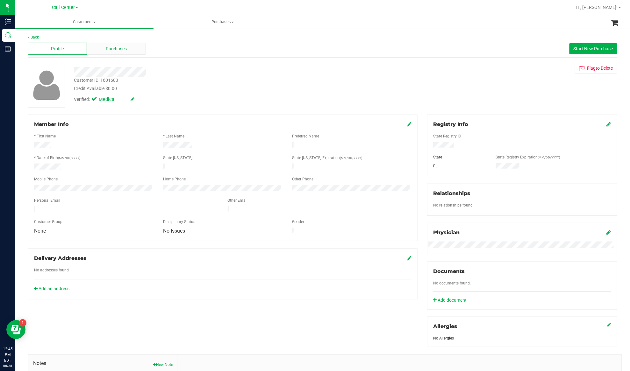
click at [125, 54] on div "Purchases" at bounding box center [116, 49] width 59 height 12
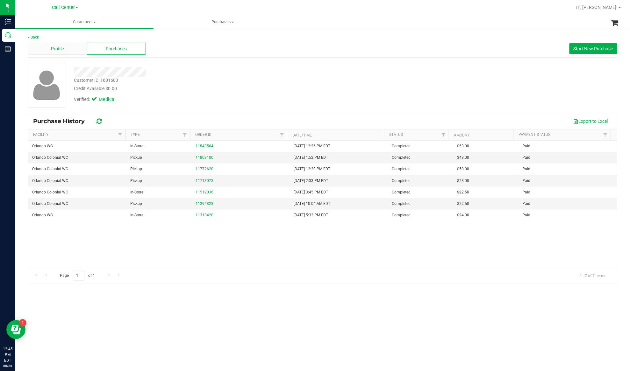
click at [64, 45] on div "Profile" at bounding box center [57, 49] width 59 height 12
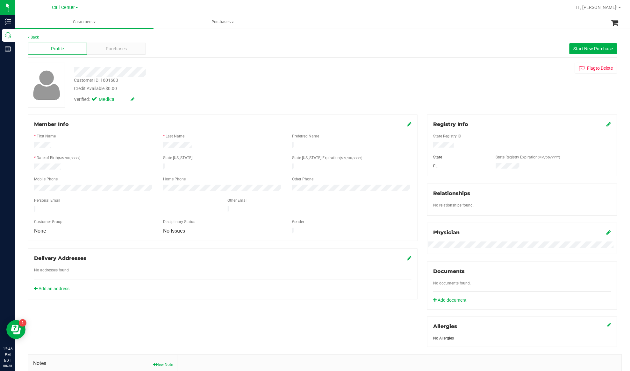
click at [108, 77] on div "Customer ID: 1601683" at bounding box center [96, 80] width 44 height 7
copy div "Customer ID: 1601683"
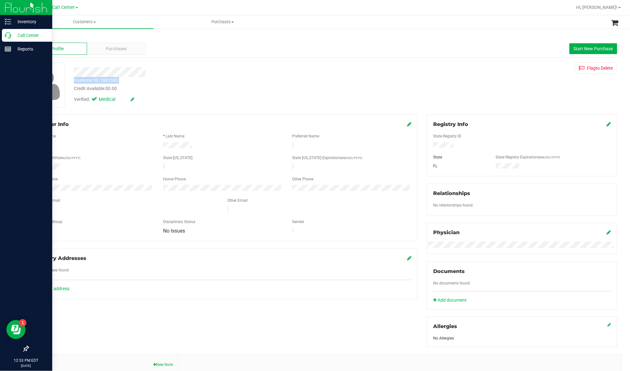
click at [25, 35] on p "Call Center" at bounding box center [30, 36] width 38 height 8
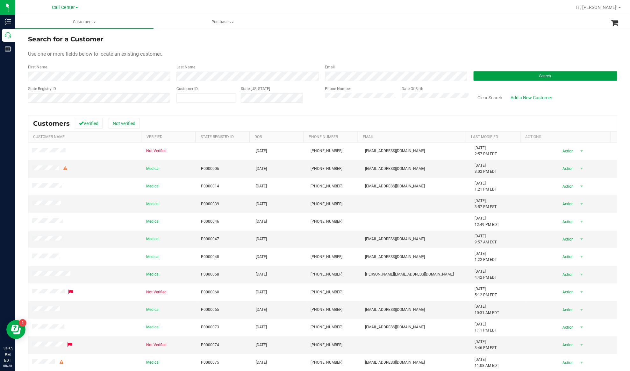
click at [480, 76] on button "Search" at bounding box center [545, 76] width 144 height 10
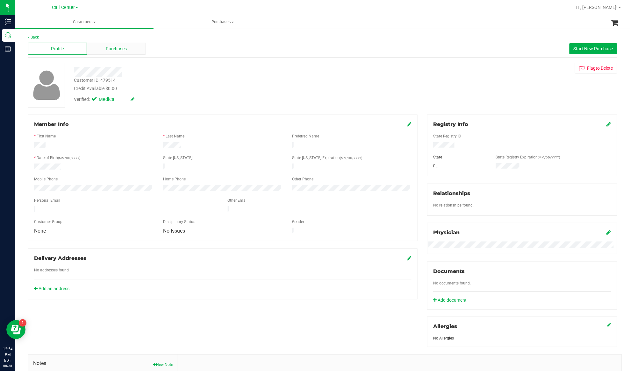
click at [100, 51] on div "Purchases" at bounding box center [116, 49] width 59 height 12
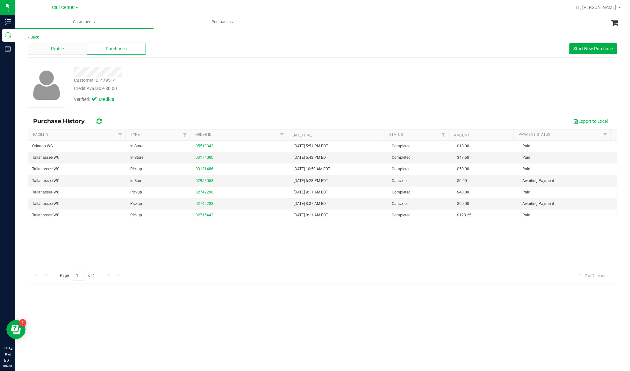
click at [58, 49] on span "Profile" at bounding box center [57, 49] width 13 height 7
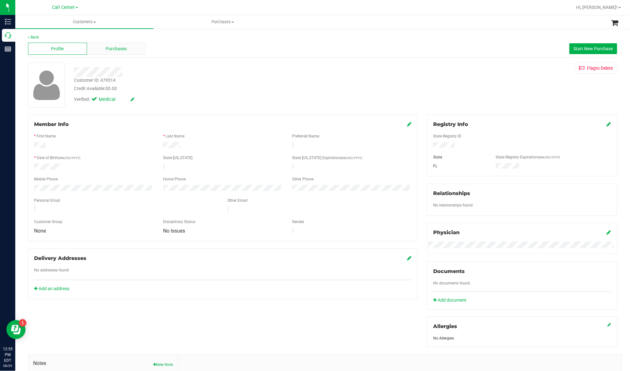
click at [125, 50] on span "Purchases" at bounding box center [116, 49] width 21 height 7
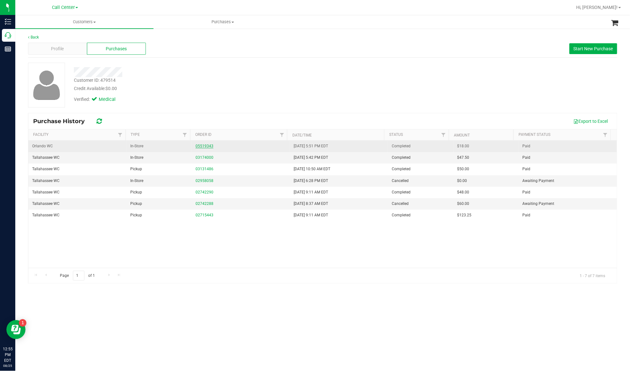
click at [202, 145] on link "05519343" at bounding box center [204, 146] width 18 height 4
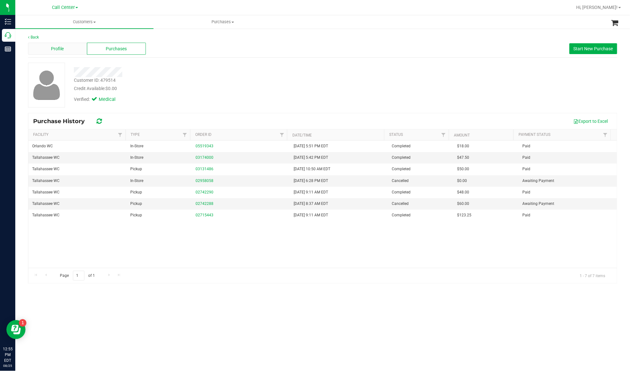
click at [63, 45] on div "Profile" at bounding box center [57, 49] width 59 height 12
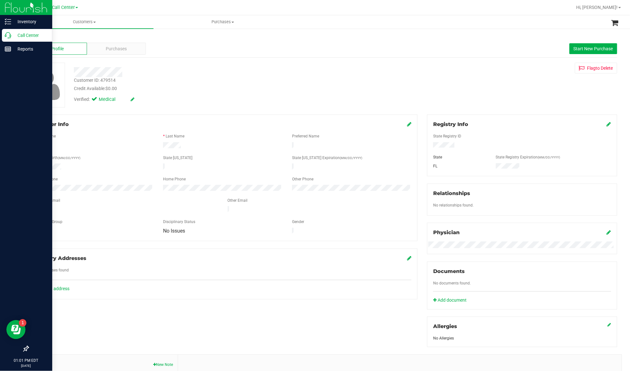
click at [23, 33] on p "Call Center" at bounding box center [30, 36] width 38 height 8
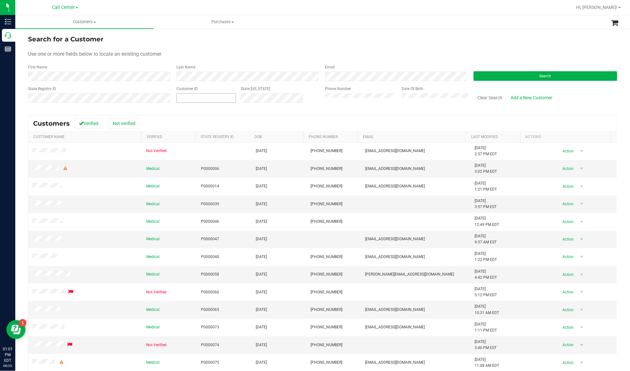
click at [186, 96] on span at bounding box center [206, 98] width 60 height 10
paste input "6078734579"
type input "6078734579"
click at [481, 100] on button "Clear Search" at bounding box center [489, 97] width 33 height 11
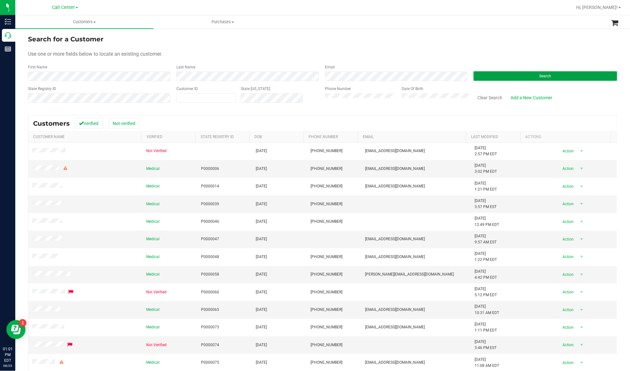
click at [491, 76] on button "Search" at bounding box center [545, 76] width 144 height 10
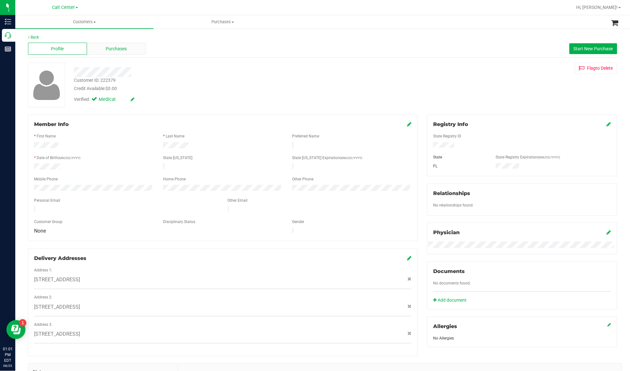
click at [115, 48] on span "Purchases" at bounding box center [116, 49] width 21 height 7
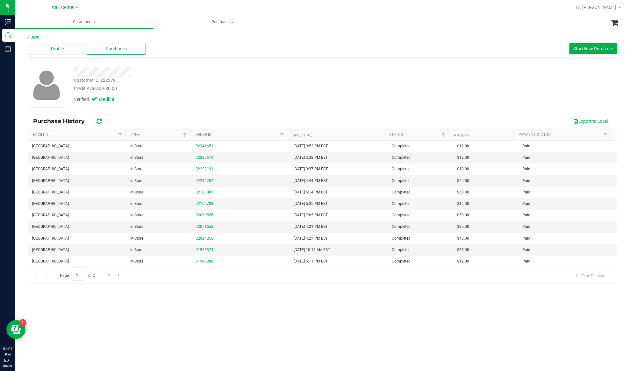
click at [61, 47] on span "Profile" at bounding box center [57, 49] width 13 height 7
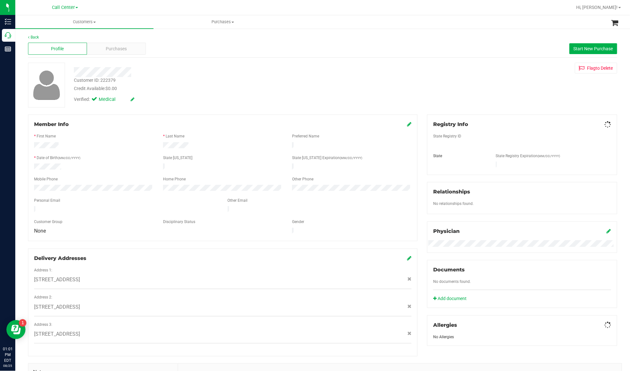
click at [437, 148] on div at bounding box center [522, 150] width 178 height 5
copy div
click at [108, 48] on span "Purchases" at bounding box center [116, 49] width 21 height 7
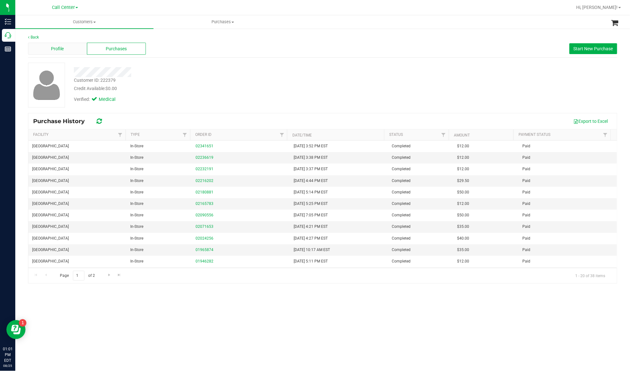
click at [71, 48] on div "Profile" at bounding box center [57, 49] width 59 height 12
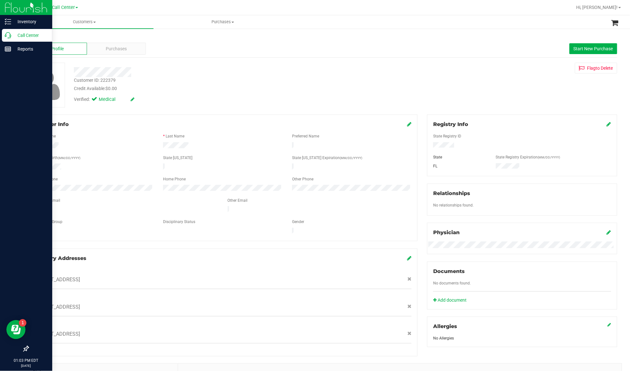
click at [25, 35] on p "Call Center" at bounding box center [30, 36] width 38 height 8
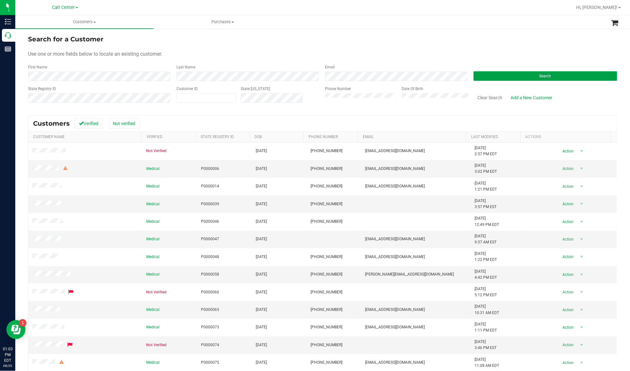
click at [474, 76] on button "Search" at bounding box center [545, 76] width 144 height 10
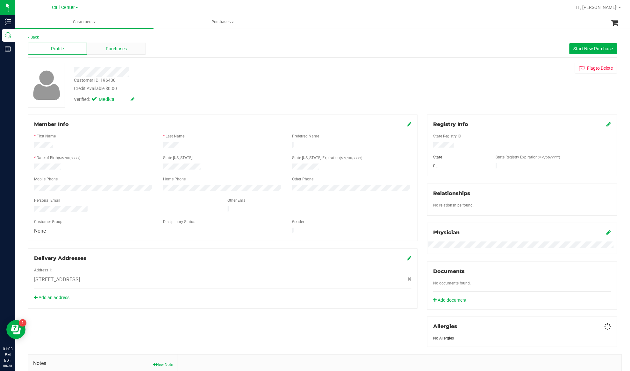
click at [115, 47] on span "Purchases" at bounding box center [116, 49] width 21 height 7
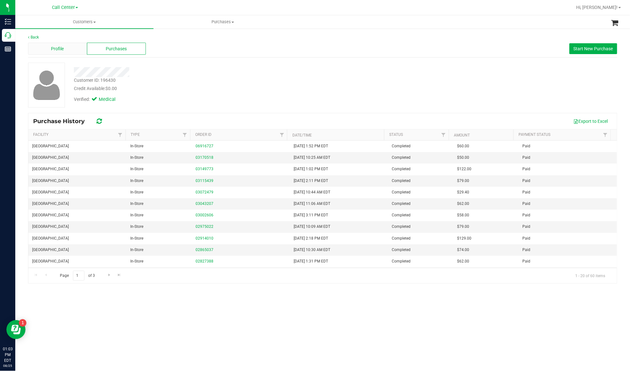
click at [50, 52] on div "Profile" at bounding box center [57, 49] width 59 height 12
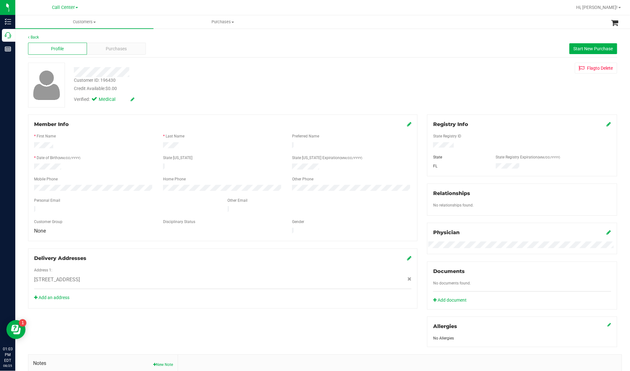
click at [444, 143] on div at bounding box center [522, 145] width 188 height 7
click at [50, 162] on div at bounding box center [222, 163] width 377 height 2
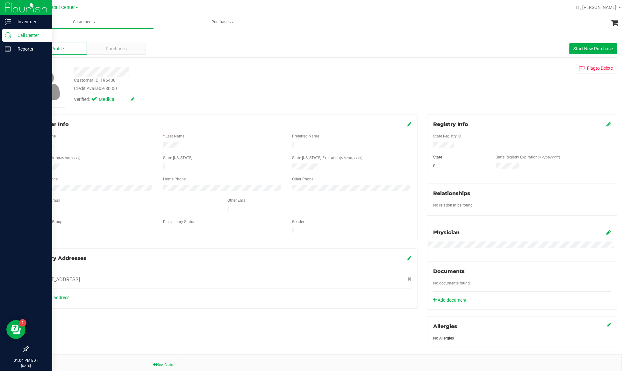
click at [27, 34] on p "Call Center" at bounding box center [30, 36] width 38 height 8
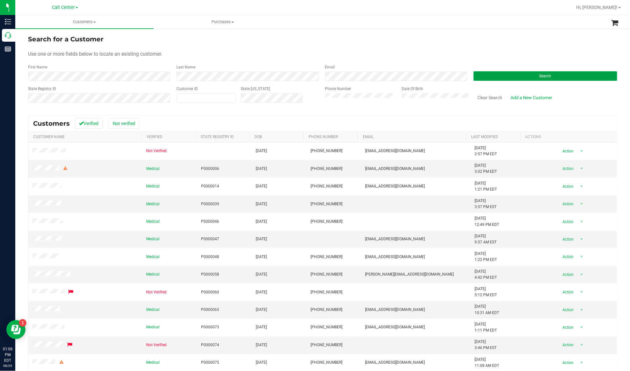
click at [483, 76] on button "Search" at bounding box center [545, 76] width 144 height 10
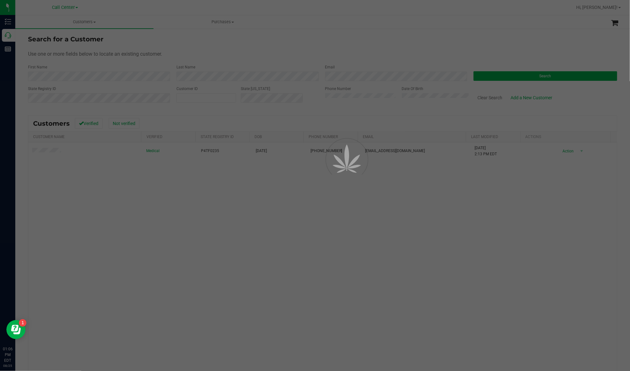
drag, startPoint x: 209, startPoint y: 249, endPoint x: 188, endPoint y: 238, distance: 23.9
click at [209, 249] on div at bounding box center [315, 185] width 630 height 371
click at [128, 251] on div at bounding box center [315, 185] width 630 height 371
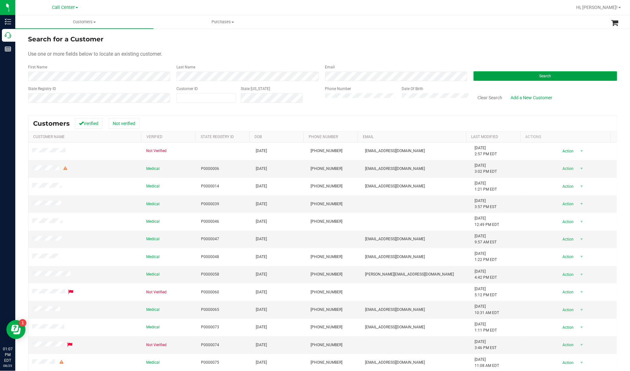
click at [500, 78] on button "Search" at bounding box center [545, 76] width 144 height 10
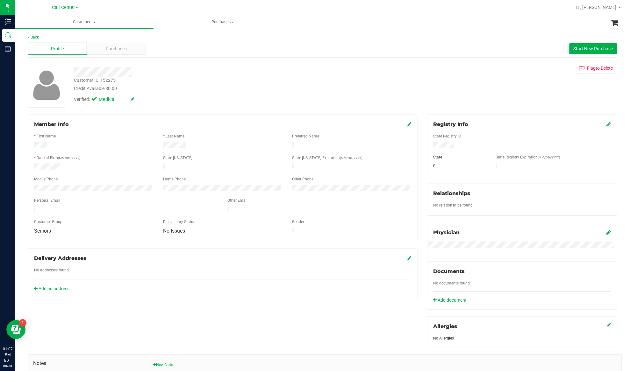
click at [135, 55] on div "Profile Purchases Start New Purchase" at bounding box center [322, 49] width 589 height 18
click at [132, 50] on div "Purchases" at bounding box center [116, 49] width 59 height 12
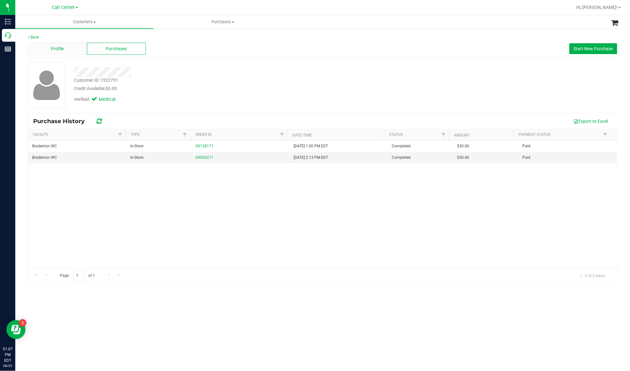
click at [60, 48] on span "Profile" at bounding box center [57, 49] width 13 height 7
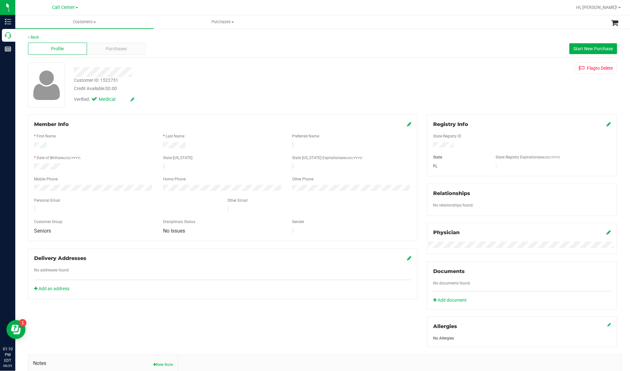
click at [94, 81] on div "Customer ID: 1522751" at bounding box center [96, 80] width 44 height 7
click at [95, 81] on div "Customer ID: 1522751" at bounding box center [96, 80] width 44 height 7
click at [96, 81] on div "Customer ID: 1522751" at bounding box center [96, 80] width 44 height 7
copy div "Customer ID: 1522751"
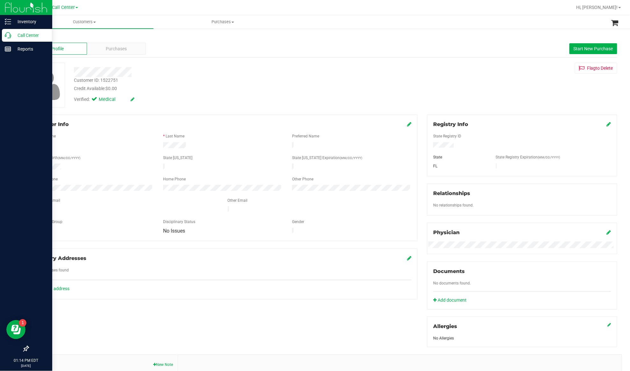
click at [23, 32] on p "Call Center" at bounding box center [30, 36] width 38 height 8
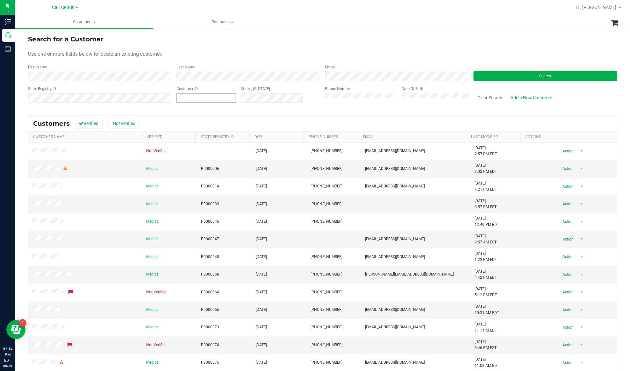
click at [188, 98] on span at bounding box center [206, 98] width 60 height 10
paste input "7276120312"
type input "7276120312"
click at [483, 97] on button "Clear Search" at bounding box center [489, 97] width 33 height 11
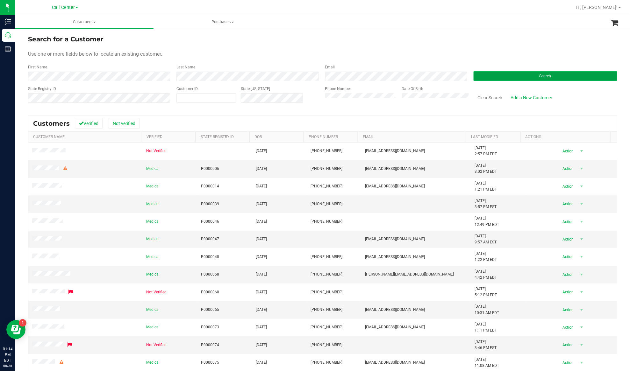
click at [482, 74] on button "Search" at bounding box center [545, 76] width 144 height 10
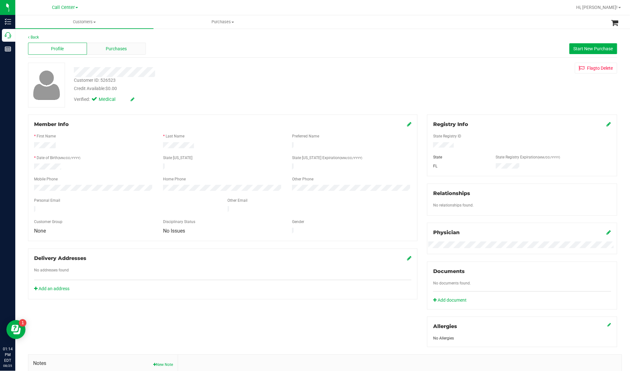
click at [121, 48] on span "Purchases" at bounding box center [116, 49] width 21 height 7
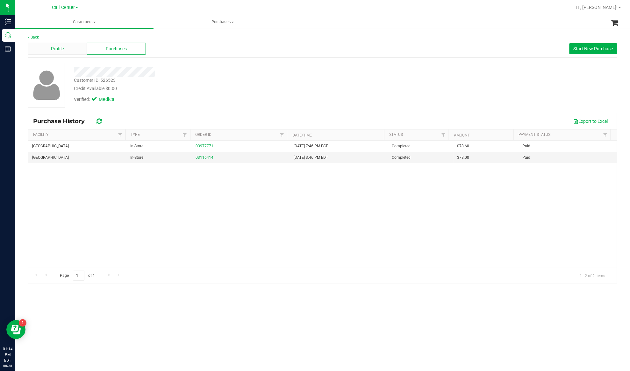
click at [55, 54] on div "Profile" at bounding box center [57, 49] width 59 height 12
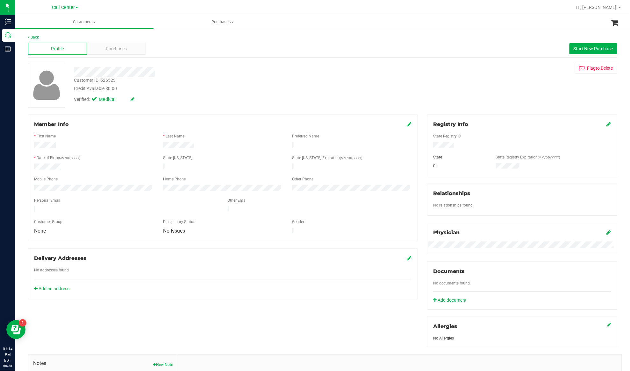
drag, startPoint x: 117, startPoint y: 167, endPoint x: 210, endPoint y: 169, distance: 93.6
click at [117, 167] on div at bounding box center [93, 168] width 129 height 8
click at [98, 255] on div "Delivery Addresses" at bounding box center [222, 259] width 377 height 8
click at [114, 50] on span "Purchases" at bounding box center [116, 49] width 21 height 7
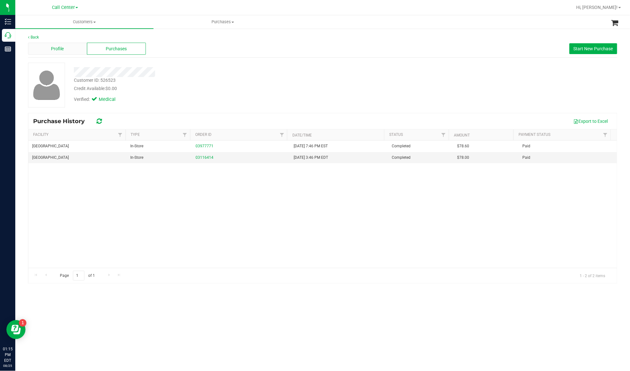
click at [78, 50] on div "Profile" at bounding box center [57, 49] width 59 height 12
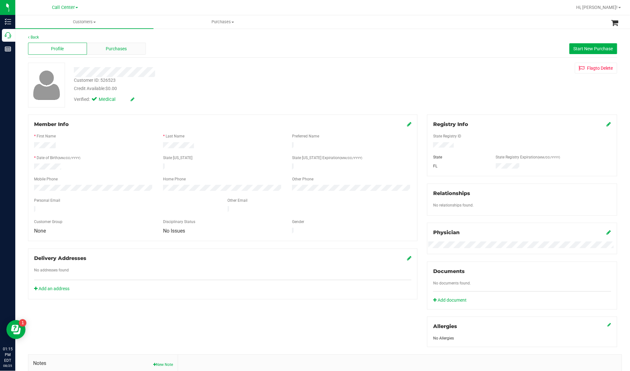
click at [125, 50] on span "Purchases" at bounding box center [116, 49] width 21 height 7
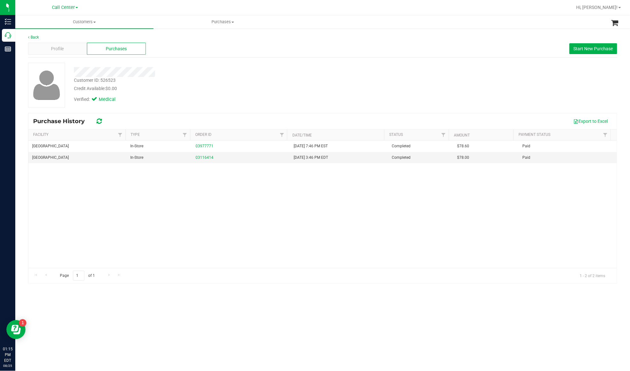
click at [69, 41] on div "Profile Purchases Start New Purchase" at bounding box center [322, 49] width 589 height 18
click at [67, 48] on div "Profile" at bounding box center [57, 49] width 59 height 12
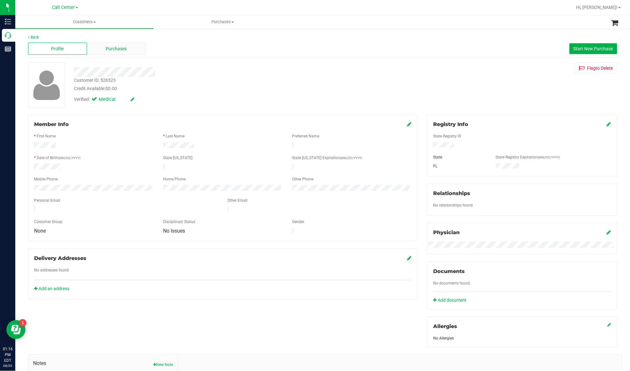
click at [106, 48] on span "Purchases" at bounding box center [116, 49] width 21 height 7
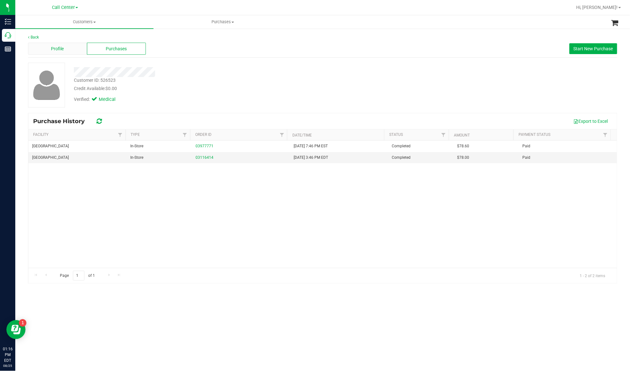
click at [74, 53] on div "Profile" at bounding box center [57, 49] width 59 height 12
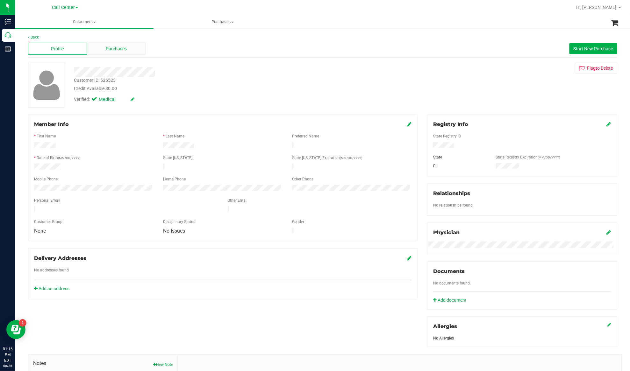
click at [122, 49] on span "Purchases" at bounding box center [116, 49] width 21 height 7
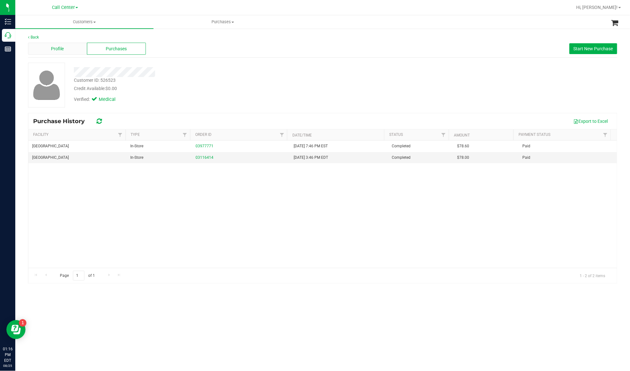
click at [67, 46] on div "Profile" at bounding box center [57, 49] width 59 height 12
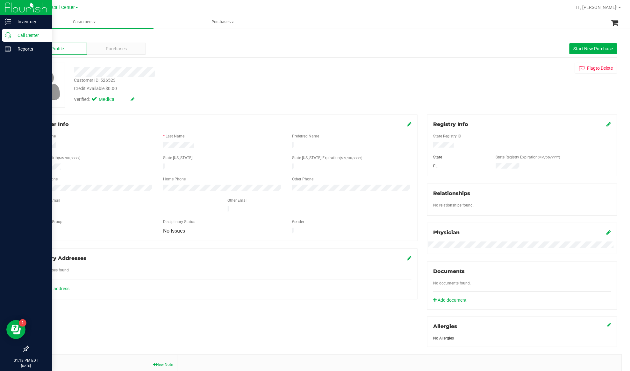
click at [21, 34] on p "Call Center" at bounding box center [30, 36] width 38 height 8
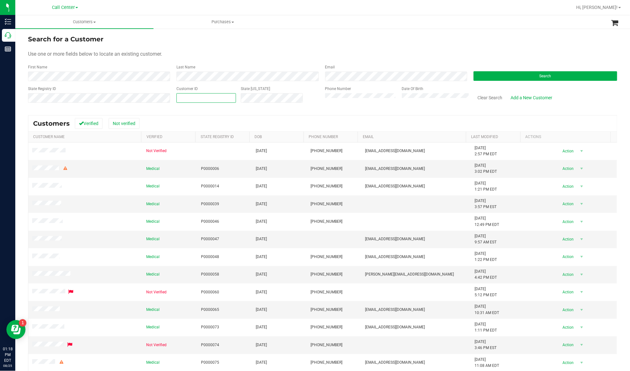
click at [182, 101] on span at bounding box center [206, 98] width 60 height 10
paste input "9412189534"
type input "9412189534"
click at [480, 98] on button "Clear Search" at bounding box center [489, 97] width 33 height 11
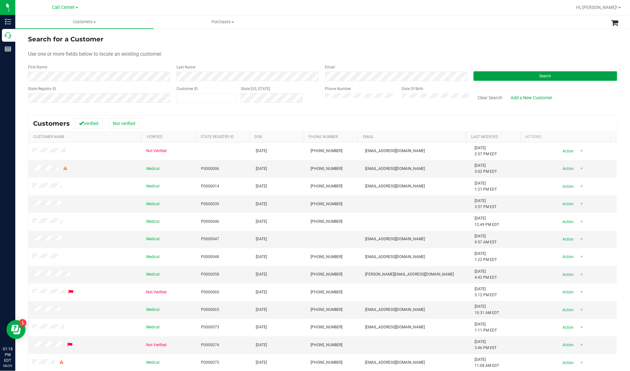
click at [479, 74] on button "Search" at bounding box center [545, 76] width 144 height 10
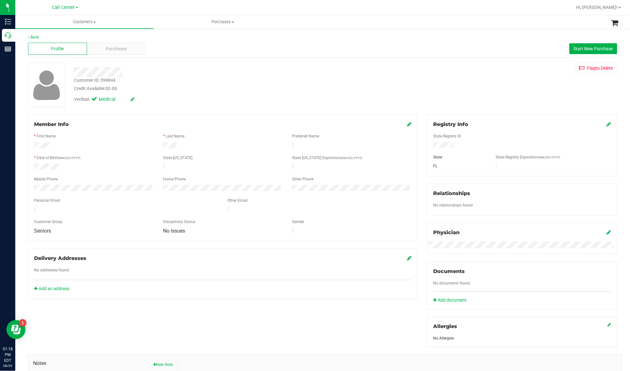
click at [51, 193] on div at bounding box center [222, 195] width 377 height 5
click at [107, 52] on span "Purchases" at bounding box center [116, 49] width 21 height 7
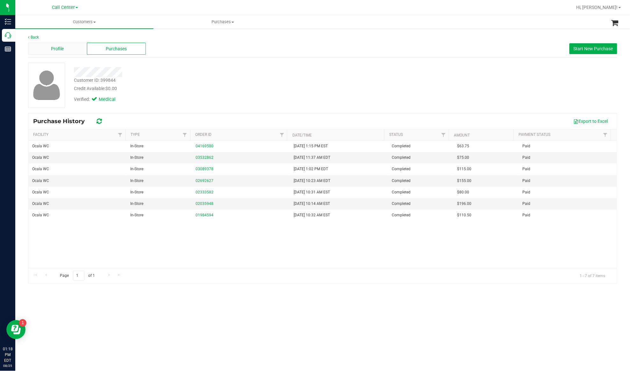
click at [57, 50] on span "Profile" at bounding box center [57, 49] width 13 height 7
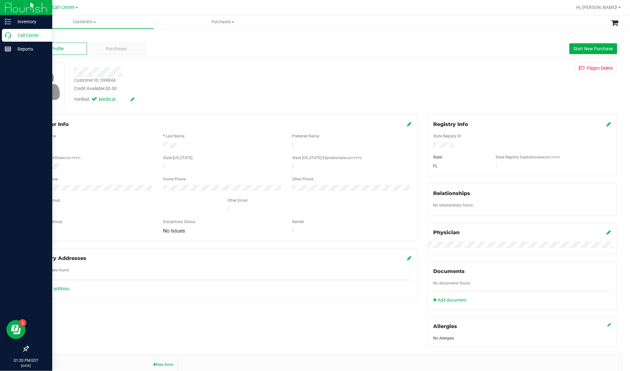
click at [27, 36] on p "Call Center" at bounding box center [30, 36] width 38 height 8
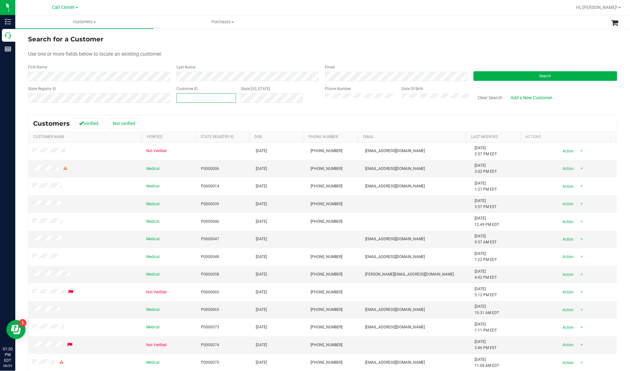
click at [195, 101] on span at bounding box center [206, 98] width 60 height 10
click at [480, 78] on button "Search" at bounding box center [545, 76] width 144 height 10
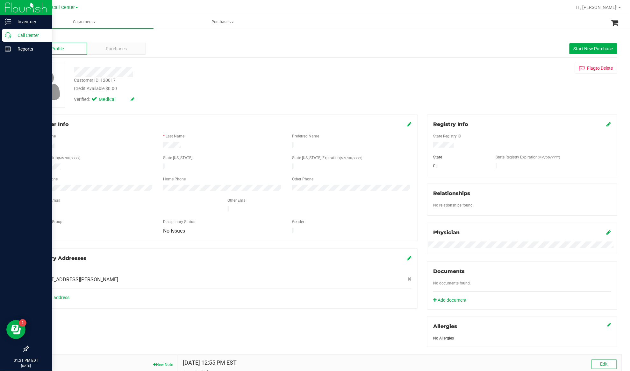
click at [20, 36] on p "Call Center" at bounding box center [30, 36] width 38 height 8
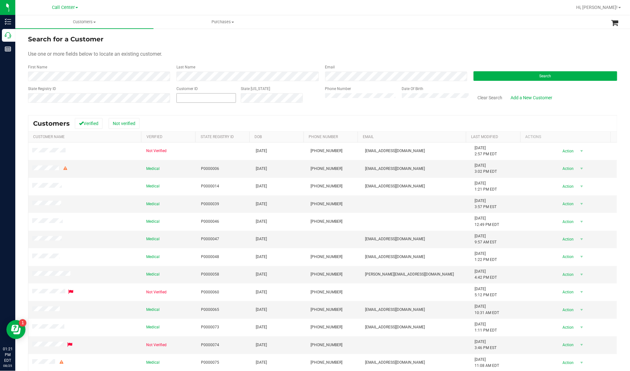
click at [192, 100] on span at bounding box center [206, 98] width 60 height 10
click at [474, 75] on button "Search" at bounding box center [545, 76] width 144 height 10
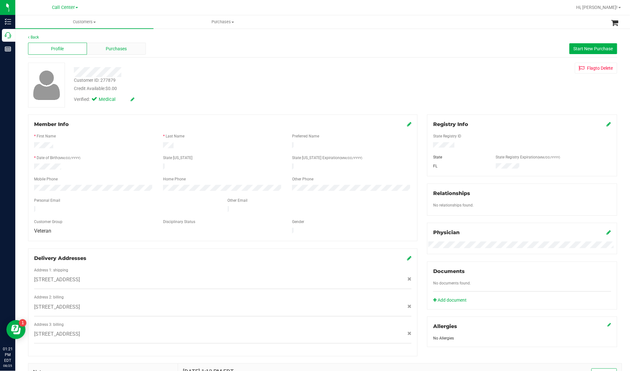
click at [113, 48] on span "Purchases" at bounding box center [116, 49] width 21 height 7
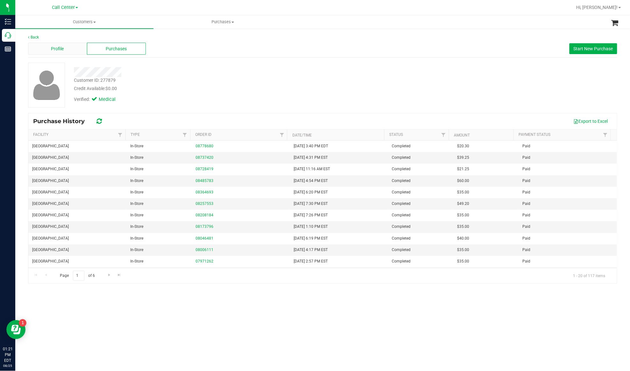
click at [64, 50] on div "Profile" at bounding box center [57, 49] width 59 height 12
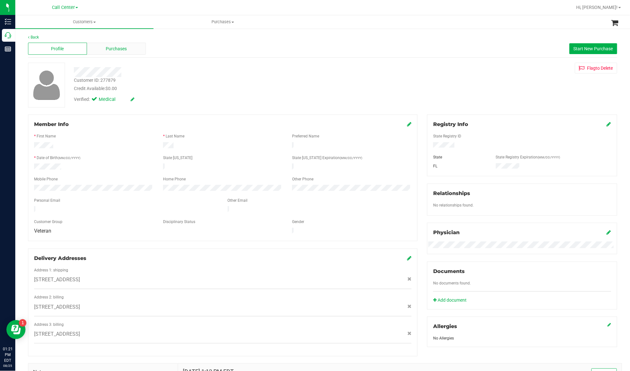
click at [103, 52] on div "Purchases" at bounding box center [116, 49] width 59 height 12
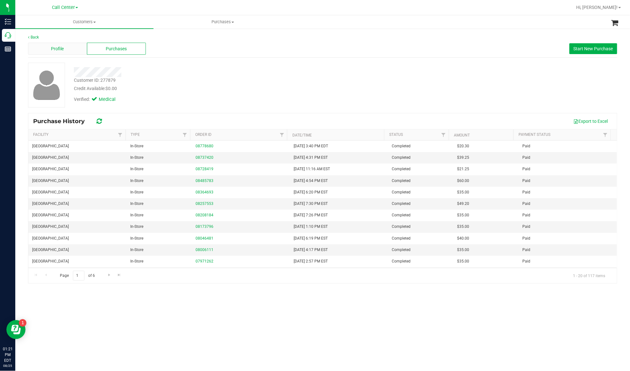
click at [63, 50] on span "Profile" at bounding box center [57, 49] width 13 height 7
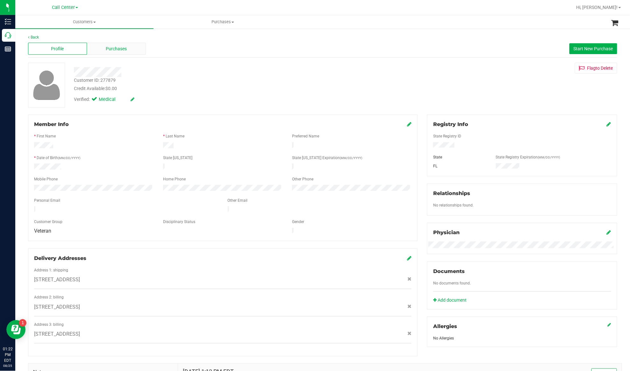
click at [108, 50] on span "Purchases" at bounding box center [116, 49] width 21 height 7
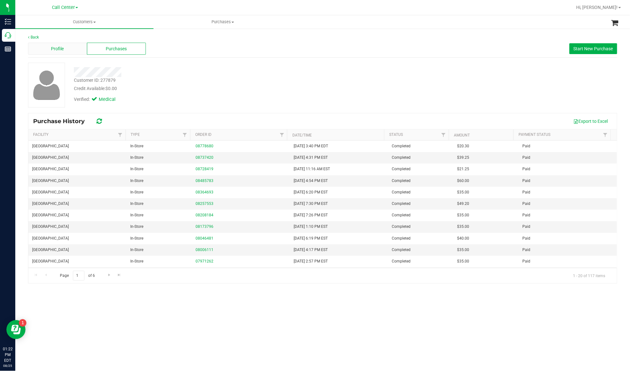
click at [48, 48] on div "Profile" at bounding box center [57, 49] width 59 height 12
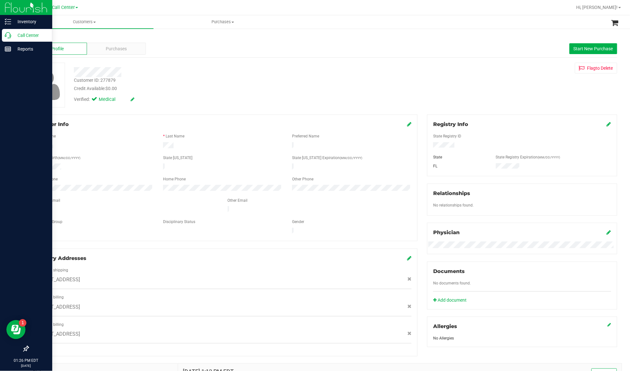
click at [19, 31] on div "Call Center" at bounding box center [27, 35] width 50 height 13
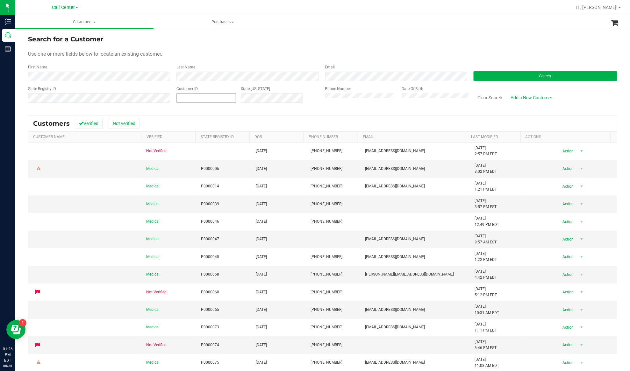
click at [190, 102] on input "text" at bounding box center [206, 98] width 59 height 9
click at [497, 81] on div "Search" at bounding box center [543, 72] width 148 height 17
click at [491, 74] on button "Search" at bounding box center [545, 76] width 144 height 10
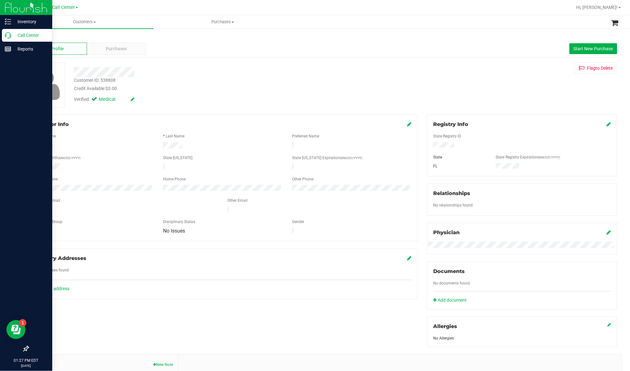
click at [25, 36] on p "Call Center" at bounding box center [30, 36] width 38 height 8
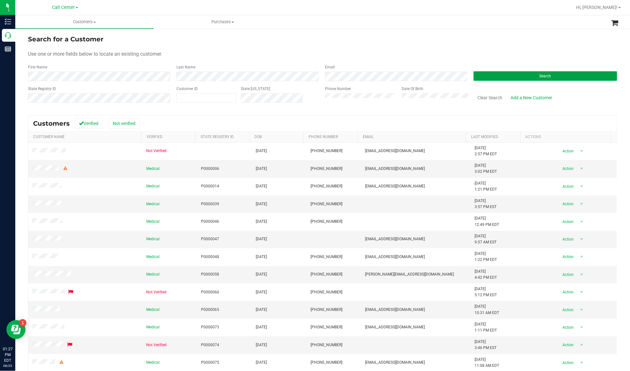
click at [482, 74] on button "Search" at bounding box center [545, 76] width 144 height 10
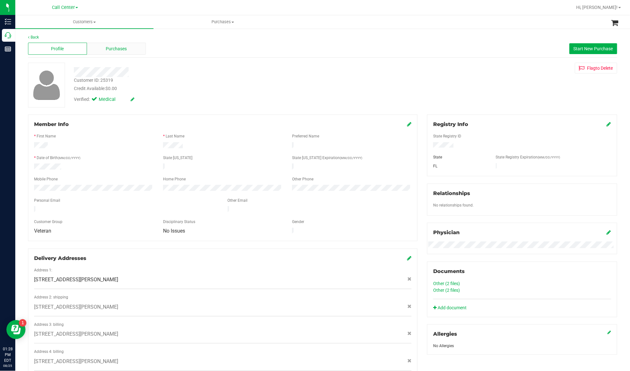
click at [133, 50] on div "Purchases" at bounding box center [116, 49] width 59 height 12
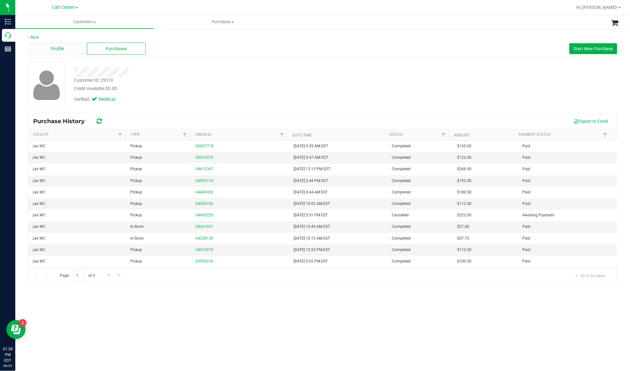
click at [64, 49] on span "Profile" at bounding box center [57, 49] width 13 height 7
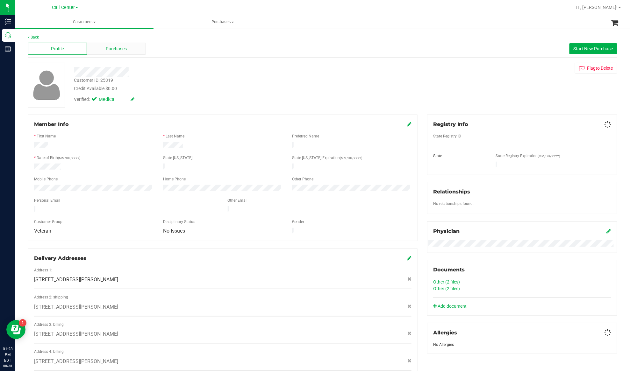
click at [111, 51] on span "Purchases" at bounding box center [116, 49] width 21 height 7
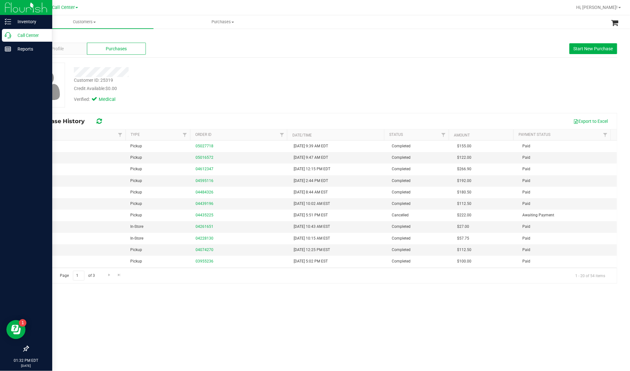
click at [13, 34] on p "Call Center" at bounding box center [30, 36] width 38 height 8
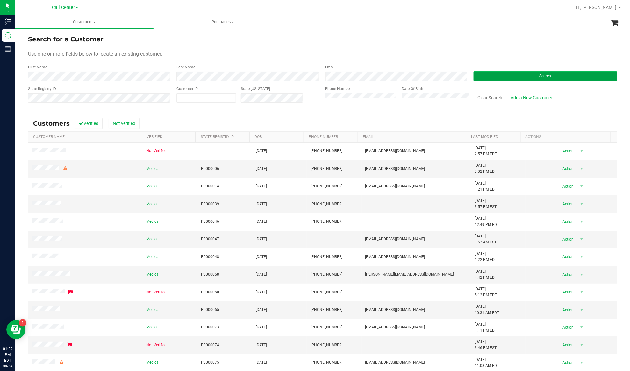
click at [477, 73] on button "Search" at bounding box center [545, 76] width 144 height 10
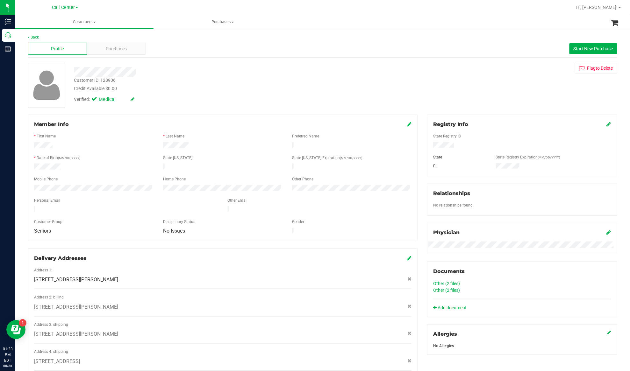
click at [102, 239] on div "Member Info * First Name * Last Name Preferred Name * Date of Birth (MM/DD/YYYY…" at bounding box center [222, 249] width 399 height 269
click at [110, 49] on span "Purchases" at bounding box center [116, 49] width 21 height 7
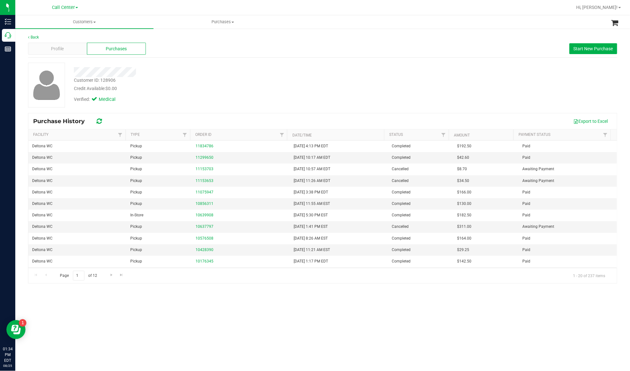
click at [136, 115] on div "Purchase History Export to Excel" at bounding box center [322, 121] width 588 height 16
click at [105, 343] on div "Customers All customers Add a new customer All physicians Purchases All purchas…" at bounding box center [322, 193] width 614 height 356
click at [98, 78] on div "Customer ID: 128906" at bounding box center [95, 80] width 42 height 7
click at [99, 78] on div "Customer ID: 128906" at bounding box center [95, 80] width 42 height 7
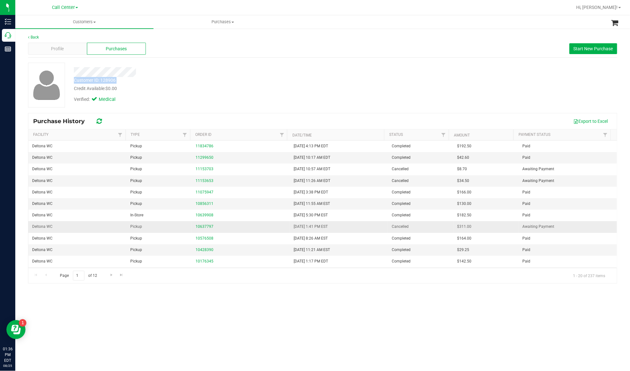
copy div "Customer ID: 128906"
drag, startPoint x: 213, startPoint y: 105, endPoint x: 302, endPoint y: 119, distance: 89.9
click at [213, 105] on div "Verified: Medical" at bounding box center [218, 99] width 299 height 14
click at [55, 49] on span "Profile" at bounding box center [57, 49] width 13 height 7
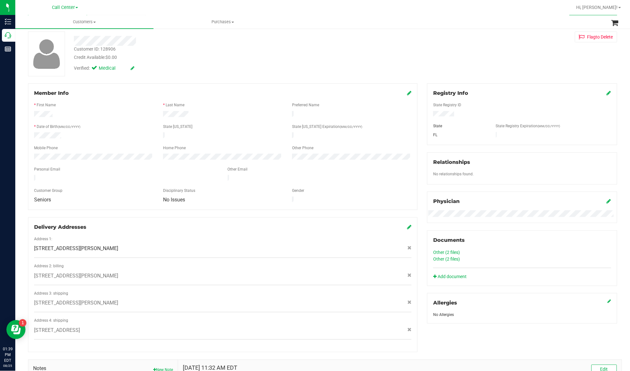
scroll to position [122, 0]
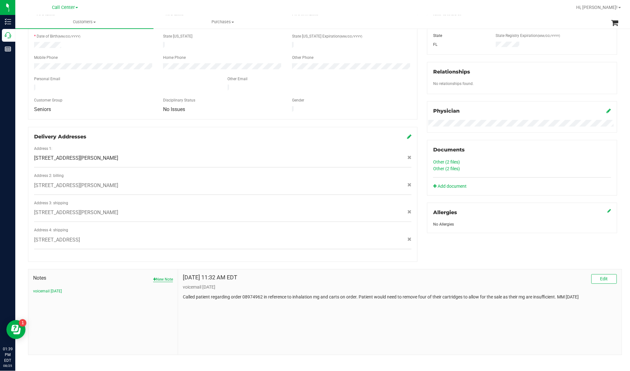
click at [160, 277] on button "New Note" at bounding box center [163, 280] width 20 height 6
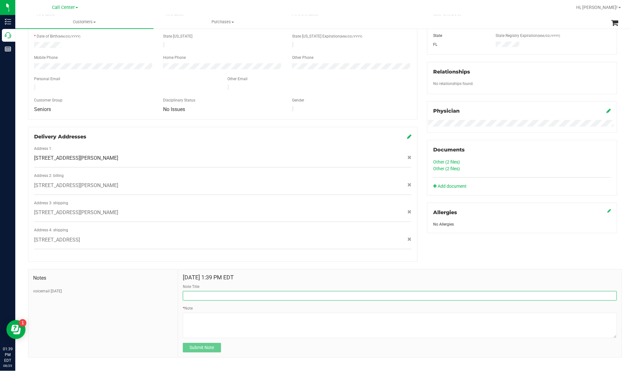
click at [214, 294] on input "Note Title" at bounding box center [400, 296] width 434 height 10
type input "loylaty issue"
click at [208, 316] on textarea "* Note" at bounding box center [400, 325] width 434 height 25
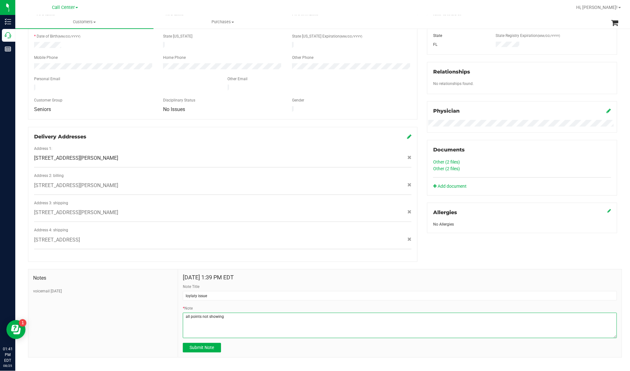
click at [221, 315] on textarea "* Note" at bounding box center [400, 325] width 434 height 25
click at [331, 316] on textarea "* Note" at bounding box center [400, 325] width 434 height 25
click at [332, 313] on textarea "* Note" at bounding box center [400, 325] width 434 height 25
click at [351, 315] on textarea "* Note" at bounding box center [400, 325] width 434 height 25
click at [409, 313] on textarea "* Note" at bounding box center [400, 325] width 434 height 25
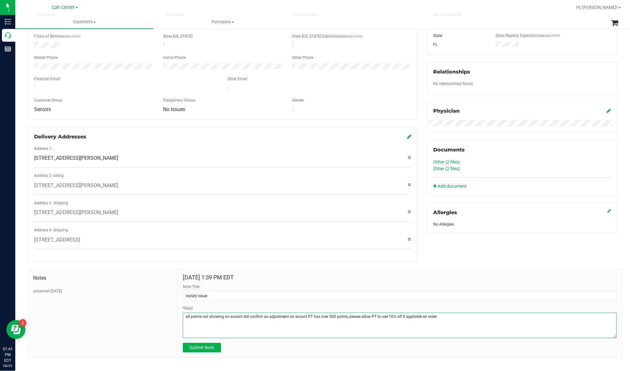
click at [406, 314] on textarea "* Note" at bounding box center [400, 325] width 434 height 25
click at [441, 313] on textarea "* Note" at bounding box center [400, 325] width 434 height 25
click at [437, 313] on textarea "* Note" at bounding box center [400, 325] width 434 height 25
click at [184, 313] on textarea "* Note" at bounding box center [400, 325] width 434 height 25
click at [199, 314] on textarea "* Note" at bounding box center [400, 325] width 434 height 25
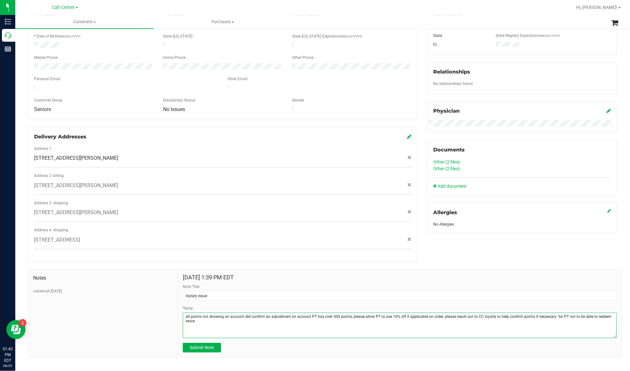
click at [200, 314] on textarea "* Note" at bounding box center [400, 325] width 434 height 25
click at [188, 313] on textarea "* Note" at bounding box center [400, 325] width 434 height 25
click at [276, 313] on textarea "* Note" at bounding box center [400, 325] width 434 height 25
click at [323, 313] on textarea "* Note" at bounding box center [400, 325] width 434 height 25
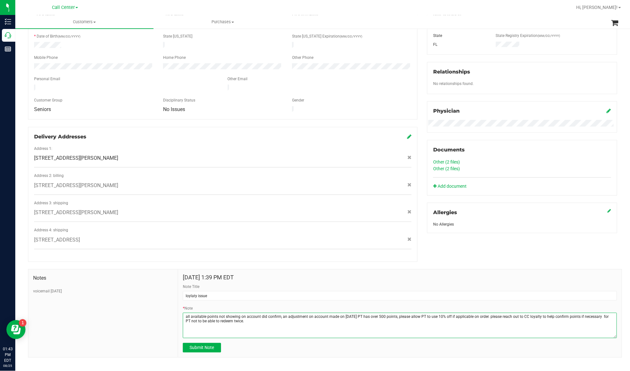
click at [323, 313] on textarea "* Note" at bounding box center [400, 325] width 434 height 25
click at [329, 315] on textarea "* Note" at bounding box center [400, 325] width 434 height 25
click at [329, 313] on textarea "* Note" at bounding box center [400, 325] width 434 height 25
click at [254, 320] on textarea "* Note" at bounding box center [400, 325] width 434 height 25
click at [102, 274] on span "Notes" at bounding box center [103, 278] width 140 height 8
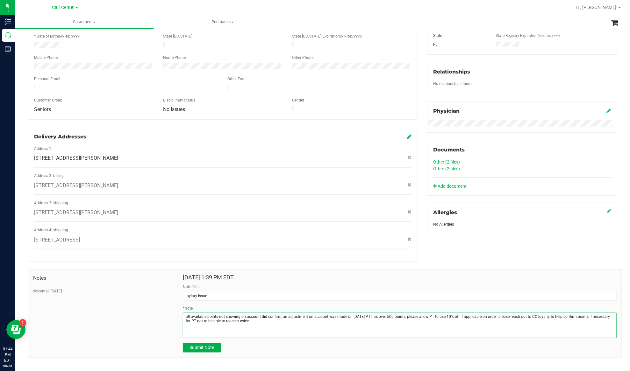
click at [261, 318] on textarea "* Note" at bounding box center [400, 325] width 434 height 25
click at [263, 317] on textarea "* Note" at bounding box center [400, 325] width 434 height 25
click at [255, 318] on textarea "* Note" at bounding box center [400, 325] width 434 height 25
click at [254, 318] on textarea "* Note" at bounding box center [400, 325] width 434 height 25
drag, startPoint x: 280, startPoint y: 319, endPoint x: 286, endPoint y: 318, distance: 5.4
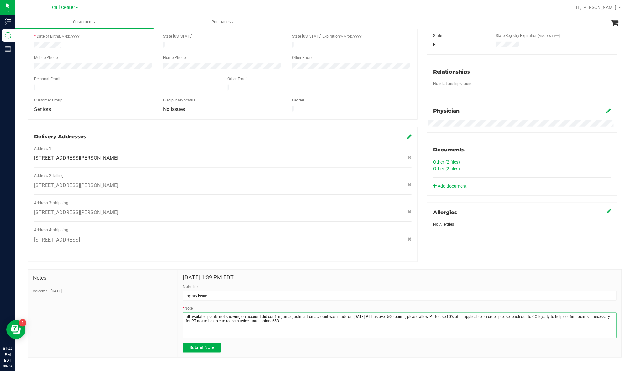
click at [280, 319] on textarea "* Note" at bounding box center [400, 325] width 434 height 25
click at [294, 320] on textarea "* Note" at bounding box center [400, 325] width 434 height 25
click at [278, 316] on textarea "* Note" at bounding box center [400, 325] width 434 height 25
type textarea "all available points not showing on account did confirm, an adjustment on accou…"
click at [200, 345] on span "Submit Note" at bounding box center [201, 347] width 25 height 5
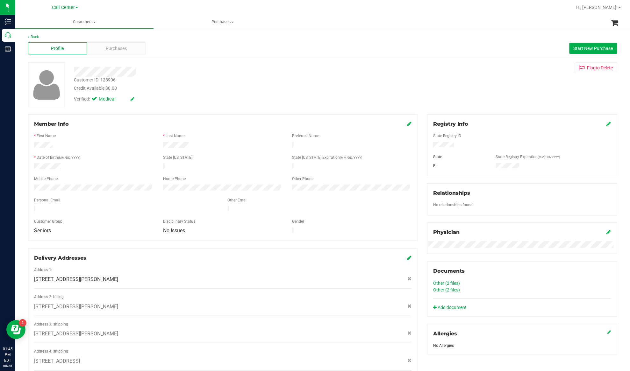
scroll to position [0, 0]
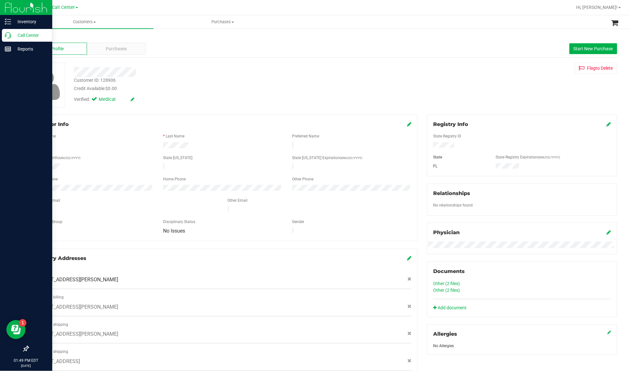
click at [15, 36] on p "Call Center" at bounding box center [30, 36] width 38 height 8
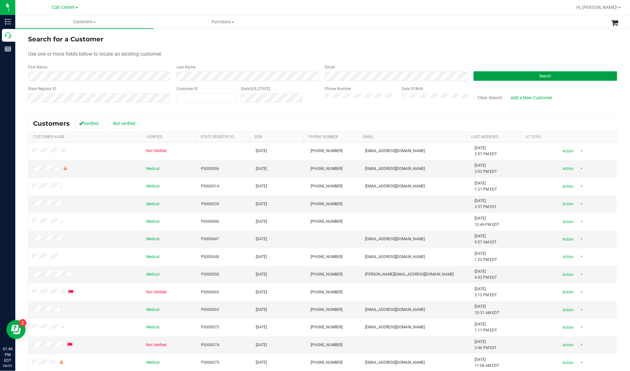
click at [477, 78] on button "Search" at bounding box center [545, 76] width 144 height 10
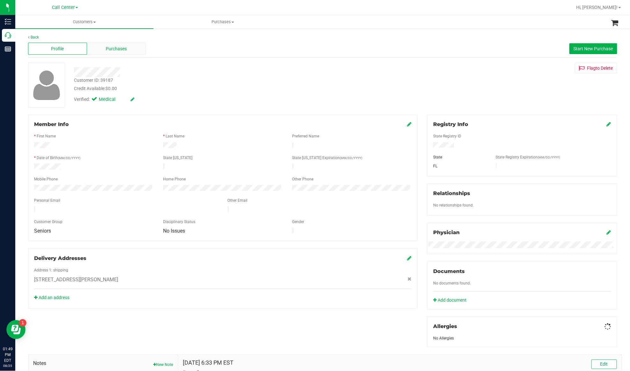
click at [96, 47] on div "Purchases" at bounding box center [116, 49] width 59 height 12
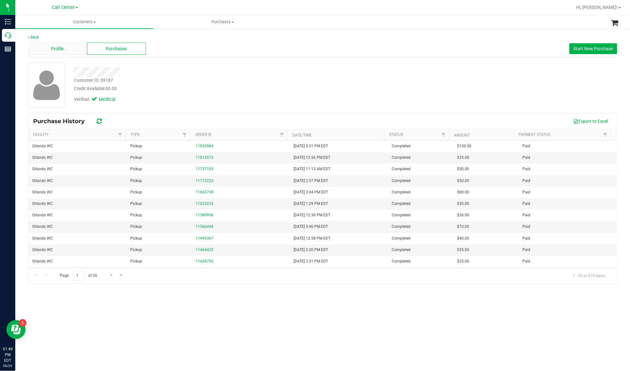
click at [58, 53] on div "Profile" at bounding box center [57, 49] width 59 height 12
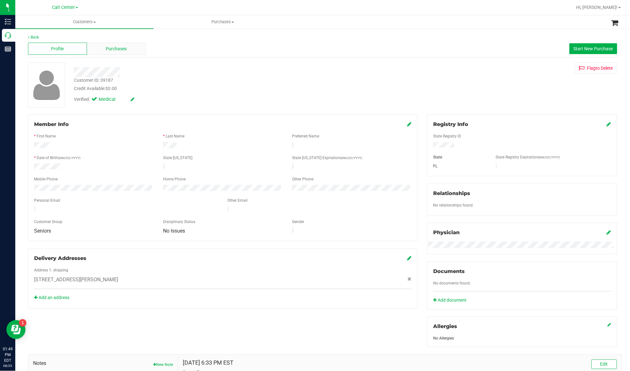
click at [106, 48] on span "Purchases" at bounding box center [116, 49] width 21 height 7
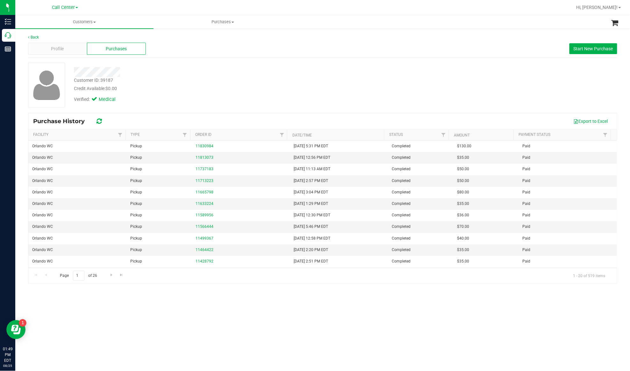
click at [148, 110] on div "Customer ID: 39187 Credit Available: $0.00 Verified: Medical" at bounding box center [322, 88] width 589 height 50
click at [110, 325] on div "Customers All customers Add a new customer All physicians Purchases All purchas…" at bounding box center [322, 193] width 614 height 356
click at [582, 51] on span "Start New Purchase" at bounding box center [592, 48] width 39 height 5
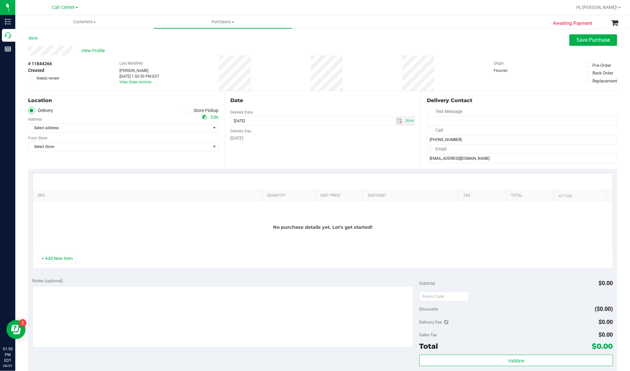
click at [111, 170] on div "SKU Quantity Unit Price Discount Tax Total Action No purchase details yet. Let'…" at bounding box center [322, 221] width 589 height 104
click at [186, 110] on icon at bounding box center [187, 110] width 4 height 0
click at [0, 0] on input "Store Pickup" at bounding box center [0, 0] width 0 height 0
click at [180, 126] on span "Select Store" at bounding box center [119, 128] width 182 height 9
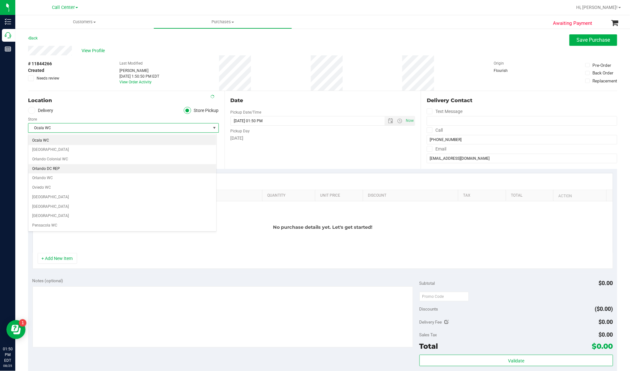
scroll to position [289, 0]
click at [45, 177] on li "Orlando WC" at bounding box center [122, 172] width 188 height 10
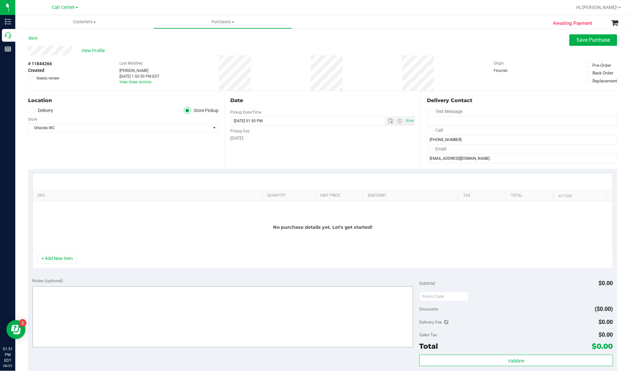
click at [60, 257] on button "+ Add New Item" at bounding box center [57, 258] width 39 height 11
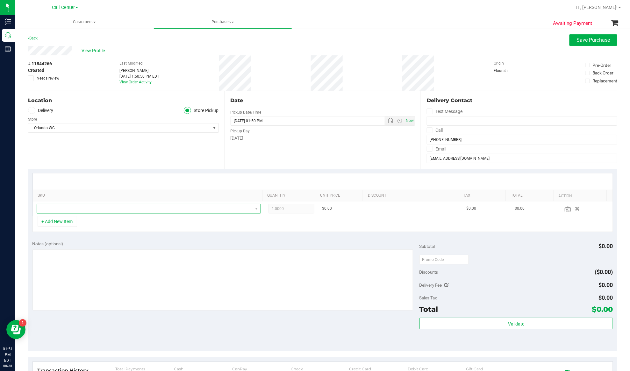
click at [74, 207] on span "NO DATA FOUND" at bounding box center [145, 208] width 216 height 9
click at [54, 222] on input "grou nd" at bounding box center [145, 223] width 213 height 10
type input "ground"
click at [86, 209] on span "NO DATA FOUND" at bounding box center [145, 208] width 216 height 9
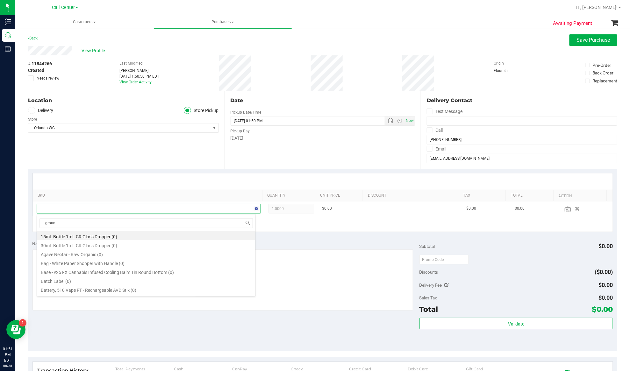
type input "ground"
click at [75, 244] on li "FT 7g Ground Flower (Hybrid) (20)" at bounding box center [146, 244] width 218 height 9
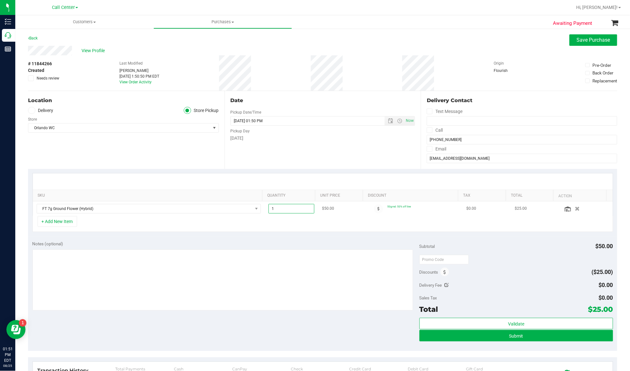
drag, startPoint x: 274, startPoint y: 210, endPoint x: 264, endPoint y: 211, distance: 10.3
click at [268, 211] on span "1.00 1" at bounding box center [291, 209] width 46 height 10
drag, startPoint x: 275, startPoint y: 211, endPoint x: 261, endPoint y: 211, distance: 14.0
click at [265, 211] on td "1.00 3" at bounding box center [291, 209] width 53 height 15
type input "2"
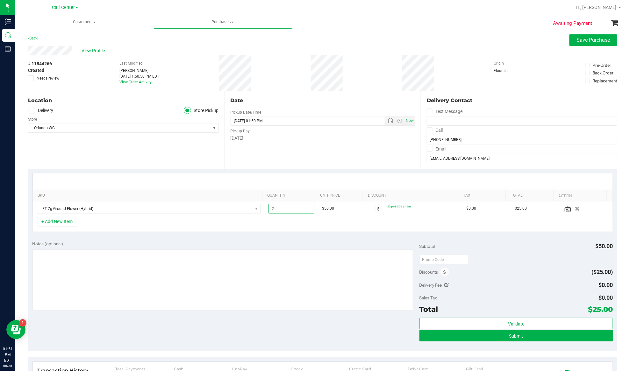
type input "2.00"
click at [266, 239] on div "Notes (optional) Subtotal $50.00 Discounts ($25.00) Delivery Fee $0.00 Sales Ta…" at bounding box center [322, 294] width 589 height 115
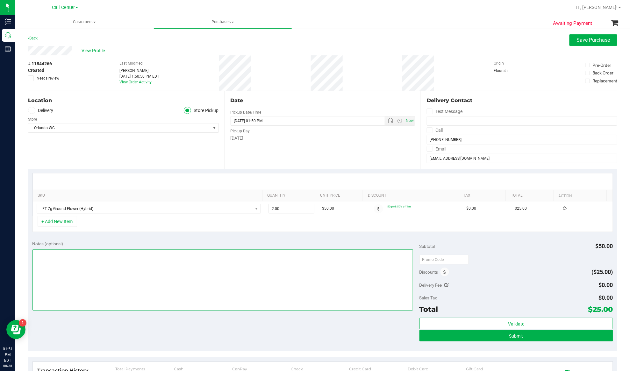
click at [242, 280] on textarea at bounding box center [222, 280] width 380 height 61
type textarea "EJ [DATE] 1:51pm"
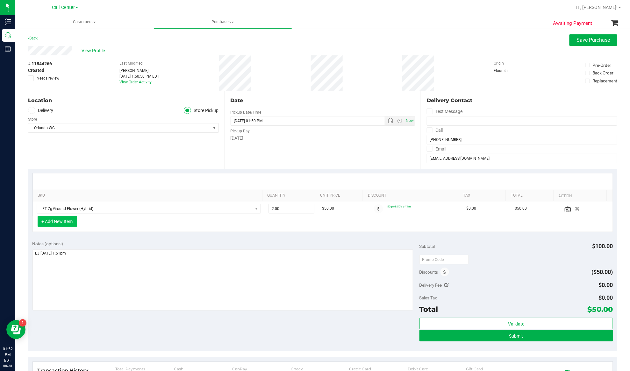
click at [43, 223] on button "+ Add New Item" at bounding box center [57, 221] width 39 height 11
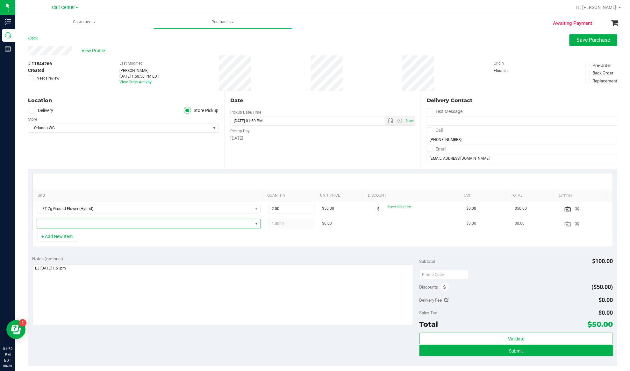
click at [51, 223] on span "NO DATA FOUND" at bounding box center [145, 223] width 216 height 9
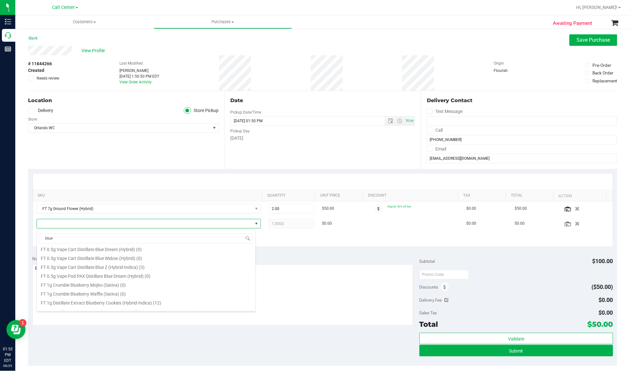
scroll to position [382, 0]
type input "bluebe"
click at [99, 305] on li "WNA 10mg Blueberry Soft Chews (Indica) 10ct (23)" at bounding box center [146, 305] width 218 height 9
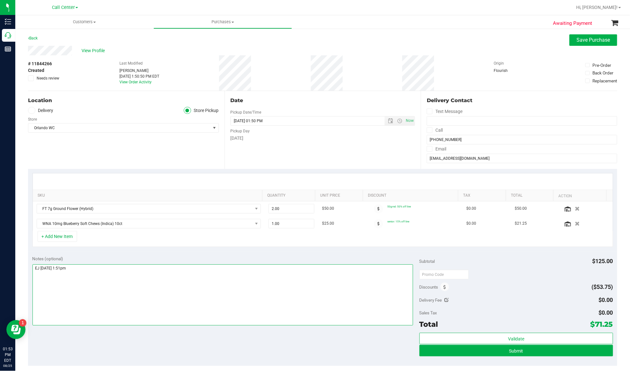
click at [114, 301] on textarea at bounding box center [222, 295] width 380 height 61
click at [55, 239] on button "+ Add New Item" at bounding box center [57, 236] width 39 height 11
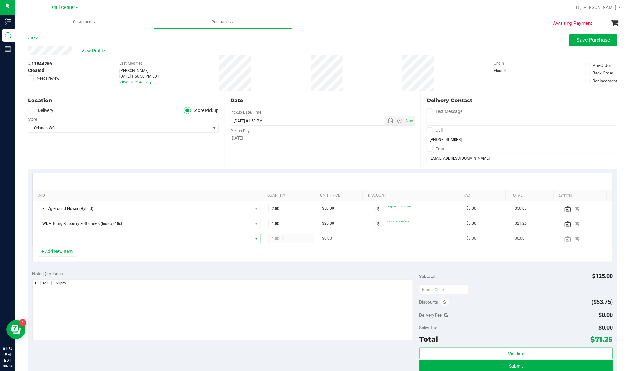
click at [62, 240] on span "NO DATA FOUND" at bounding box center [145, 238] width 216 height 9
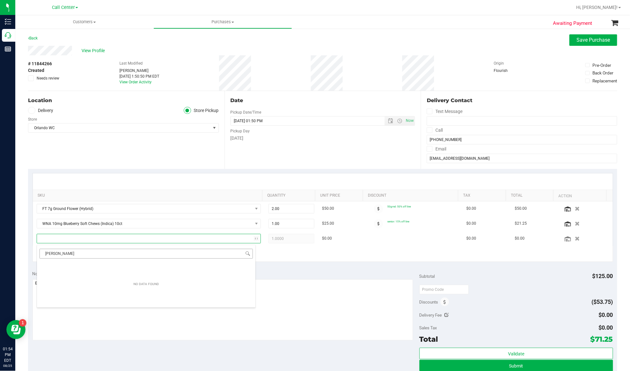
scroll to position [10, 217]
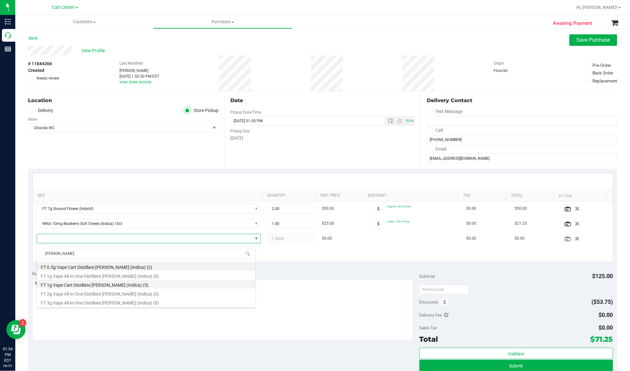
click at [82, 285] on li "FT 1g Vape Cart Distillate [PERSON_NAME] (Indica) (5)" at bounding box center [146, 284] width 218 height 9
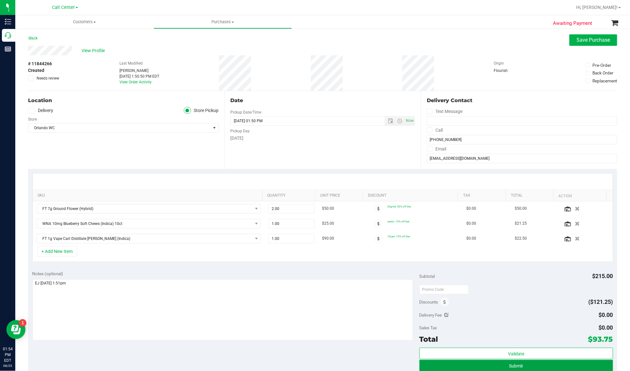
click at [490, 366] on button "Submit" at bounding box center [516, 365] width 194 height 11
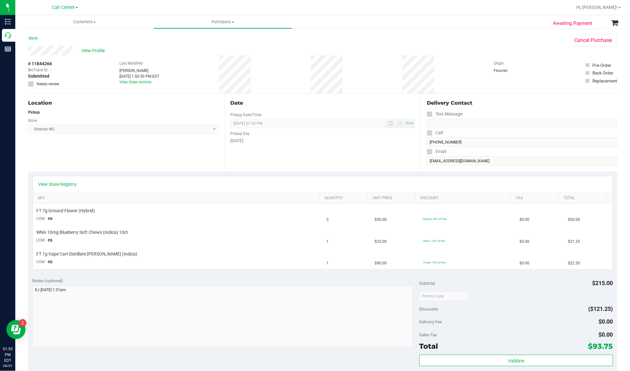
click at [43, 64] on span "# 11844266" at bounding box center [40, 63] width 24 height 7
copy div "# 11844266"
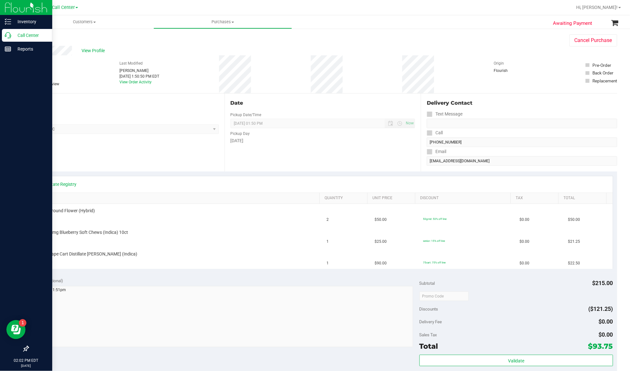
click at [30, 35] on p "Call Center" at bounding box center [30, 36] width 38 height 8
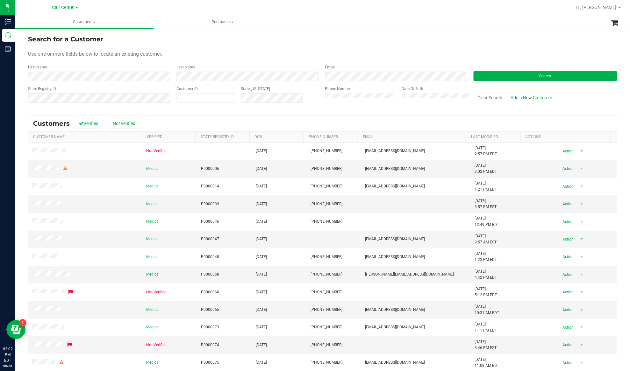
click at [176, 43] on div "Search for a Customer" at bounding box center [322, 39] width 589 height 10
click at [489, 73] on button "Search" at bounding box center [545, 76] width 144 height 10
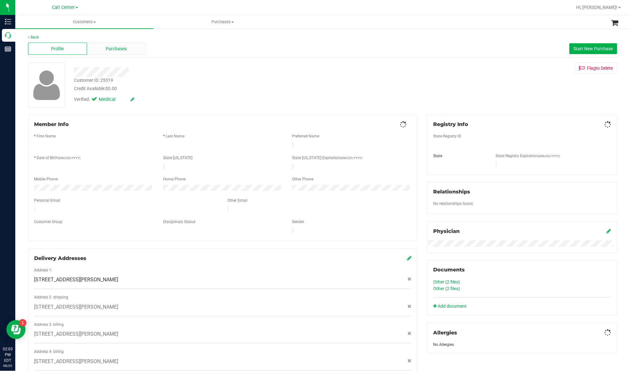
click at [104, 49] on div "Purchases" at bounding box center [116, 49] width 59 height 12
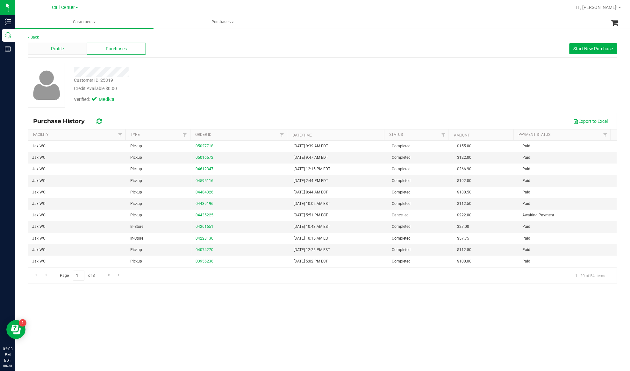
click at [60, 43] on div "Profile" at bounding box center [57, 49] width 59 height 12
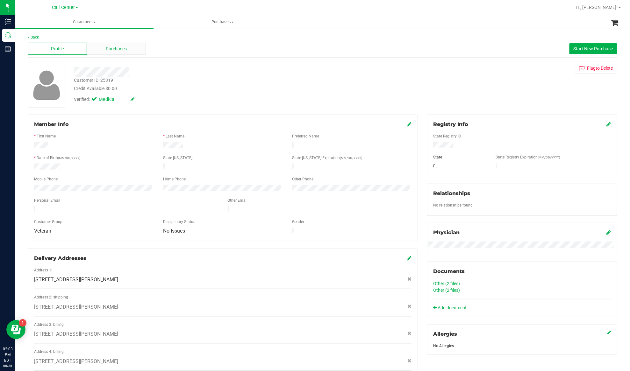
click at [124, 50] on span "Purchases" at bounding box center [116, 49] width 21 height 7
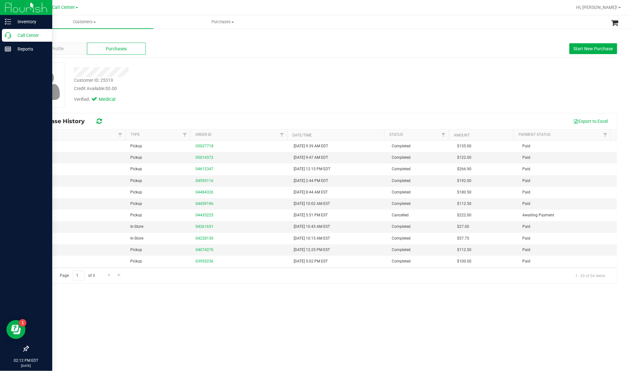
click at [17, 31] on div "Call Center" at bounding box center [27, 35] width 50 height 13
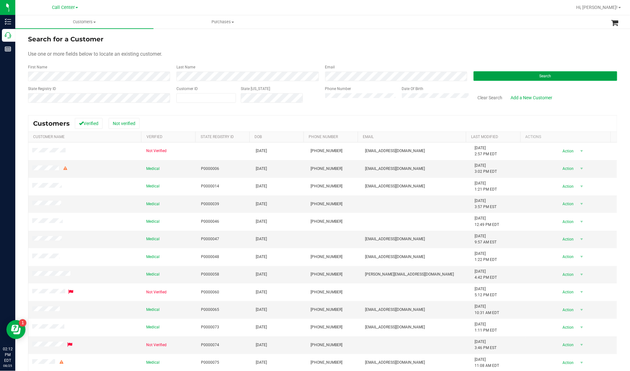
click at [485, 75] on button "Search" at bounding box center [545, 76] width 144 height 10
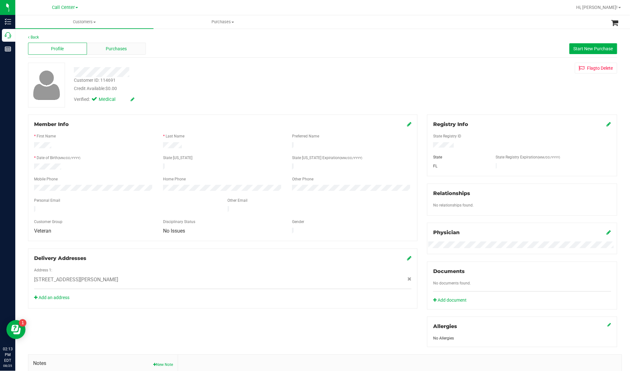
click at [123, 51] on span "Purchases" at bounding box center [116, 49] width 21 height 7
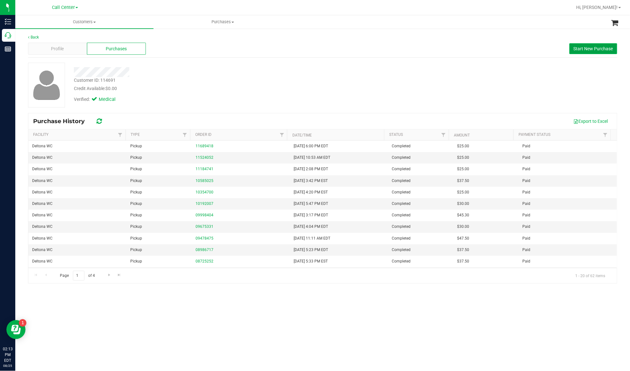
click at [577, 50] on span "Start New Purchase" at bounding box center [592, 48] width 39 height 5
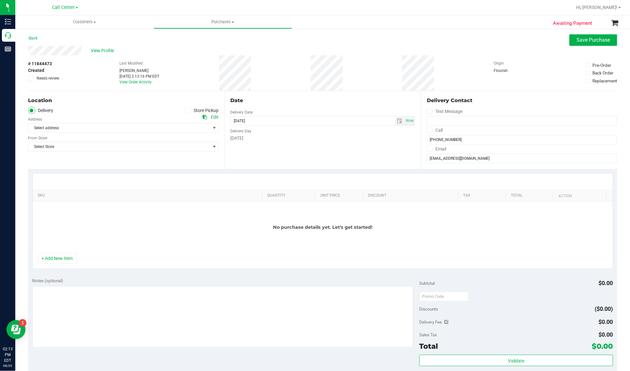
click at [79, 105] on div "Location Delivery Store Pickup Address Edit Select address Select address [STRE…" at bounding box center [126, 130] width 196 height 78
click at [185, 110] on icon at bounding box center [187, 110] width 4 height 0
click at [0, 0] on input "Store Pickup" at bounding box center [0, 0] width 0 height 0
click at [180, 128] on span "Select Store" at bounding box center [119, 128] width 182 height 9
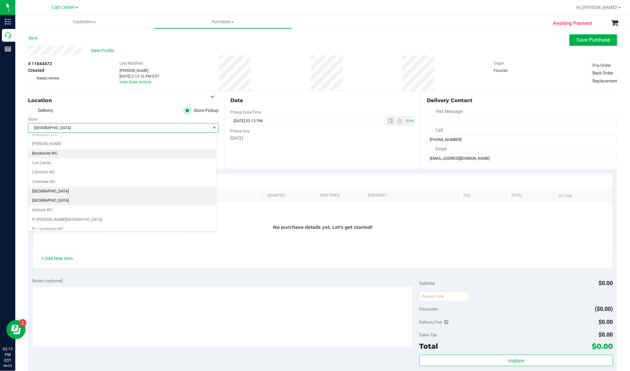
scroll to position [42, 0]
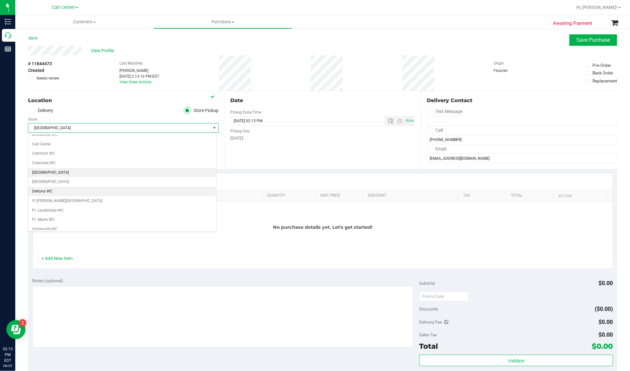
click at [75, 190] on li "Deltona WC" at bounding box center [122, 192] width 188 height 10
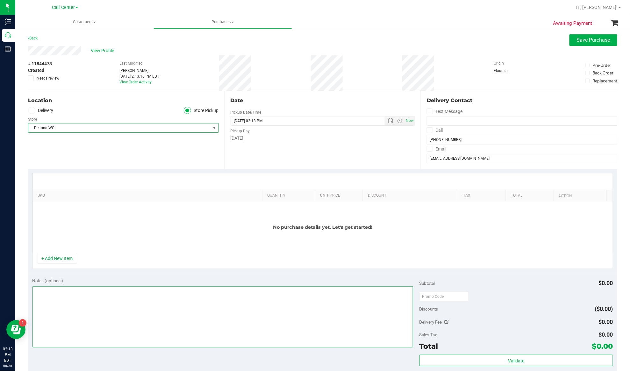
click at [195, 309] on textarea at bounding box center [222, 317] width 380 height 61
type textarea "EJ [DATE] 2:13pm"
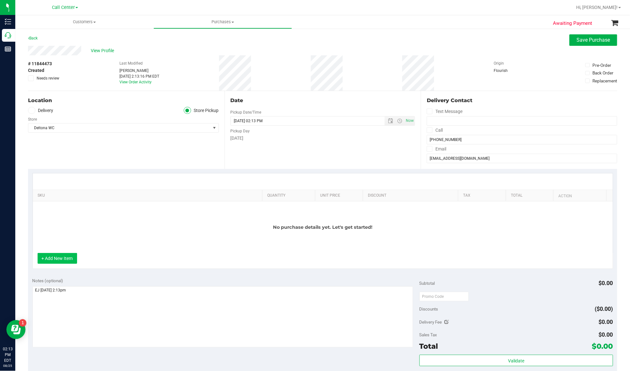
click at [59, 258] on button "+ Add New Item" at bounding box center [57, 258] width 39 height 11
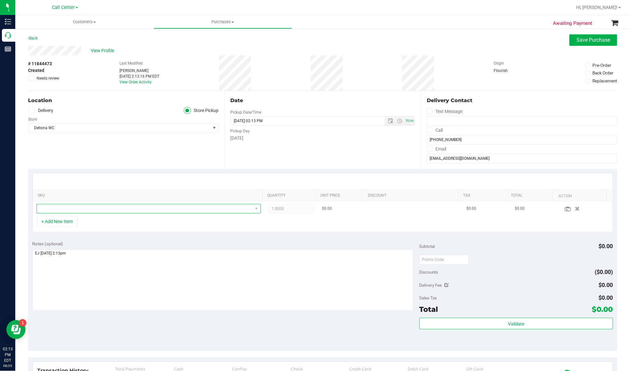
click at [61, 209] on span "NO DATA FOUND" at bounding box center [145, 208] width 216 height 9
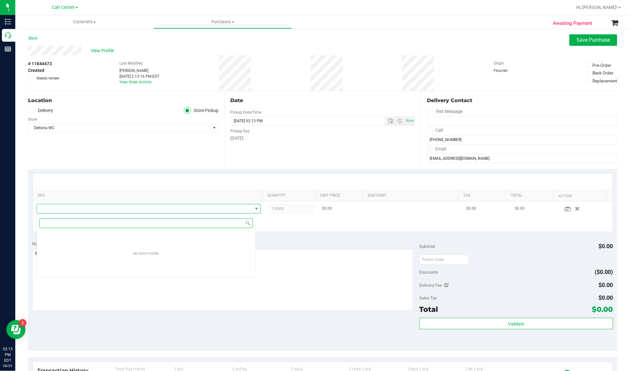
scroll to position [10, 219]
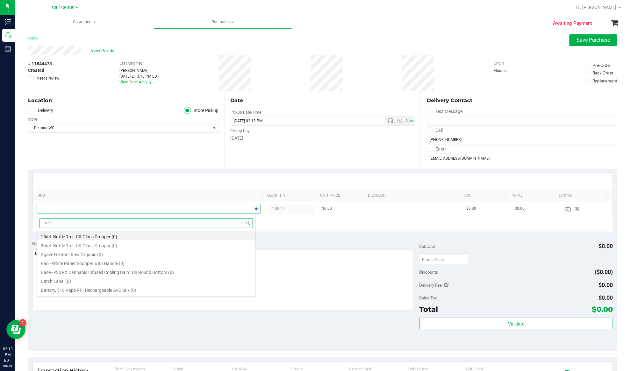
type input "dark"
click at [72, 248] on li "HT 100mg Dark Chocolate Bar (THC) (33)" at bounding box center [146, 246] width 218 height 9
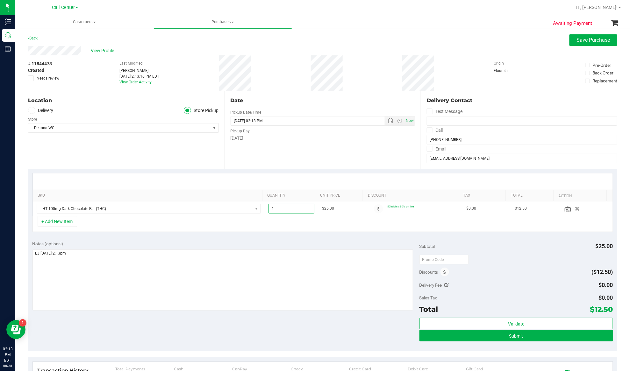
drag, startPoint x: 275, startPoint y: 209, endPoint x: 263, endPoint y: 210, distance: 12.1
click at [268, 210] on span "1.00 1" at bounding box center [291, 209] width 46 height 10
type input "2"
type input "2.00"
click at [254, 227] on div "+ Add New Item" at bounding box center [322, 224] width 580 height 16
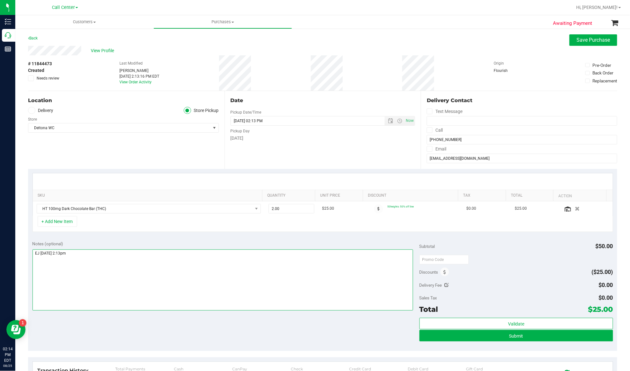
drag, startPoint x: 131, startPoint y: 278, endPoint x: 181, endPoint y: 280, distance: 50.1
click at [131, 278] on textarea at bounding box center [222, 280] width 380 height 61
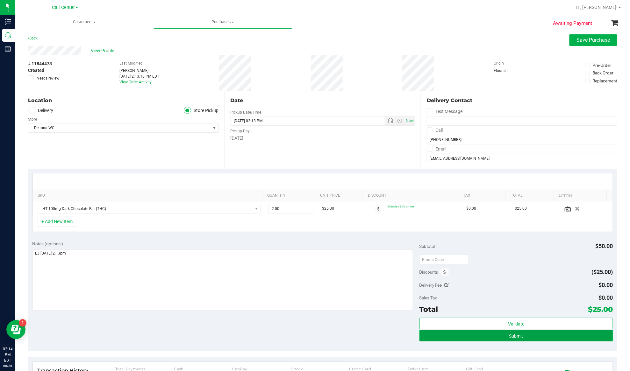
click at [470, 339] on button "Submit" at bounding box center [516, 335] width 194 height 11
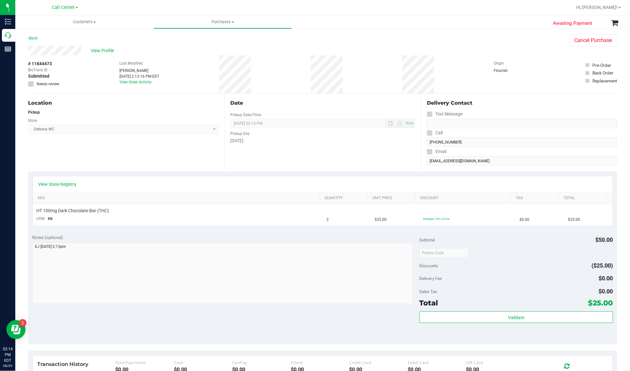
click at [44, 63] on span "# 11844473" at bounding box center [40, 63] width 24 height 7
copy div "# 11844473"
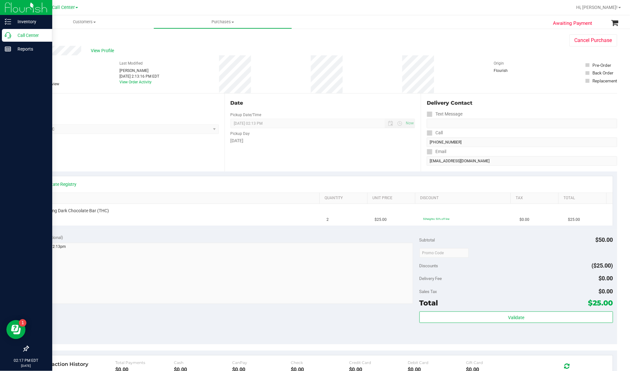
drag, startPoint x: 27, startPoint y: 36, endPoint x: 33, endPoint y: 30, distance: 9.2
click at [27, 36] on p "Call Center" at bounding box center [30, 36] width 38 height 8
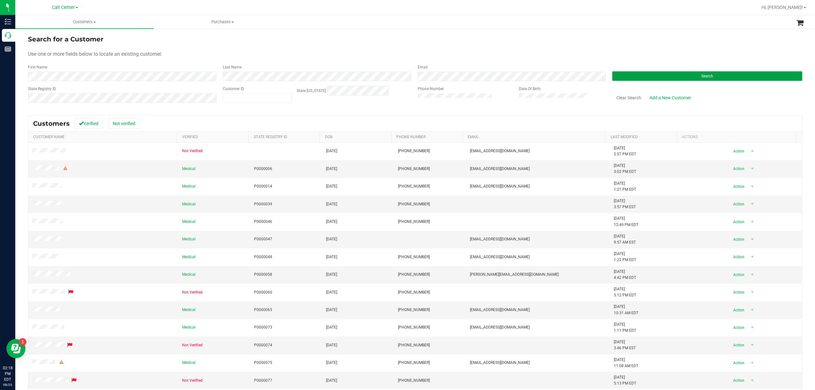
click at [629, 75] on button "Search" at bounding box center [707, 76] width 190 height 10
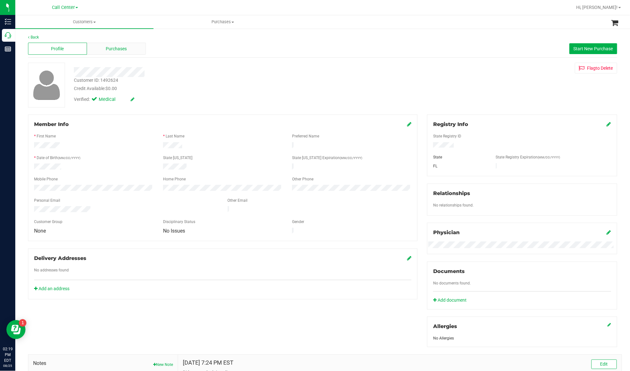
click at [119, 53] on div "Purchases" at bounding box center [116, 49] width 59 height 12
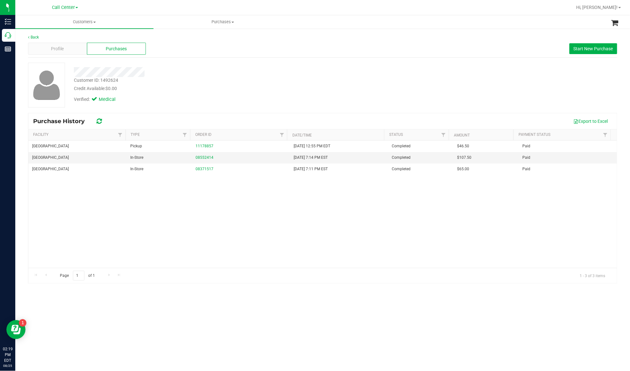
click at [136, 96] on div "Verified: Medical" at bounding box center [218, 99] width 299 height 14
click at [566, 45] on div "Profile Purchases Start New Purchase" at bounding box center [322, 49] width 589 height 18
click at [581, 49] on span "Start New Purchase" at bounding box center [592, 48] width 39 height 5
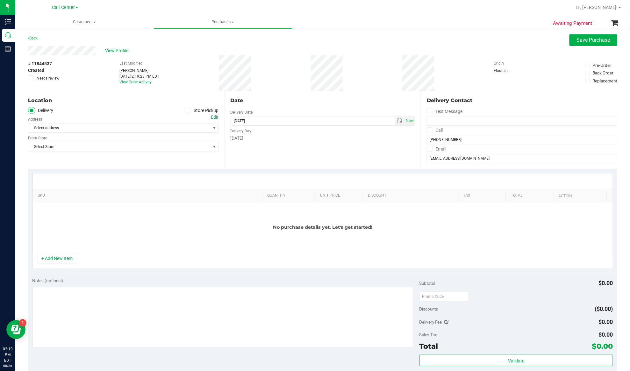
drag, startPoint x: 139, startPoint y: 111, endPoint x: 172, endPoint y: 114, distance: 32.6
click at [139, 111] on ul "Delivery Store Pickup" at bounding box center [123, 110] width 191 height 7
click at [186, 111] on span at bounding box center [187, 110] width 7 height 7
click at [186, 124] on span "Select address" at bounding box center [114, 128] width 173 height 9
click at [186, 110] on icon at bounding box center [187, 110] width 4 height 0
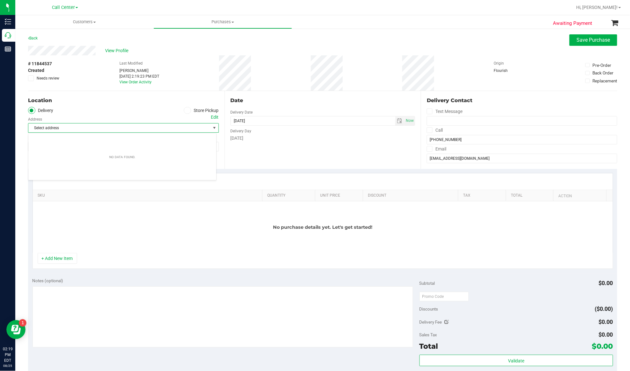
click at [0, 0] on input "Store Pickup" at bounding box center [0, 0] width 0 height 0
click at [176, 127] on span "Select Store" at bounding box center [119, 128] width 182 height 9
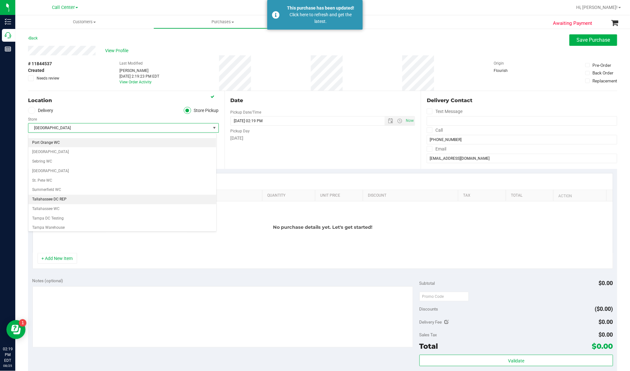
scroll to position [390, 0]
click at [50, 142] on li "[GEOGRAPHIC_DATA]" at bounding box center [122, 138] width 188 height 10
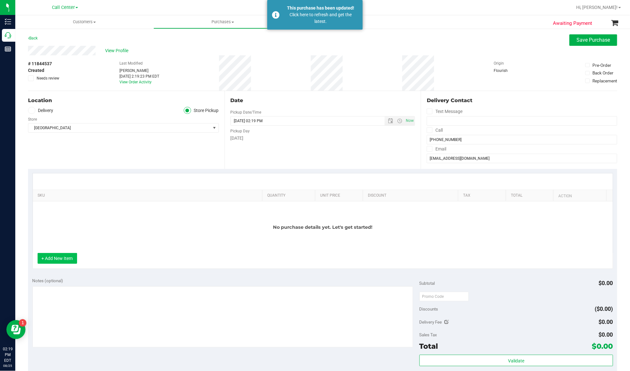
click at [58, 259] on button "+ Add New Item" at bounding box center [57, 258] width 39 height 11
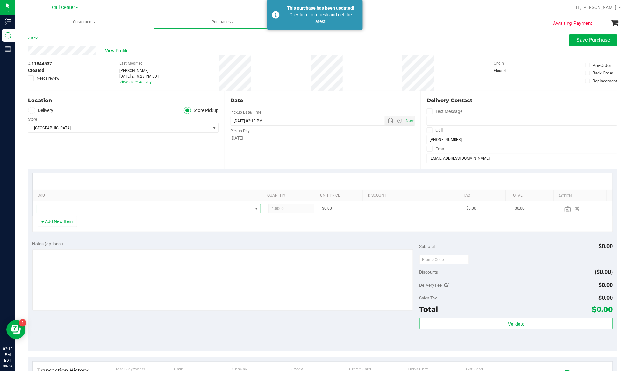
click at [71, 210] on span "NO DATA FOUND" at bounding box center [145, 208] width 216 height 9
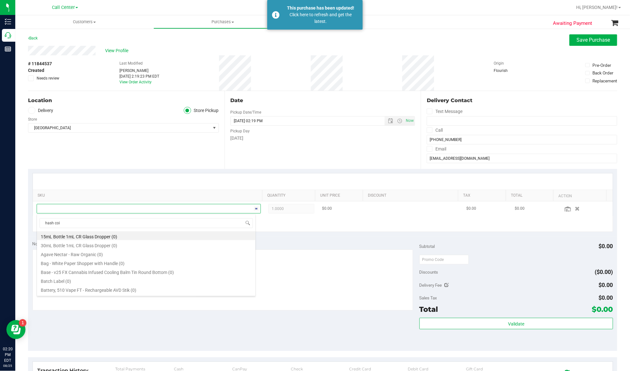
type input "hash coin"
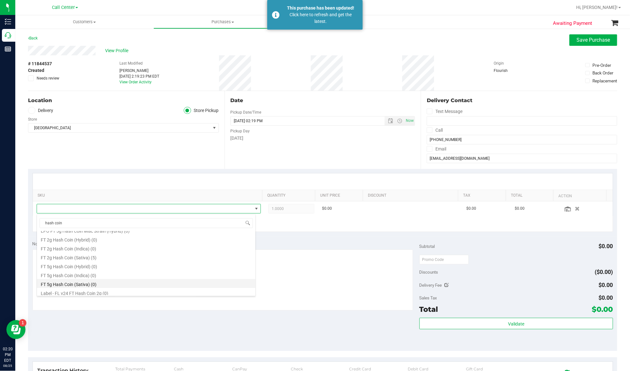
scroll to position [27, 0]
click at [95, 273] on li "FT 2g Hash Coin (Sativa) (5)" at bounding box center [146, 270] width 218 height 9
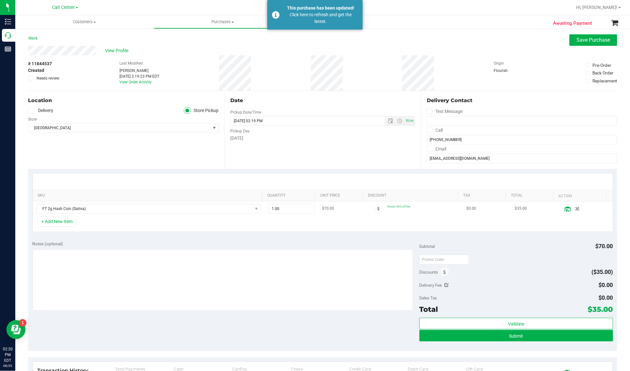
click at [564, 209] on icon at bounding box center [567, 209] width 6 height 5
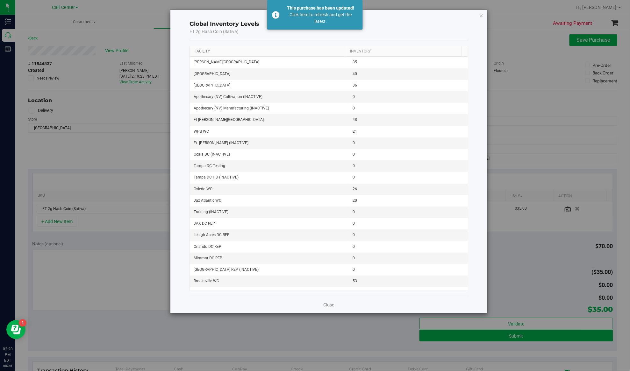
click at [202, 53] on link "Facility" at bounding box center [202, 51] width 15 height 4
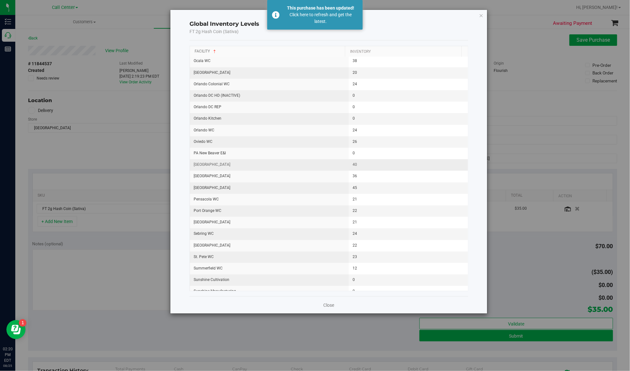
scroll to position [509, 0]
click at [481, 15] on icon "button" at bounding box center [481, 15] width 4 height 8
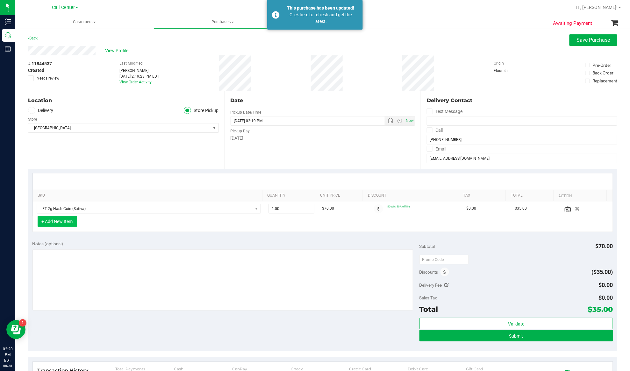
click at [61, 220] on button "+ Add New Item" at bounding box center [57, 221] width 39 height 11
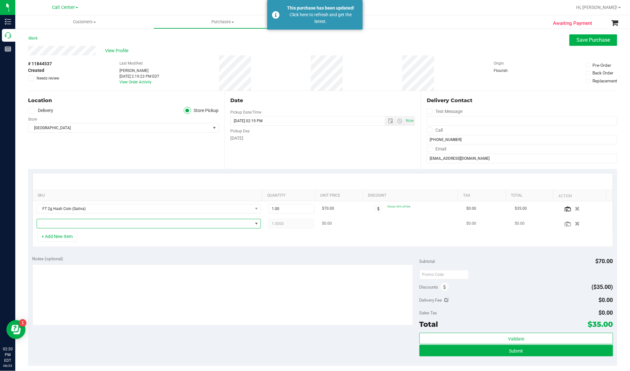
click at [63, 222] on span "NO DATA FOUND" at bounding box center [145, 223] width 216 height 9
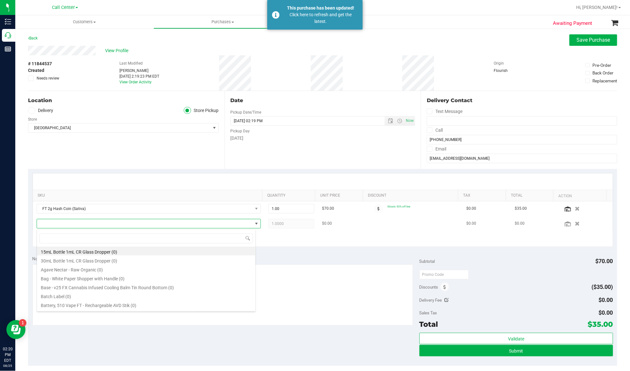
scroll to position [10, 219]
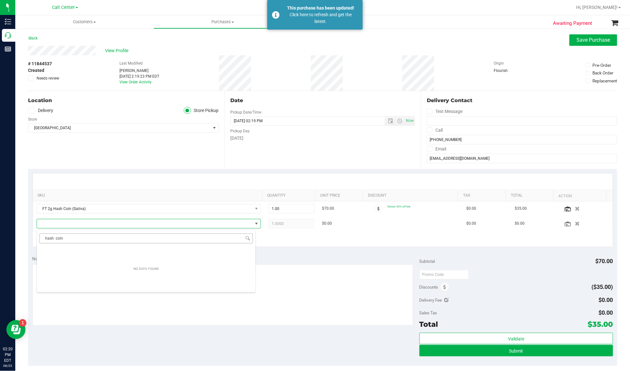
drag, startPoint x: 72, startPoint y: 239, endPoint x: 54, endPoint y: 240, distance: 18.2
click at [54, 240] on input "hash coin" at bounding box center [145, 239] width 213 height 10
type input "h"
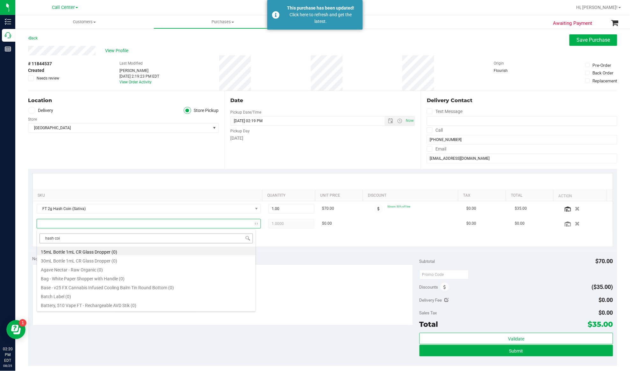
type input "hash coin"
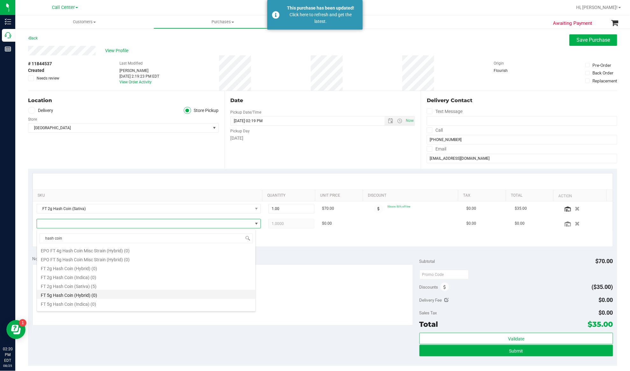
scroll to position [42, 0]
click at [79, 254] on li "FT 2g Hash Coin (Hybrid) (0)" at bounding box center [146, 253] width 218 height 9
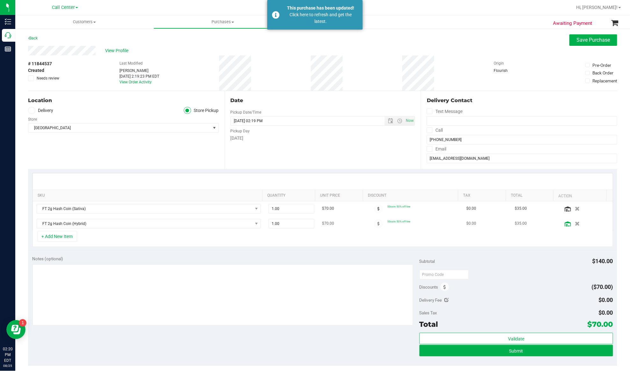
click at [564, 224] on icon at bounding box center [567, 224] width 6 height 5
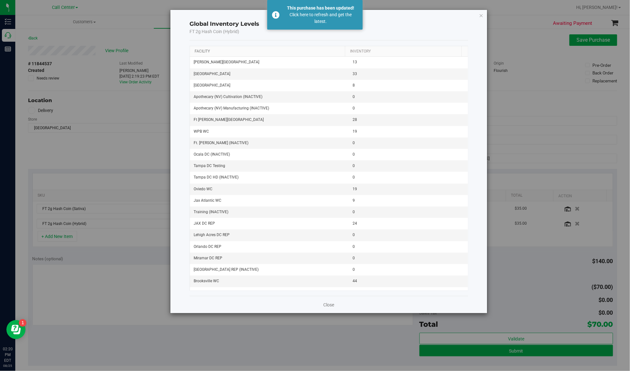
click at [199, 52] on link "Facility" at bounding box center [202, 51] width 15 height 4
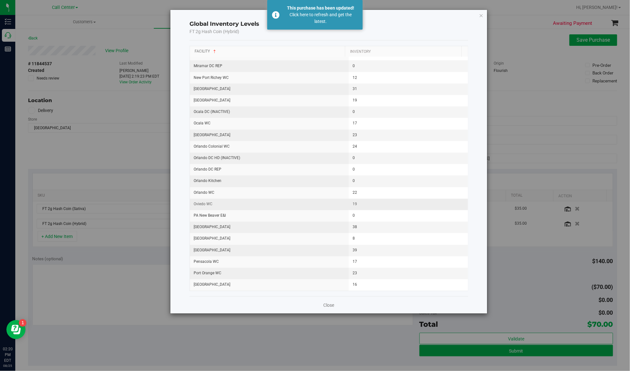
scroll to position [467, 0]
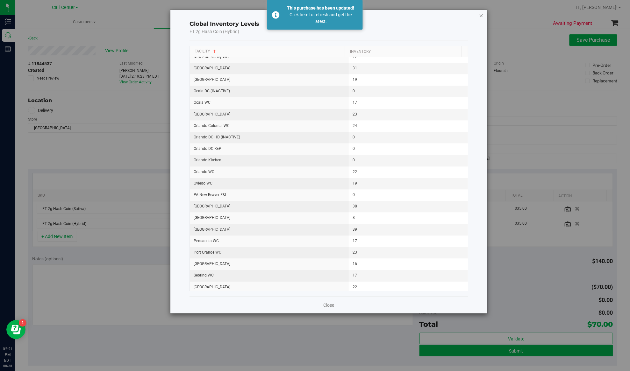
click at [481, 17] on icon "button" at bounding box center [481, 15] width 4 height 8
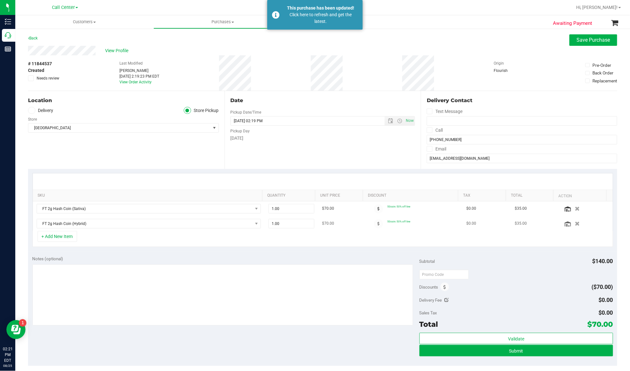
click at [572, 224] on button "button" at bounding box center [577, 224] width 10 height 6
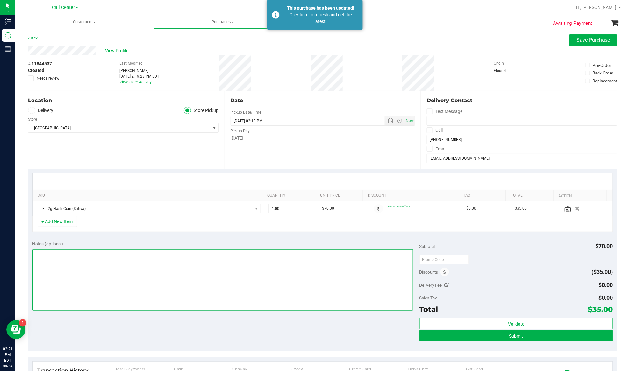
click at [190, 306] on textarea at bounding box center [222, 280] width 380 height 61
type textarea "EJ [DATE] 2:21pm"
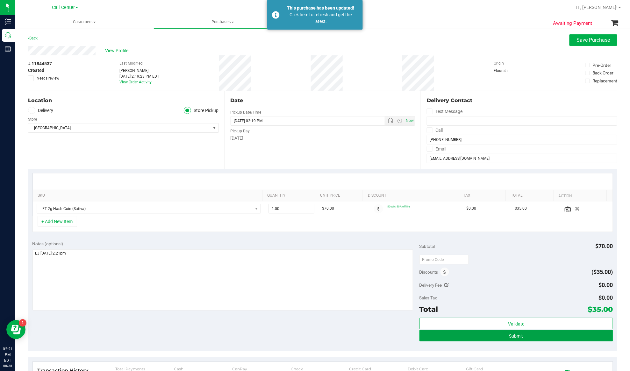
click at [441, 334] on button "Submit" at bounding box center [516, 335] width 194 height 11
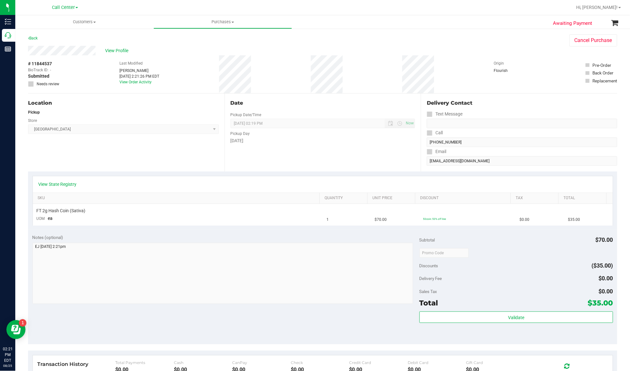
click at [42, 62] on span "# 11844537" at bounding box center [40, 63] width 24 height 7
copy div "# 11844537"
